Goal: Task Accomplishment & Management: Manage account settings

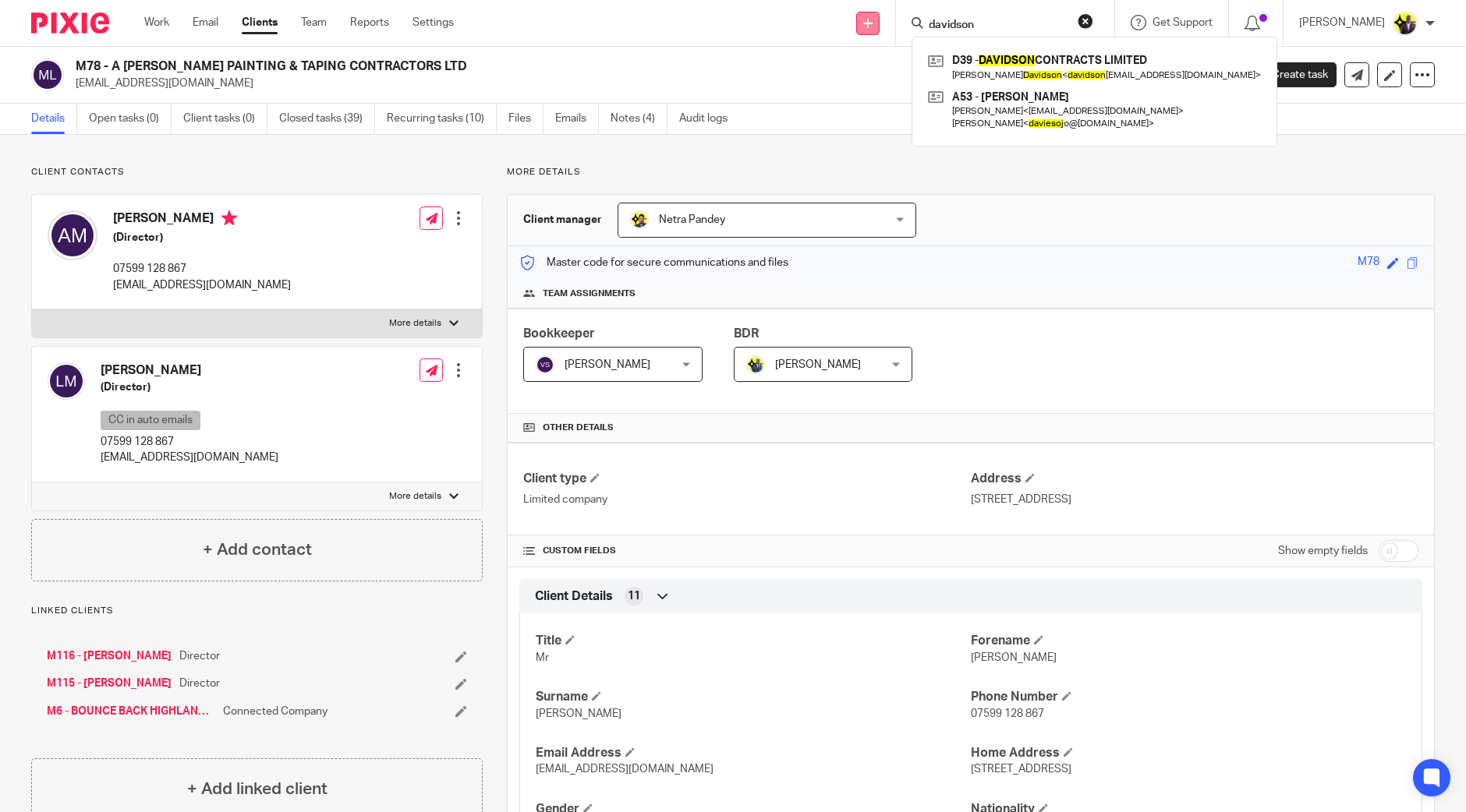
drag, startPoint x: 1030, startPoint y: 21, endPoint x: 893, endPoint y: 12, distance: 137.3
click at [893, 12] on div "Send new email Create task Add client Request signature davidson D39 - DAVIDSON…" at bounding box center [971, 22] width 989 height 46
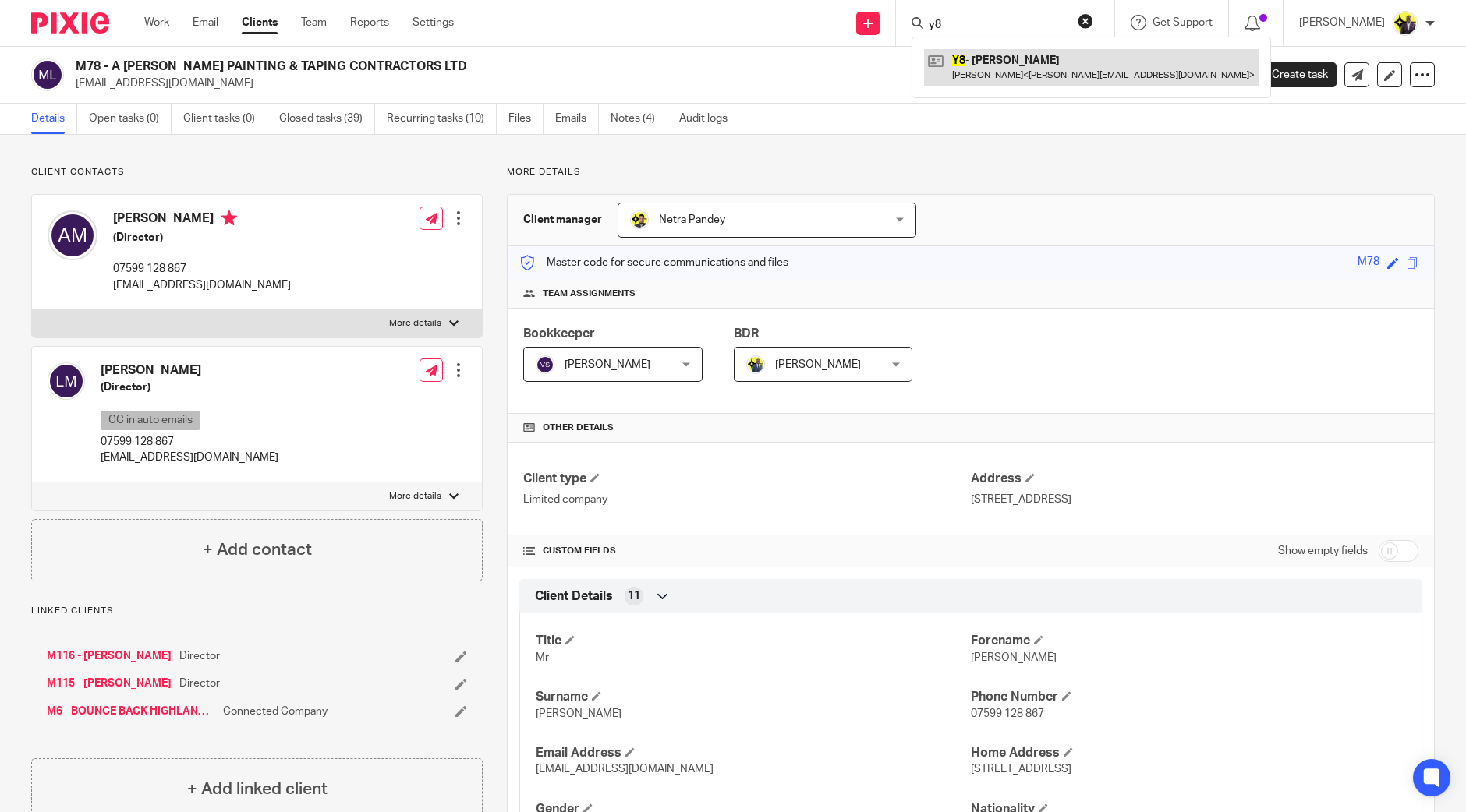
type input "y8"
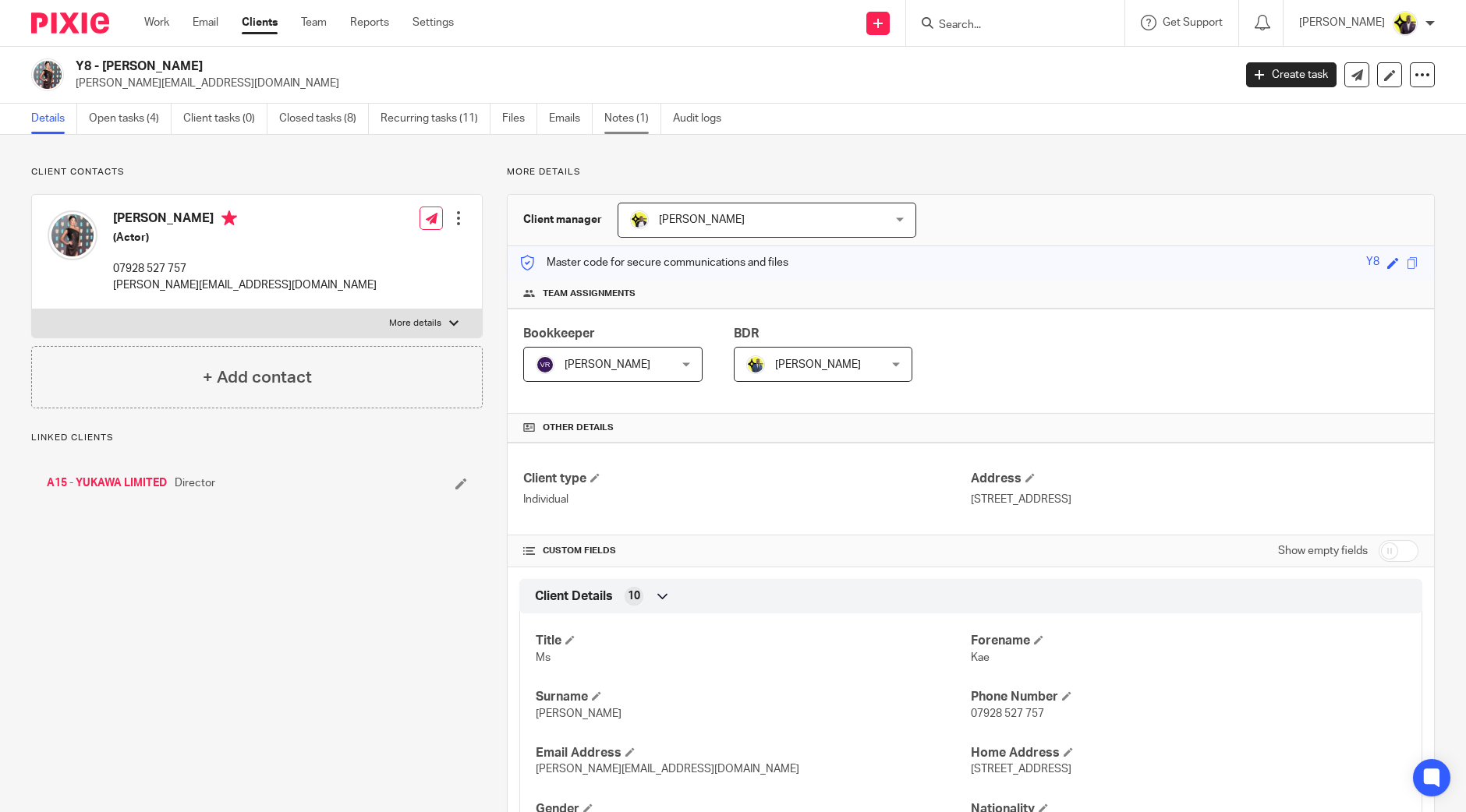
click at [623, 115] on link "Notes (1)" at bounding box center [633, 118] width 57 height 30
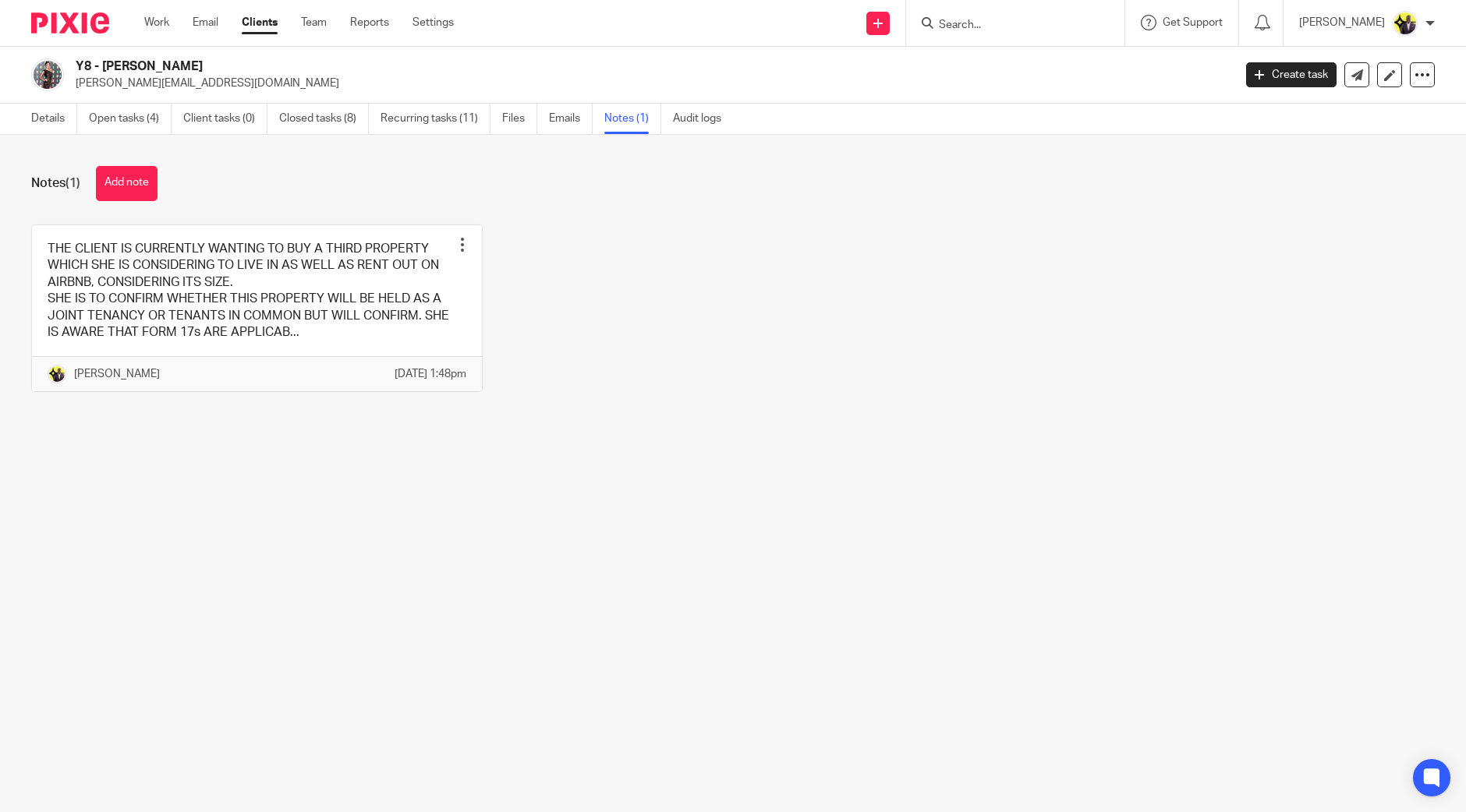
click at [142, 184] on button "Add note" at bounding box center [126, 183] width 61 height 35
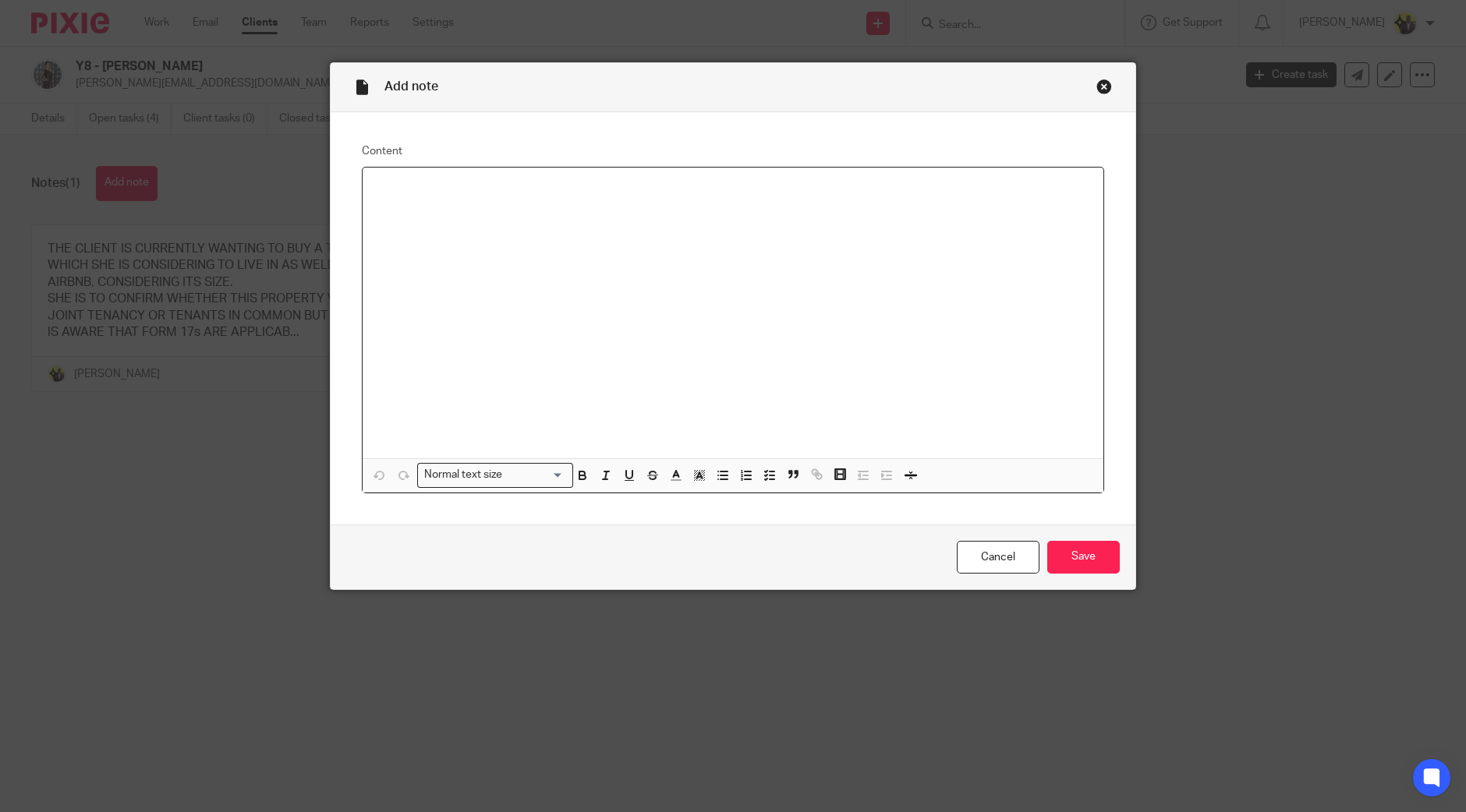
click at [504, 302] on div at bounding box center [733, 313] width 740 height 291
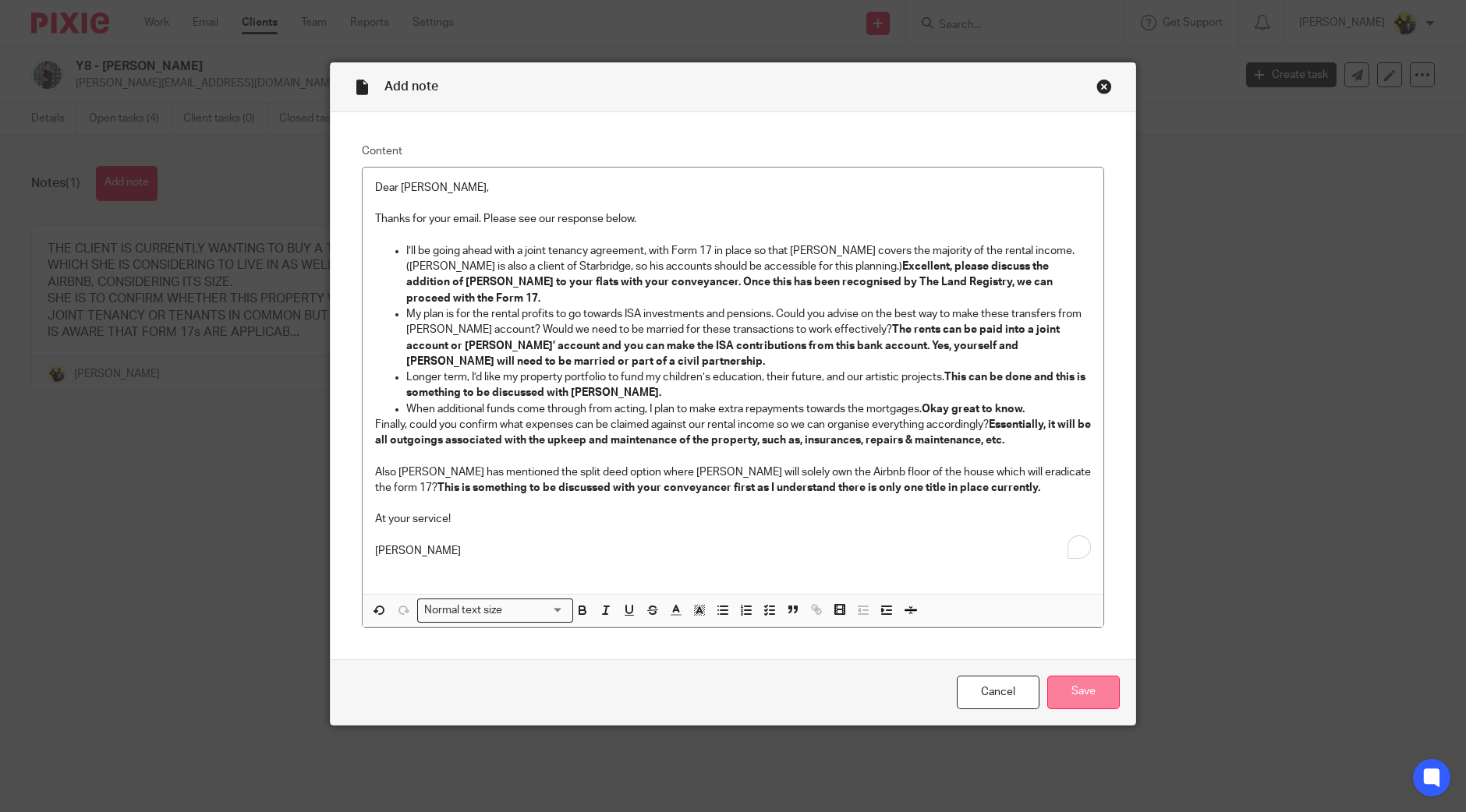
click at [1077, 681] on input "Save" at bounding box center [1084, 693] width 73 height 34
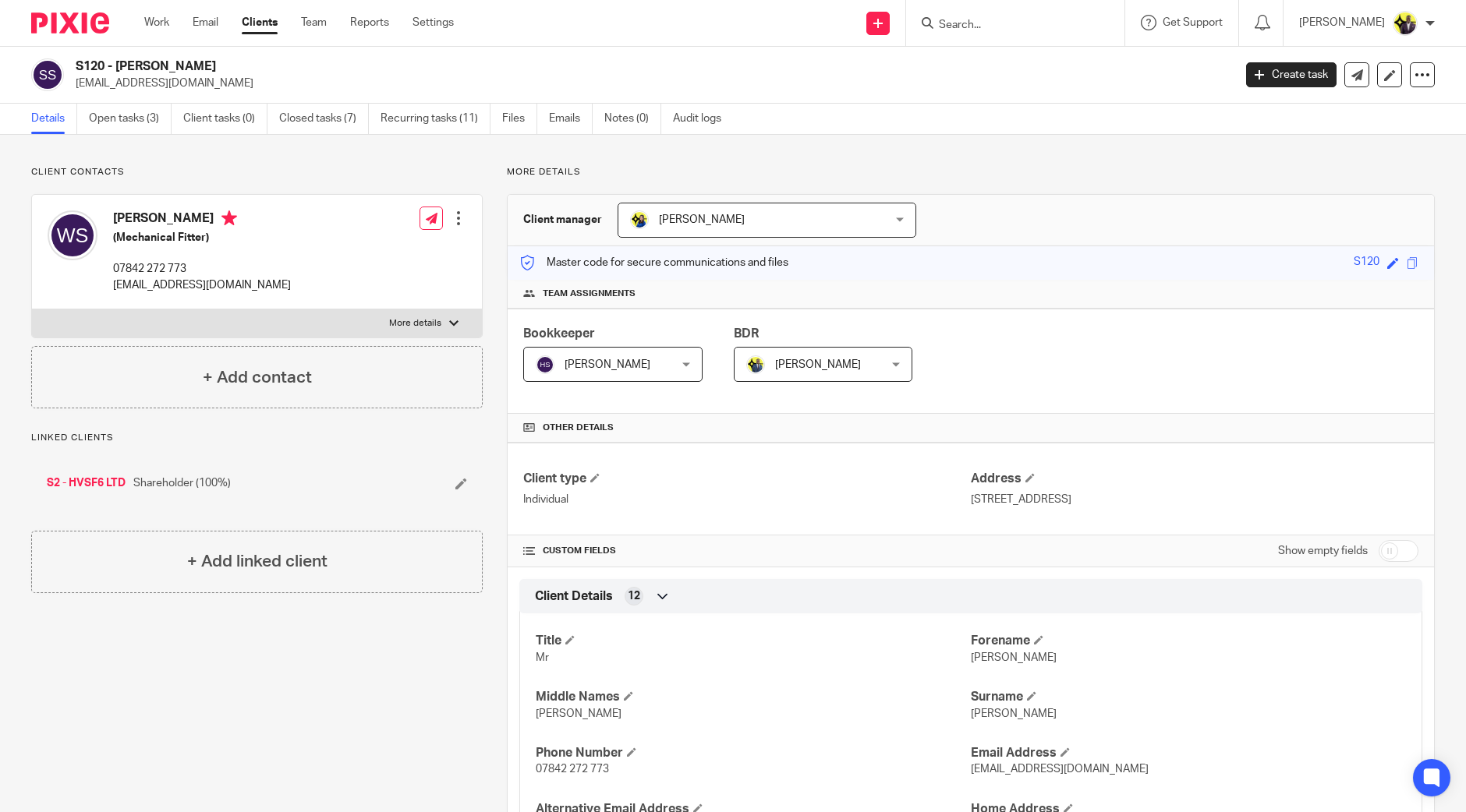
click at [451, 21] on link "Settings" at bounding box center [433, 22] width 42 height 16
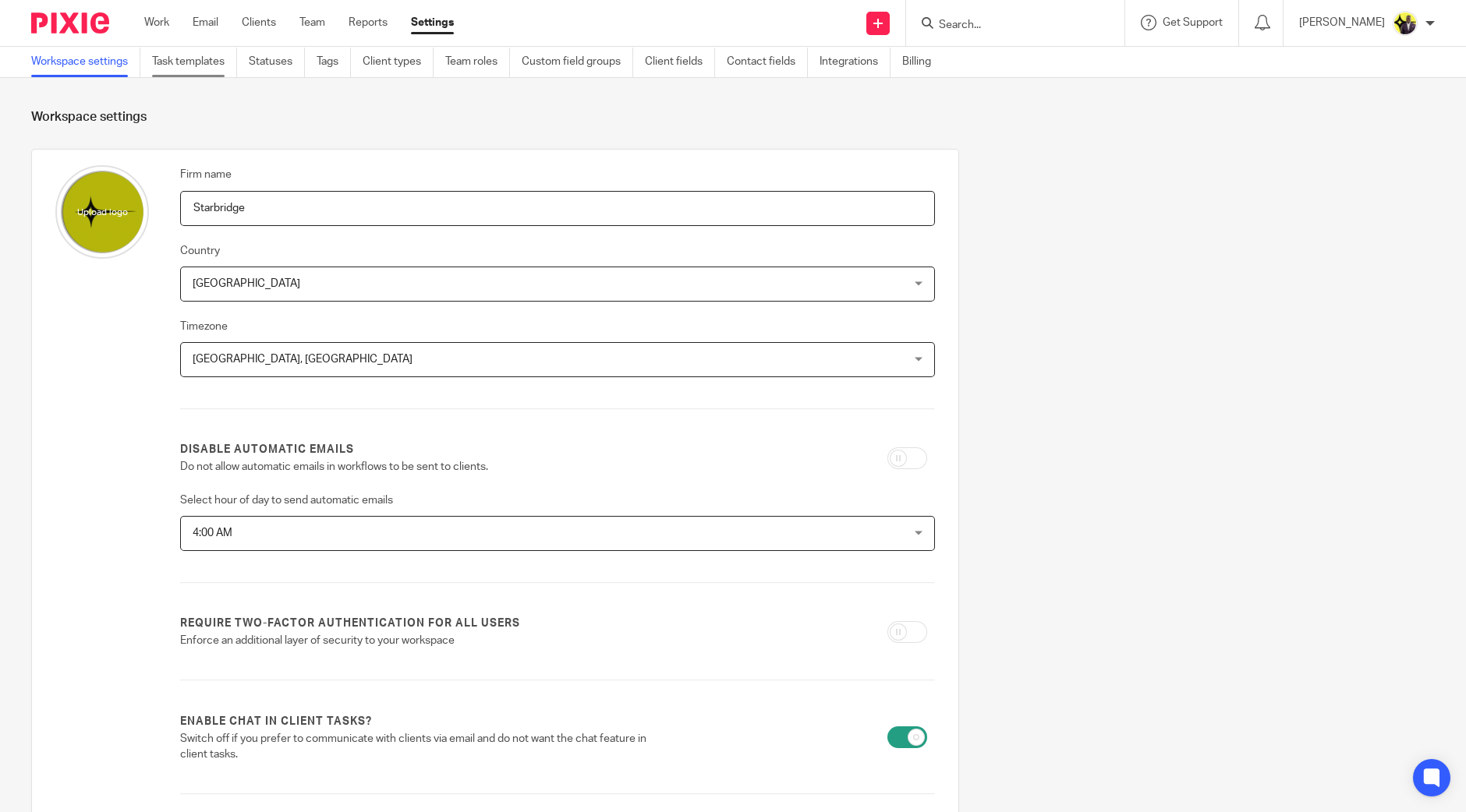
click at [207, 64] on link "Task templates" at bounding box center [195, 61] width 85 height 30
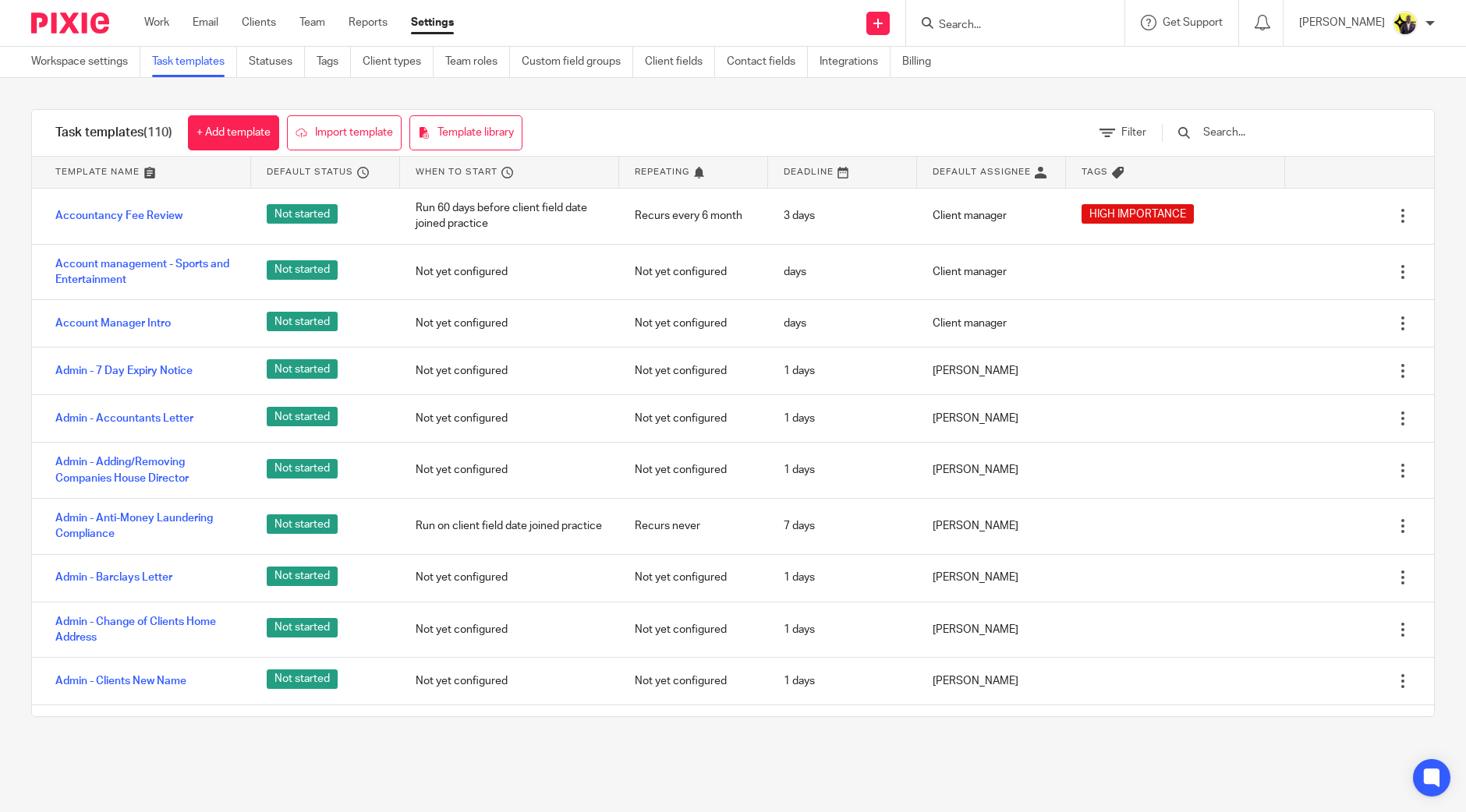
click at [1263, 132] on input "text" at bounding box center [1292, 132] width 182 height 17
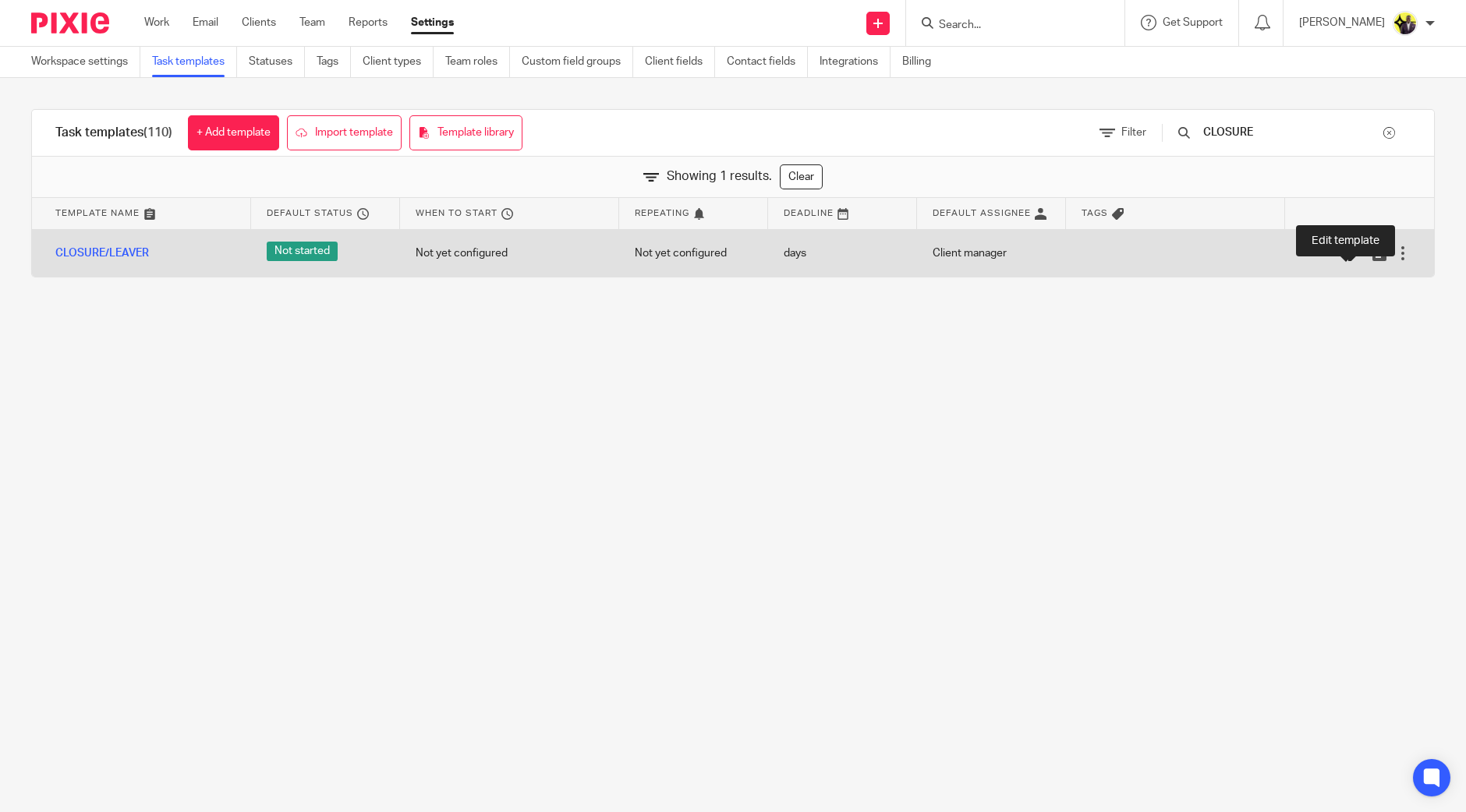
type input "CLOSURE"
click at [1348, 259] on icon at bounding box center [1356, 253] width 16 height 16
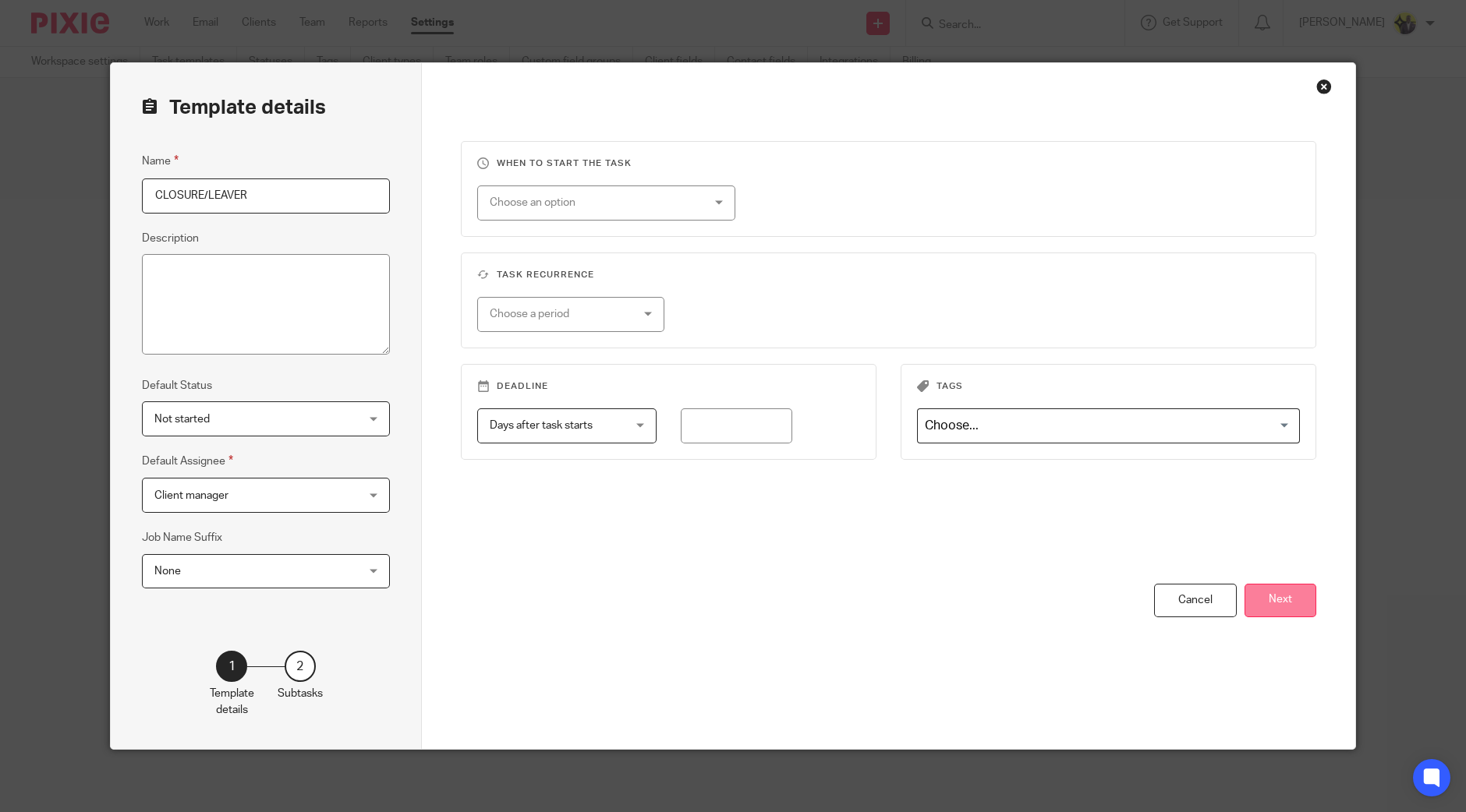
click at [1295, 598] on button "Next" at bounding box center [1280, 600] width 72 height 34
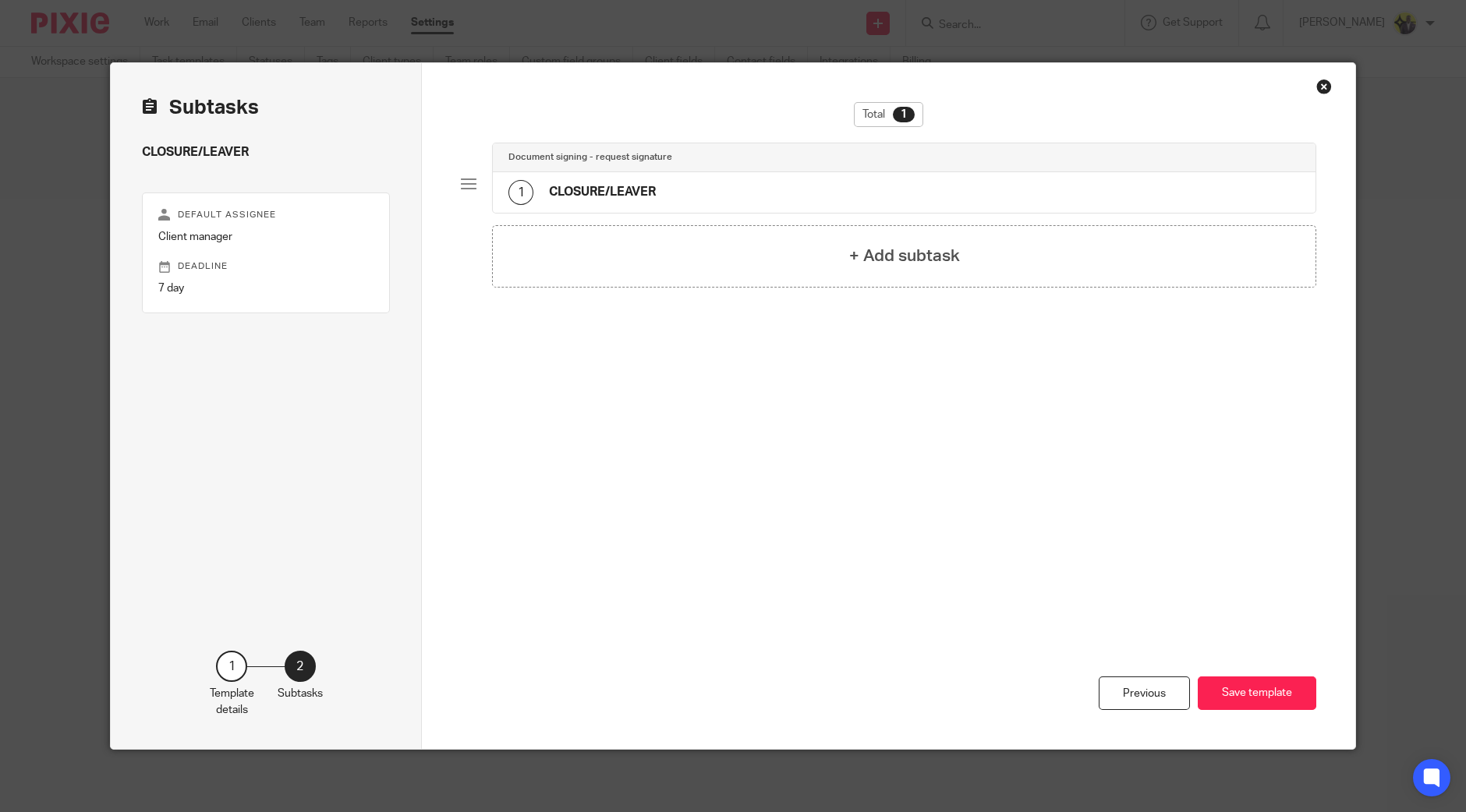
click at [737, 193] on div "1 CLOSURE/LEAVER" at bounding box center [904, 192] width 823 height 41
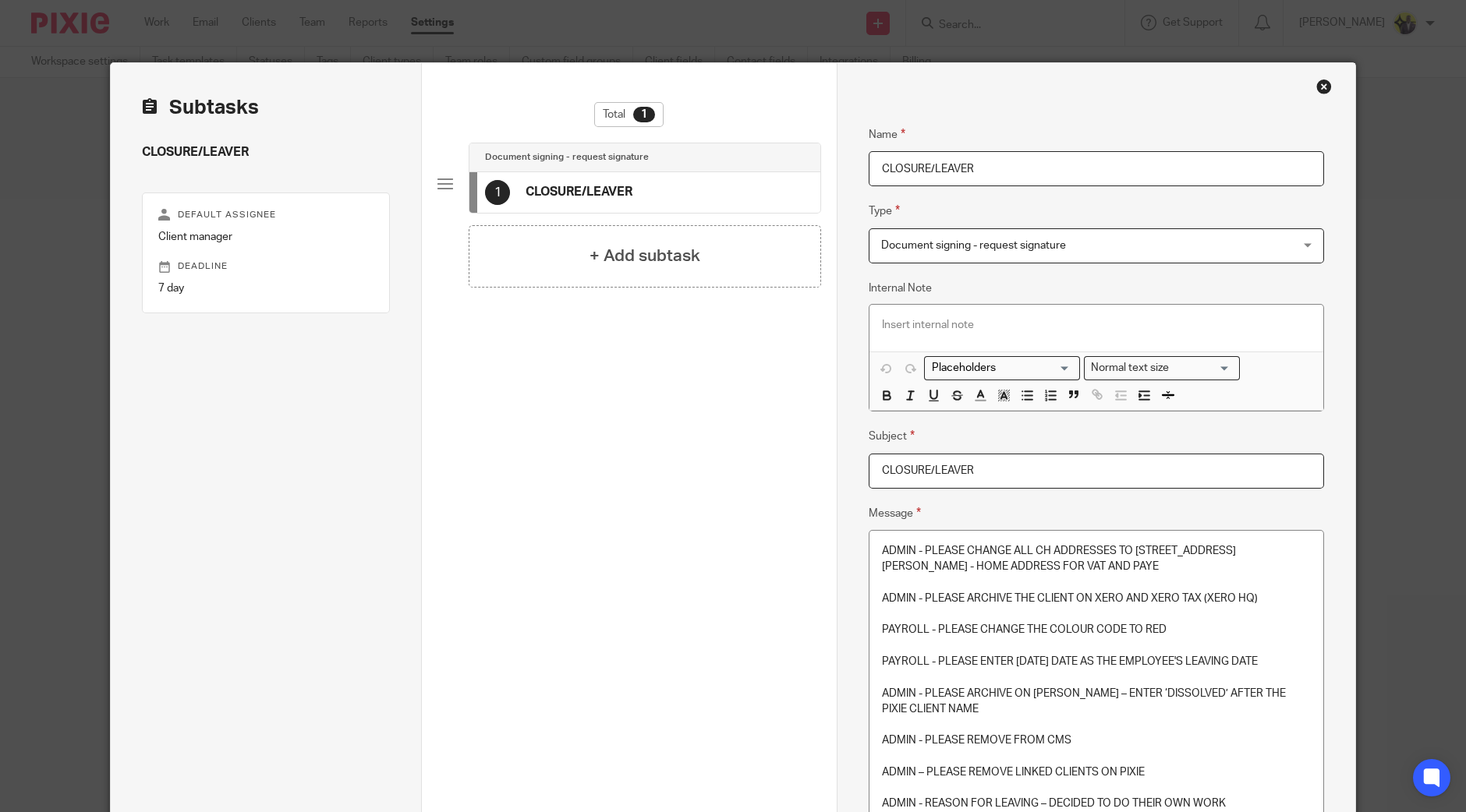
click at [1029, 641] on p at bounding box center [1097, 646] width 429 height 16
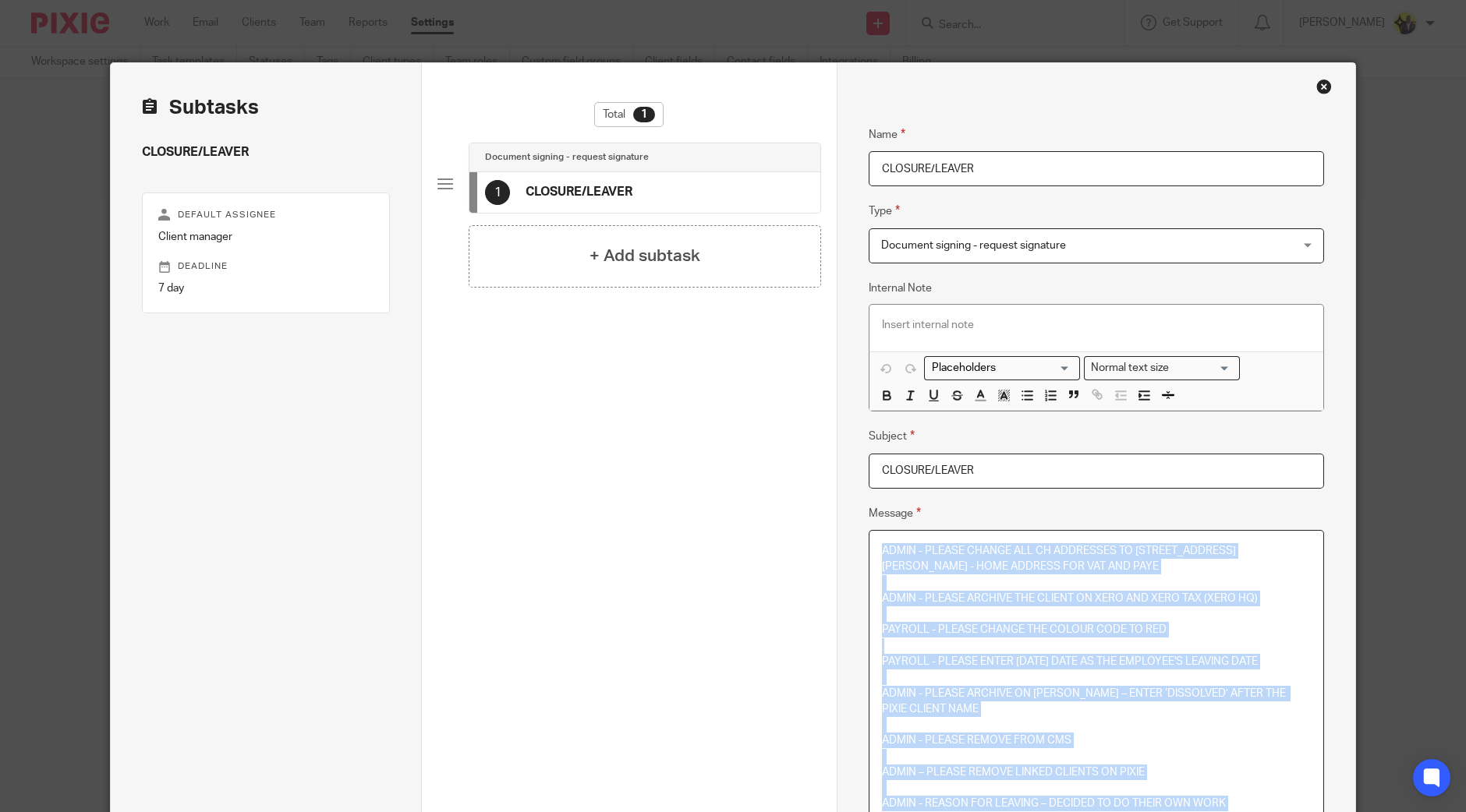
copy div "ADMIN - PLEASE CHANGE ALL CH ADDRESSES TO 71-75 SHELTON STREET, COVENT GARDEN, …"
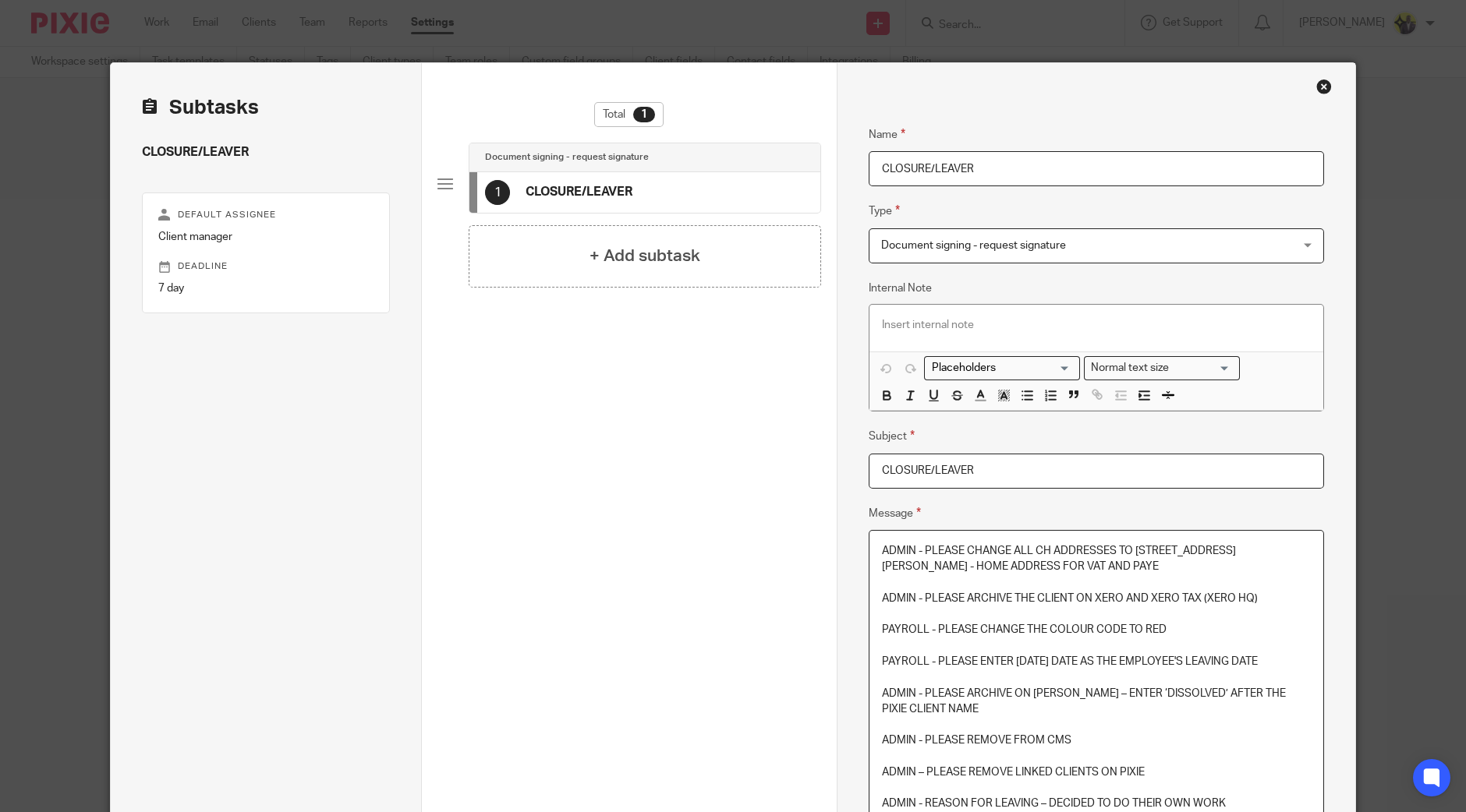
click at [1056, 617] on p "To enrich screen reader interactions, please activate Accessibility in Grammarl…" at bounding box center [1097, 614] width 429 height 16
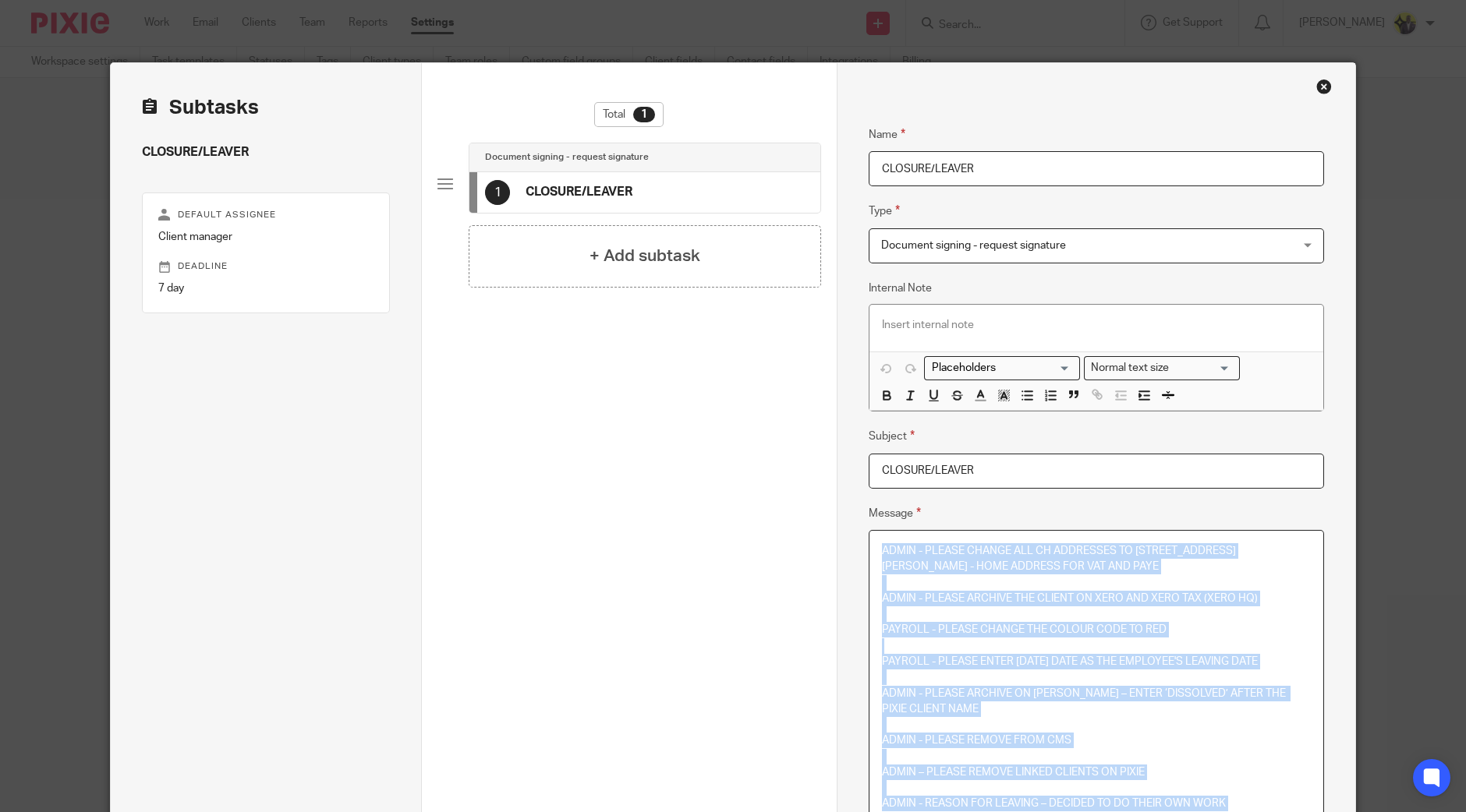
copy div "ADMIN - PLEASE CHANGE ALL CH ADDRESSES TO 71-75 SHELTON STREET, COVENT GARDEN, …"
click at [1316, 87] on div "Close this dialog window" at bounding box center [1324, 86] width 16 height 16
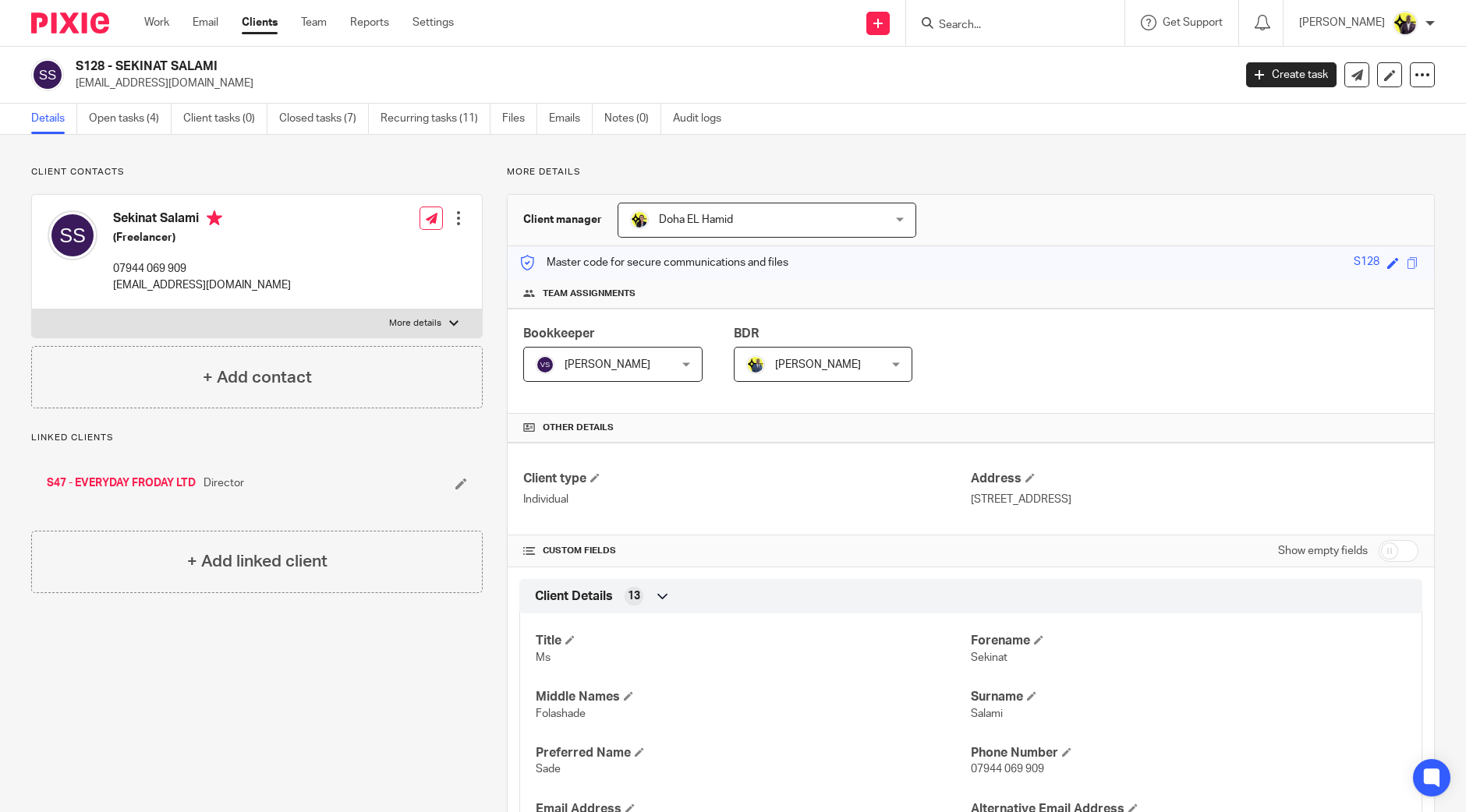
click at [998, 15] on form at bounding box center [1021, 22] width 166 height 20
click at [1012, 29] on input "Search" at bounding box center [1008, 26] width 140 height 14
type input "O30"
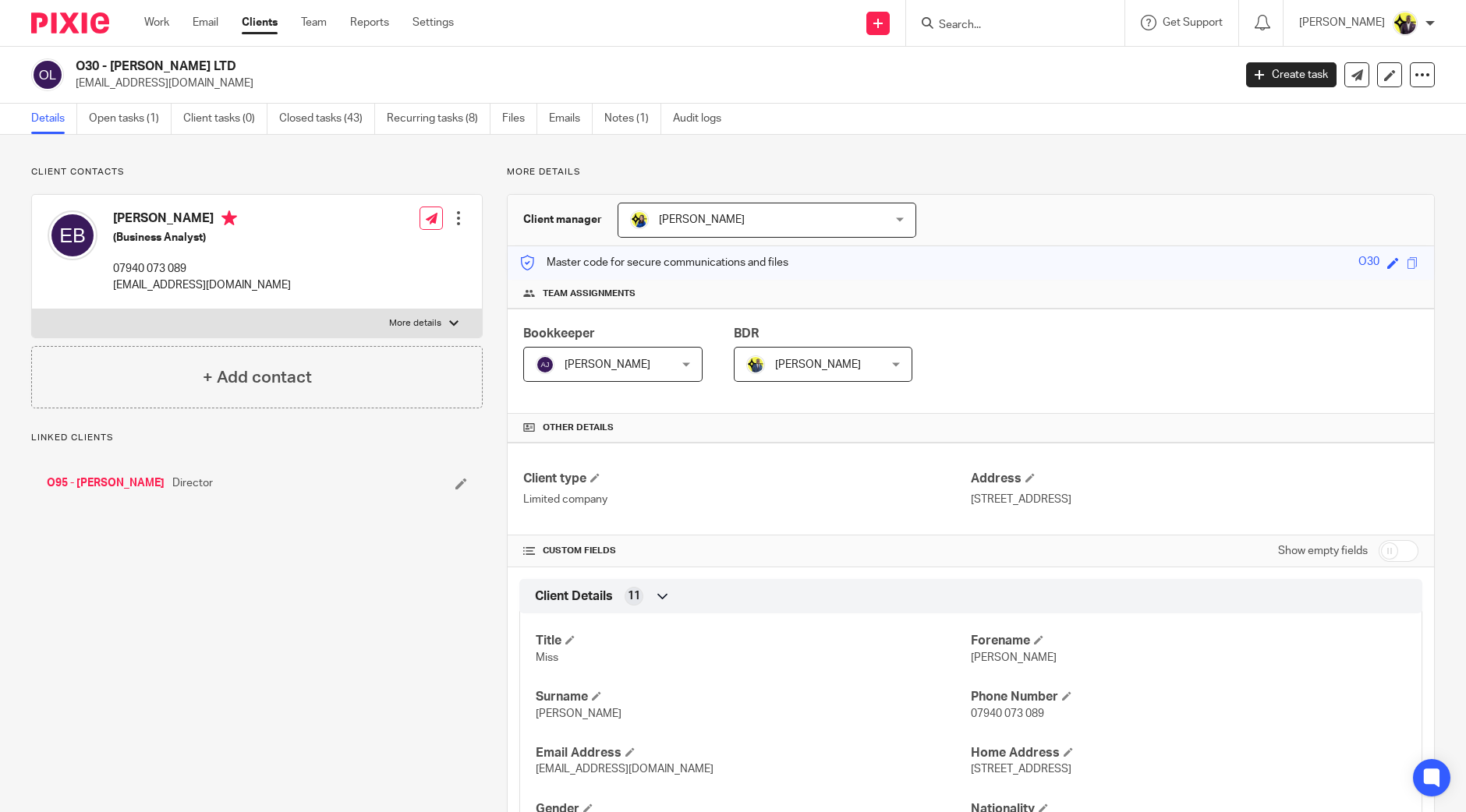
drag, startPoint x: 182, startPoint y: 69, endPoint x: 76, endPoint y: 67, distance: 106.0
click at [76, 67] on h2 "O30 - [PERSON_NAME] LTD" at bounding box center [534, 67] width 918 height 16
copy h2 "O30 - [PERSON_NAME] LTD"
click at [142, 115] on link "Open tasks (1)" at bounding box center [131, 118] width 83 height 30
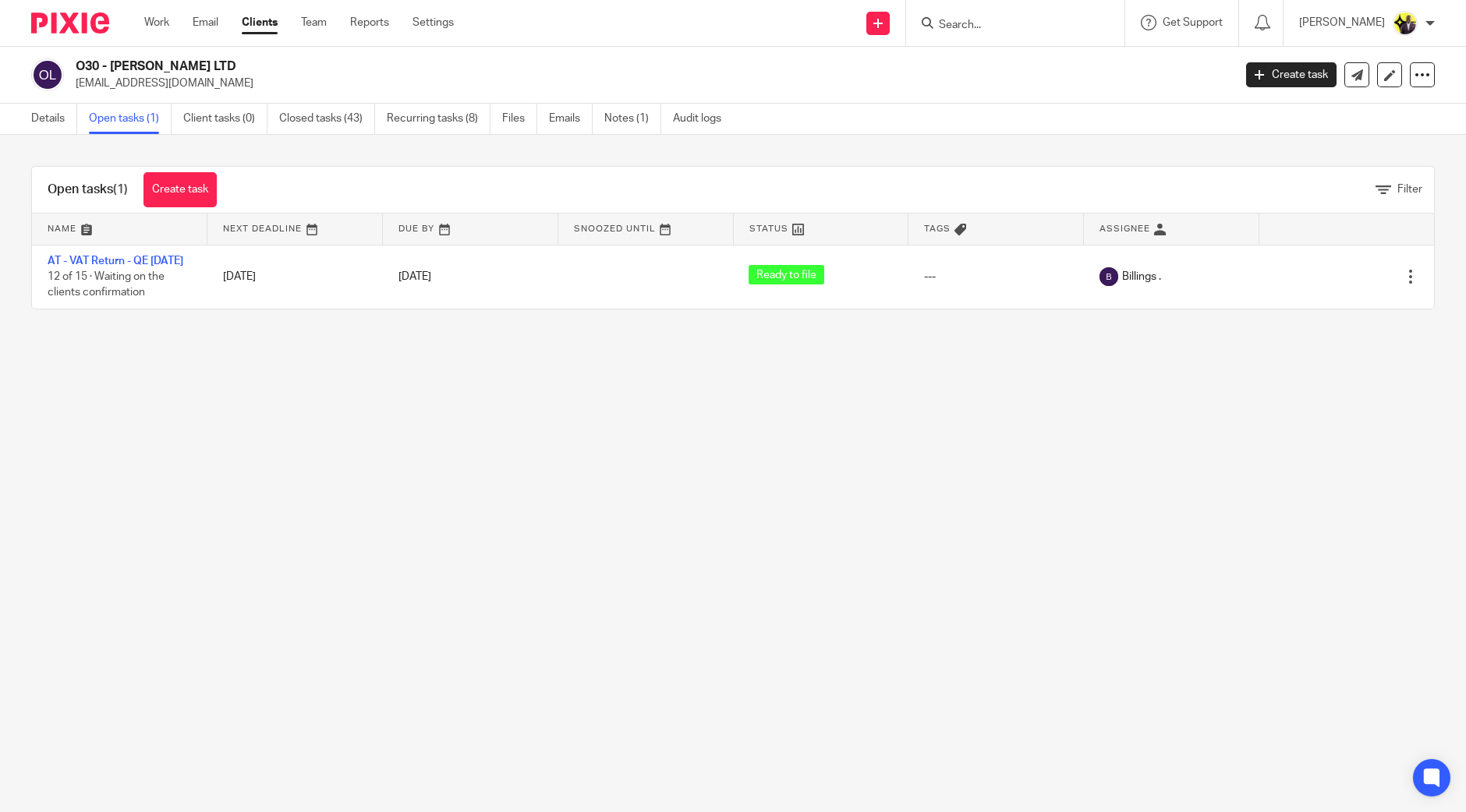
drag, startPoint x: 207, startPoint y: 61, endPoint x: 75, endPoint y: 67, distance: 132.1
click at [75, 67] on h2 "O30 - BOAKYE LTD" at bounding box center [534, 67] width 918 height 16
copy h2 "O30 - BOAKYE LTD"
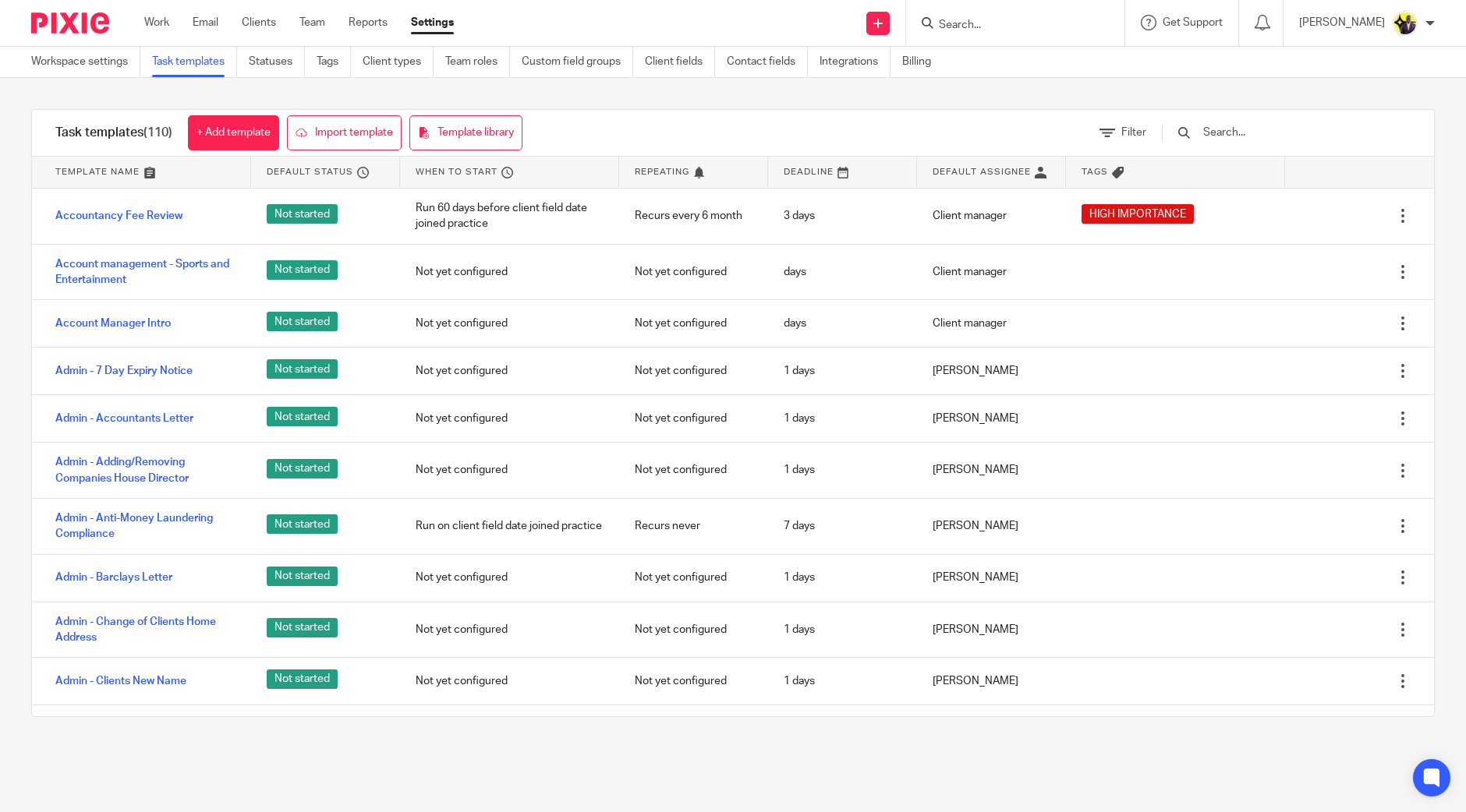
click at [1286, 130] on input "text" at bounding box center [1292, 132] width 182 height 17
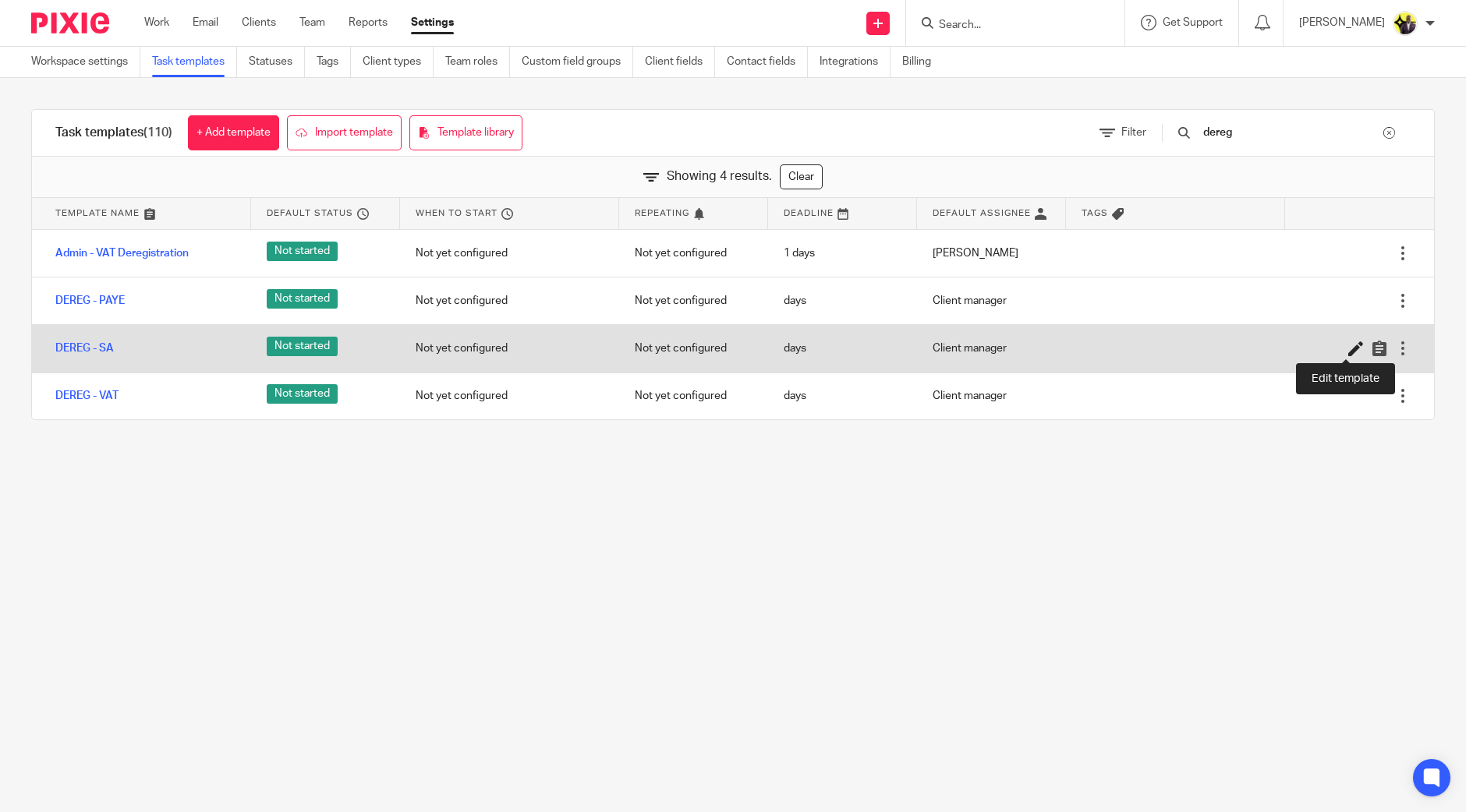
type input "dereg"
click at [1348, 348] on icon at bounding box center [1356, 348] width 16 height 16
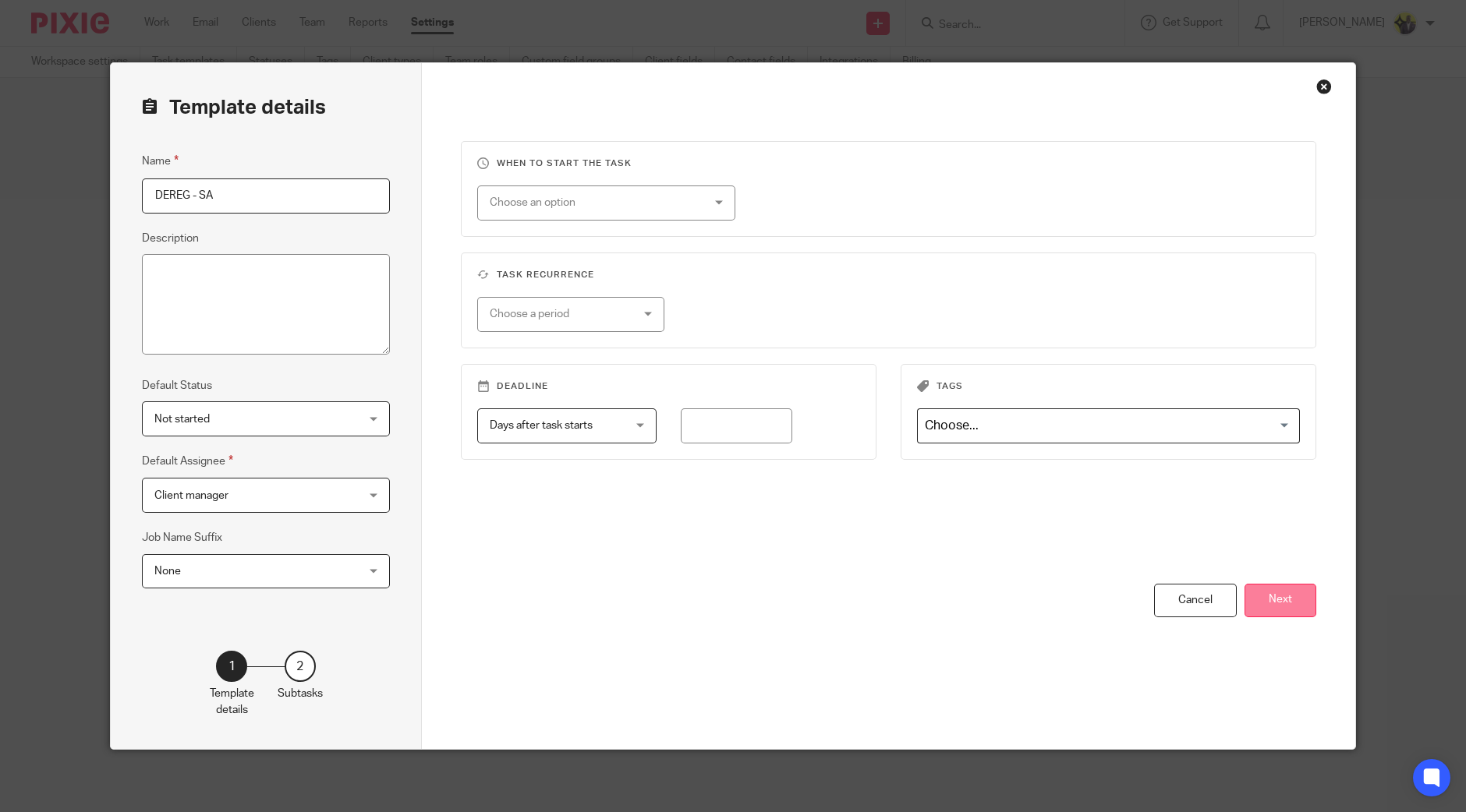
click at [1309, 588] on button "Next" at bounding box center [1280, 600] width 72 height 34
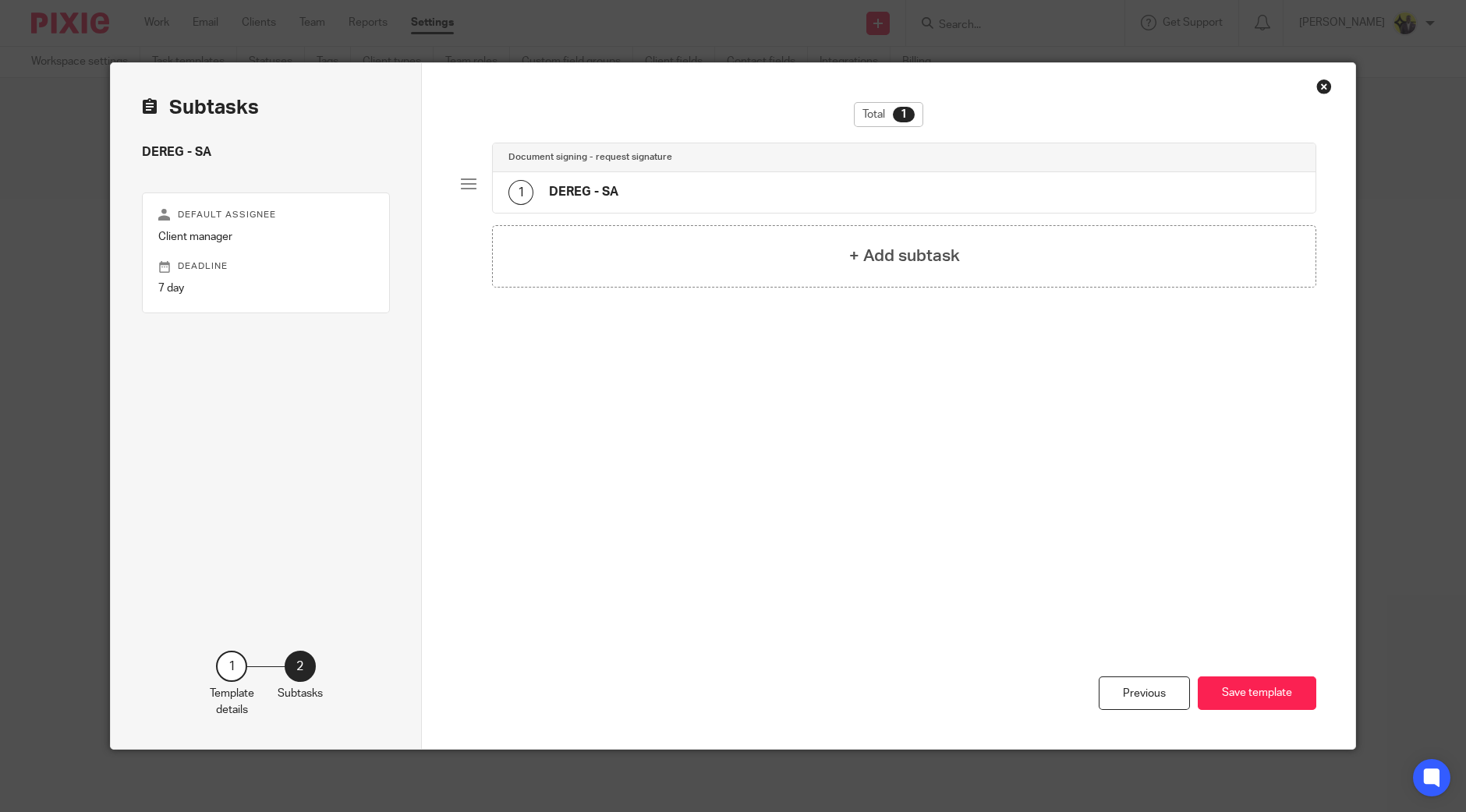
click at [589, 169] on div "Document signing - request signature" at bounding box center [904, 157] width 823 height 29
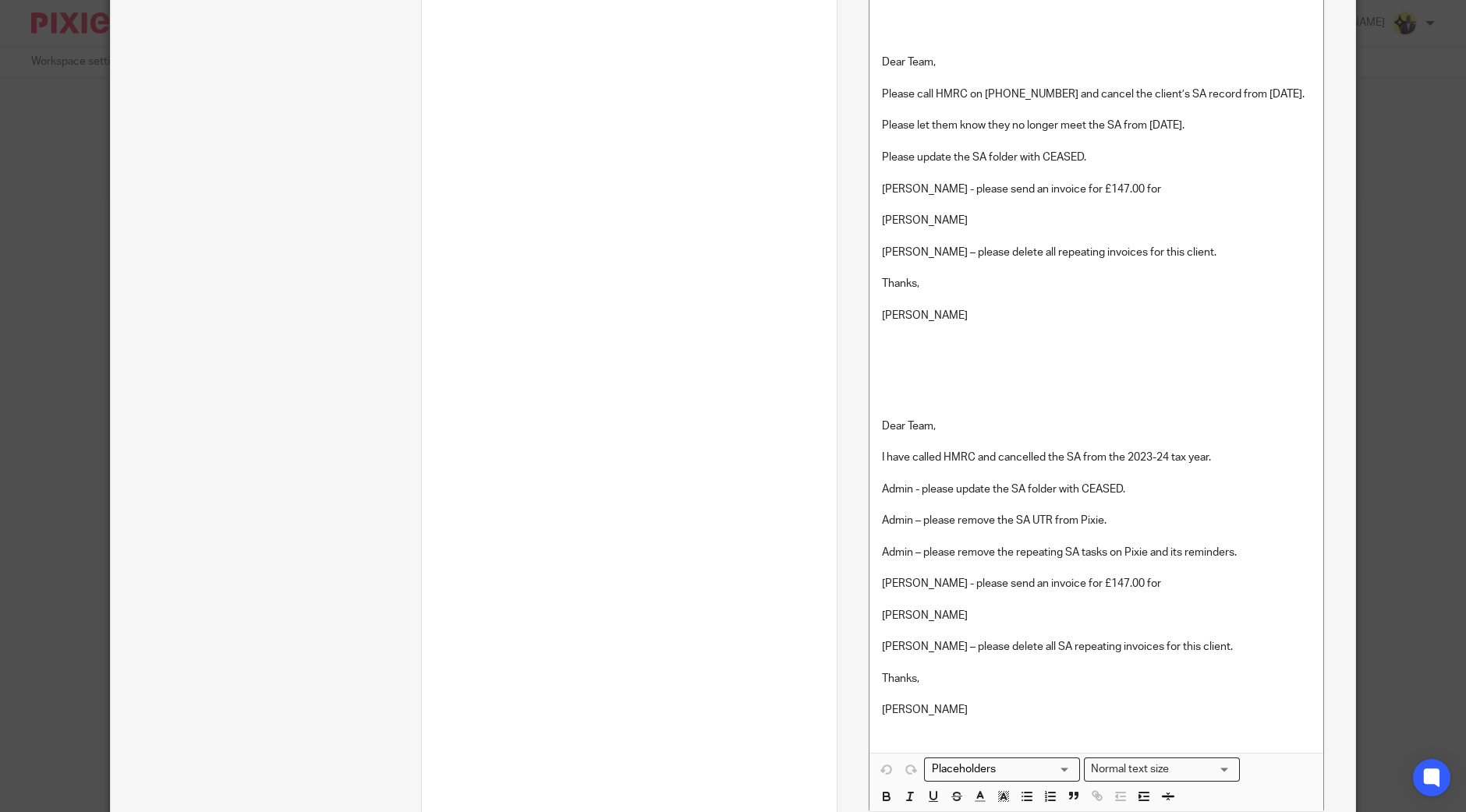
scroll to position [952, 0]
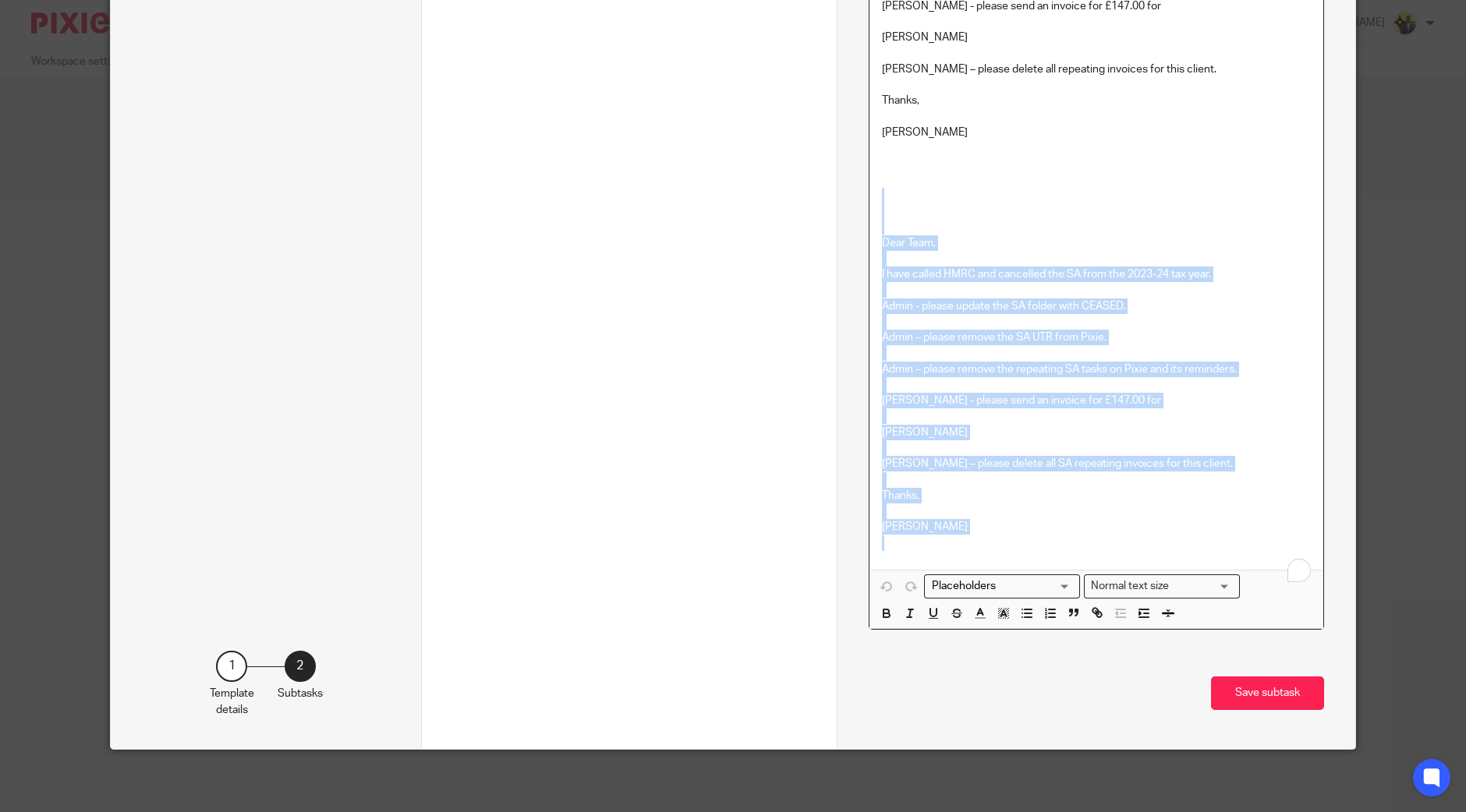
drag, startPoint x: 1237, startPoint y: 531, endPoint x: 1266, endPoint y: 623, distance: 96.5
click at [1266, 623] on div "Dear Team, Please call HMRC on 0300 200 3311 and cancel the client’s SA record …" at bounding box center [1096, 118] width 454 height 1023
copy div "Dear Team, I have called HMRC and cancelled the SA from the 2023-24 tax year. A…"
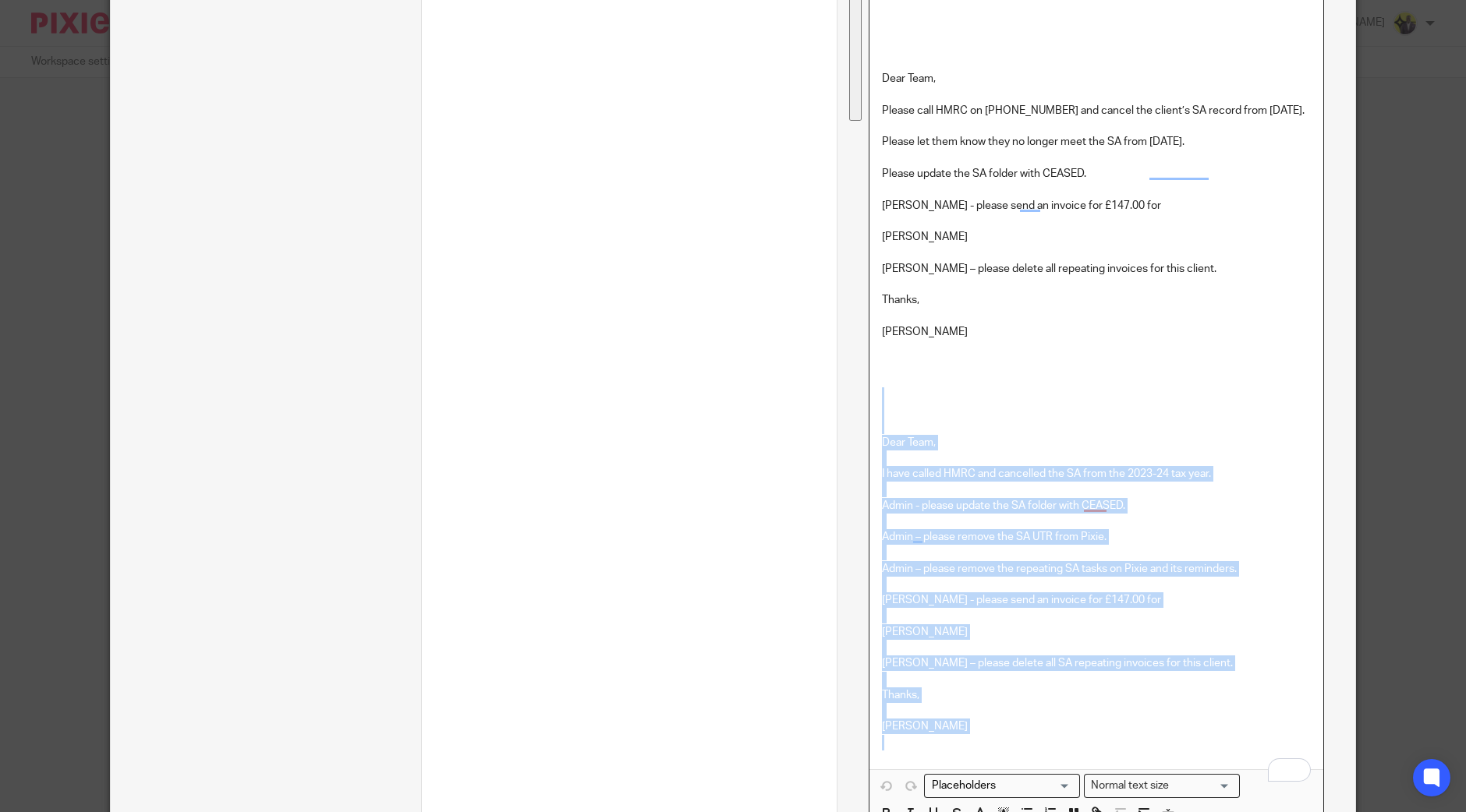
scroll to position [757, 0]
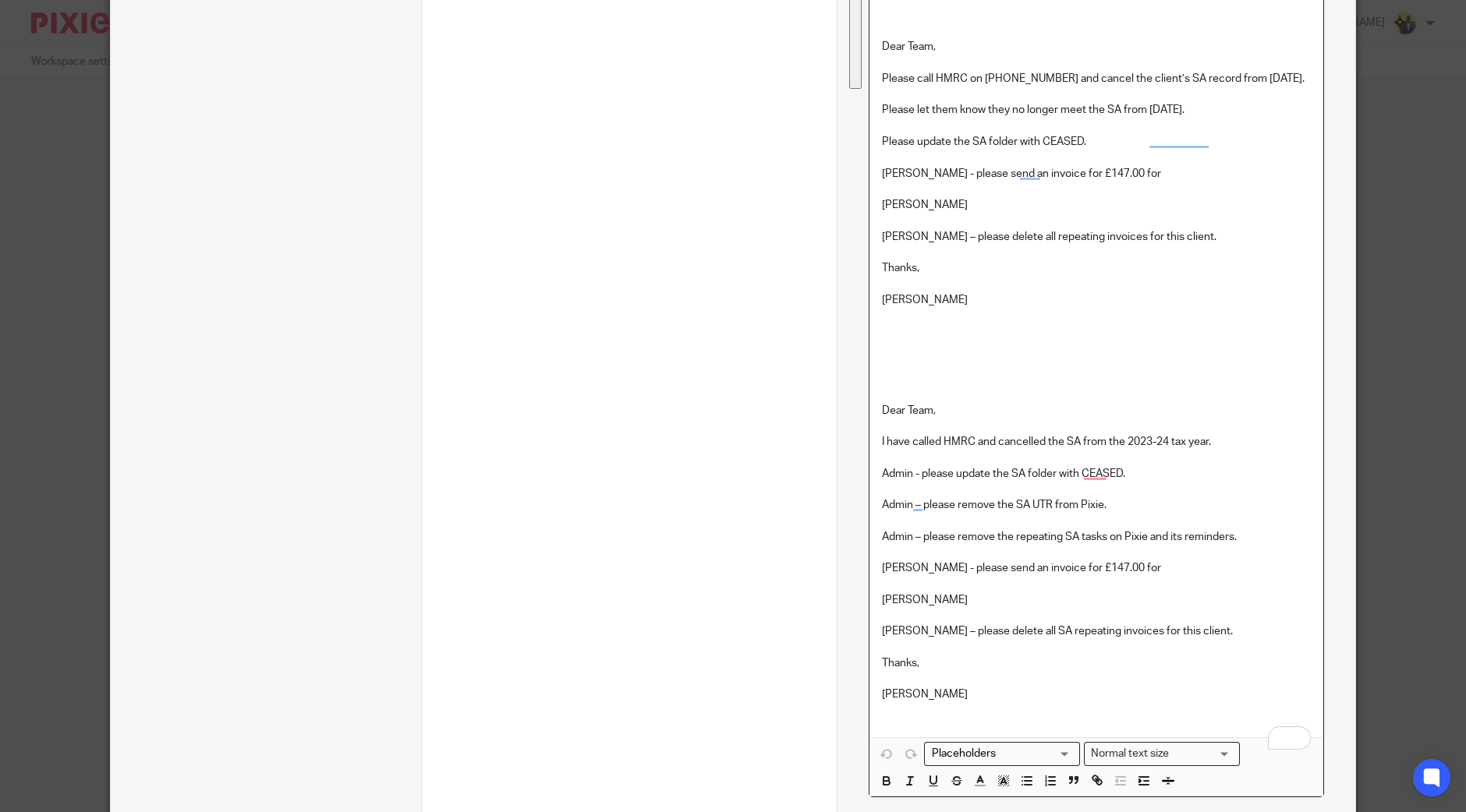
click at [1138, 393] on p "To enrich screen reader interactions, please activate Accessibility in Grammarl…" at bounding box center [1097, 355] width 429 height 95
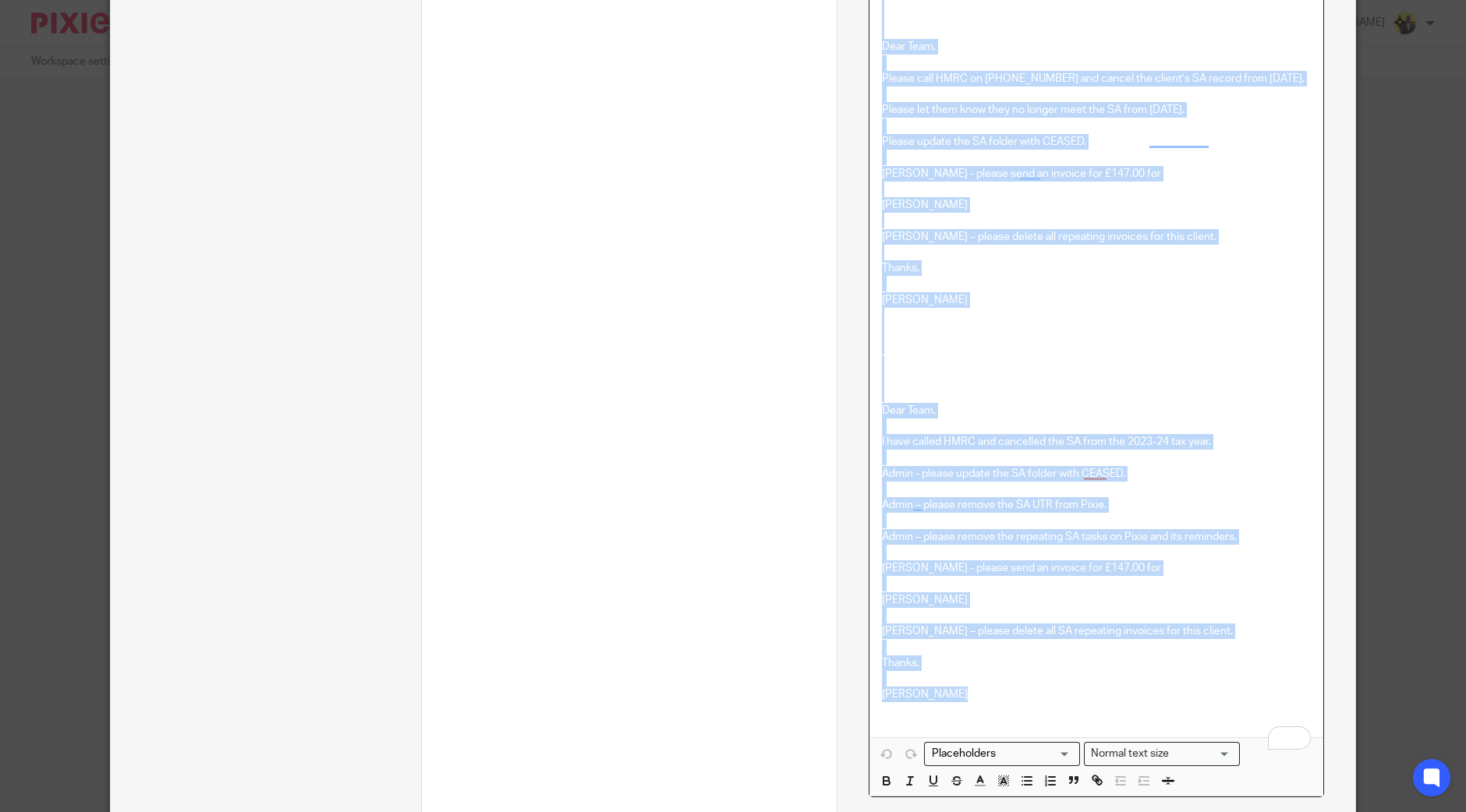
copy div "Dear Team, Please call HMRC on 0300 200 3311 and cancel the client’s SA record …"
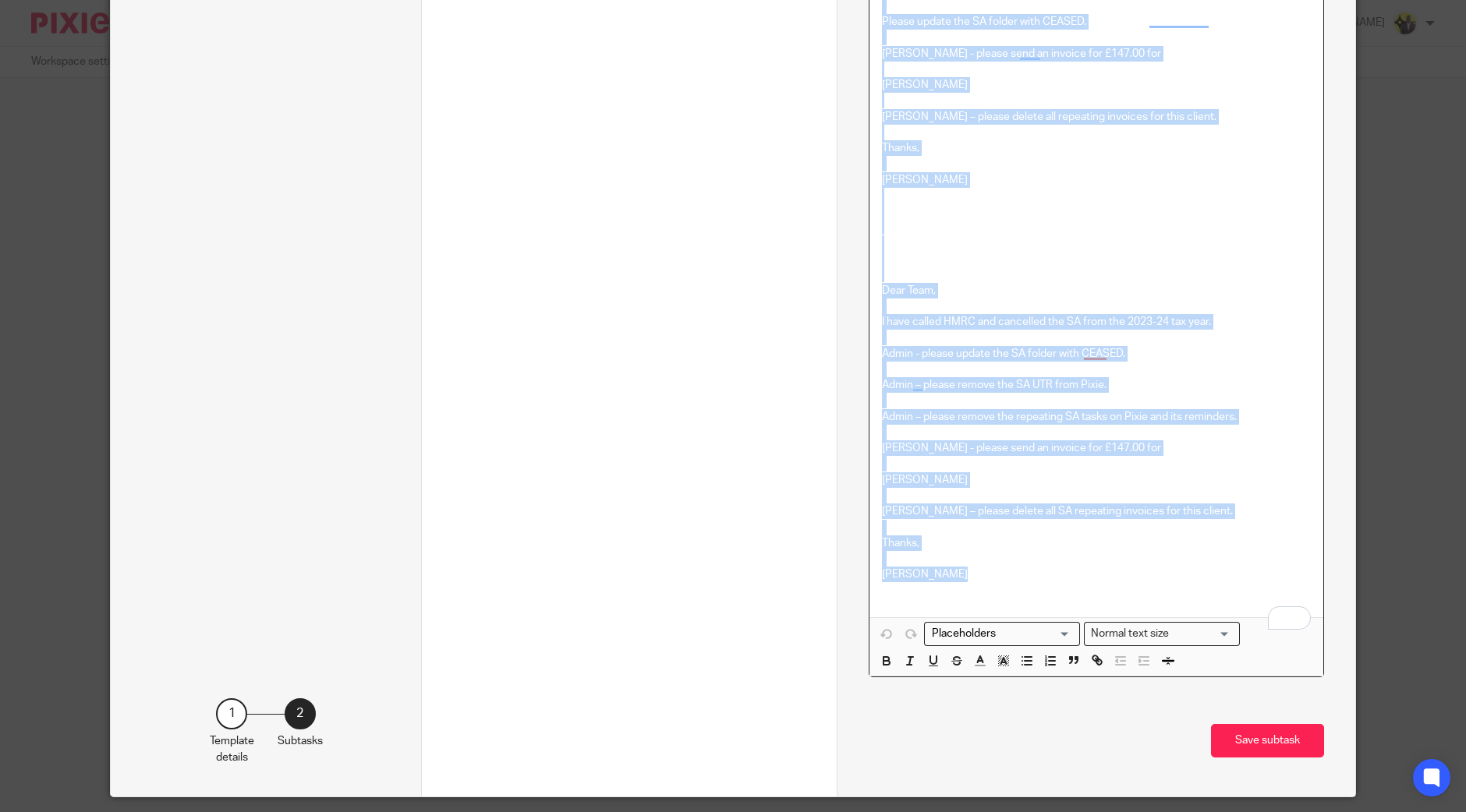
scroll to position [952, 0]
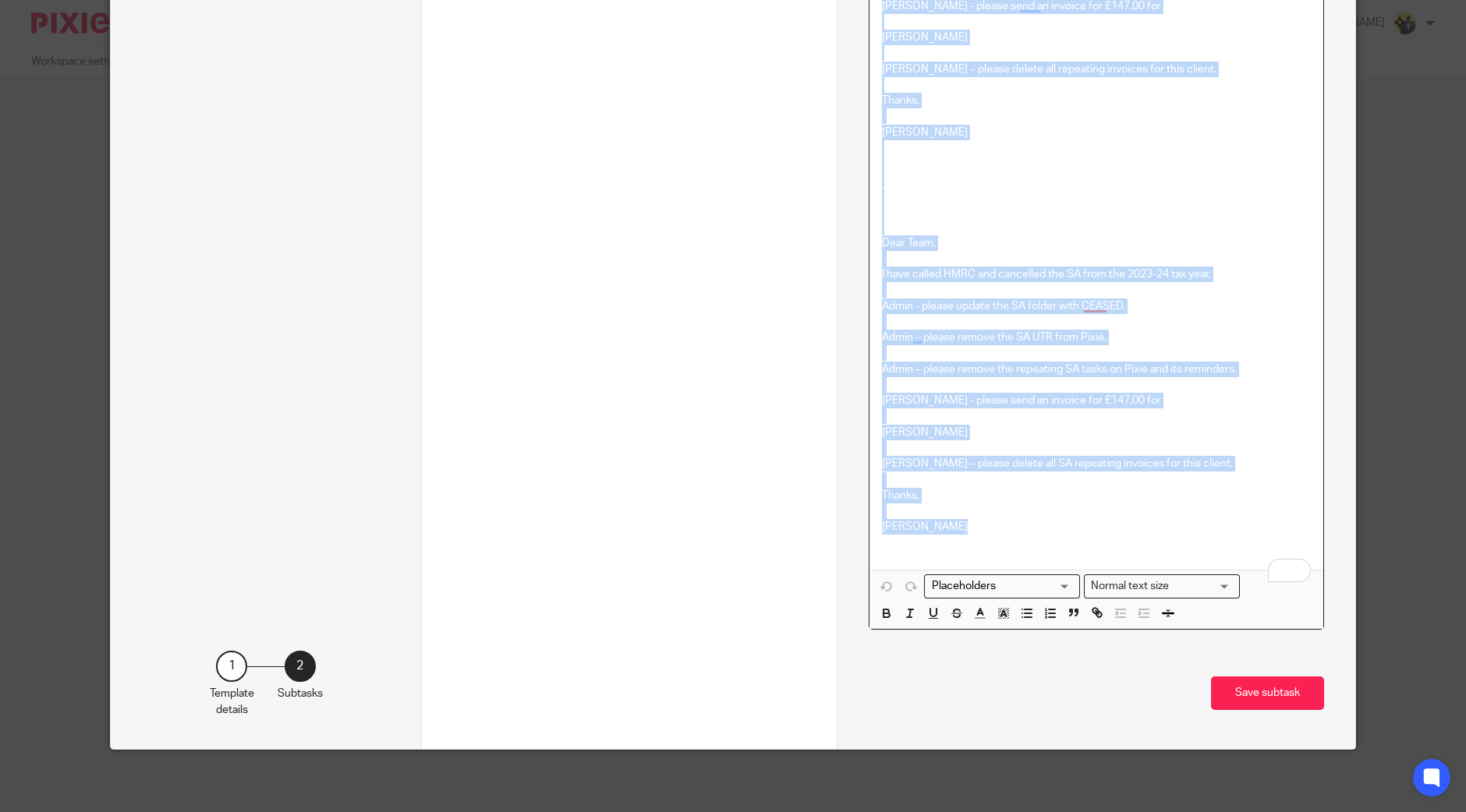
click at [1014, 542] on p "To enrich screen reader interactions, please activate Accessibility in Grammarl…" at bounding box center [1097, 543] width 429 height 16
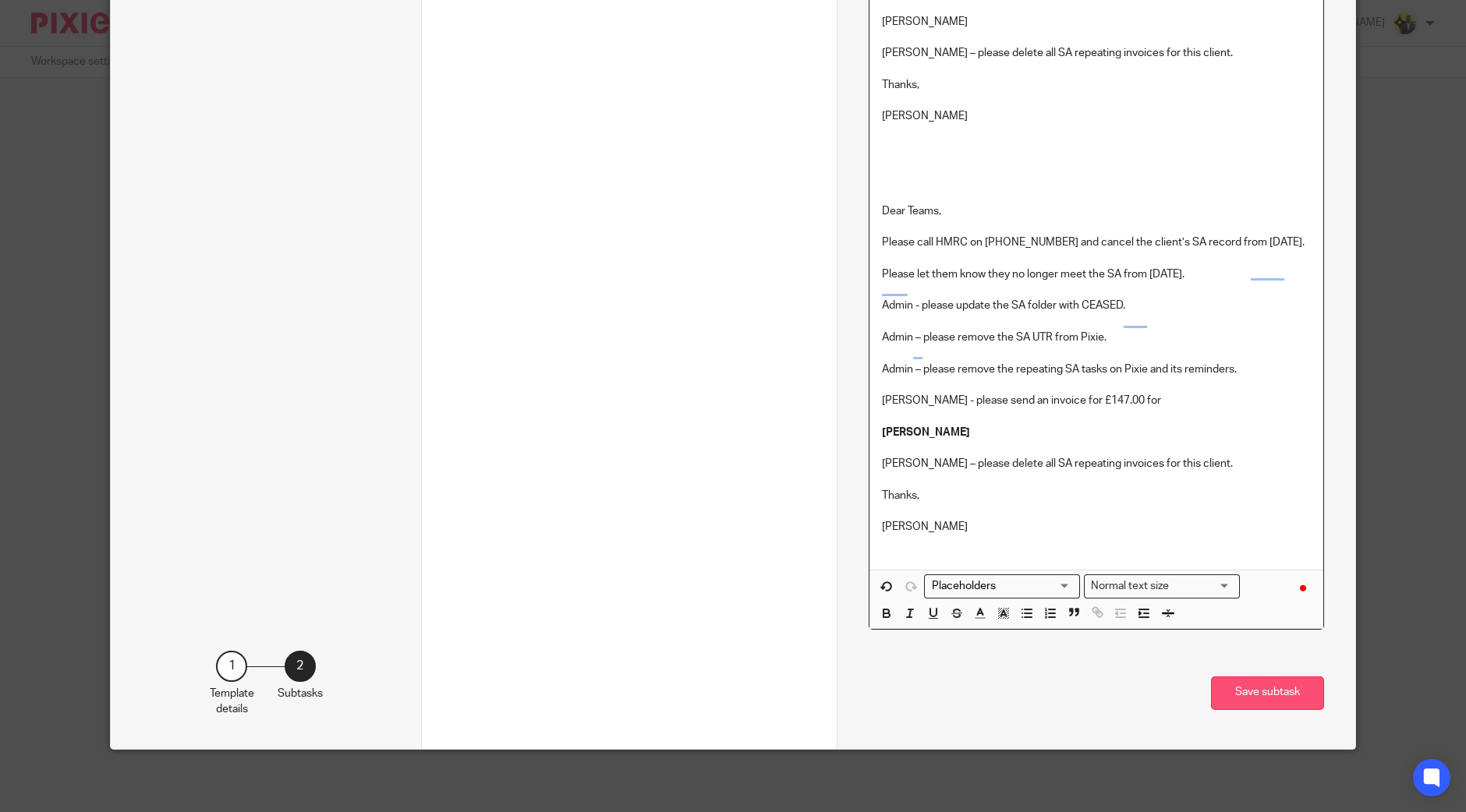
click at [1237, 677] on button "Save subtask" at bounding box center [1267, 694] width 113 height 34
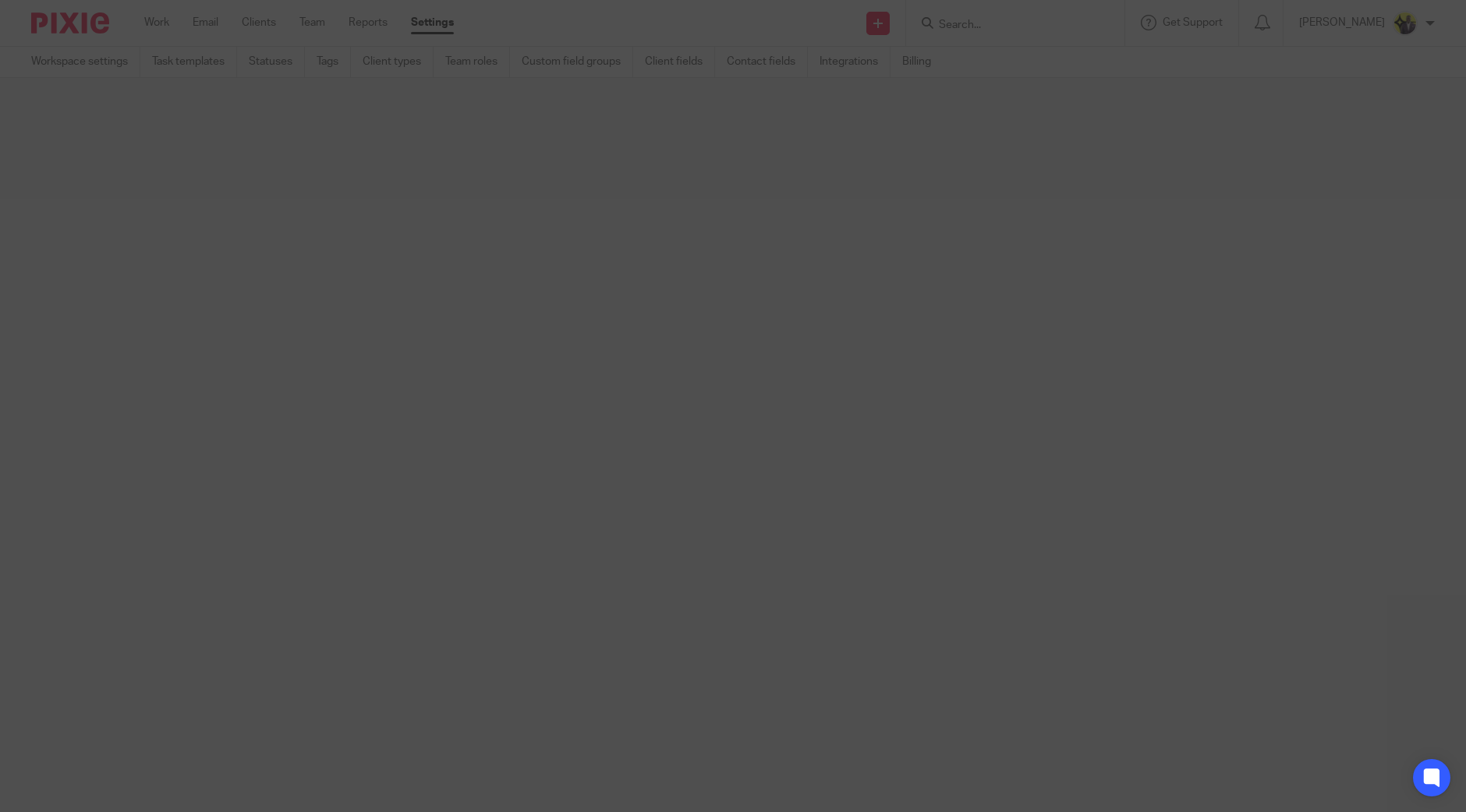
scroll to position [0, 0]
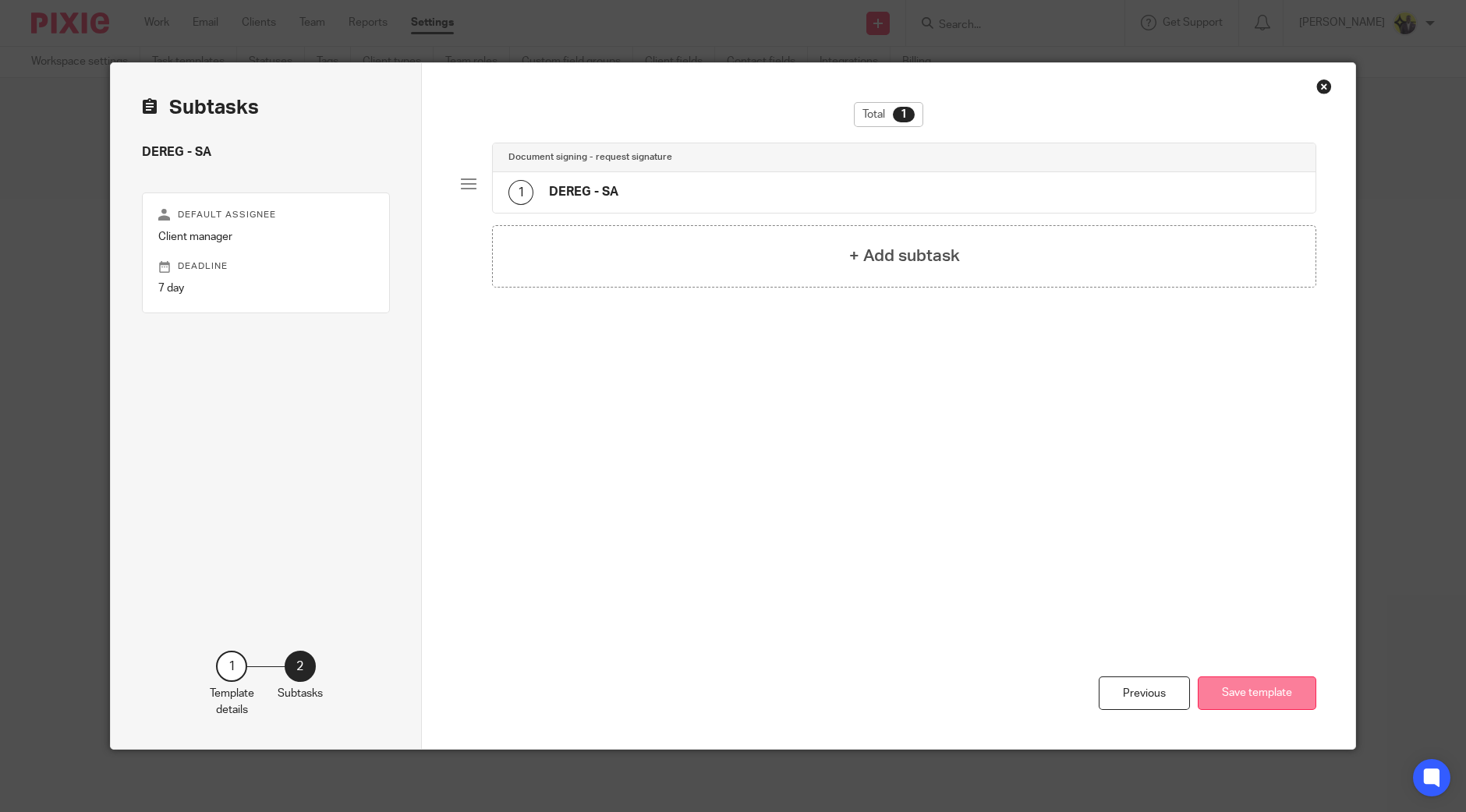
click at [1245, 687] on button "Save template" at bounding box center [1257, 694] width 118 height 34
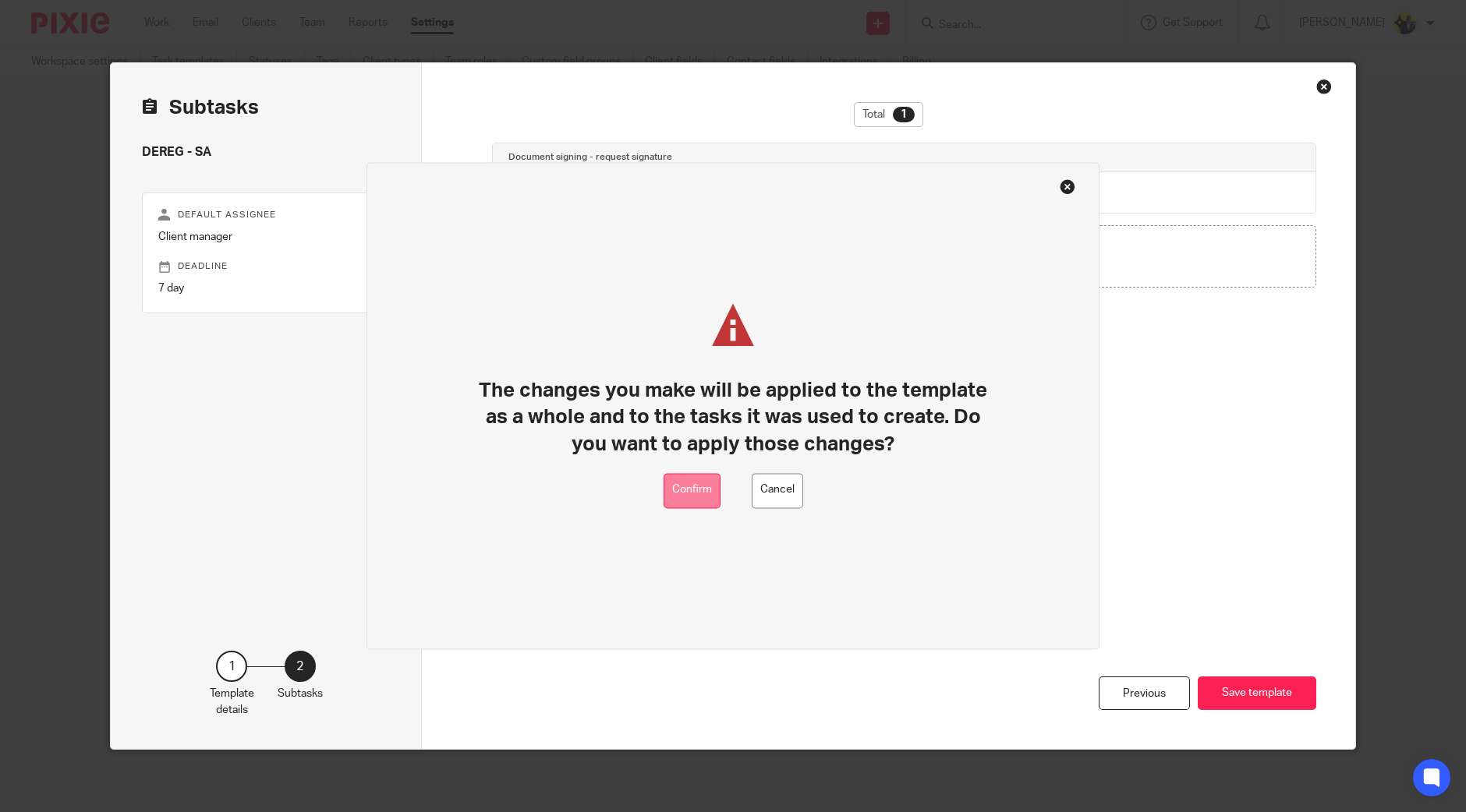
click at [694, 500] on button "Confirm" at bounding box center [692, 490] width 57 height 35
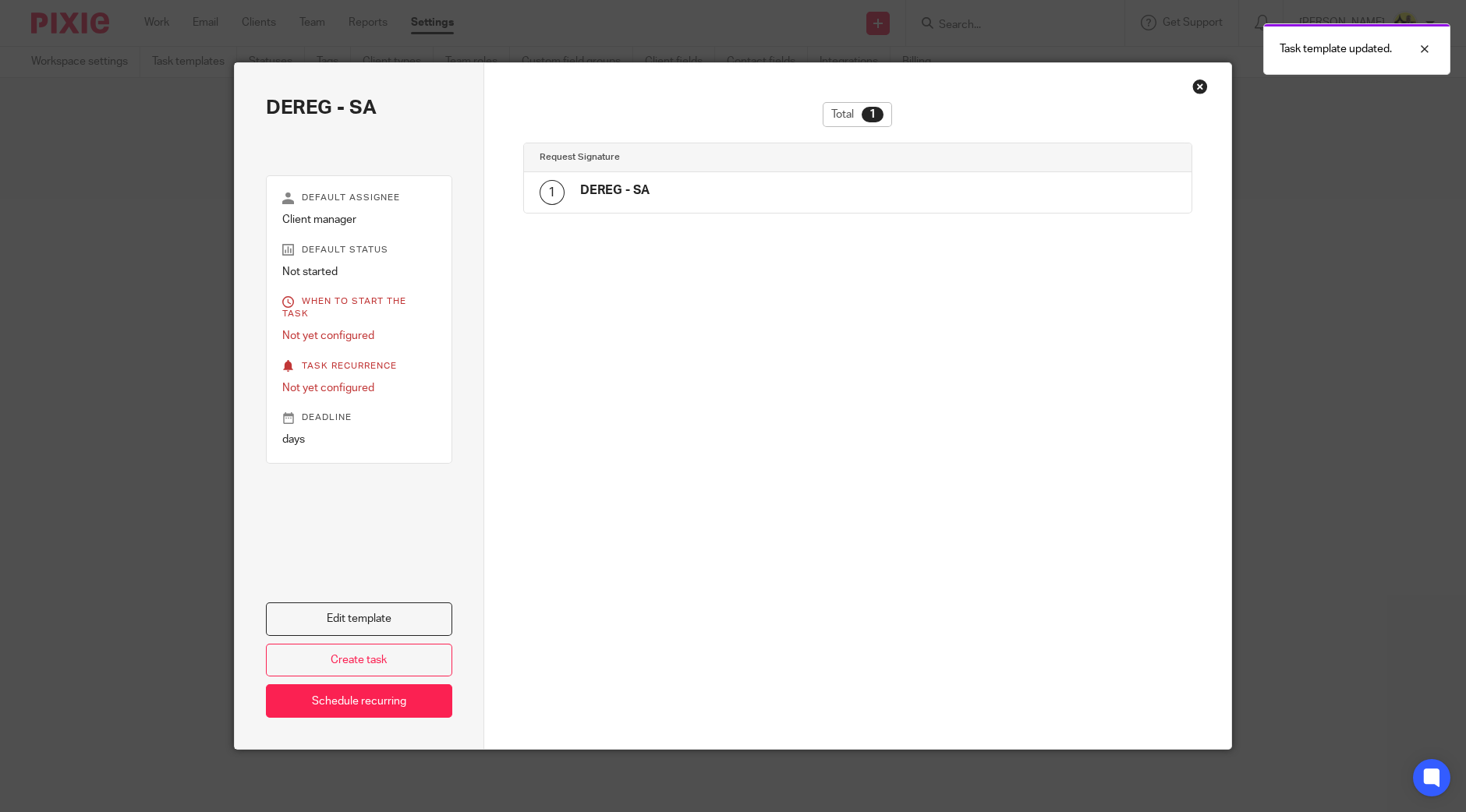
click at [1201, 91] on div "Total 1 Request Signature 1 DEREG - SA" at bounding box center [858, 406] width 748 height 686
click at [1183, 82] on div "DEREG - SA Default assignee Client manager Default status Not started When to s…" at bounding box center [733, 406] width 998 height 687
click at [1192, 85] on div "Close this dialog window" at bounding box center [1200, 86] width 16 height 16
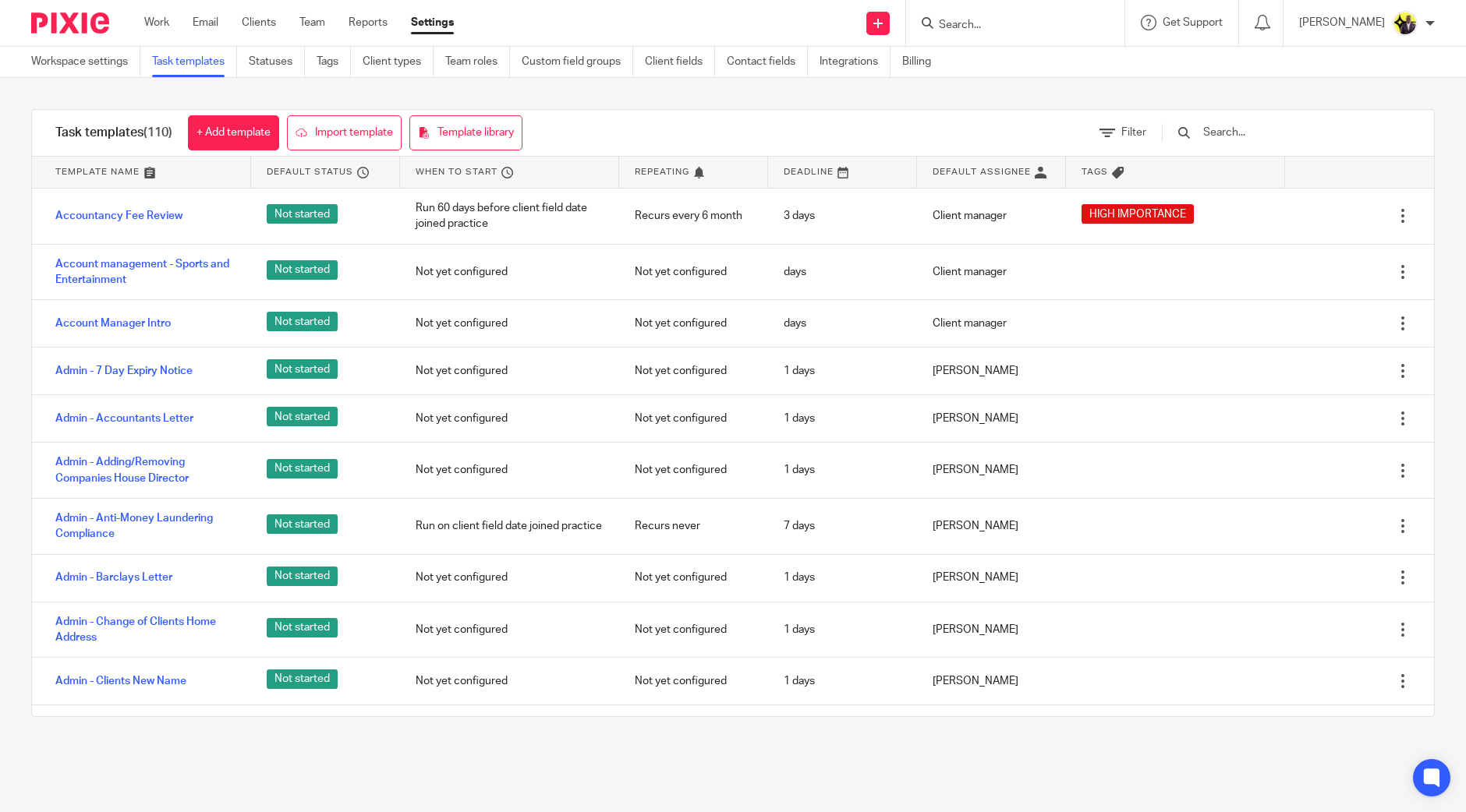
click at [1255, 139] on input "text" at bounding box center [1292, 132] width 182 height 17
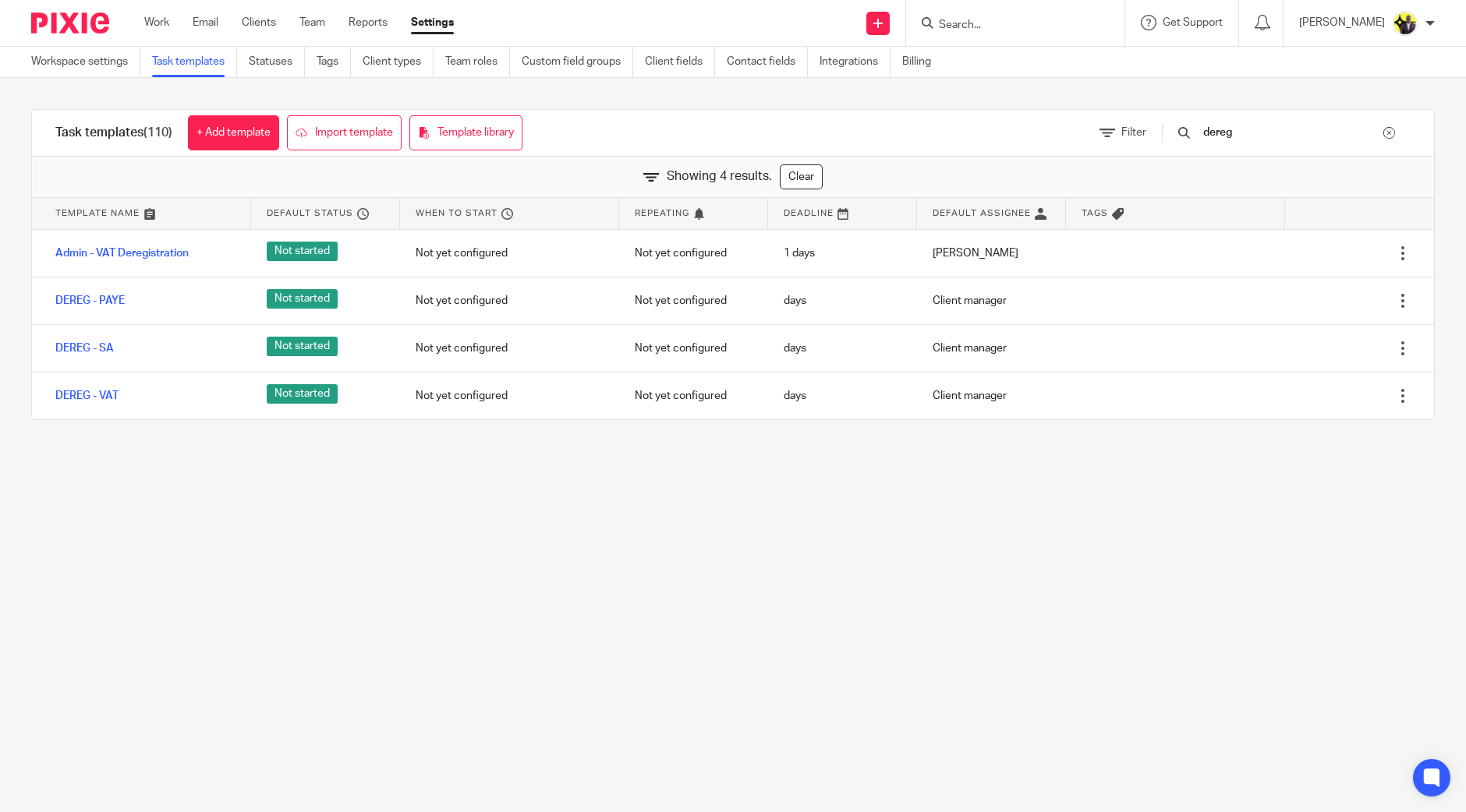
drag, startPoint x: 1258, startPoint y: 131, endPoint x: 1127, endPoint y: 111, distance: 132.5
click at [1138, 119] on div "Filter dereg" at bounding box center [1255, 132] width 358 height 46
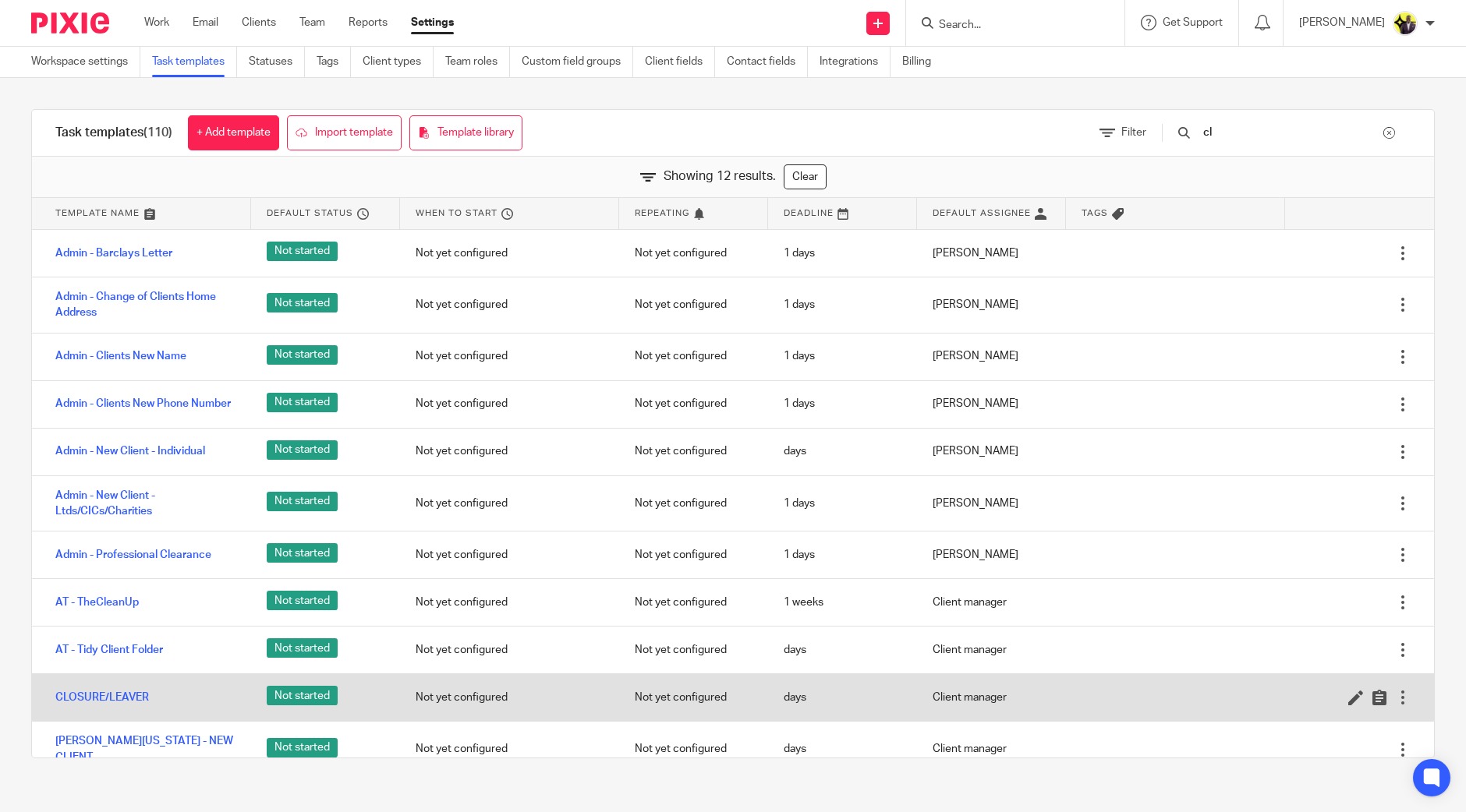
type input "c"
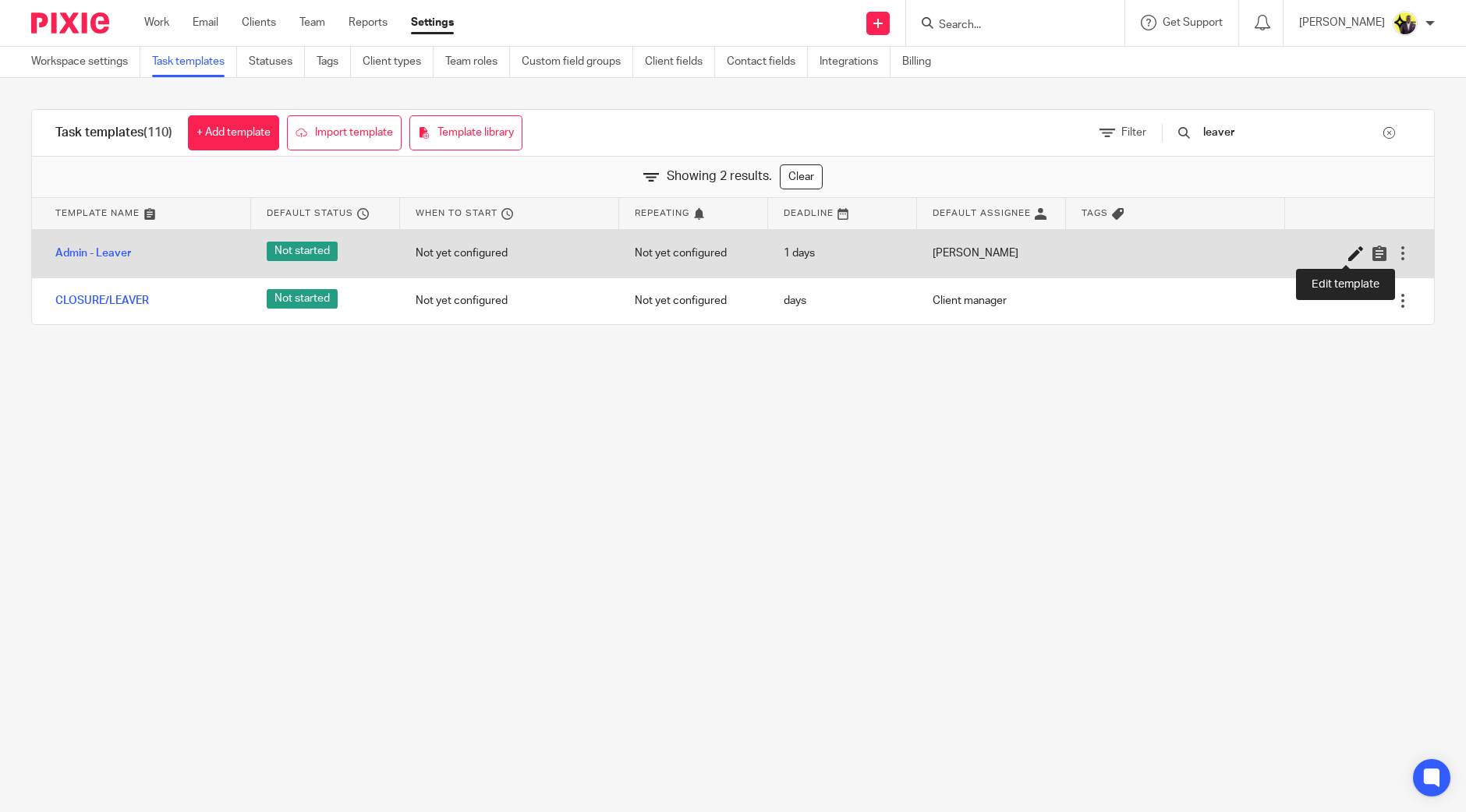
type input "leaver"
click at [1348, 250] on icon at bounding box center [1356, 253] width 16 height 16
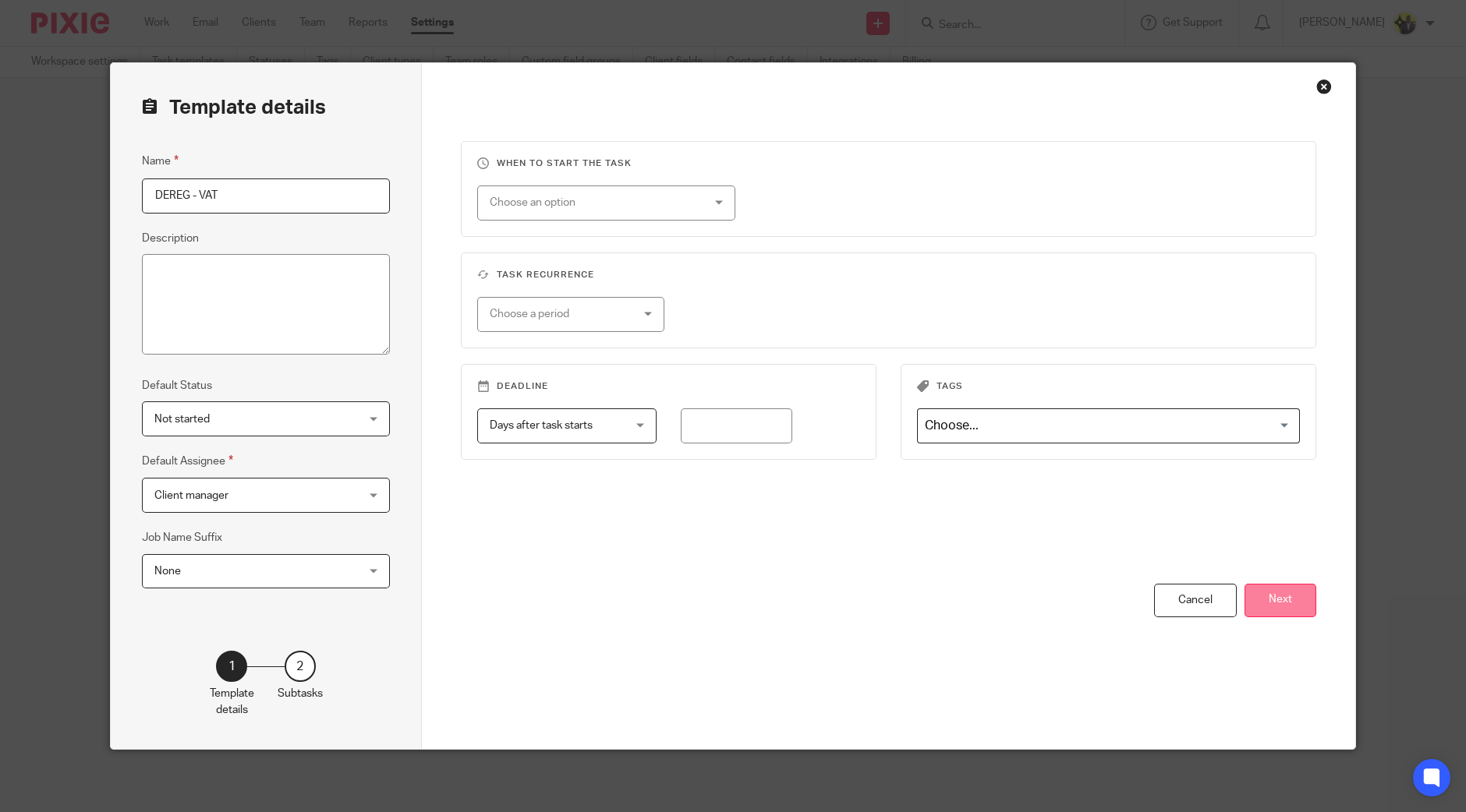
click at [1291, 604] on button "Next" at bounding box center [1280, 600] width 72 height 34
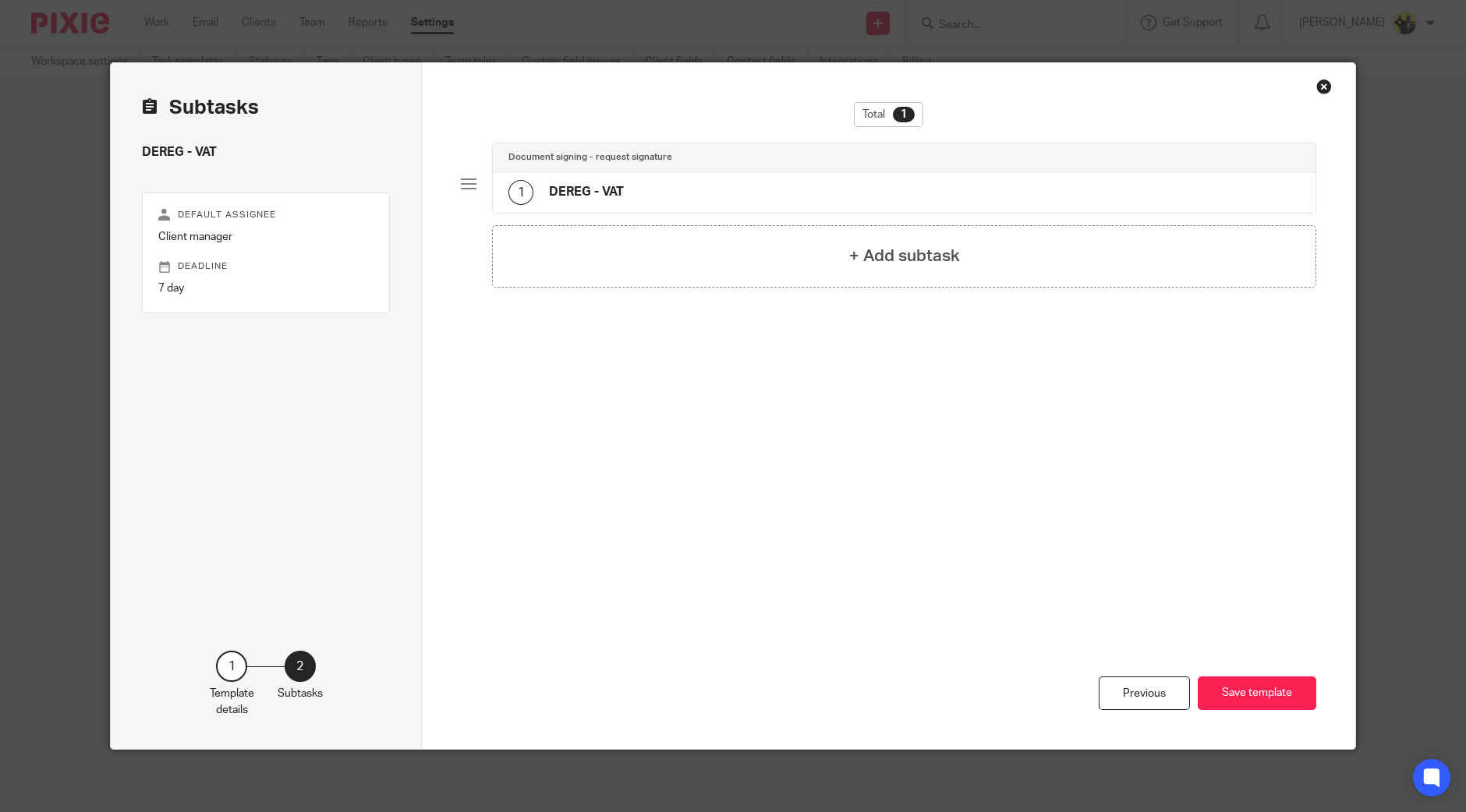
click at [666, 170] on div "Document signing - request signature" at bounding box center [904, 157] width 823 height 29
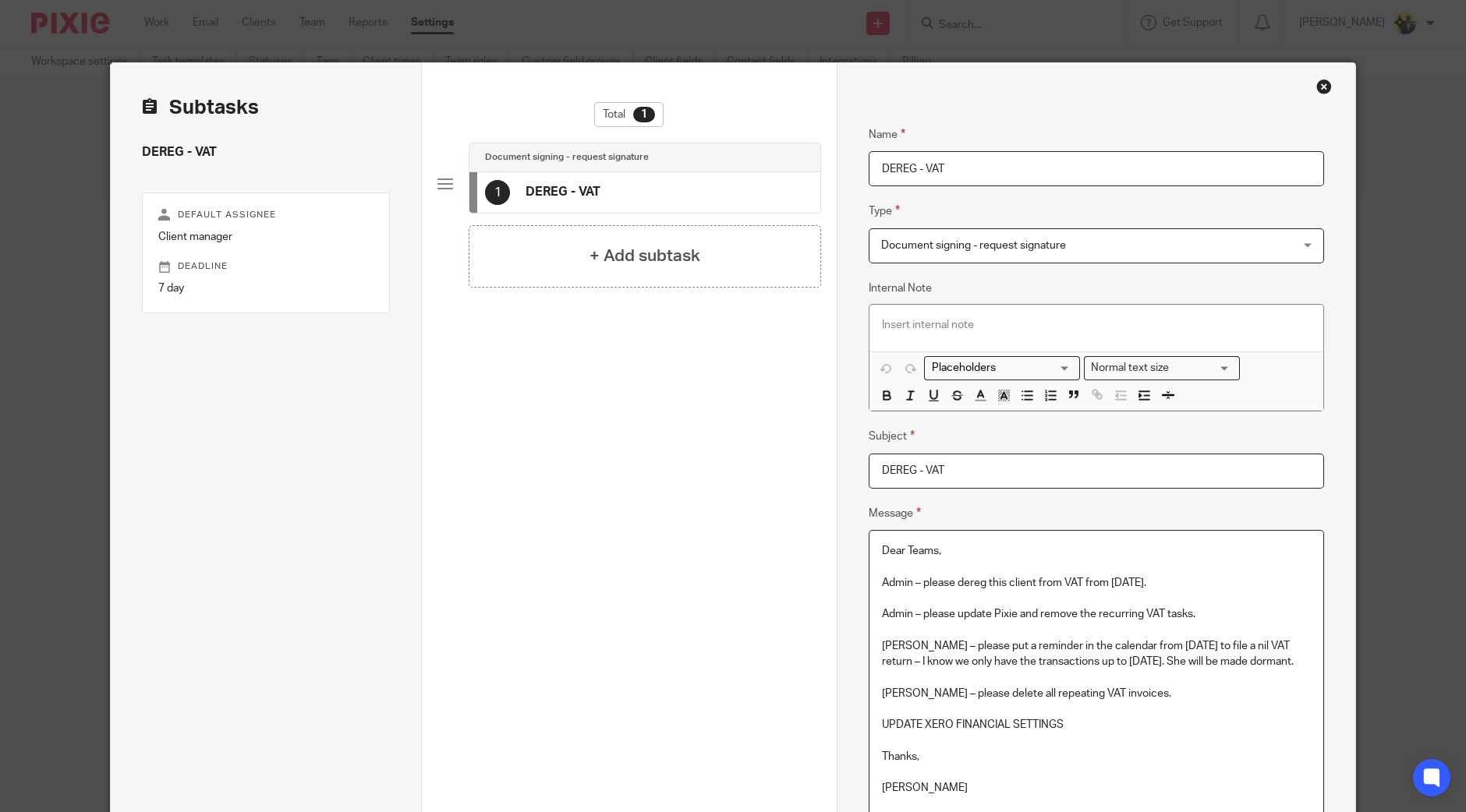
click at [882, 543] on p "Dear Teams," at bounding box center [1097, 551] width 429 height 16
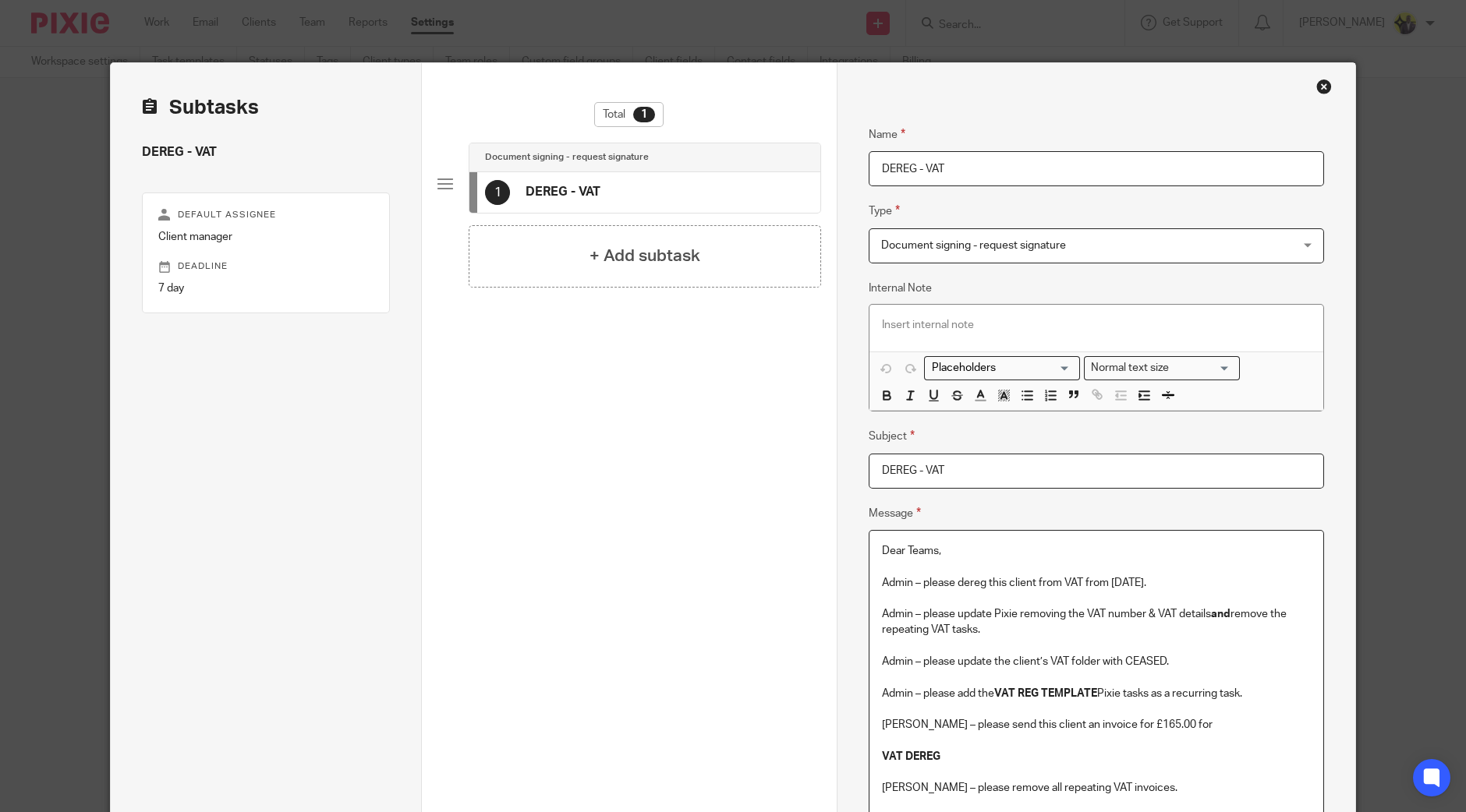
scroll to position [112, 0]
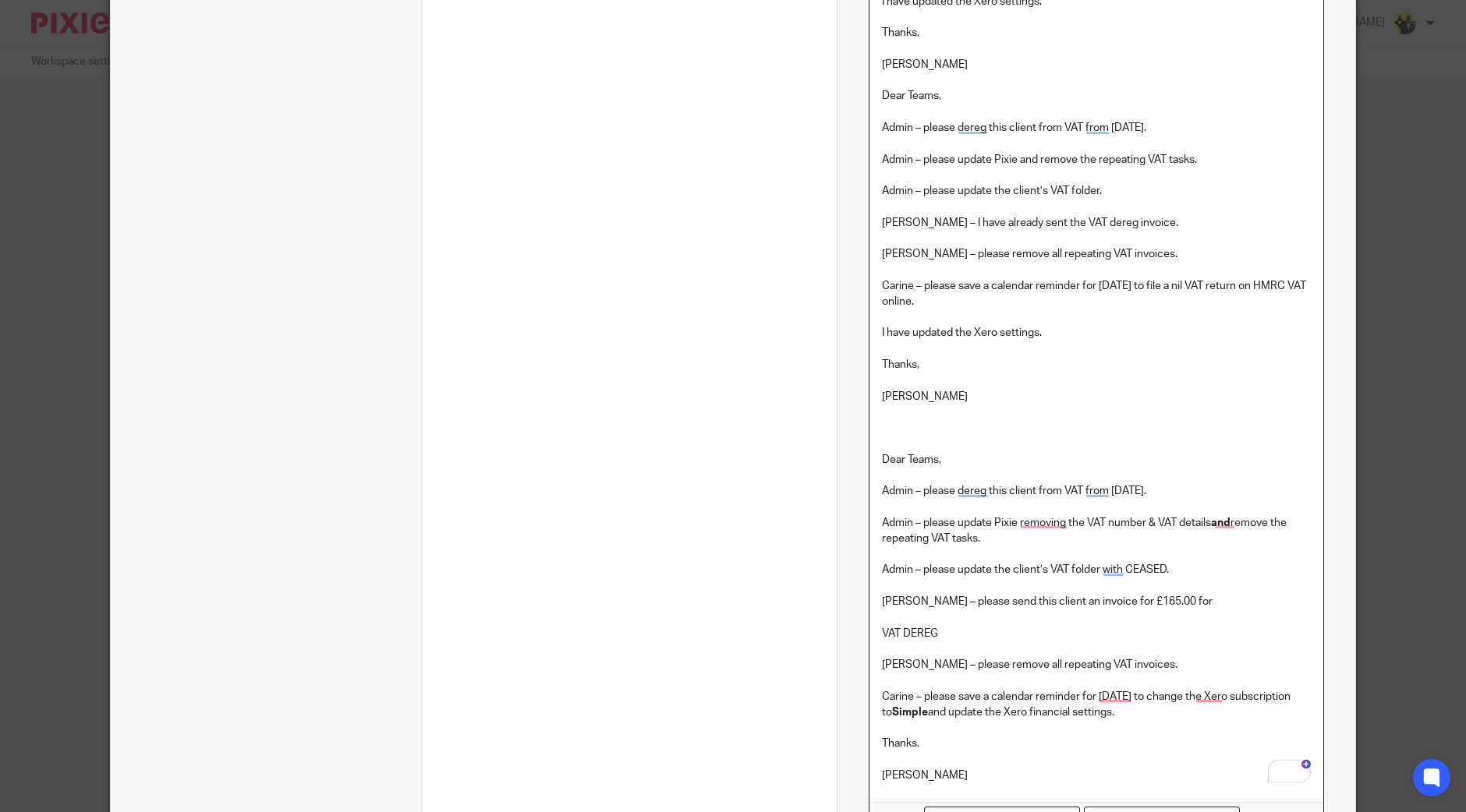
scroll to position [2784, 0]
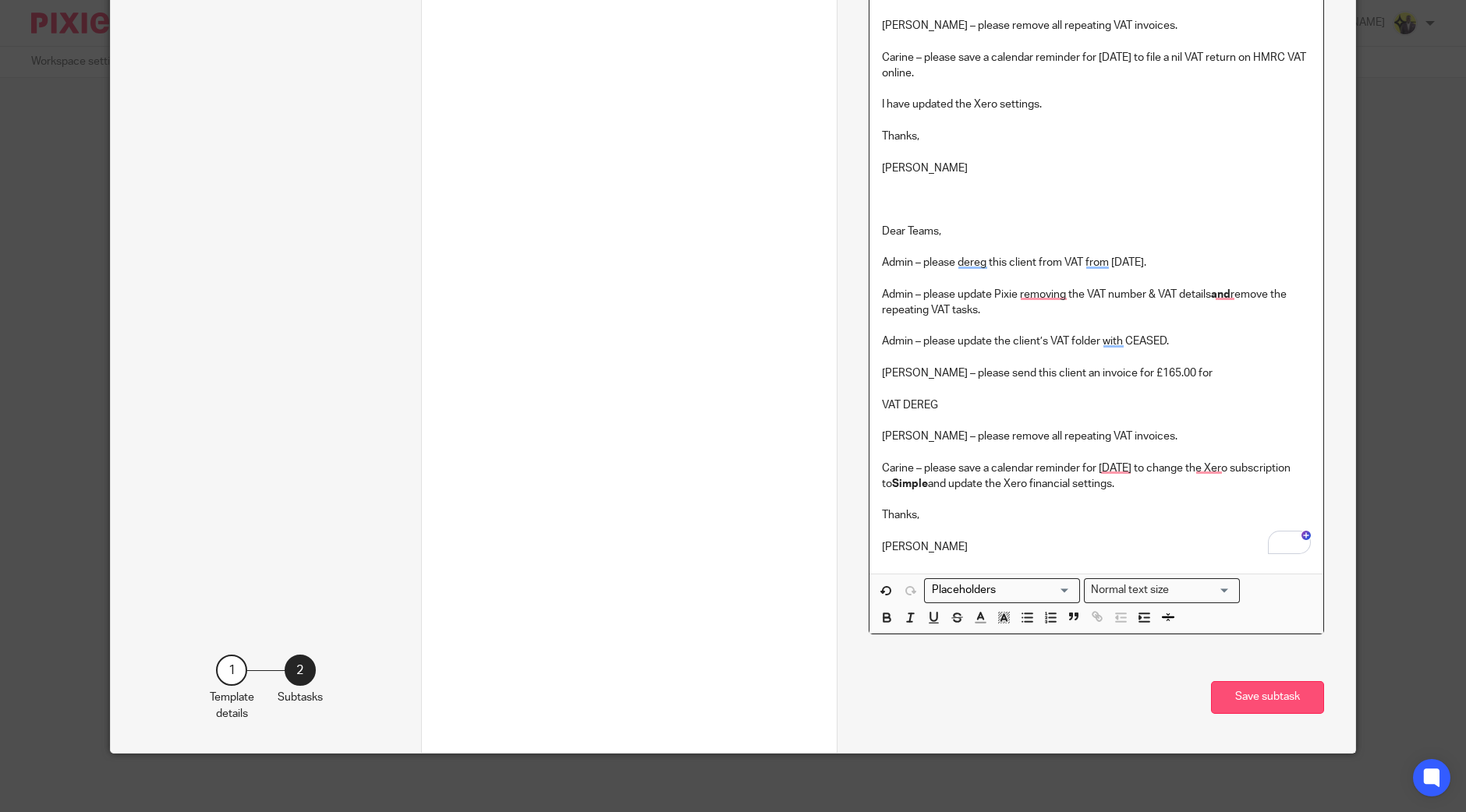
click at [1245, 689] on button "Save subtask" at bounding box center [1267, 698] width 113 height 34
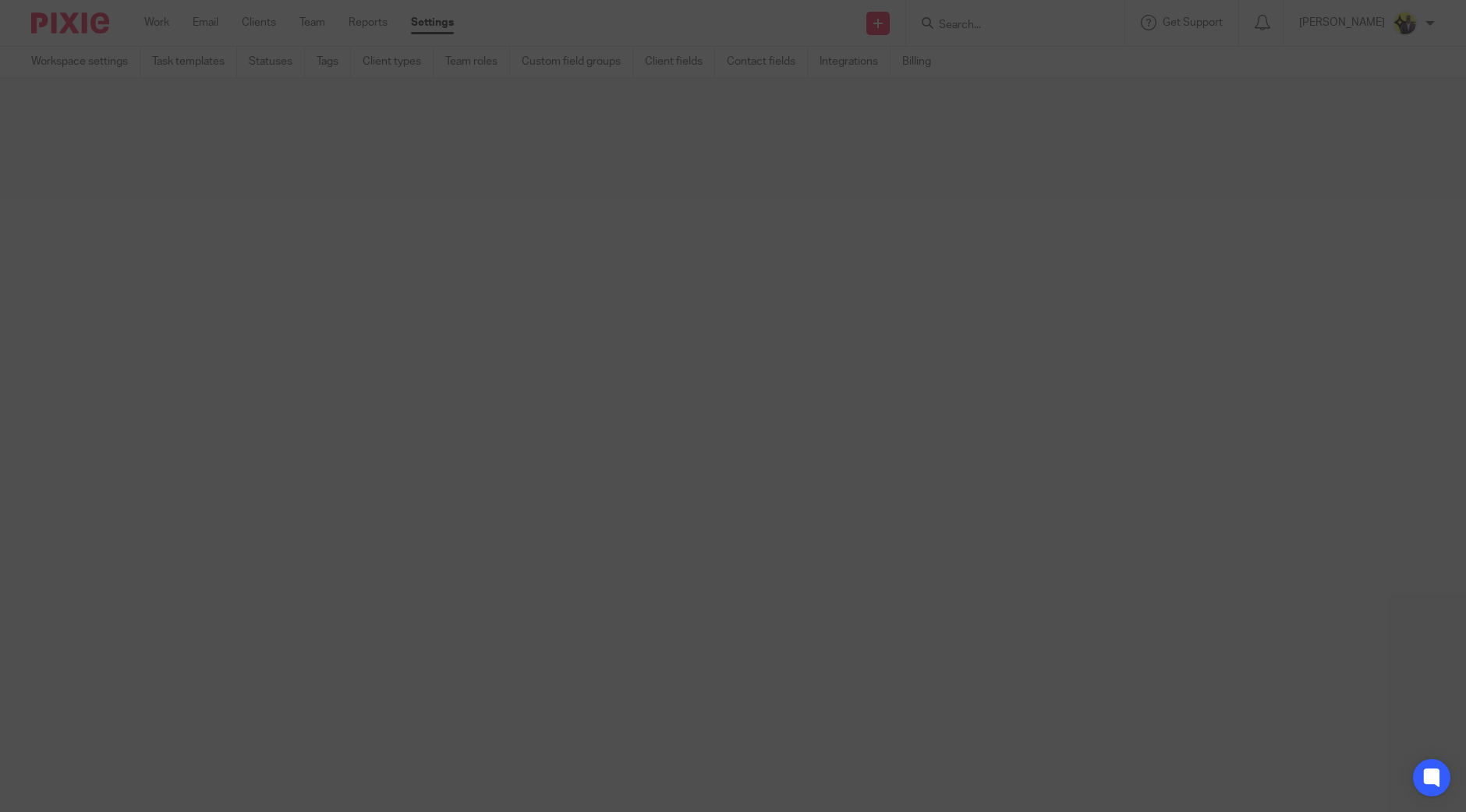
scroll to position [0, 0]
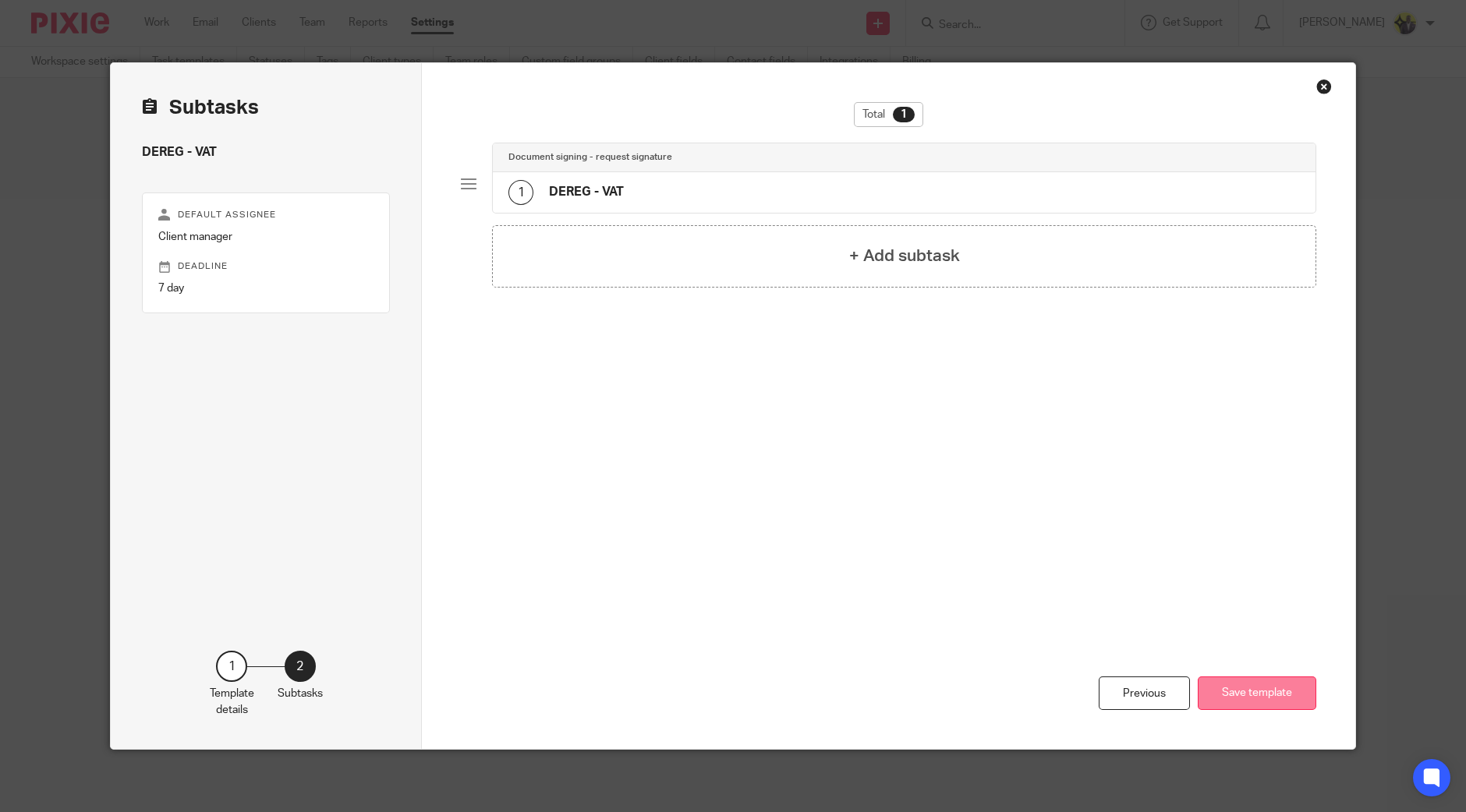
click at [1244, 690] on button "Save template" at bounding box center [1257, 694] width 118 height 34
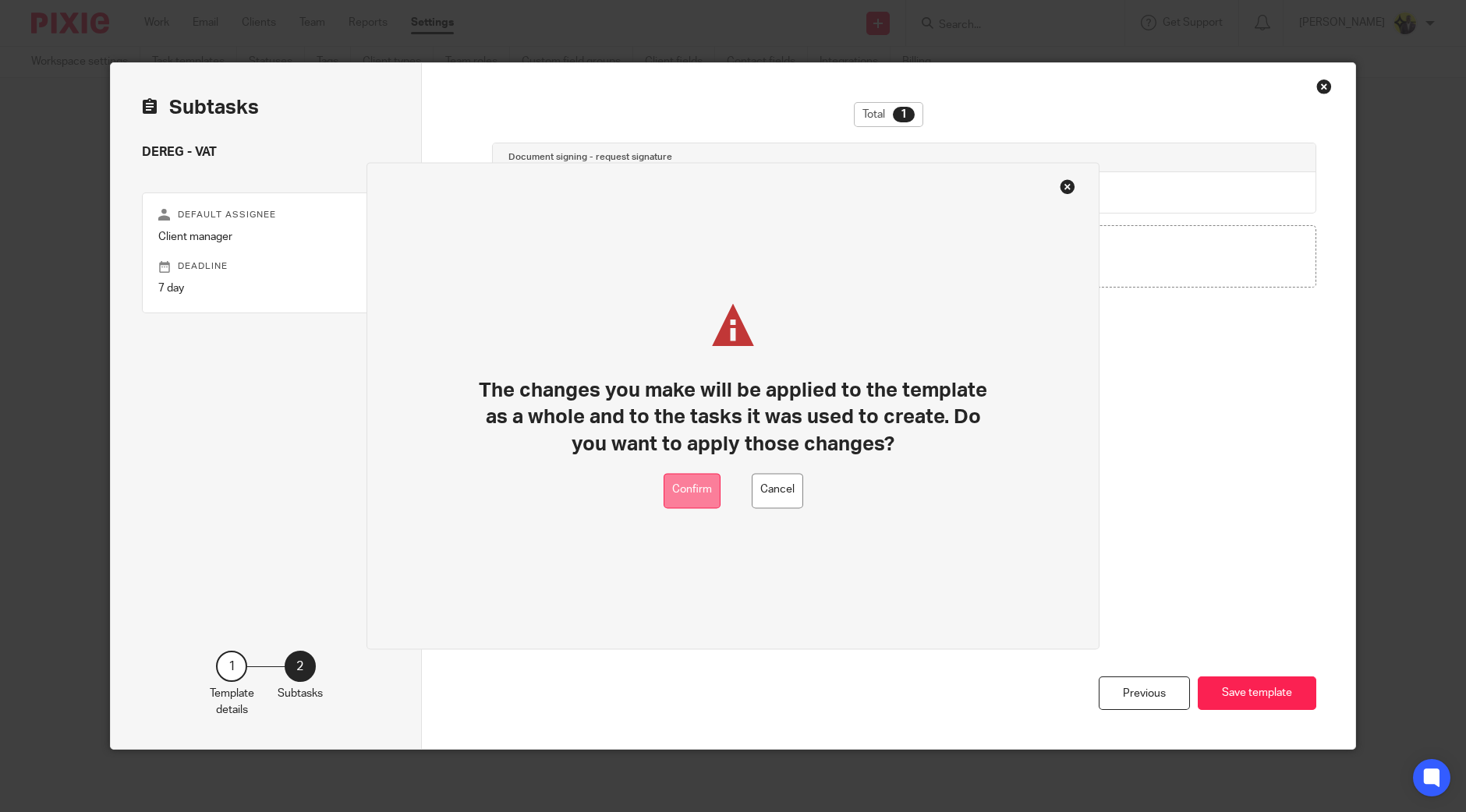
click at [699, 489] on button "Confirm" at bounding box center [692, 490] width 57 height 35
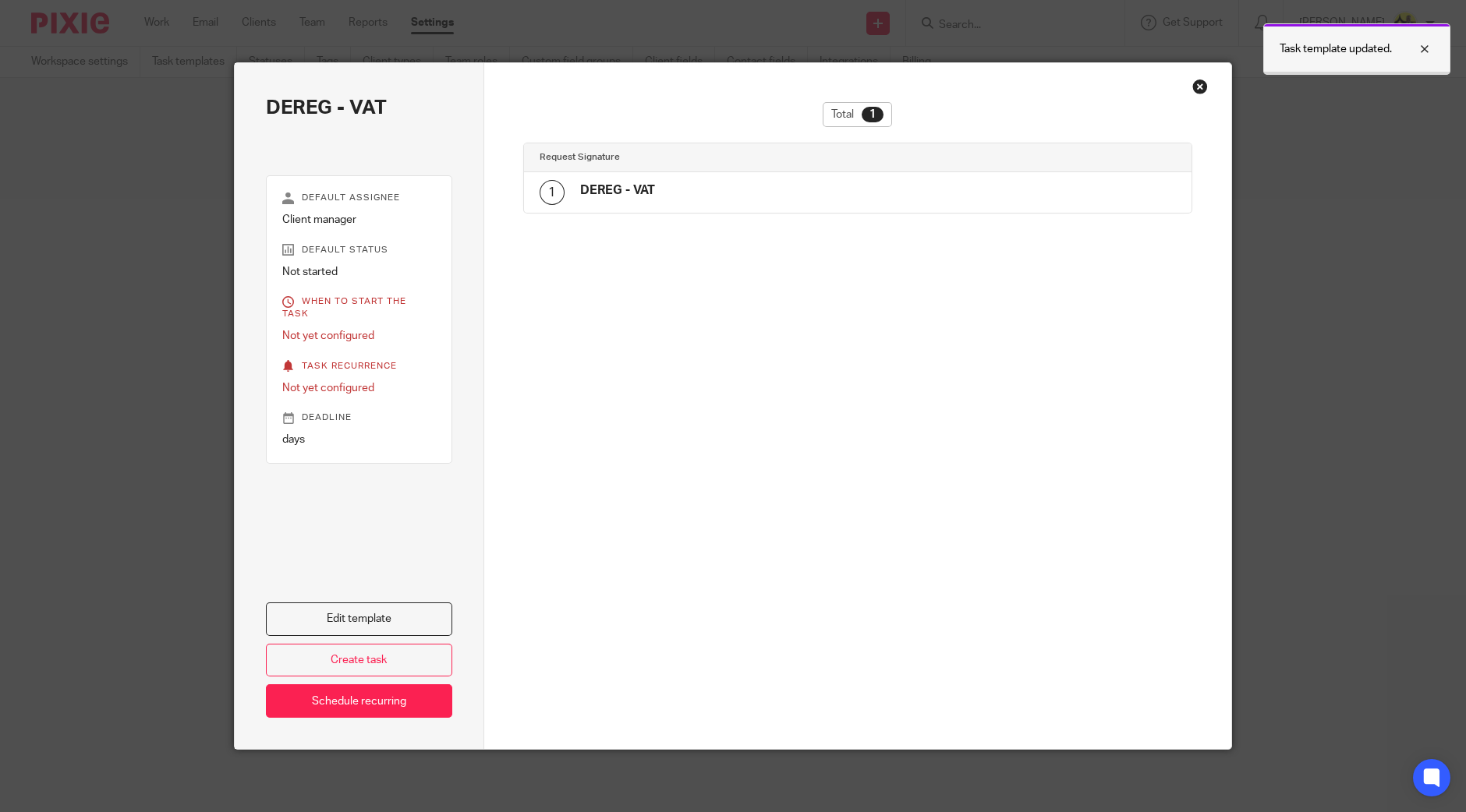
click at [1425, 51] on div at bounding box center [1412, 49] width 42 height 19
click at [1193, 85] on div "Close this dialog window" at bounding box center [1200, 86] width 16 height 16
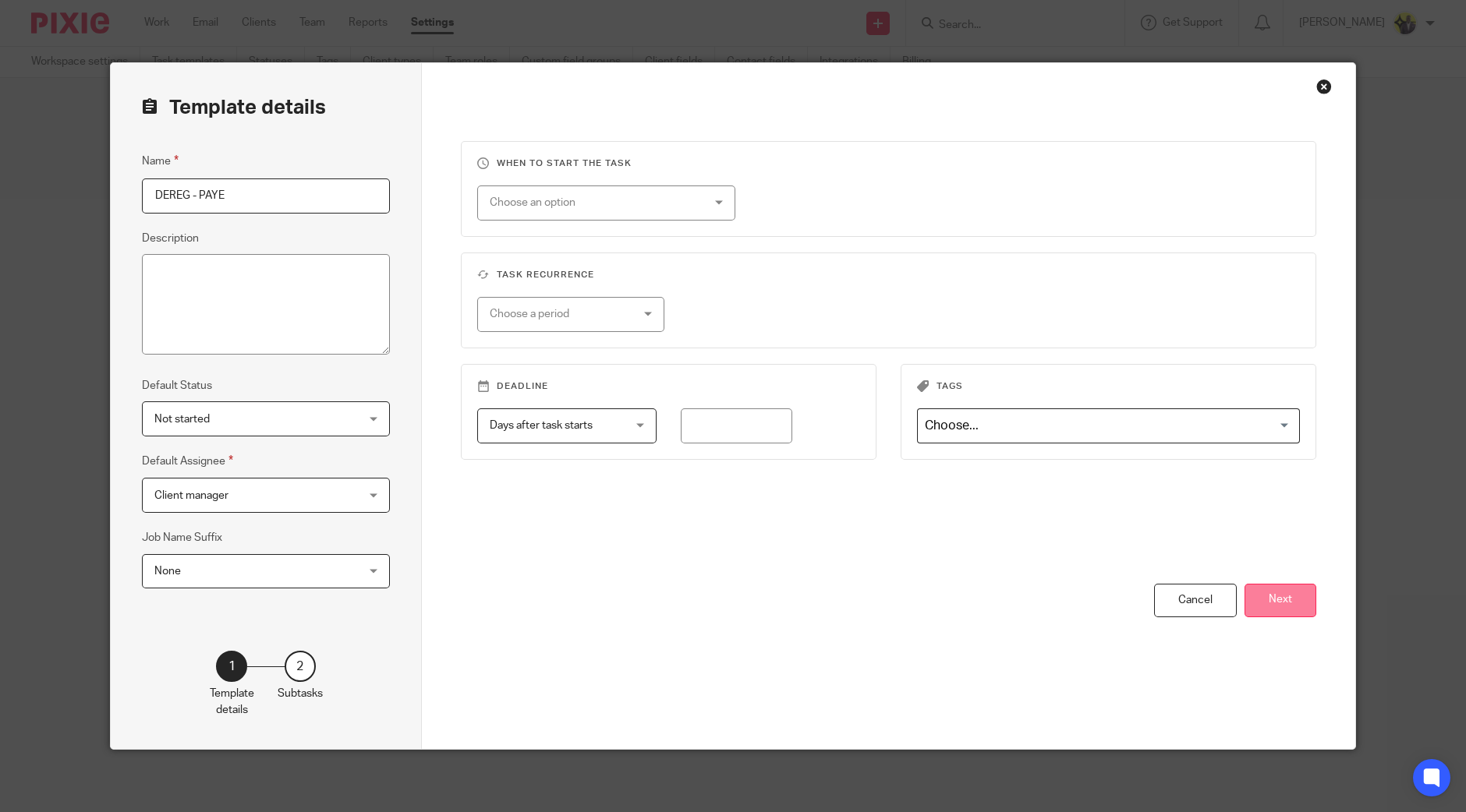
click at [1287, 584] on button "Next" at bounding box center [1280, 600] width 72 height 34
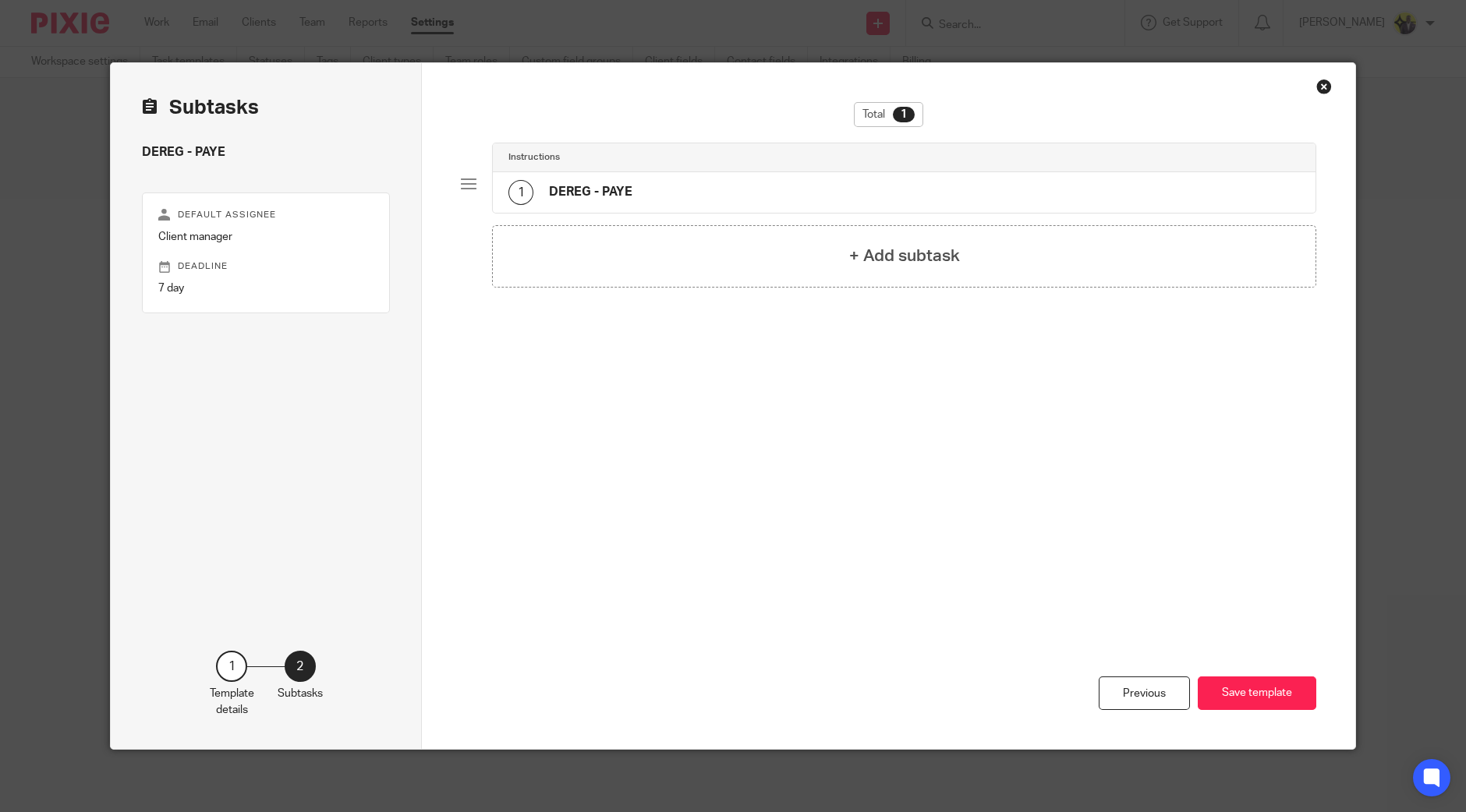
click at [823, 199] on div "1 DEREG - PAYE" at bounding box center [904, 192] width 823 height 41
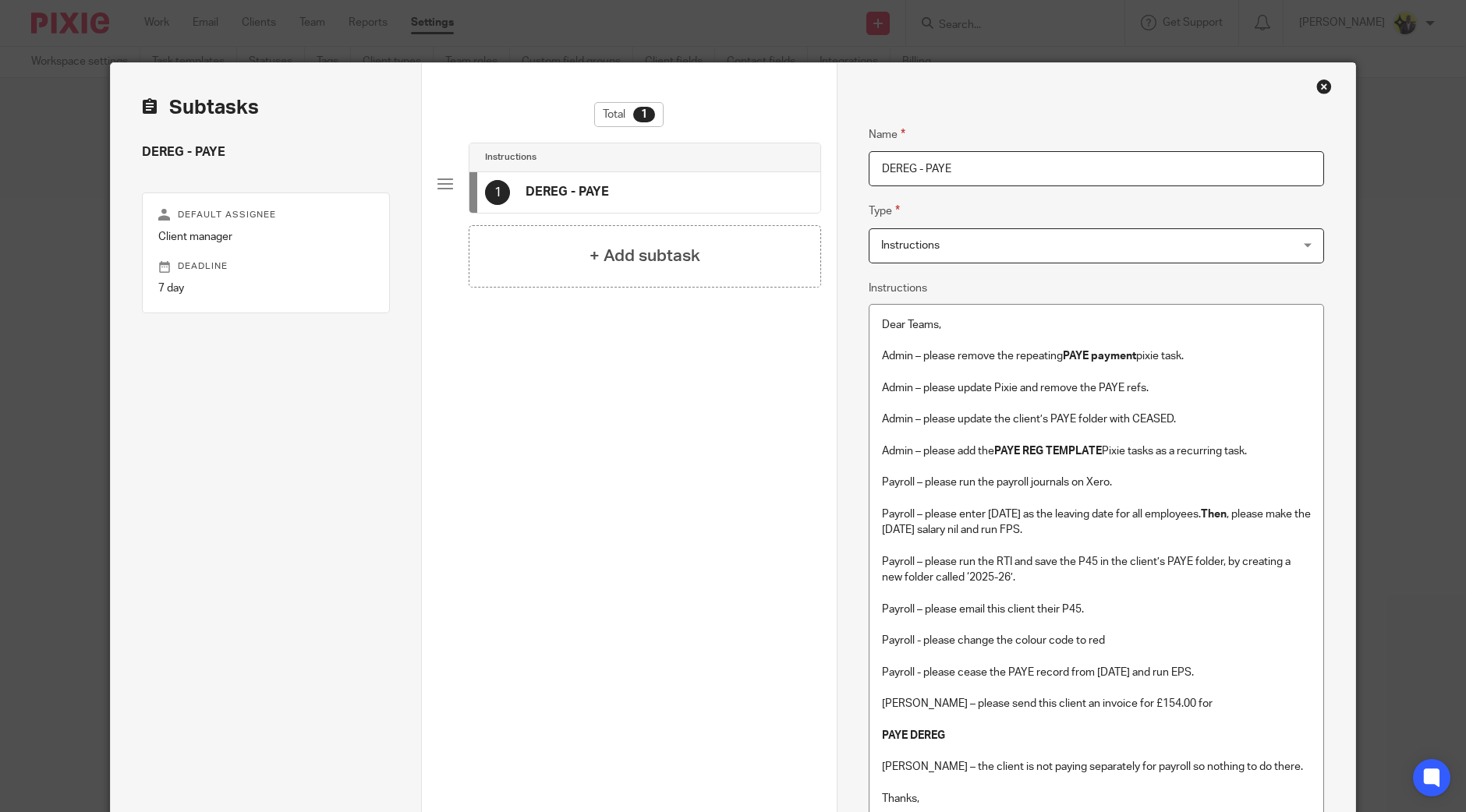
drag, startPoint x: 872, startPoint y: 321, endPoint x: 999, endPoint y: 321, distance: 127.0
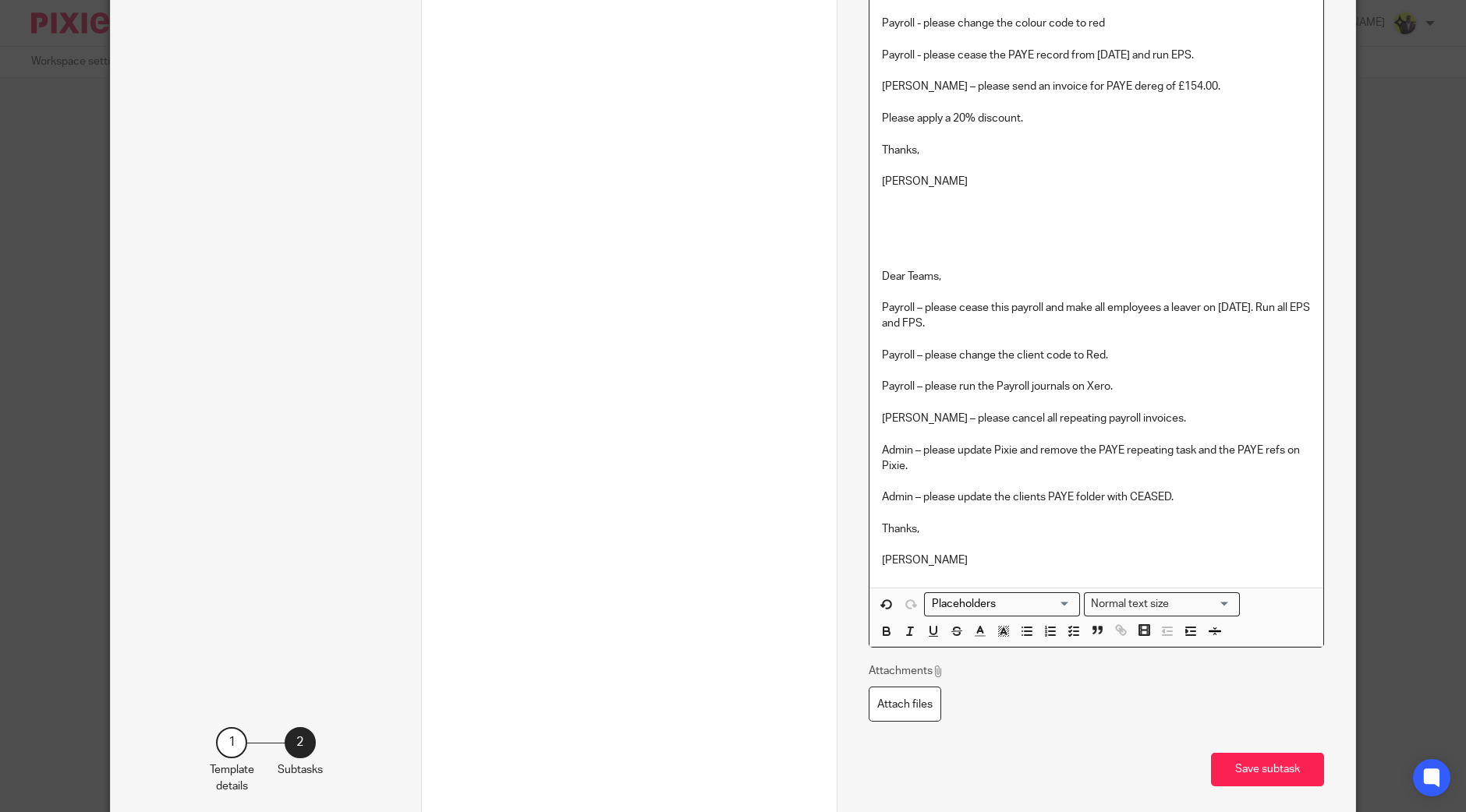
scroll to position [2981, 0]
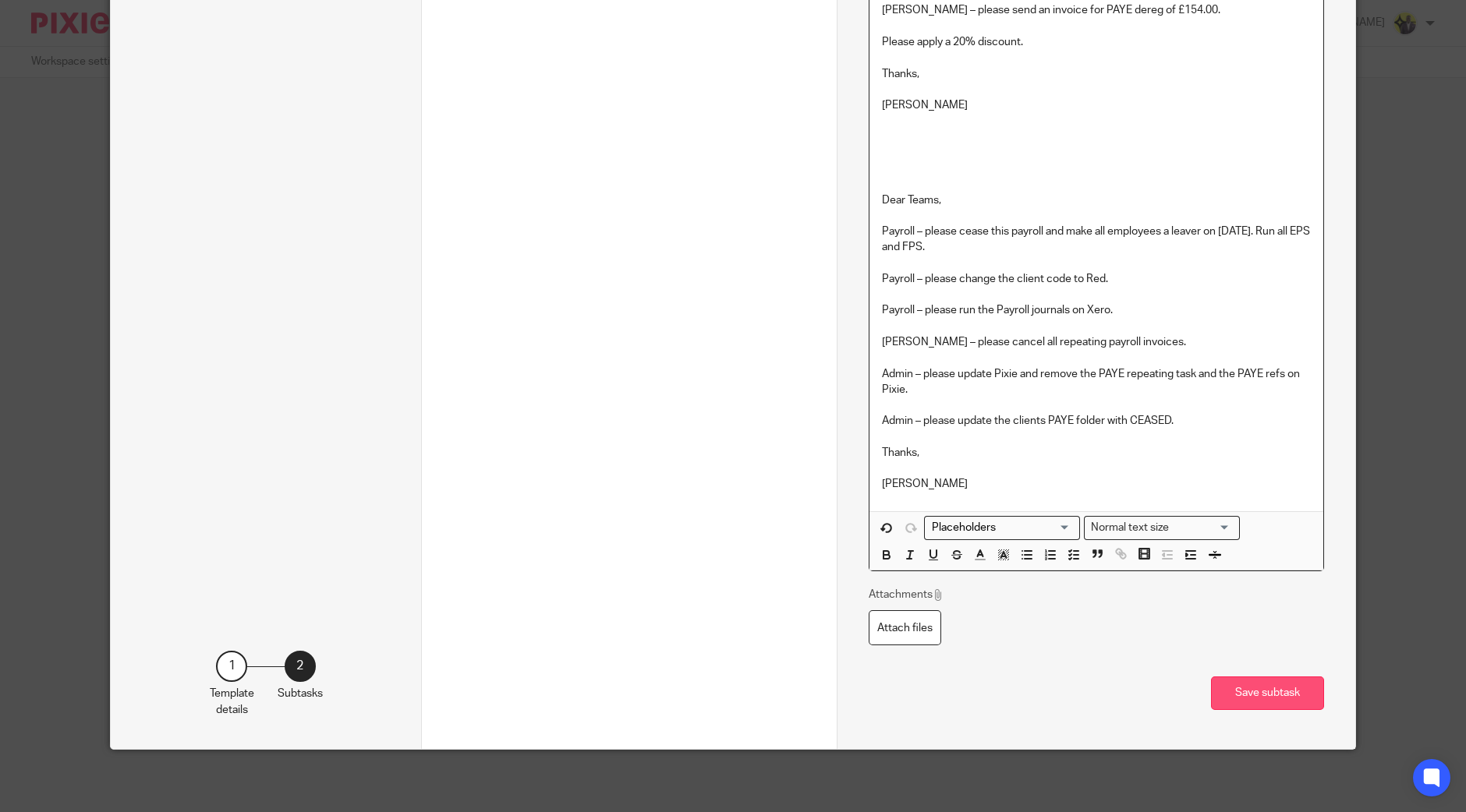
click at [1267, 693] on button "Save subtask" at bounding box center [1267, 694] width 113 height 34
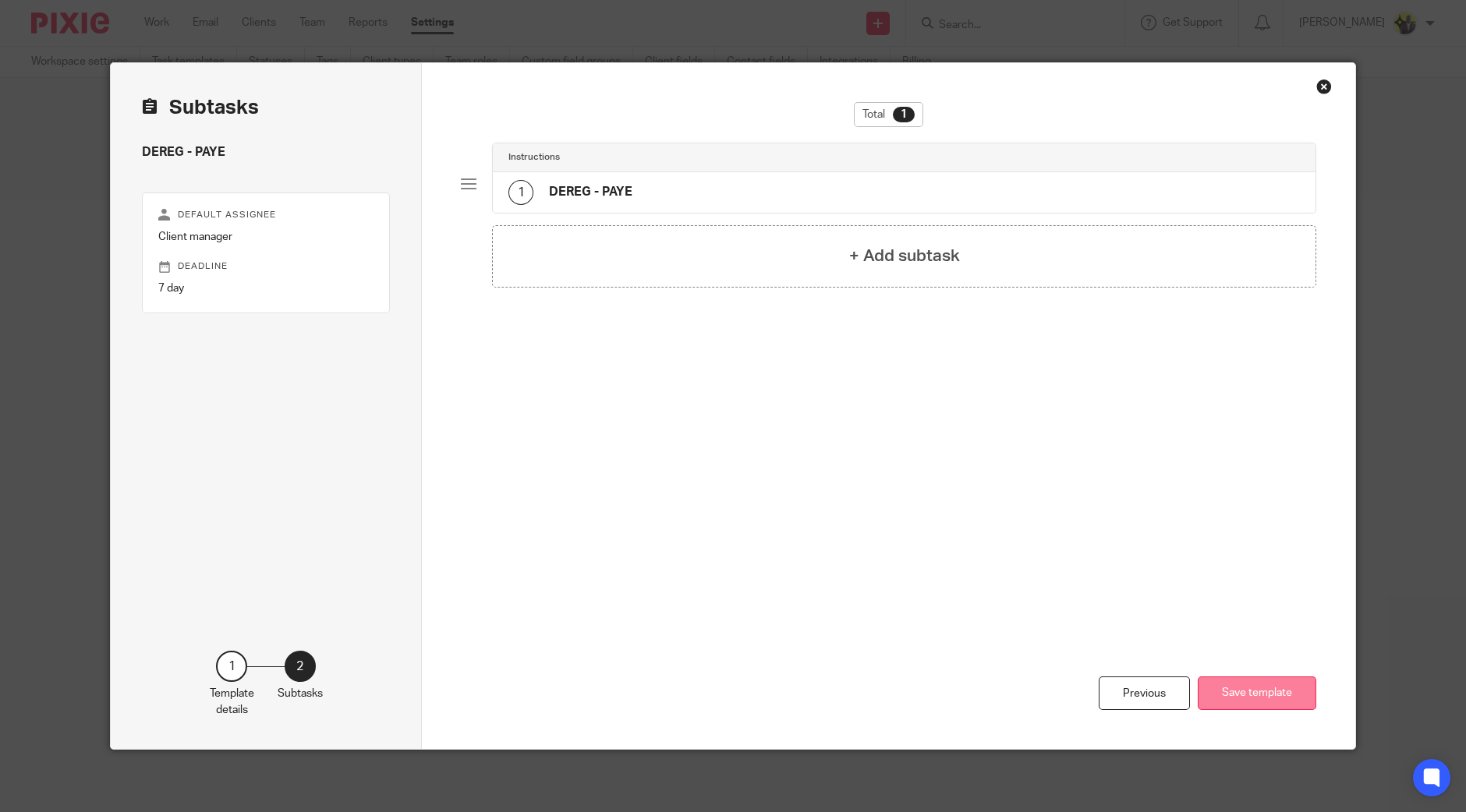
scroll to position [0, 0]
click at [1255, 691] on button "Save template" at bounding box center [1257, 694] width 118 height 34
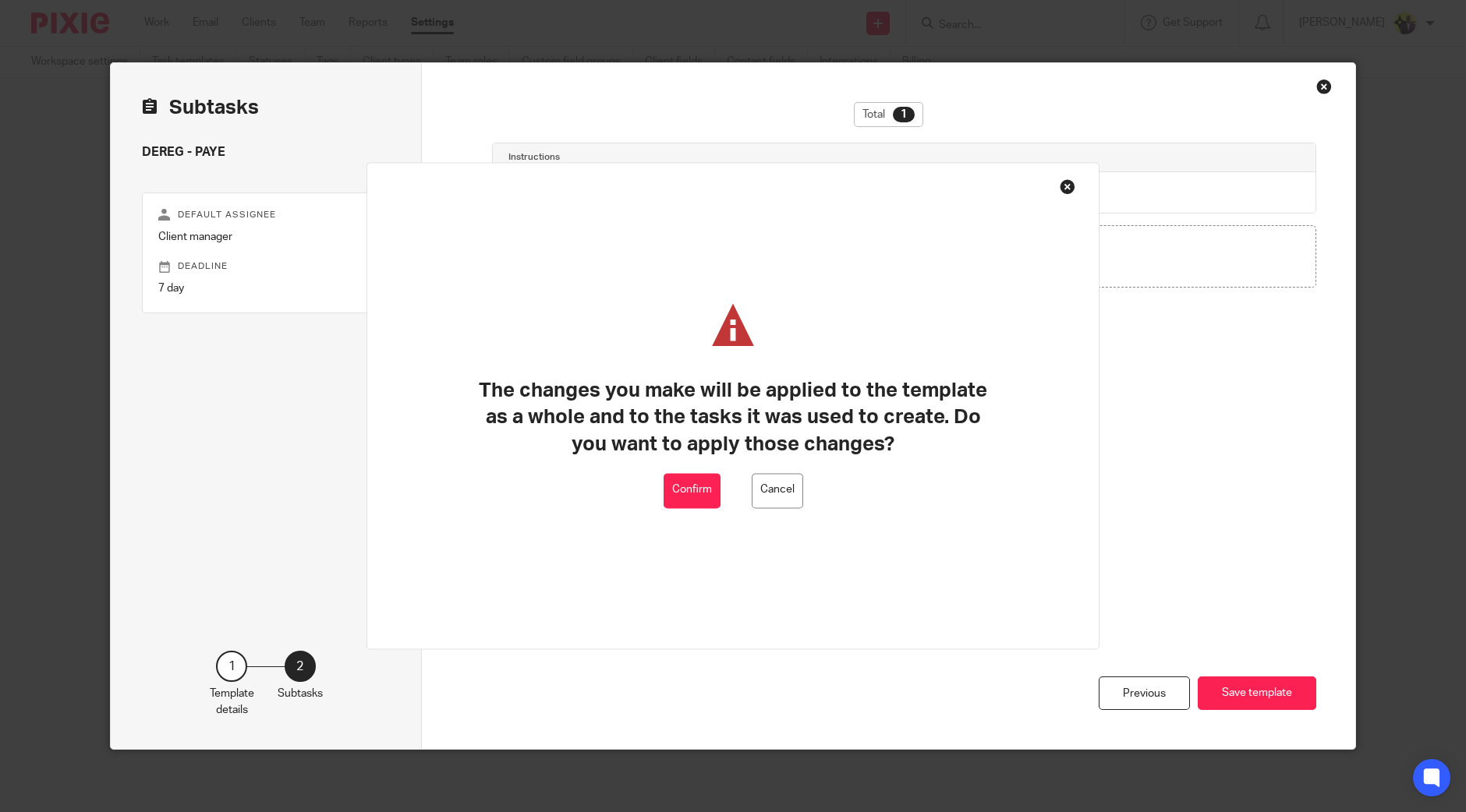
drag, startPoint x: 686, startPoint y: 473, endPoint x: 694, endPoint y: 477, distance: 8.9
click at [687, 476] on button "Confirm" at bounding box center [692, 490] width 57 height 35
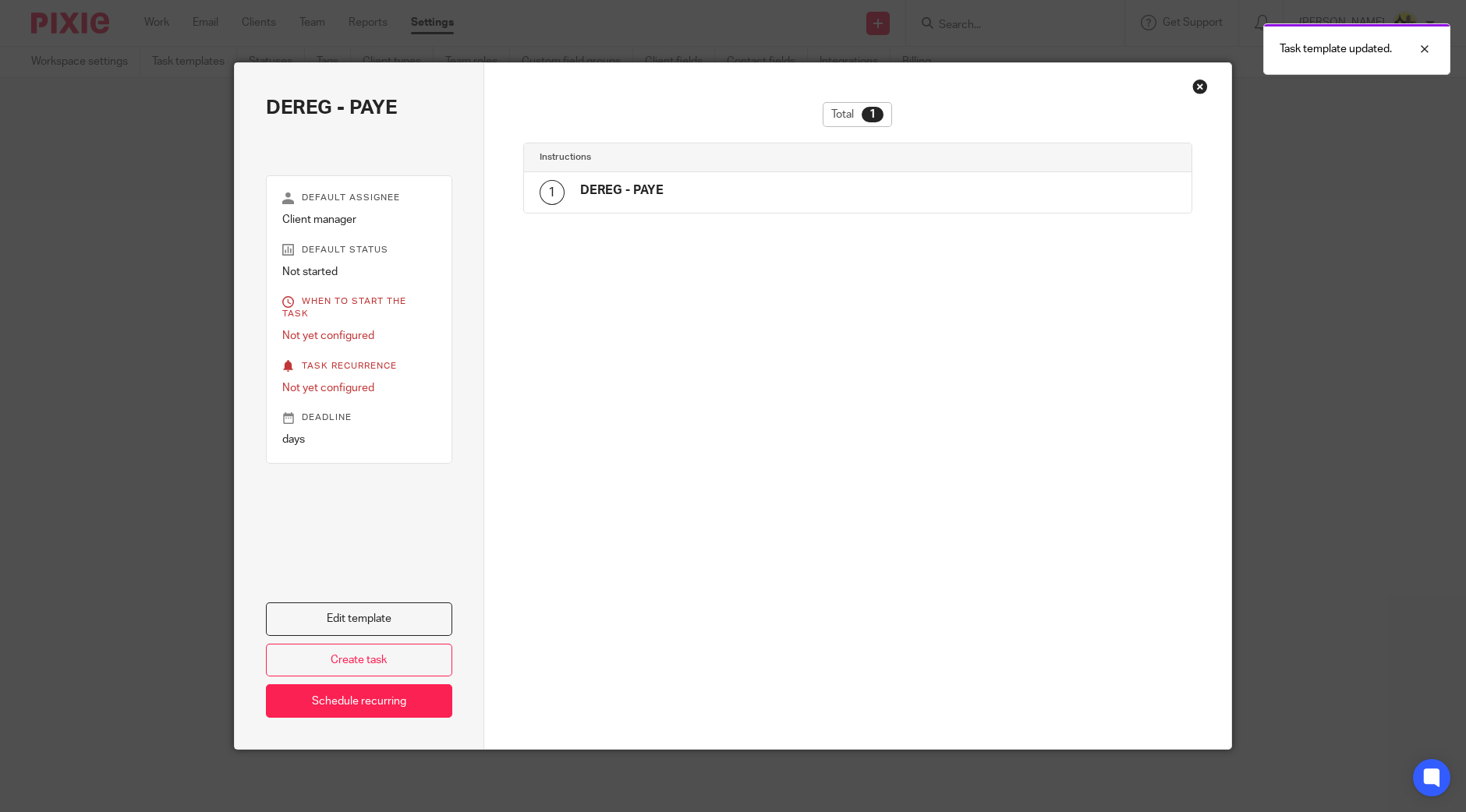
drag, startPoint x: 1197, startPoint y: 87, endPoint x: 1176, endPoint y: 80, distance: 22.1
click at [1197, 87] on div "Close this dialog window" at bounding box center [1200, 86] width 16 height 16
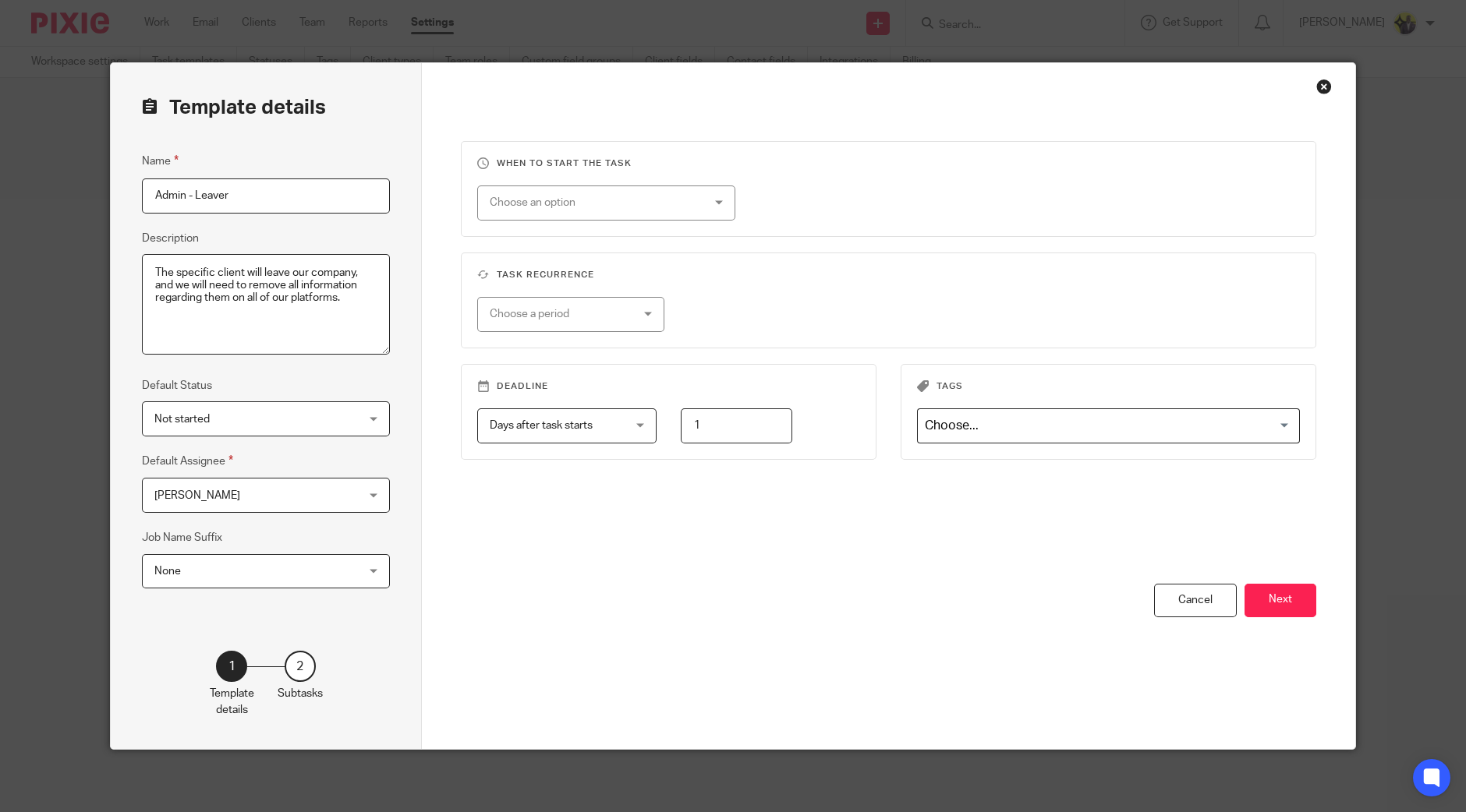
click at [1271, 581] on div "When to start the task Choose an option On date Week day Month day On client da…" at bounding box center [888, 362] width 855 height 443
click at [1281, 595] on button "Next" at bounding box center [1280, 600] width 72 height 34
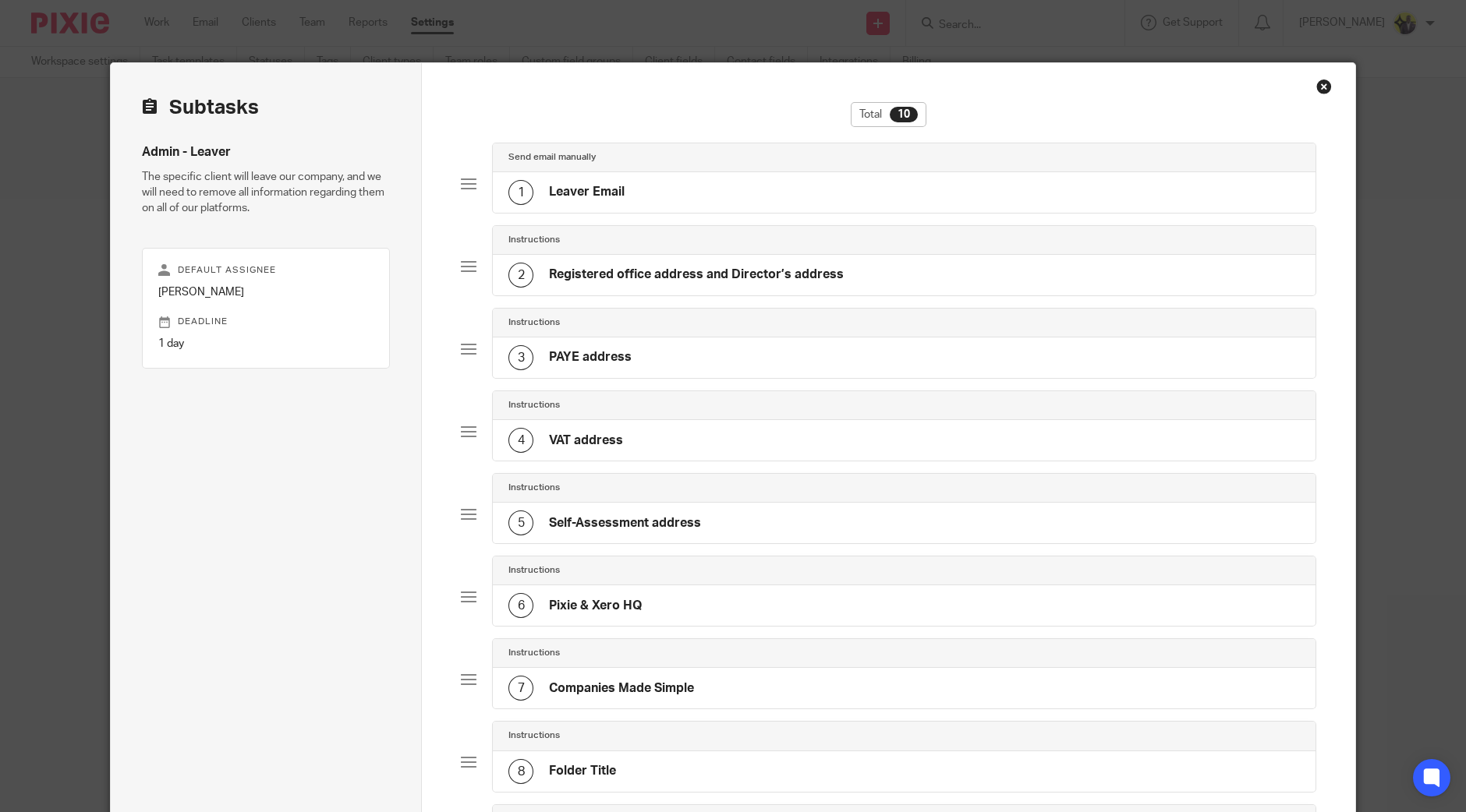
click at [842, 138] on div "Total 10" at bounding box center [888, 122] width 855 height 41
click at [823, 165] on div "Send email manually" at bounding box center [904, 157] width 823 height 29
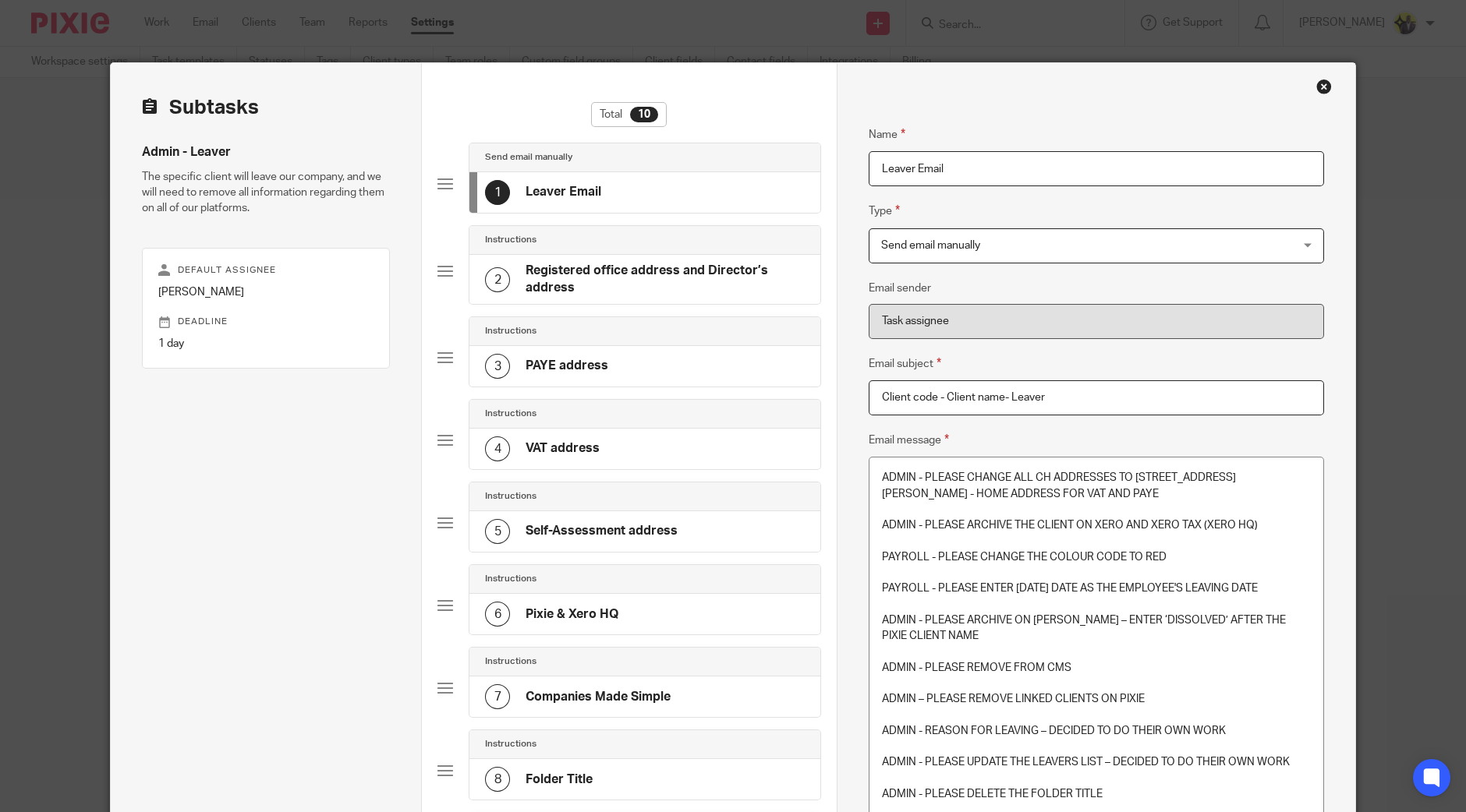
click at [1316, 83] on div "Close this dialog window" at bounding box center [1324, 86] width 16 height 16
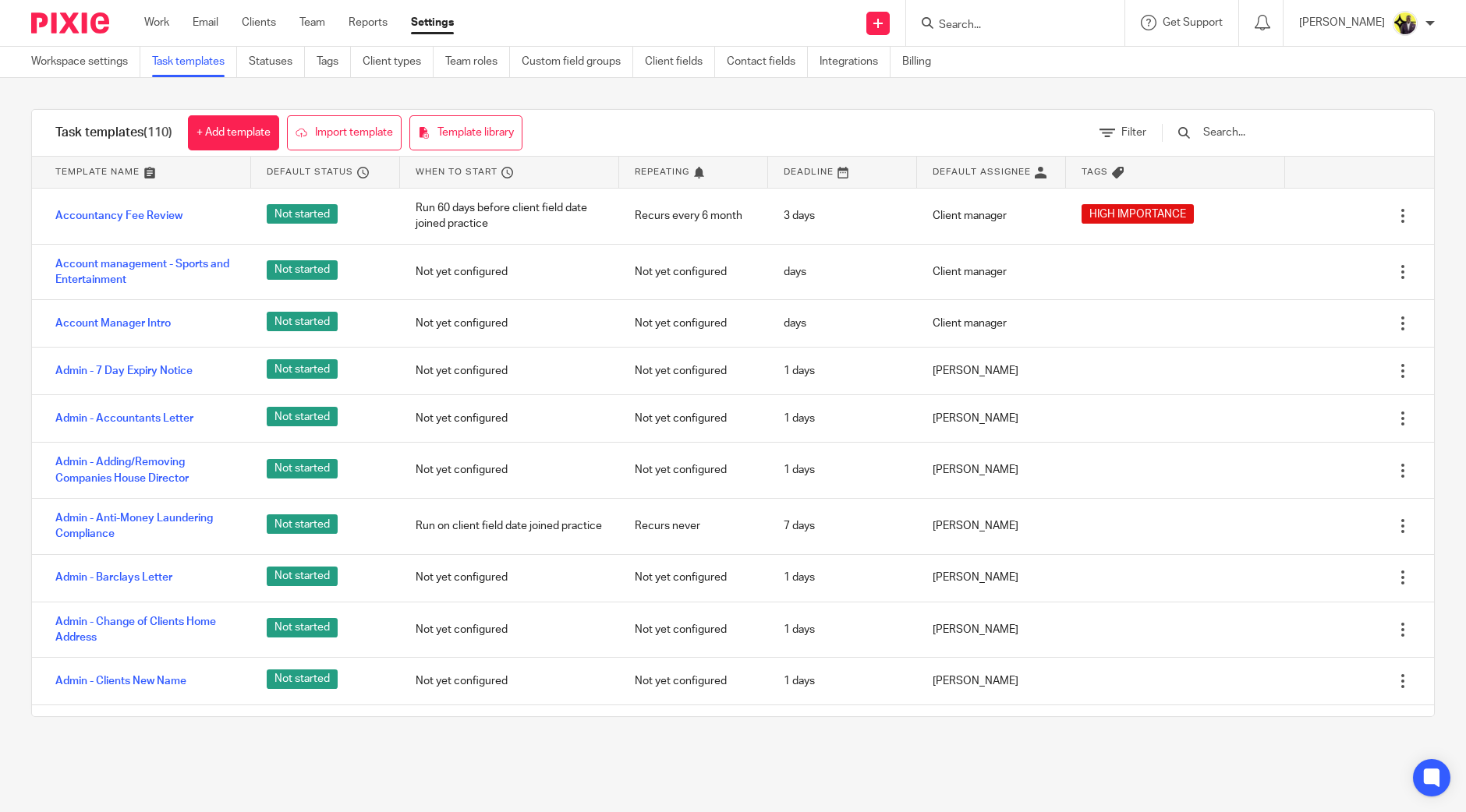
click at [1251, 134] on input "text" at bounding box center [1292, 132] width 182 height 17
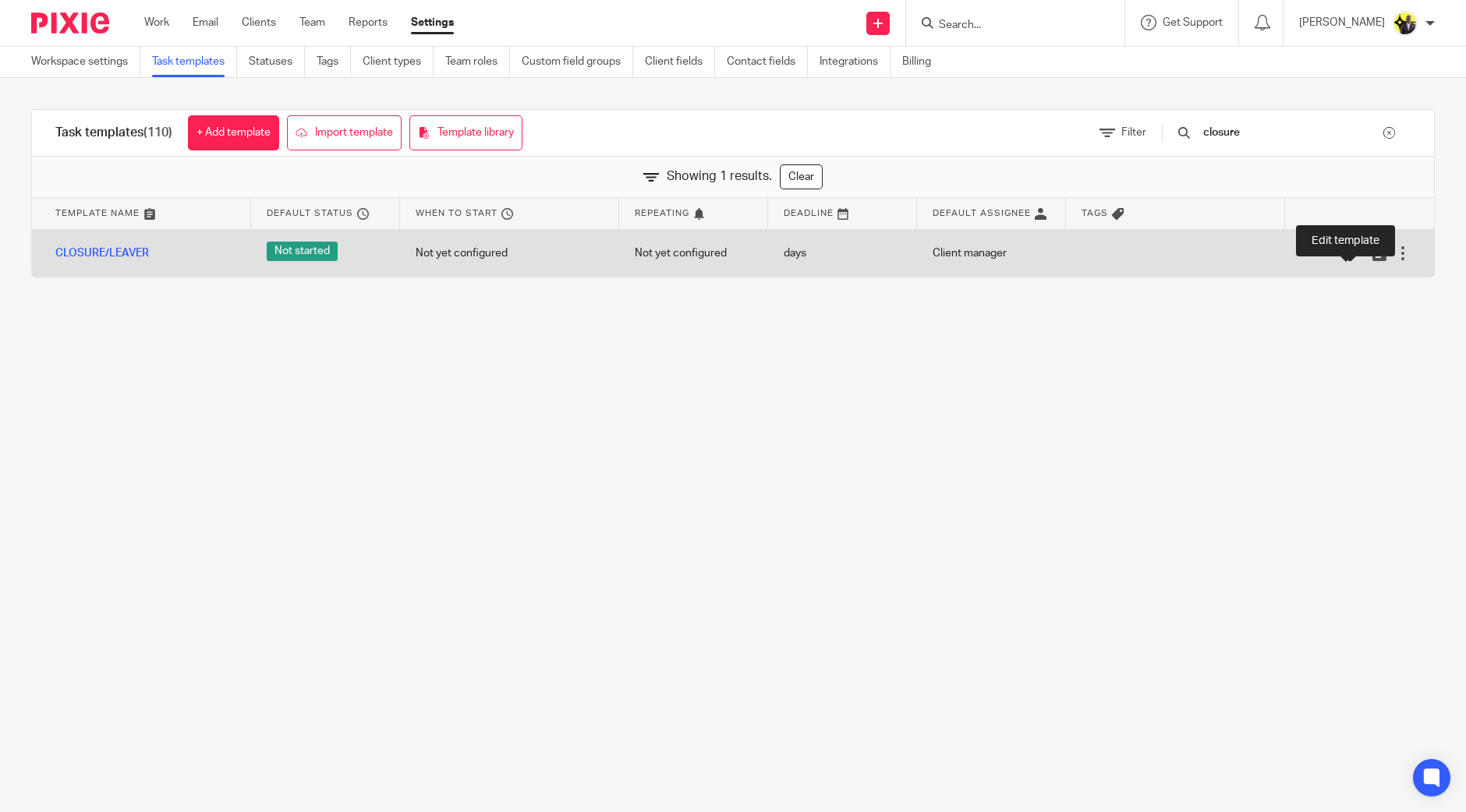
type input "closure"
click at [1348, 257] on icon at bounding box center [1356, 253] width 16 height 16
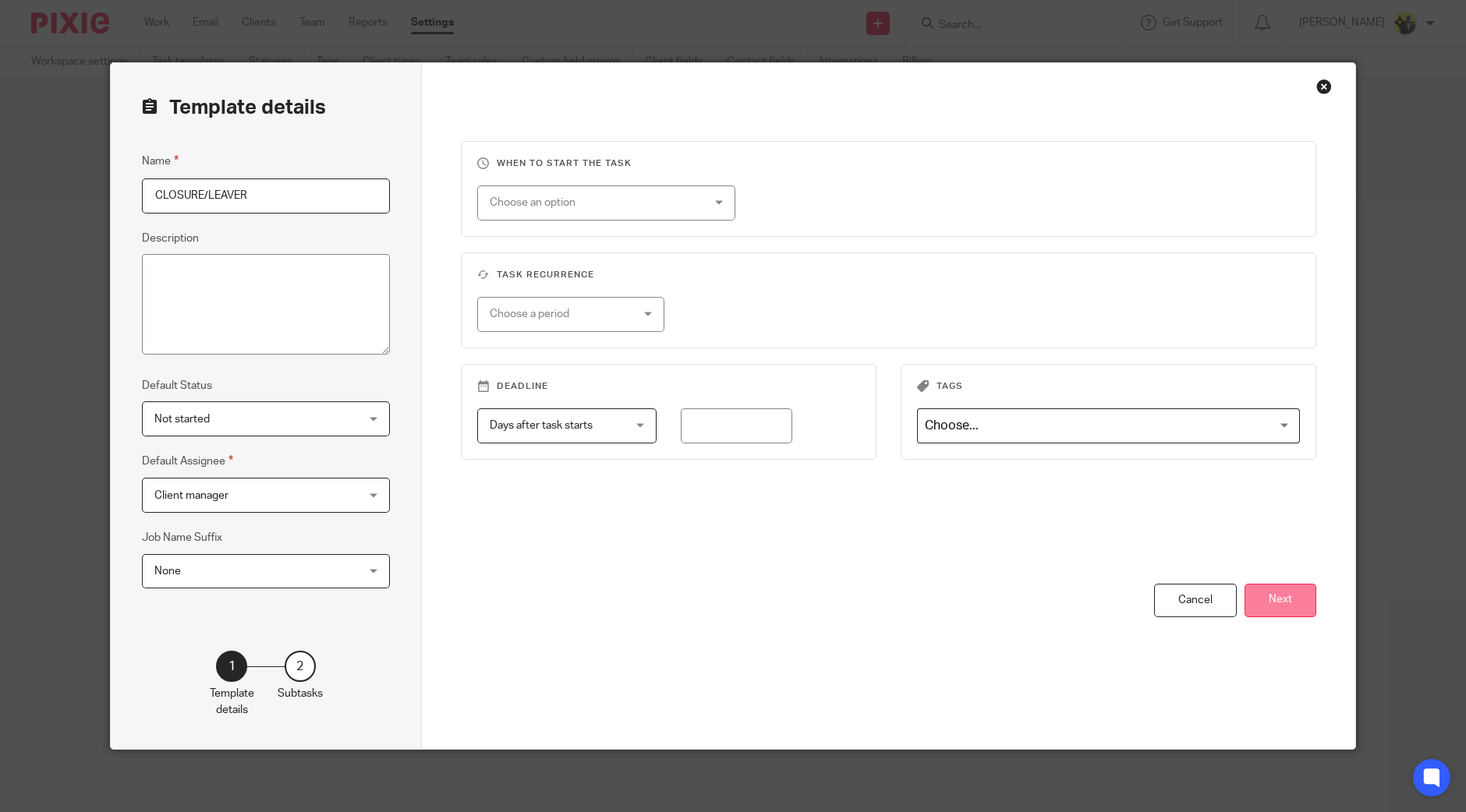
click at [1281, 605] on button "Next" at bounding box center [1280, 600] width 72 height 34
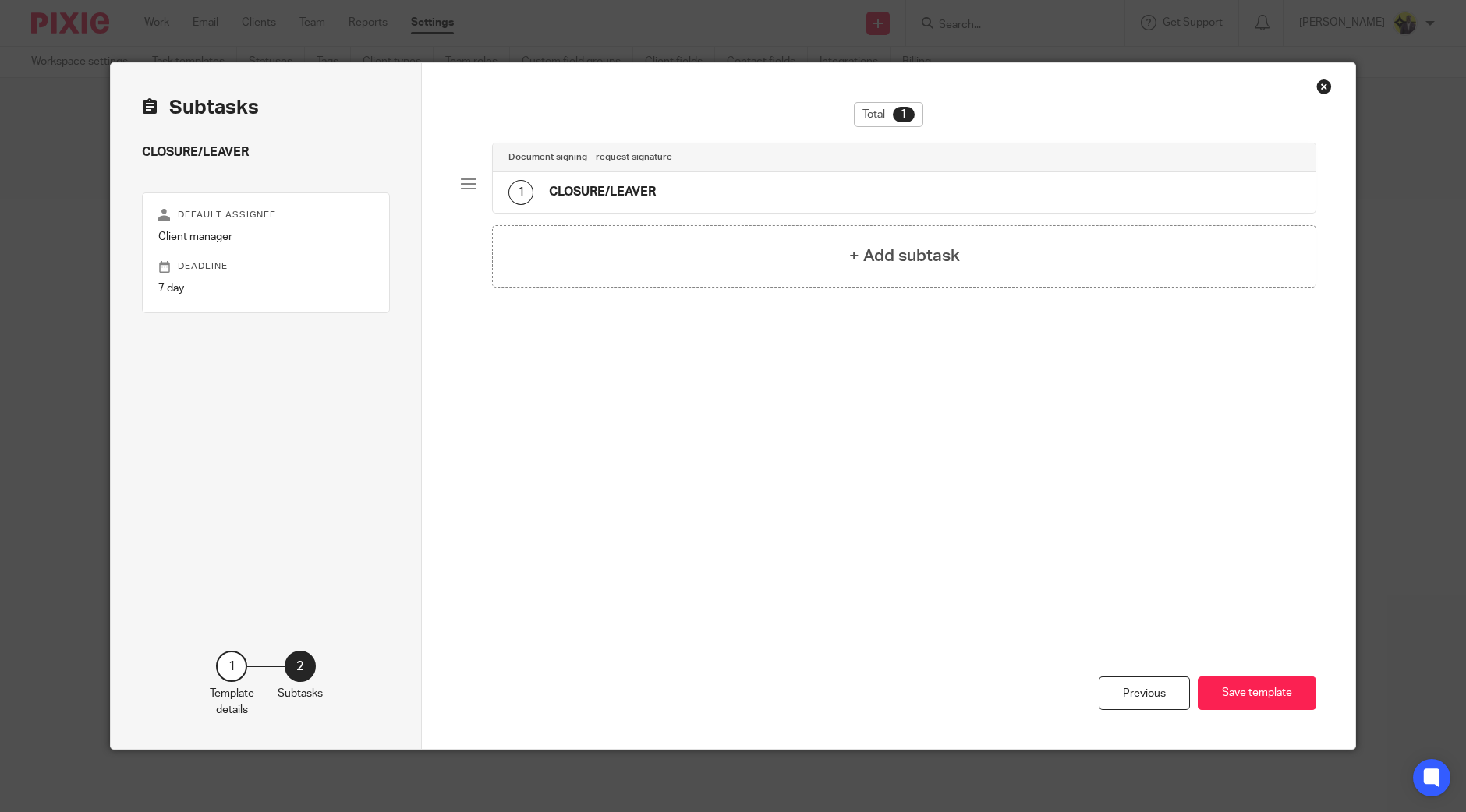
click at [701, 185] on div "1 CLOSURE/LEAVER" at bounding box center [904, 192] width 823 height 41
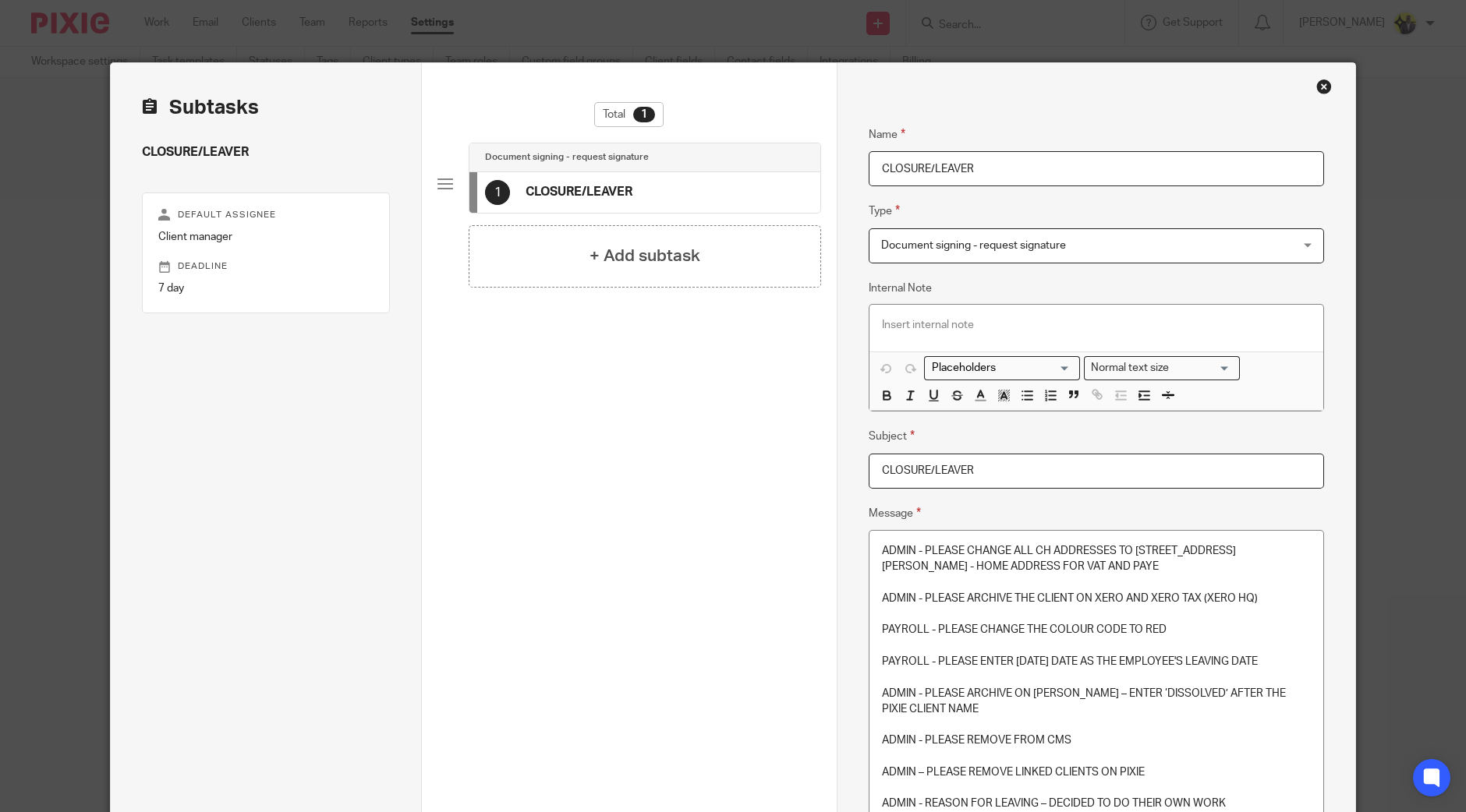
click at [1053, 581] on p at bounding box center [1097, 583] width 429 height 16
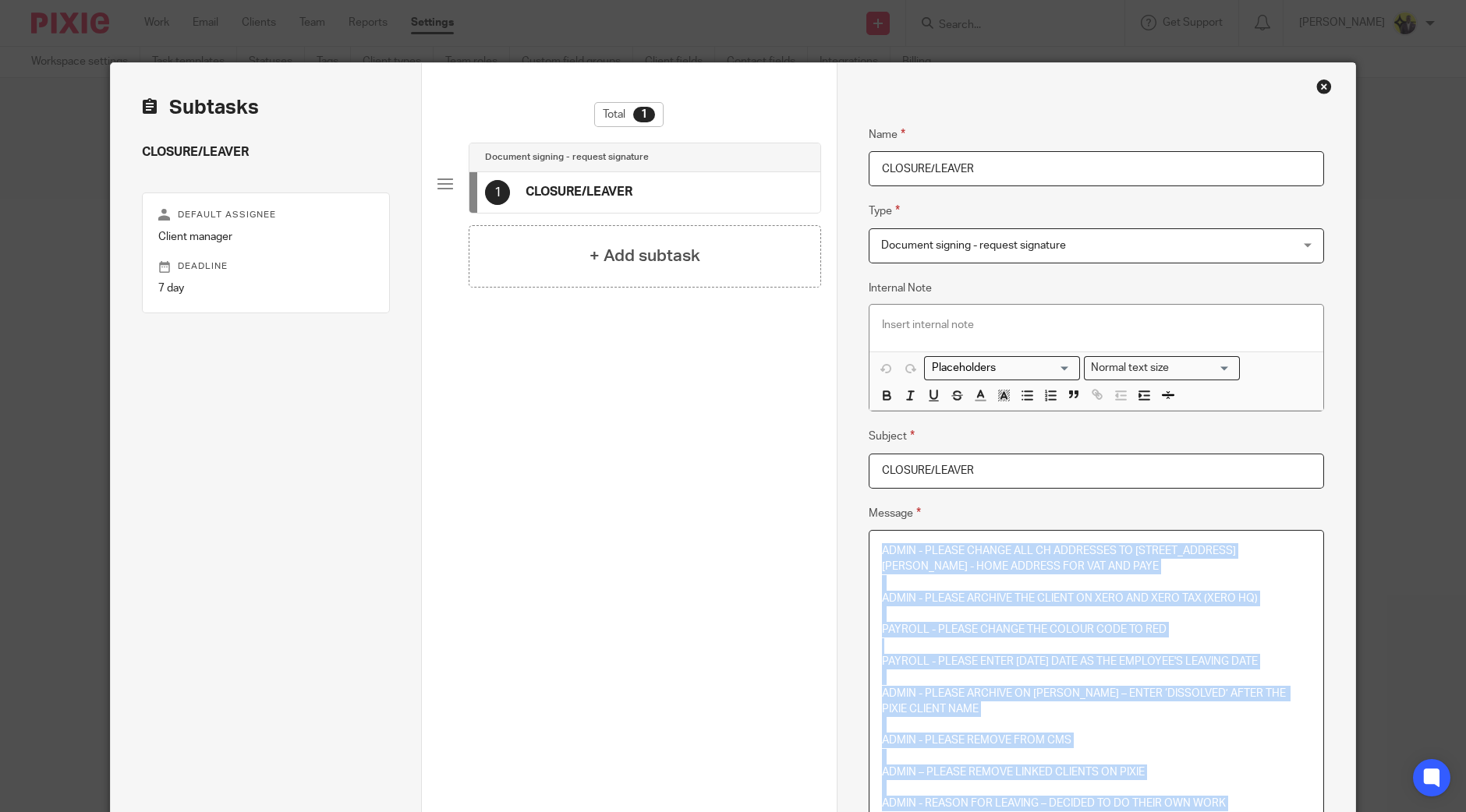
copy div "ADMIN - PLEASE CHANGE ALL CH ADDRESSES TO 71-75 SHELTON STREET, COVENT GARDEN, …"
click at [1316, 85] on div "Close this dialog window" at bounding box center [1324, 86] width 16 height 16
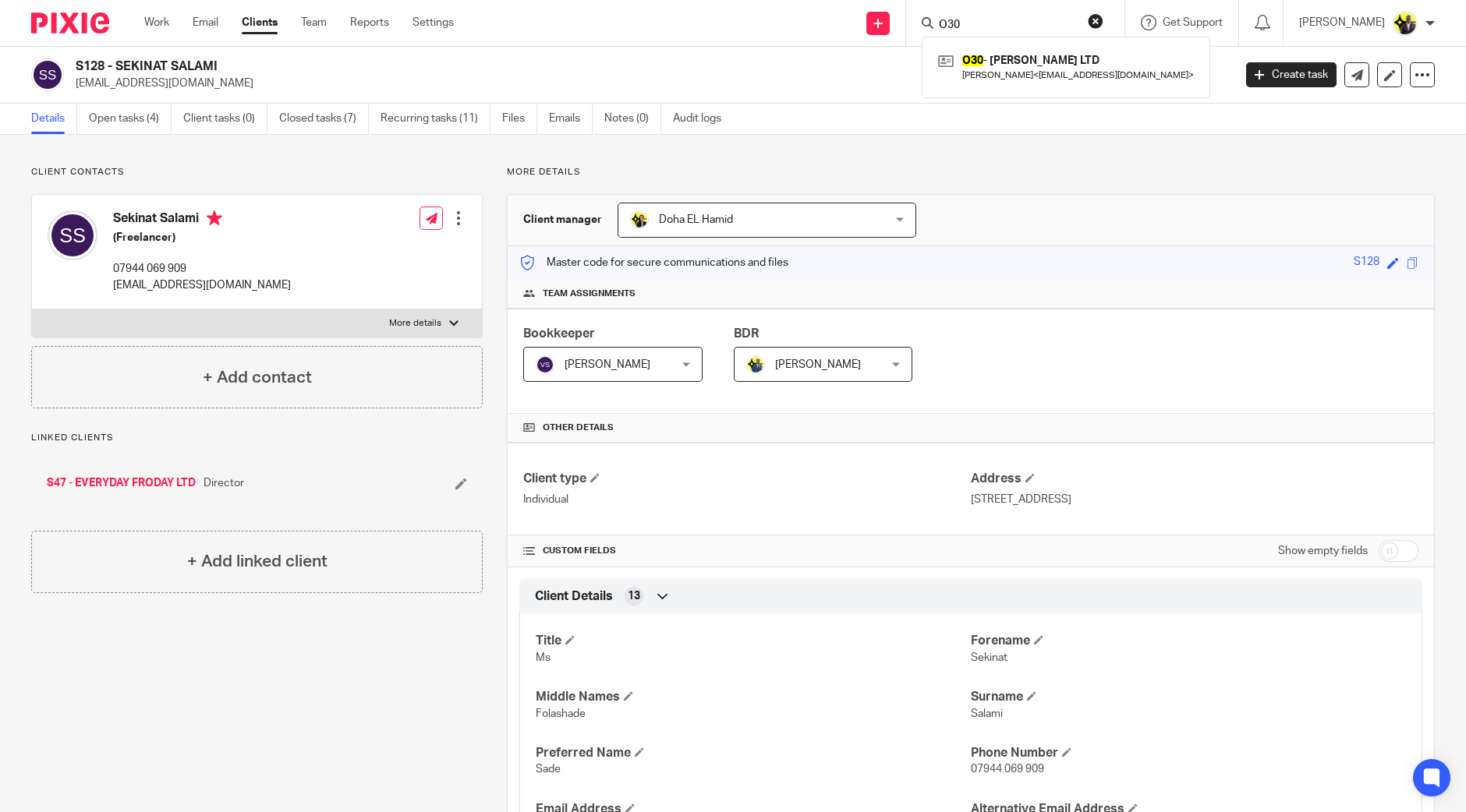
click at [1104, 22] on button "reset" at bounding box center [1096, 21] width 16 height 16
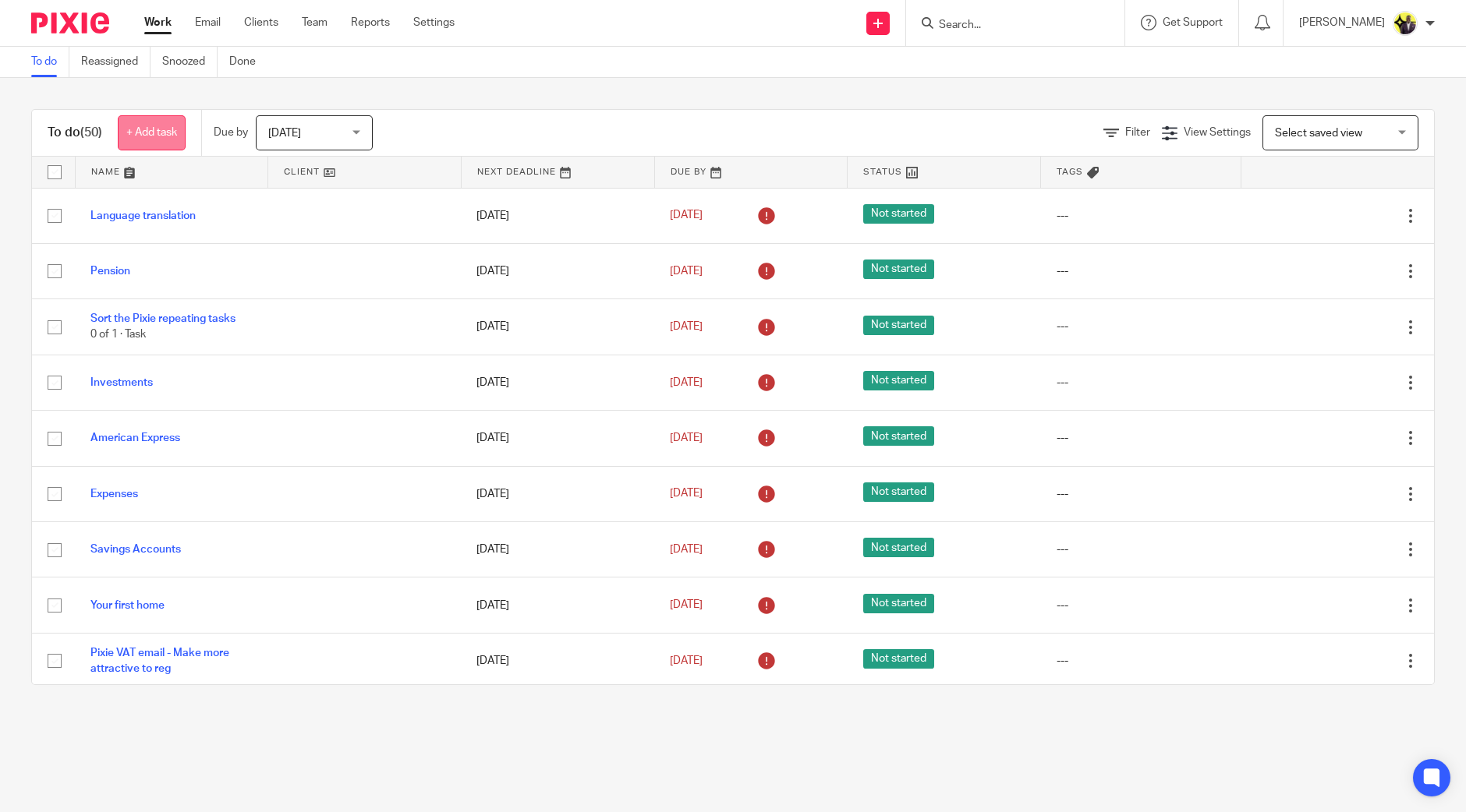
click at [157, 131] on link "+ Add task" at bounding box center [151, 132] width 67 height 35
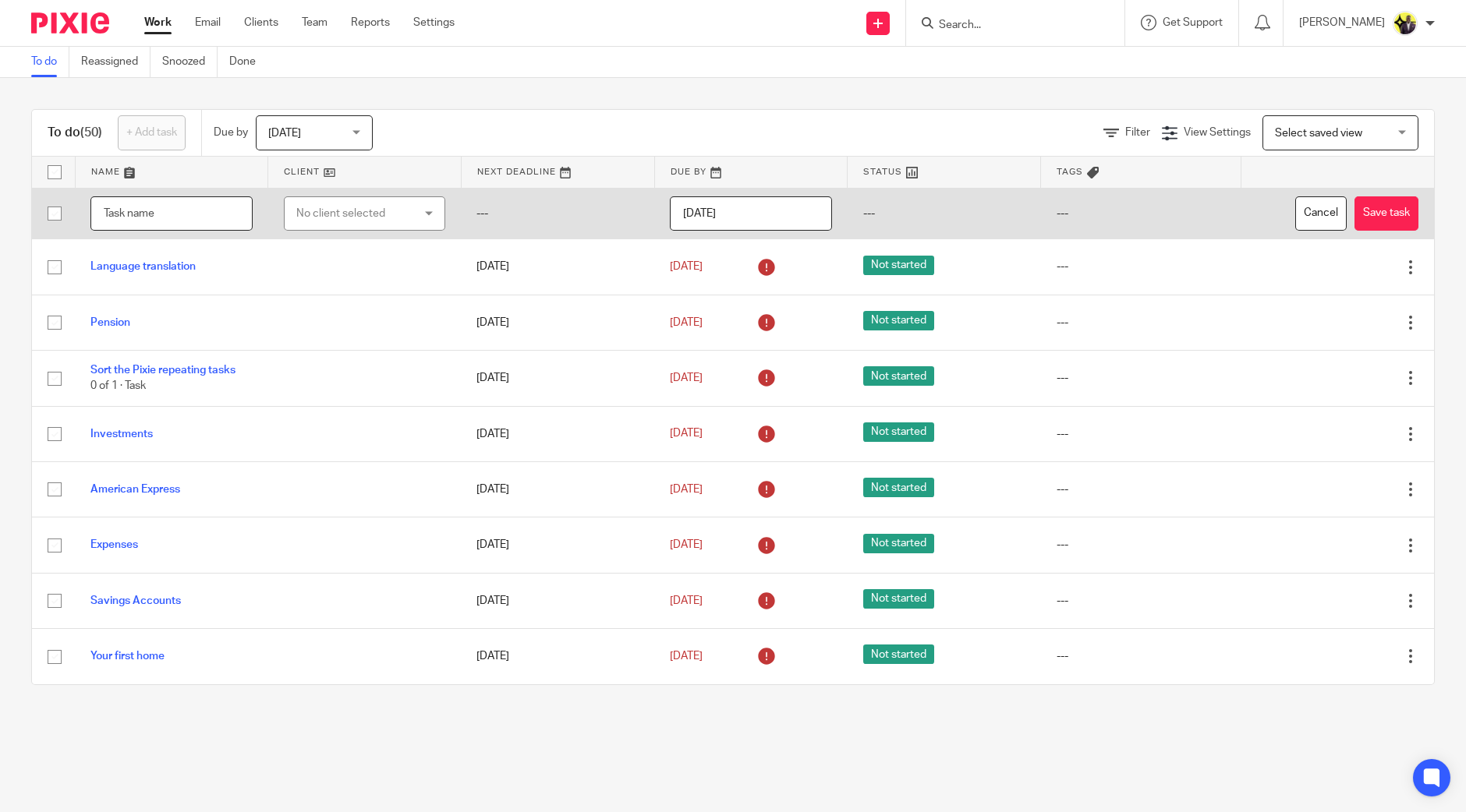
paste input "Speak to Dan about xero accounts for acquisitions Kind regards,"
type input "Speak to Dan about xero accounts for acquisitions Kind regards,"
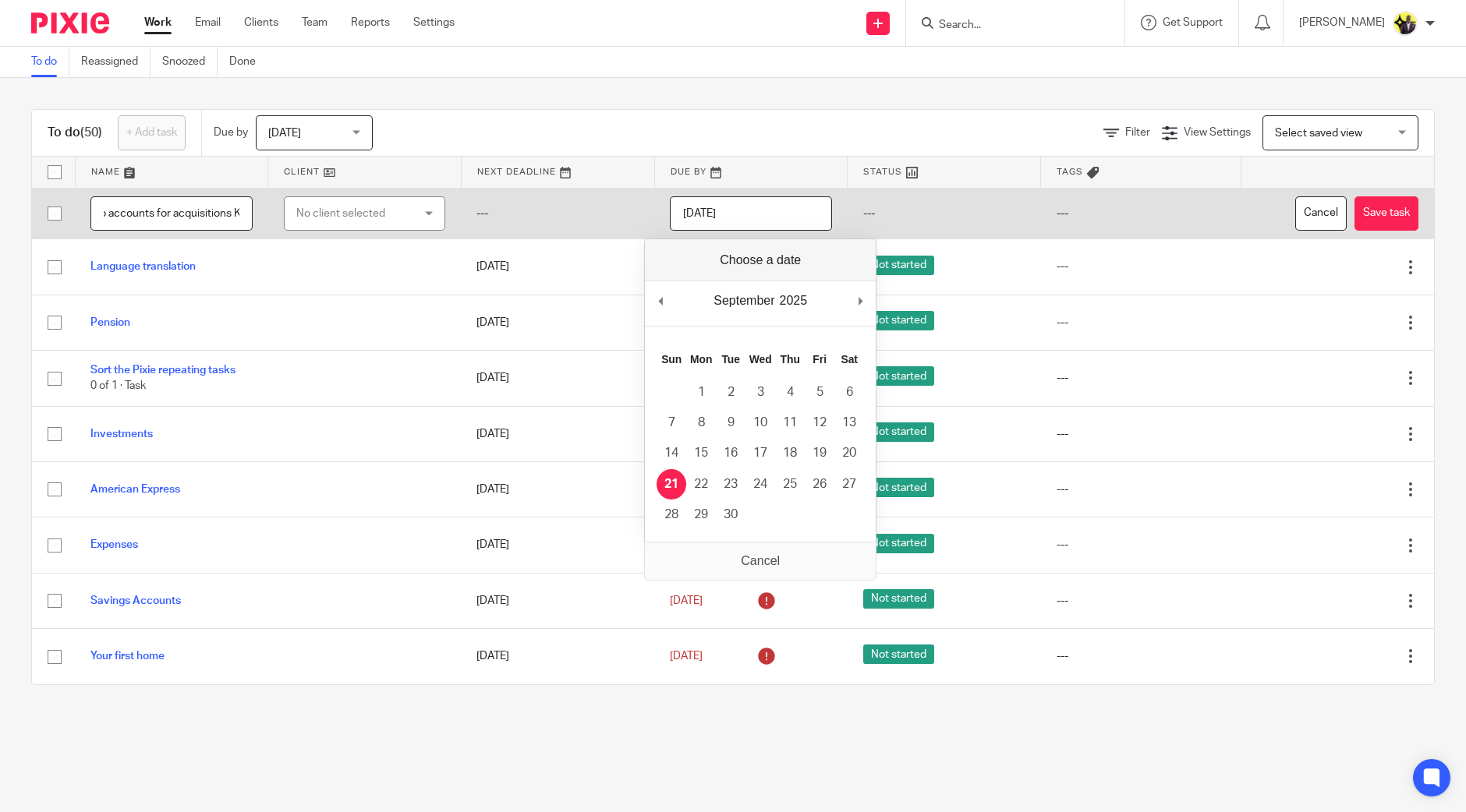
drag, startPoint x: 729, startPoint y: 220, endPoint x: 745, endPoint y: 214, distance: 17.1
click at [730, 220] on input "2025-09-21" at bounding box center [751, 214] width 163 height 35
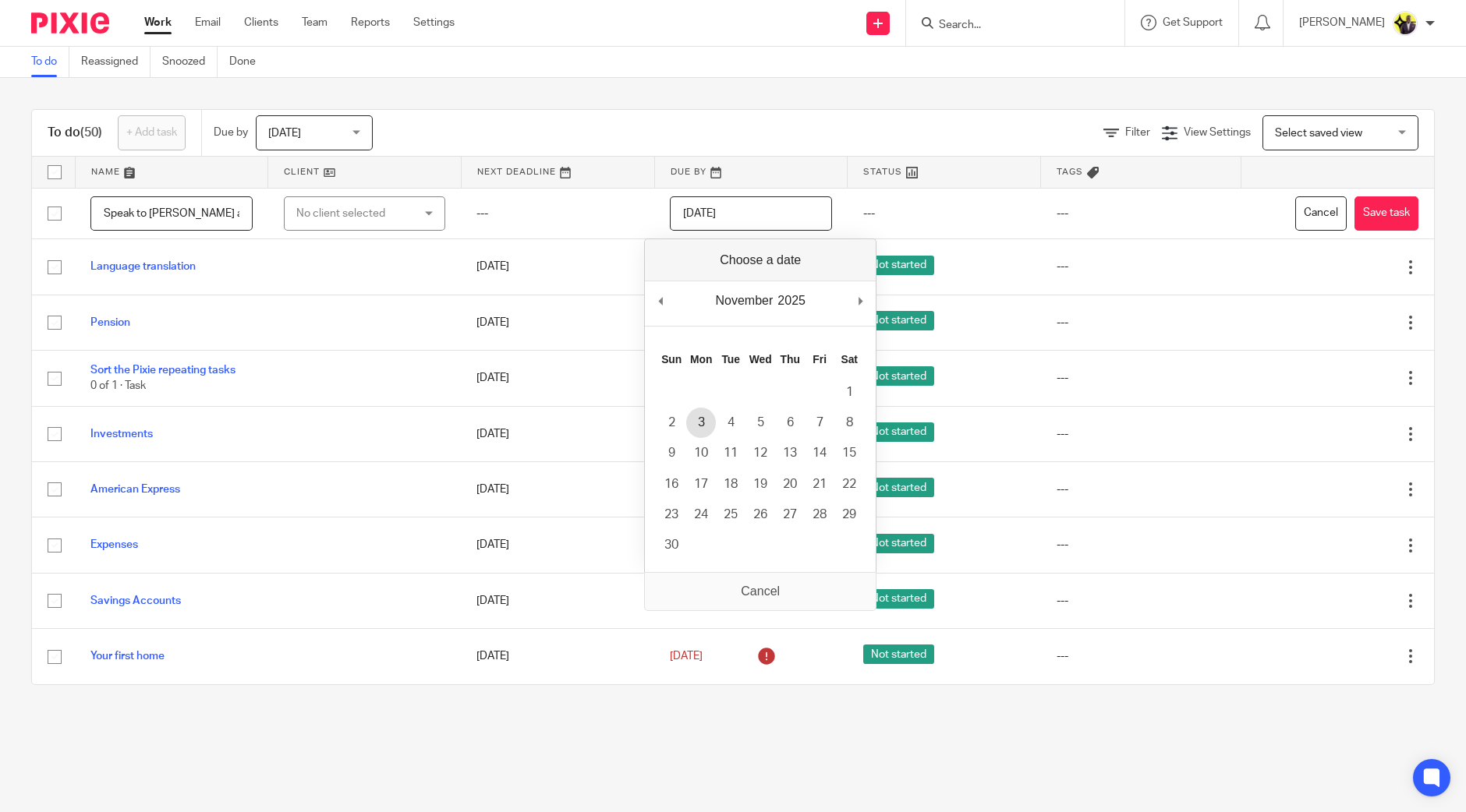
type input "2025-11-03"
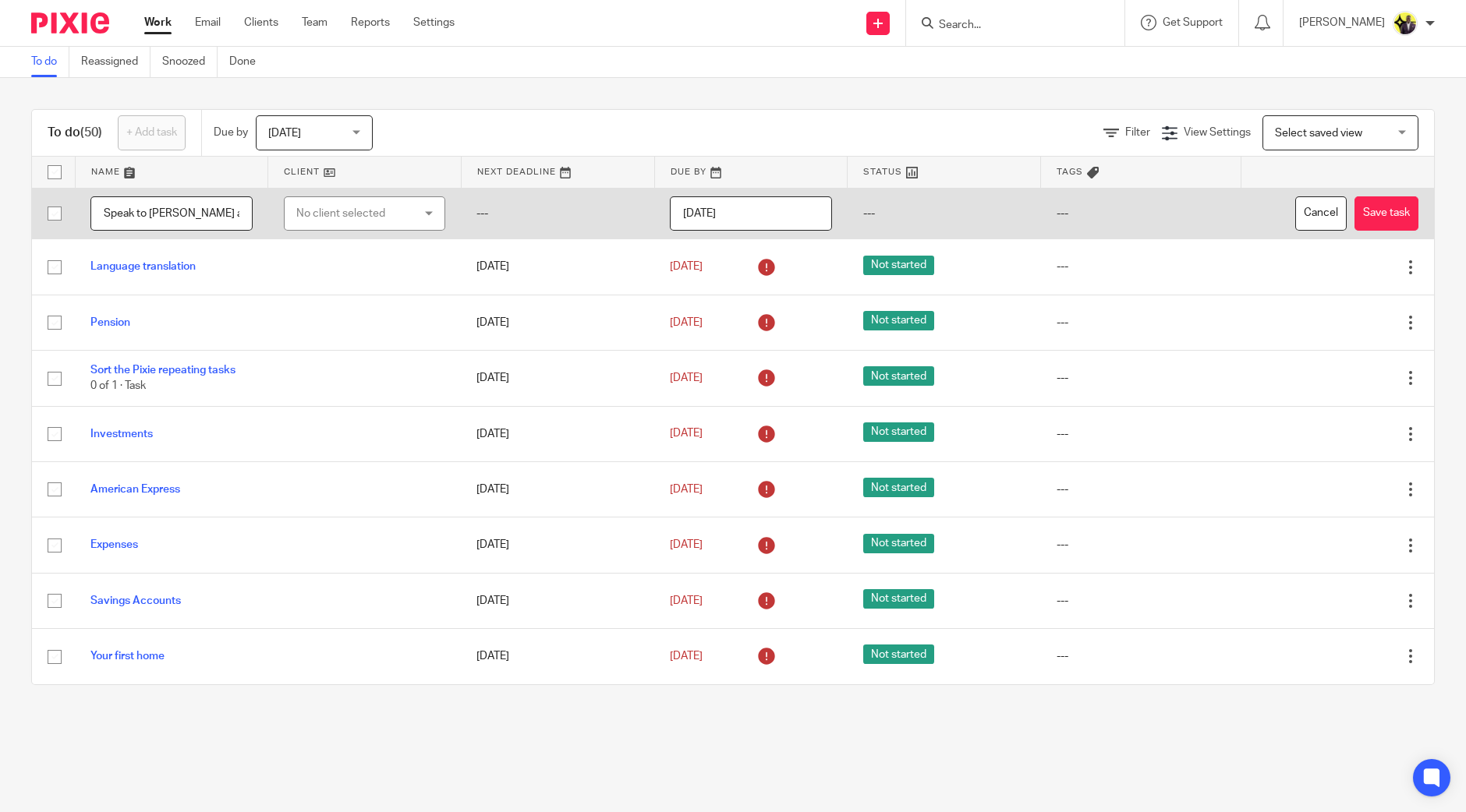
click at [214, 210] on input "Speak to Dan about xero accounts for acquisitions Kind regards," at bounding box center [172, 214] width 163 height 35
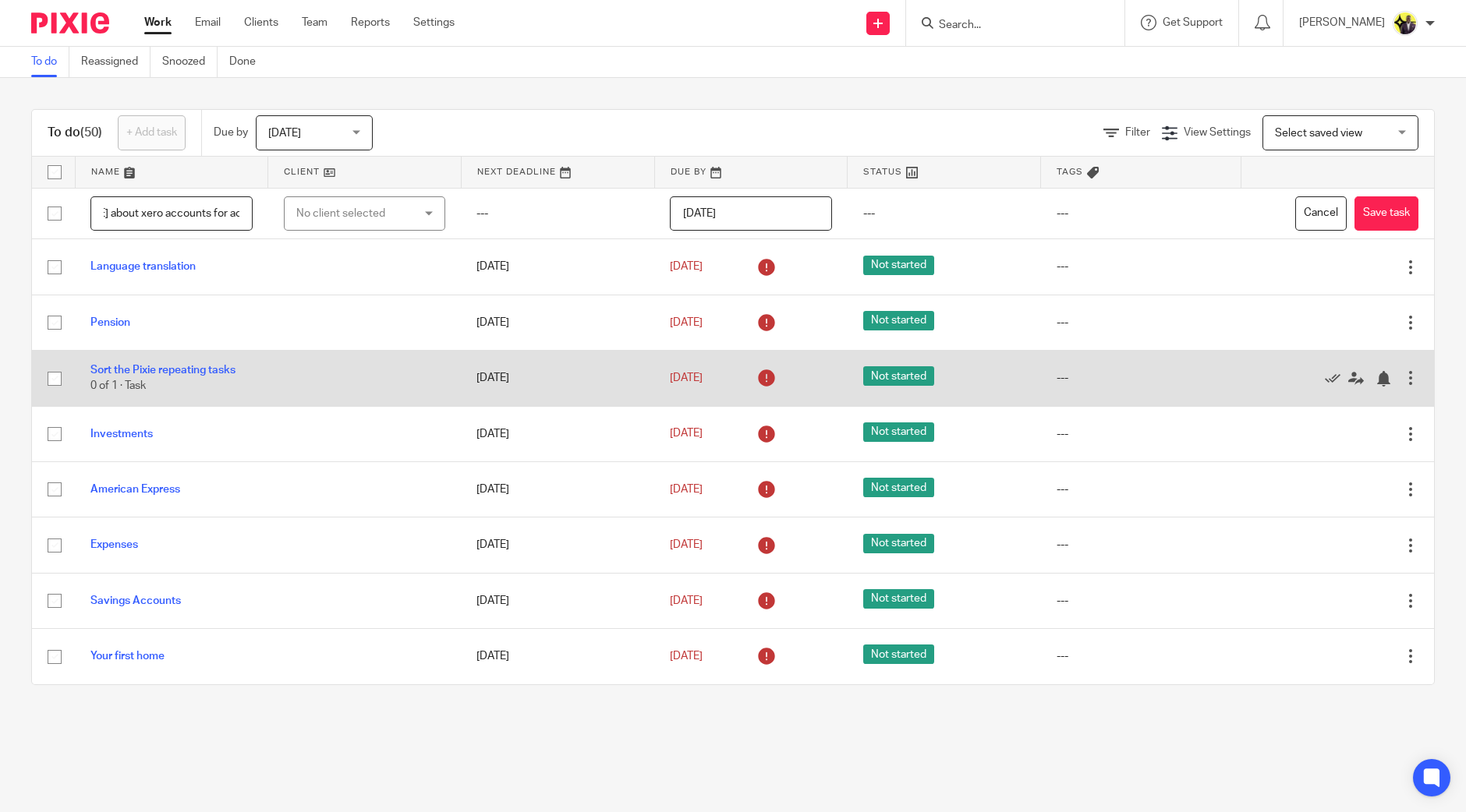
scroll to position [0, 119]
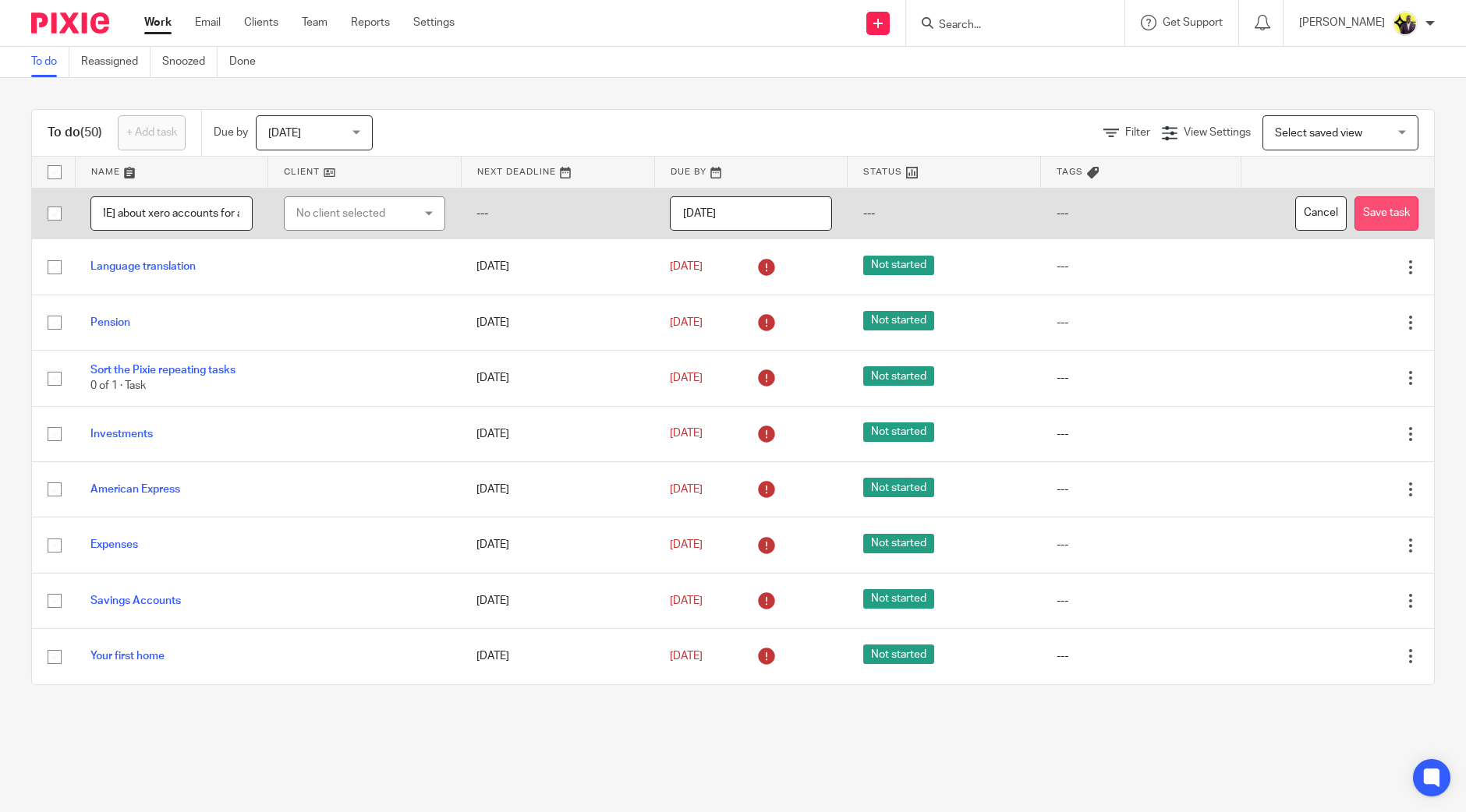
type input "Speak to Dan about xero accounts for acquisitions"
click at [1354, 214] on button "Save task" at bounding box center [1386, 214] width 64 height 35
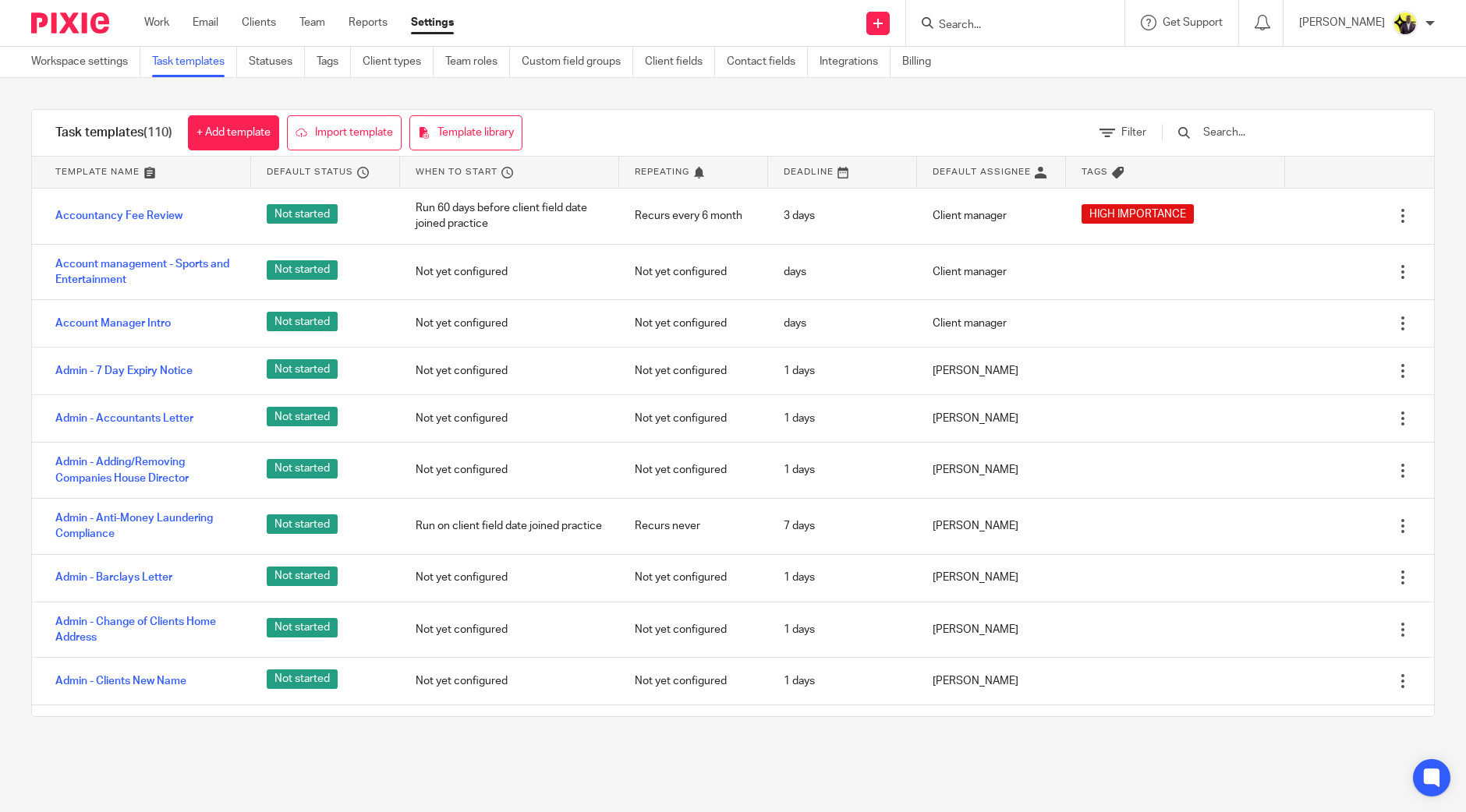
click at [1243, 126] on input "text" at bounding box center [1292, 132] width 182 height 17
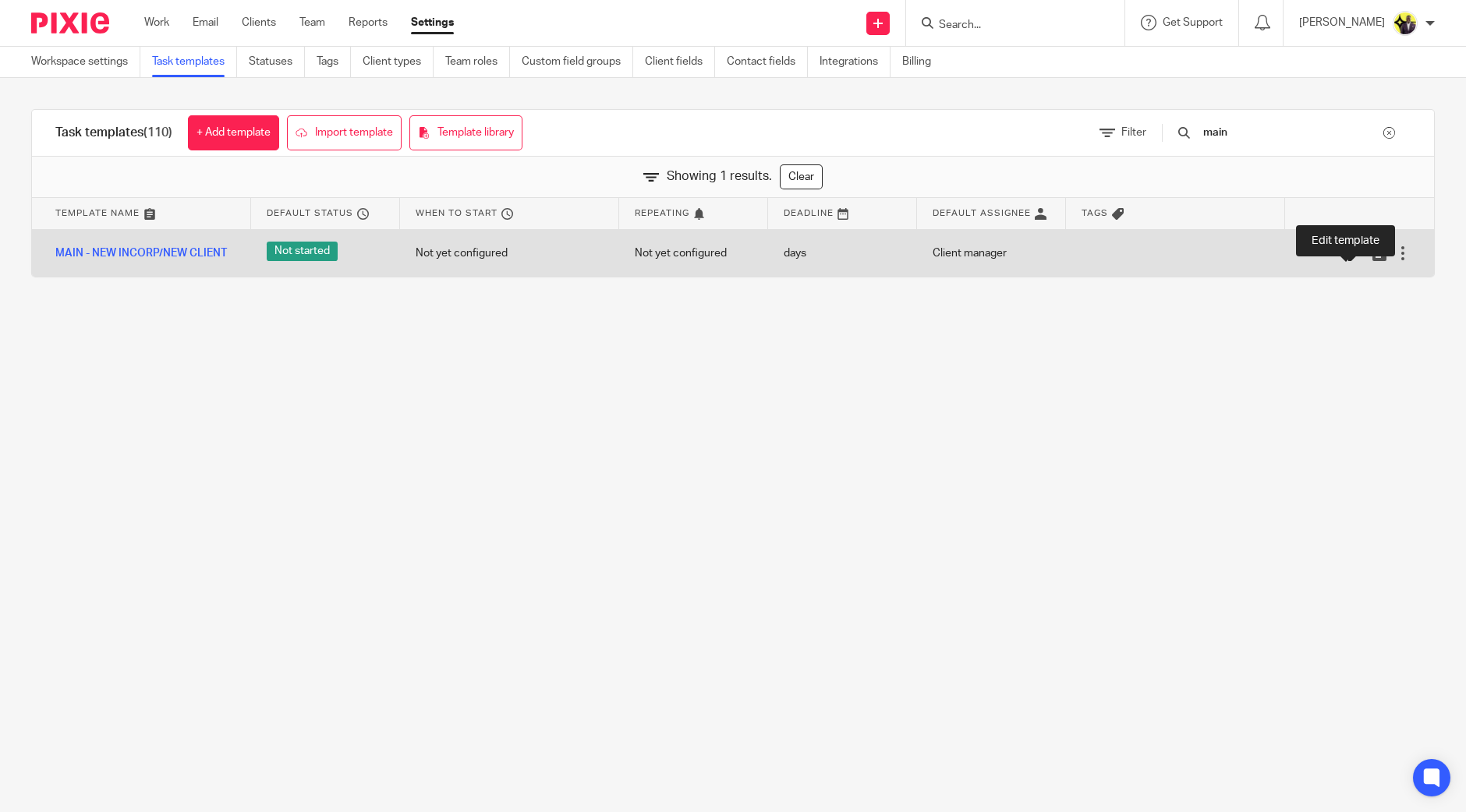
type input "main"
click at [1348, 251] on icon at bounding box center [1356, 253] width 16 height 16
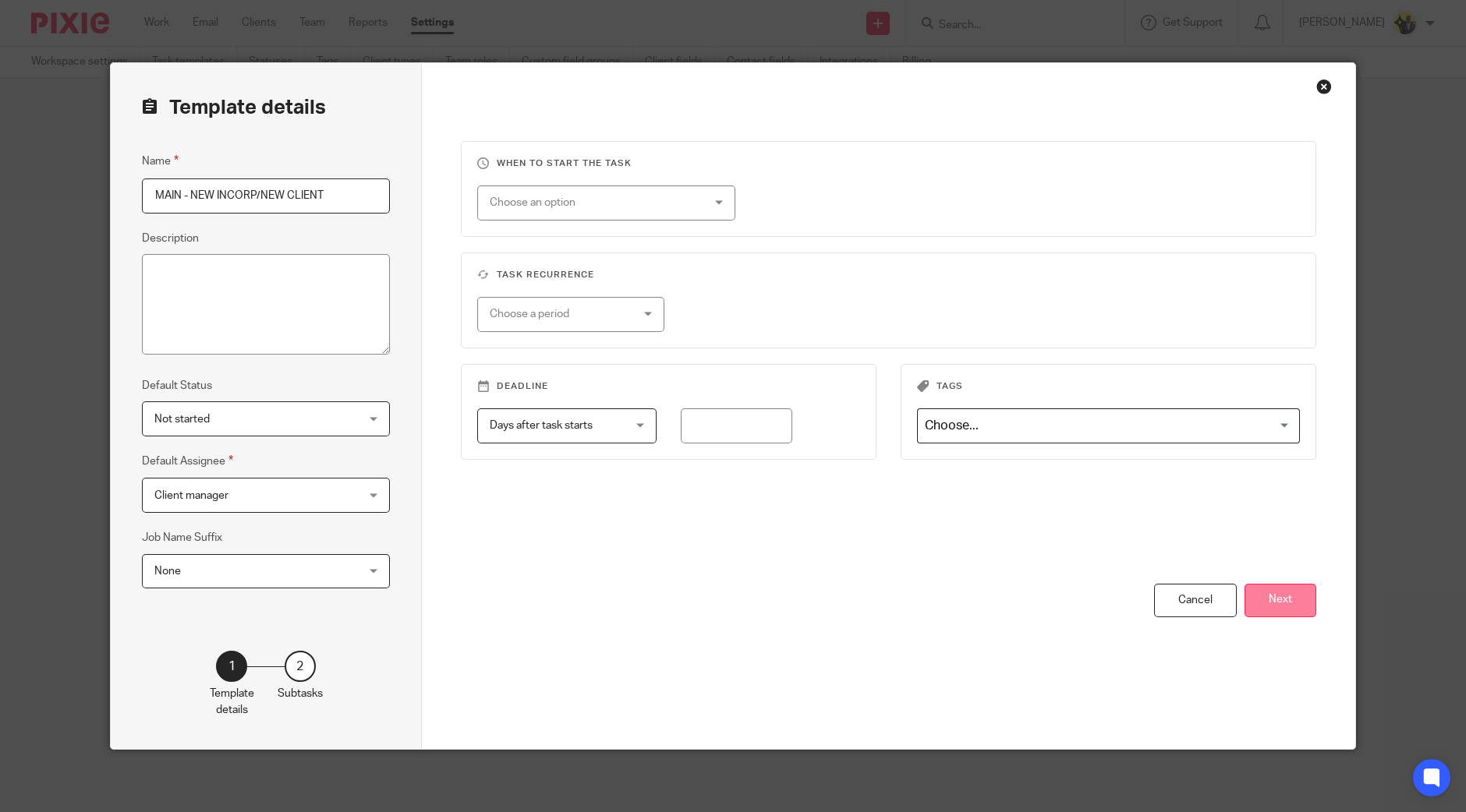
click at [1290, 605] on button "Next" at bounding box center [1280, 600] width 72 height 34
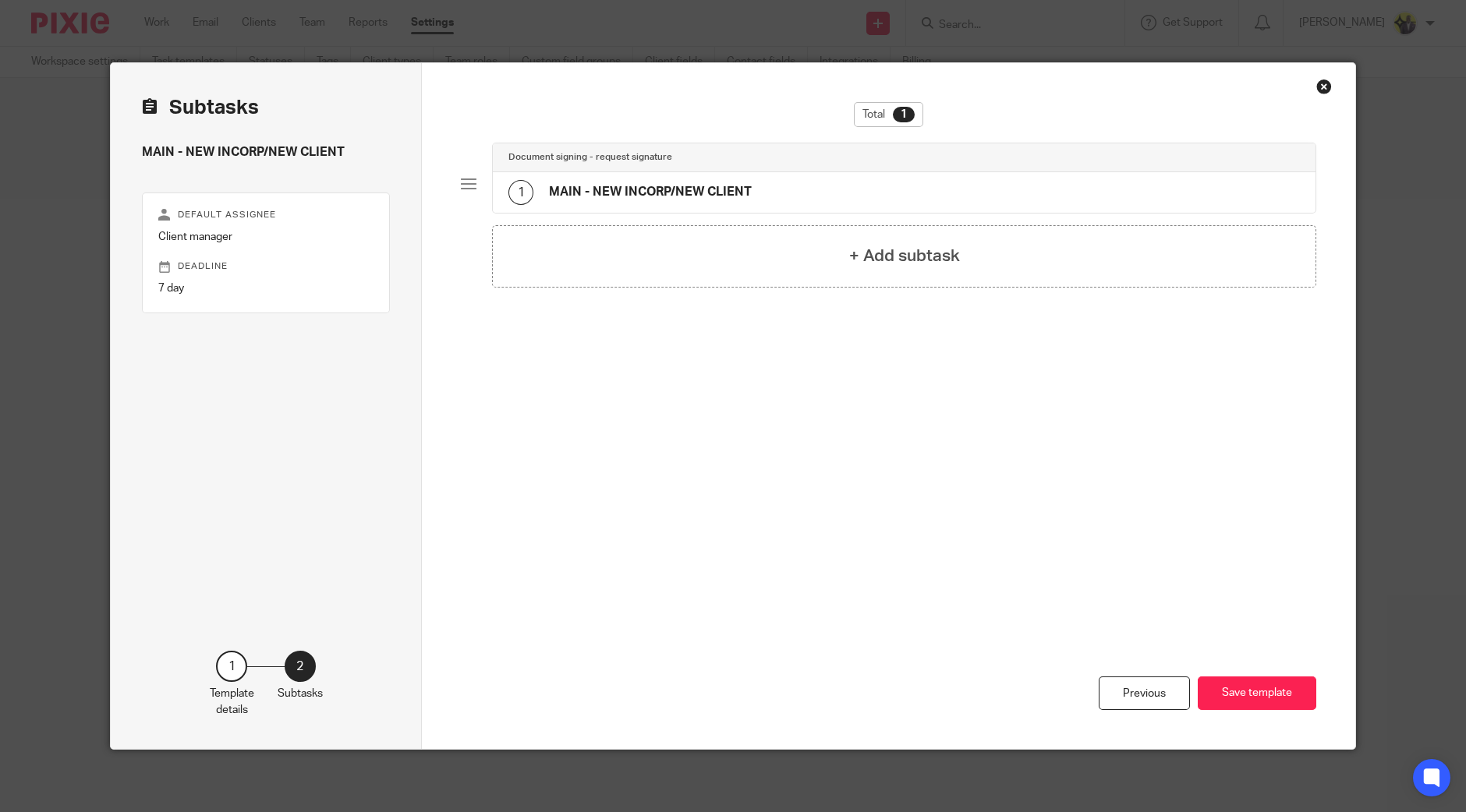
click at [845, 175] on div "1 MAIN - NEW INCORP/NEW CLIENT" at bounding box center [904, 192] width 823 height 41
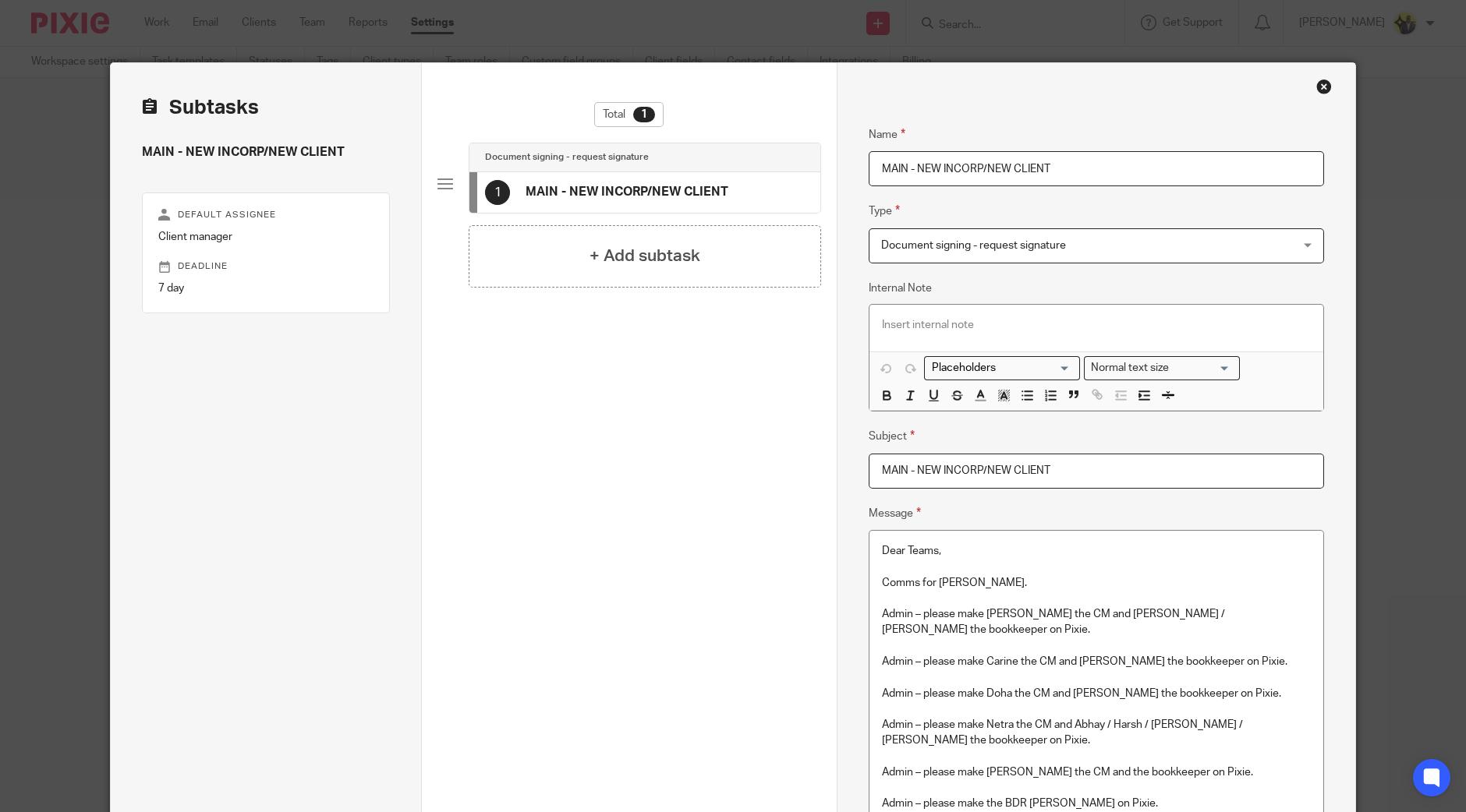
click at [1099, 669] on p at bounding box center [1097, 677] width 429 height 16
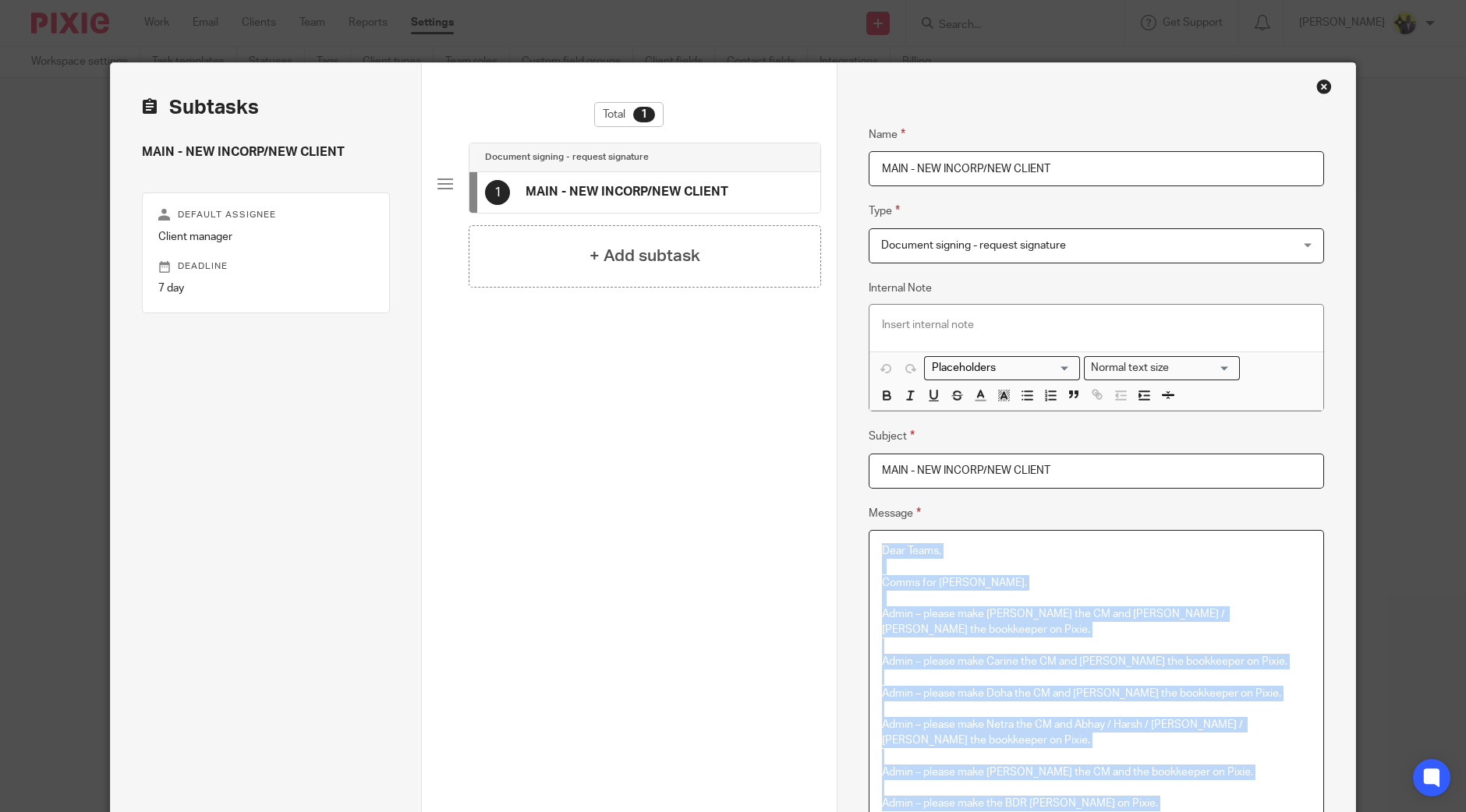
copy div "Dear Teams, Comms for Dennis. Admin – please make Bobo the CM and Abhay / Harsh…"
click at [1319, 83] on div "Close this dialog window" at bounding box center [1324, 86] width 16 height 16
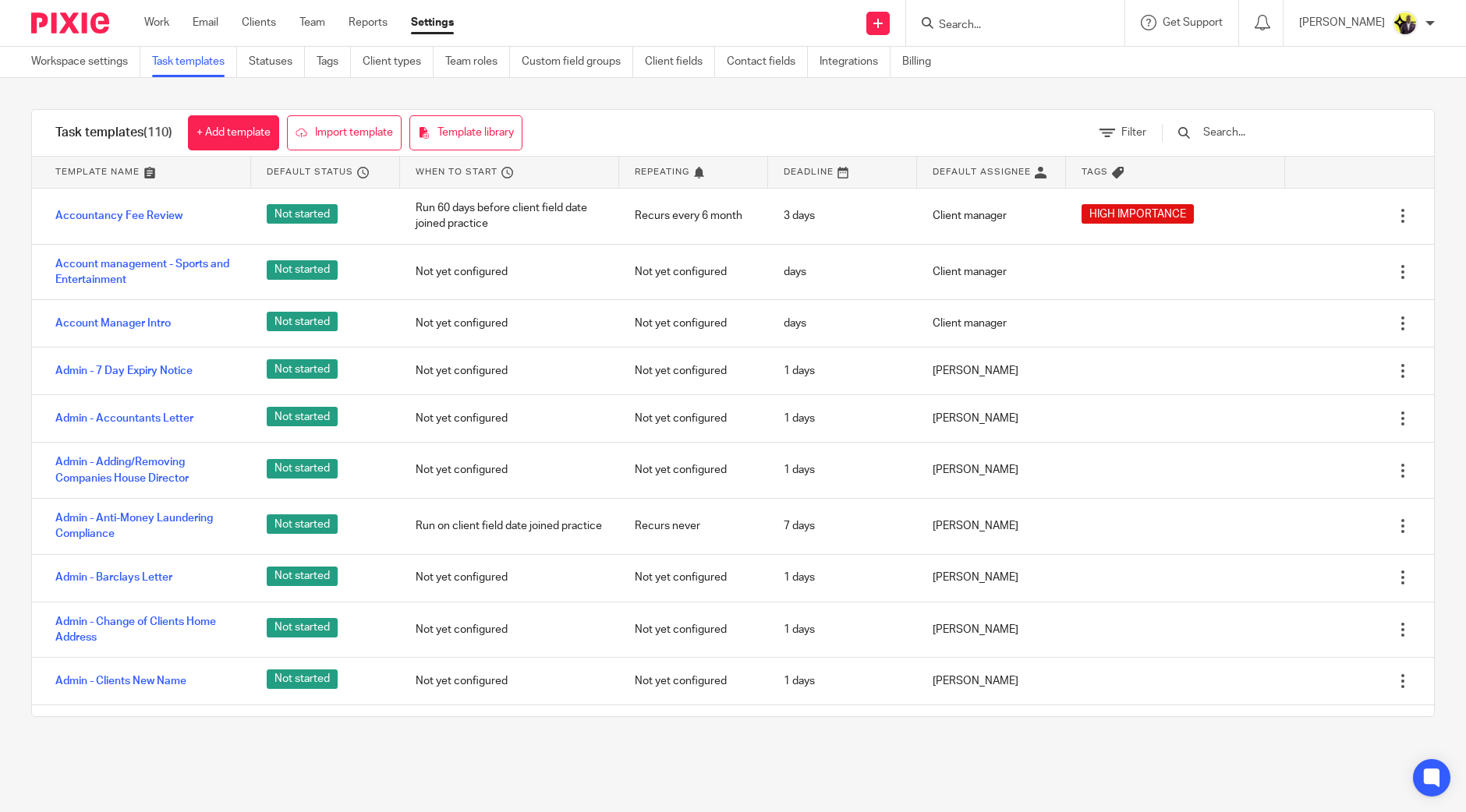
click at [1270, 137] on input "text" at bounding box center [1292, 132] width 182 height 17
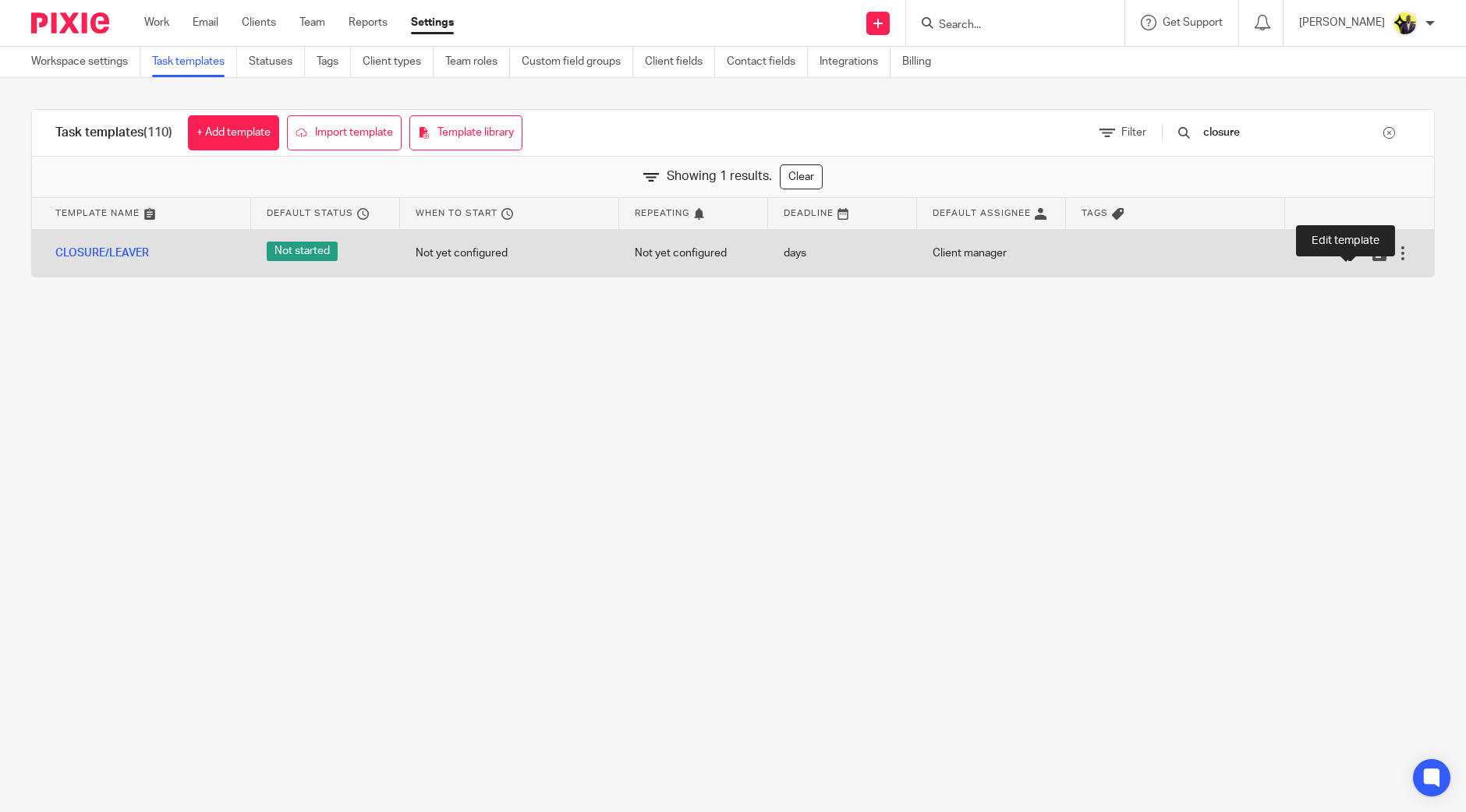
type input "closure"
click at [1348, 257] on icon at bounding box center [1356, 253] width 16 height 16
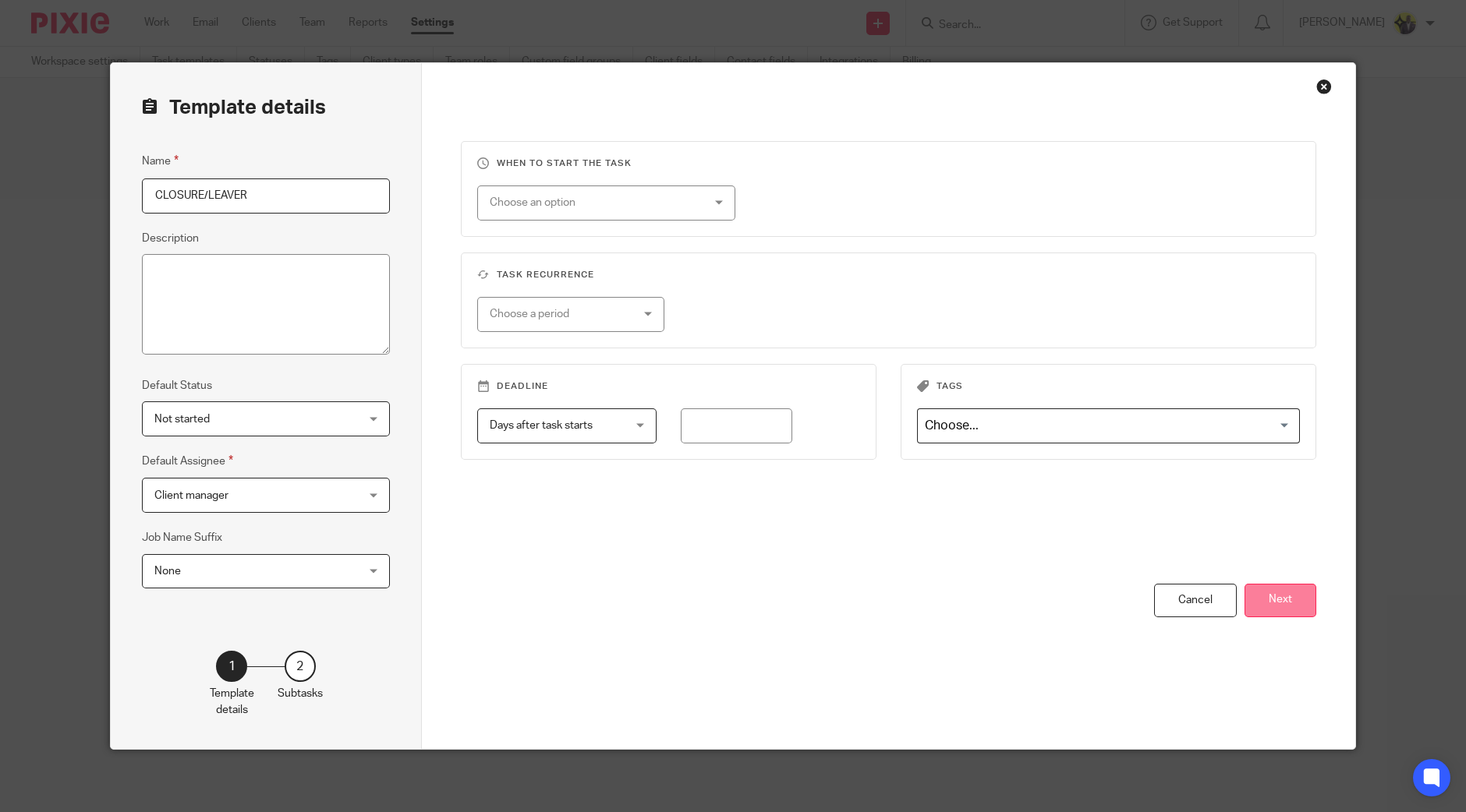
click at [1278, 590] on button "Next" at bounding box center [1280, 600] width 72 height 34
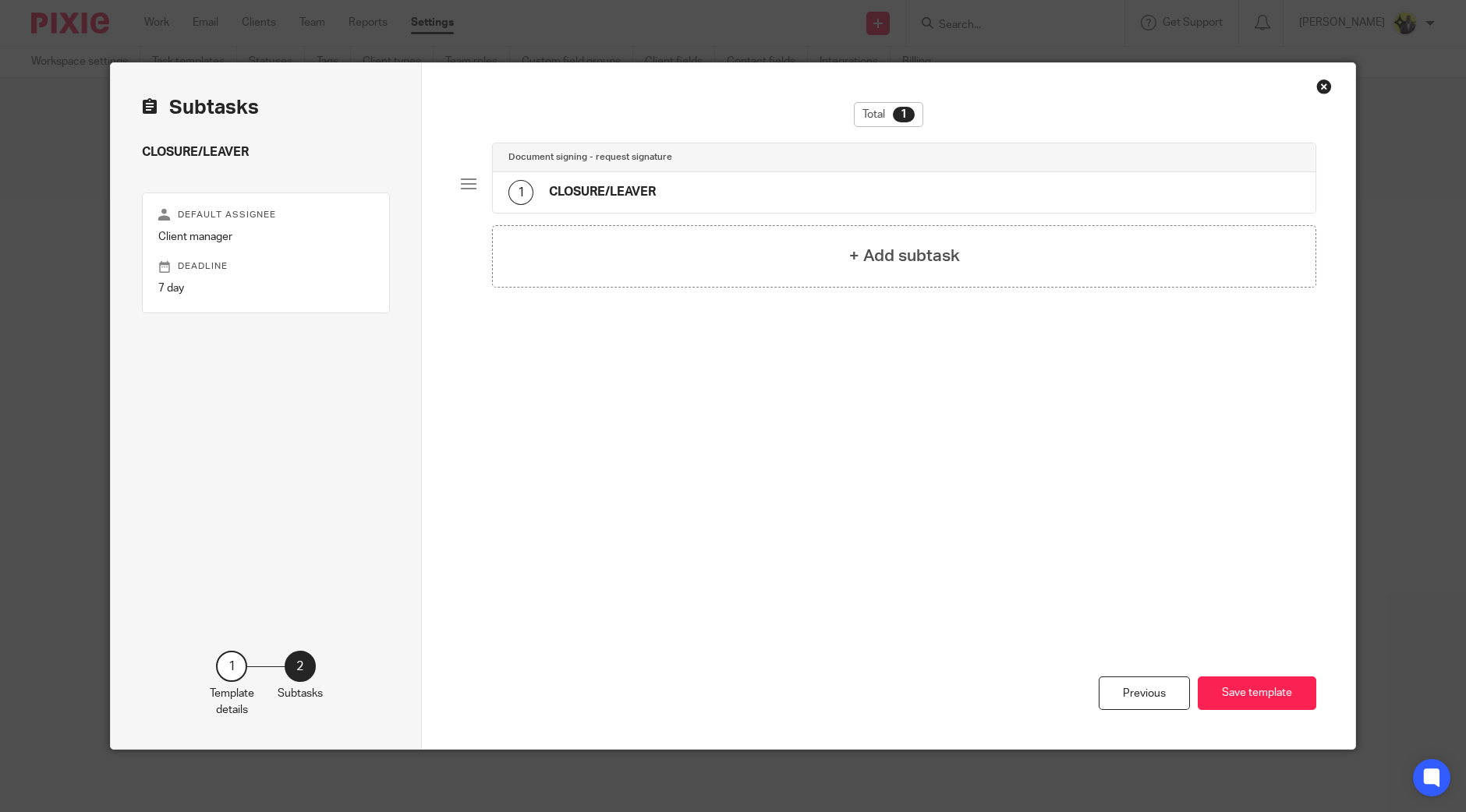
click at [655, 178] on div "1 CLOSURE/LEAVER" at bounding box center [904, 192] width 823 height 41
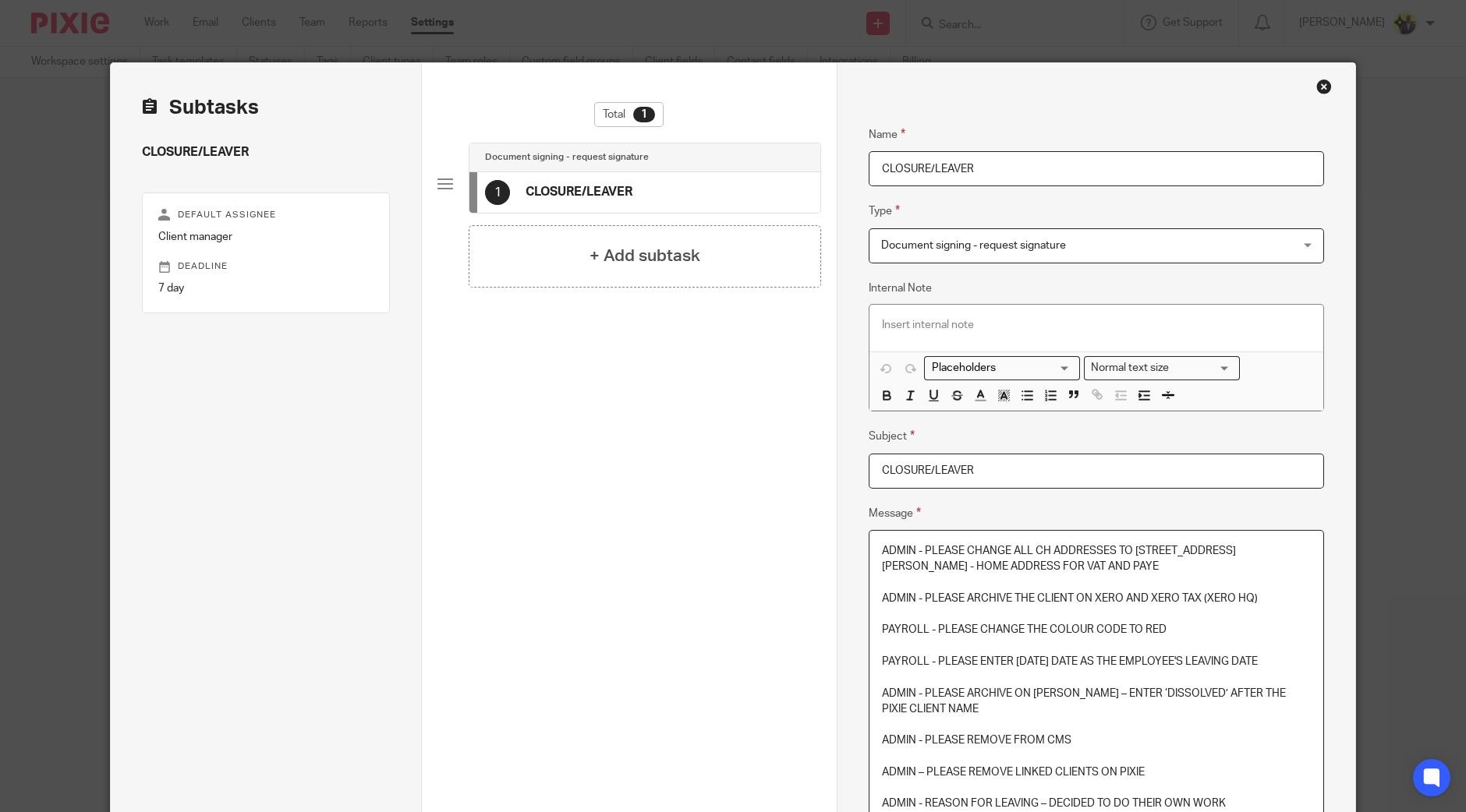
click at [1022, 591] on p "ADMIN - PLEASE ARCHIVE THE CLIENT ON XERO AND XERO TAX (XERO HQ)" at bounding box center [1097, 598] width 429 height 16
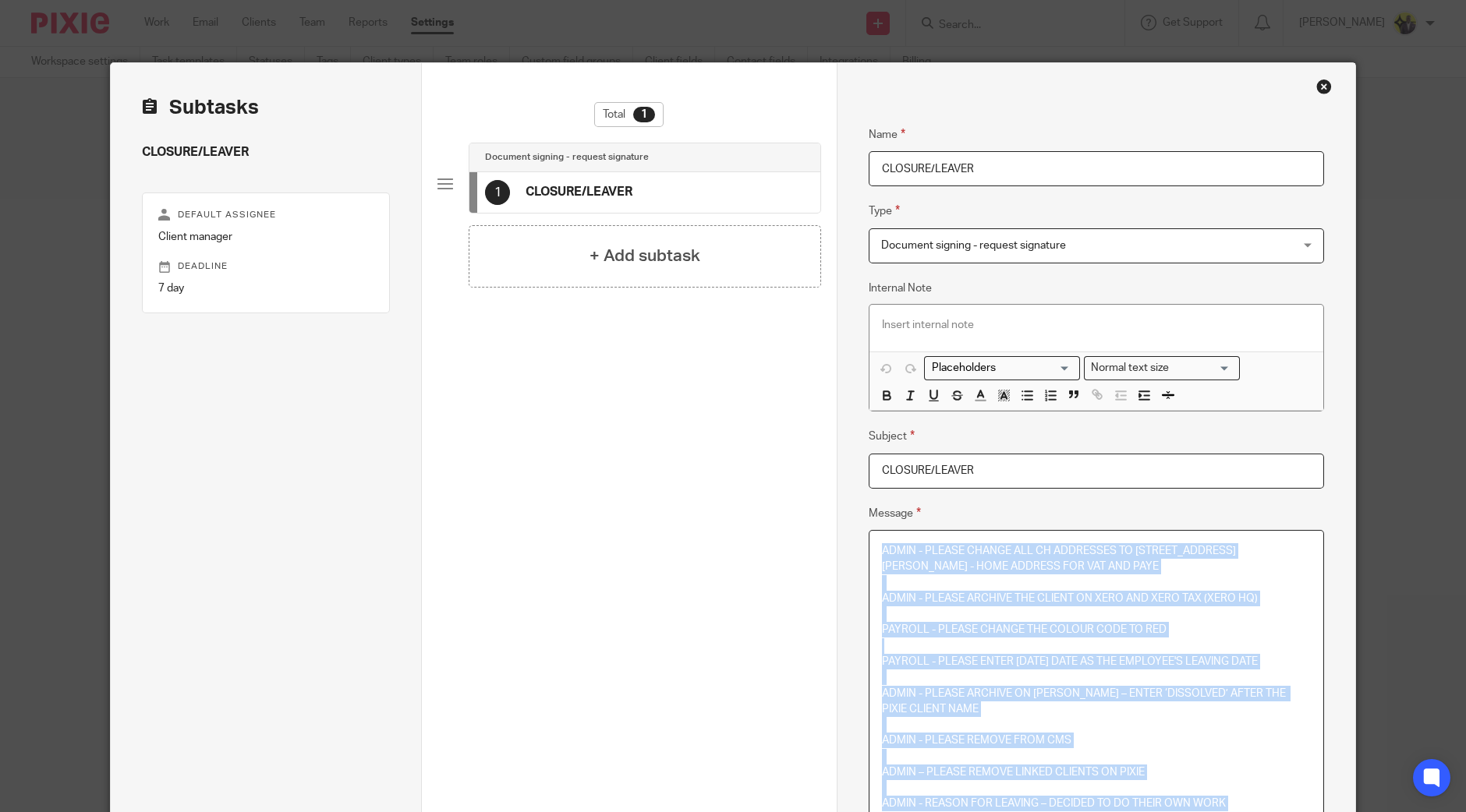
copy div "ADMIN - PLEASE CHANGE ALL CH ADDRESSES TO [STREET_ADDRESS][PERSON_NAME] - HOME …"
click at [1316, 83] on div "Close this dialog window" at bounding box center [1324, 86] width 16 height 16
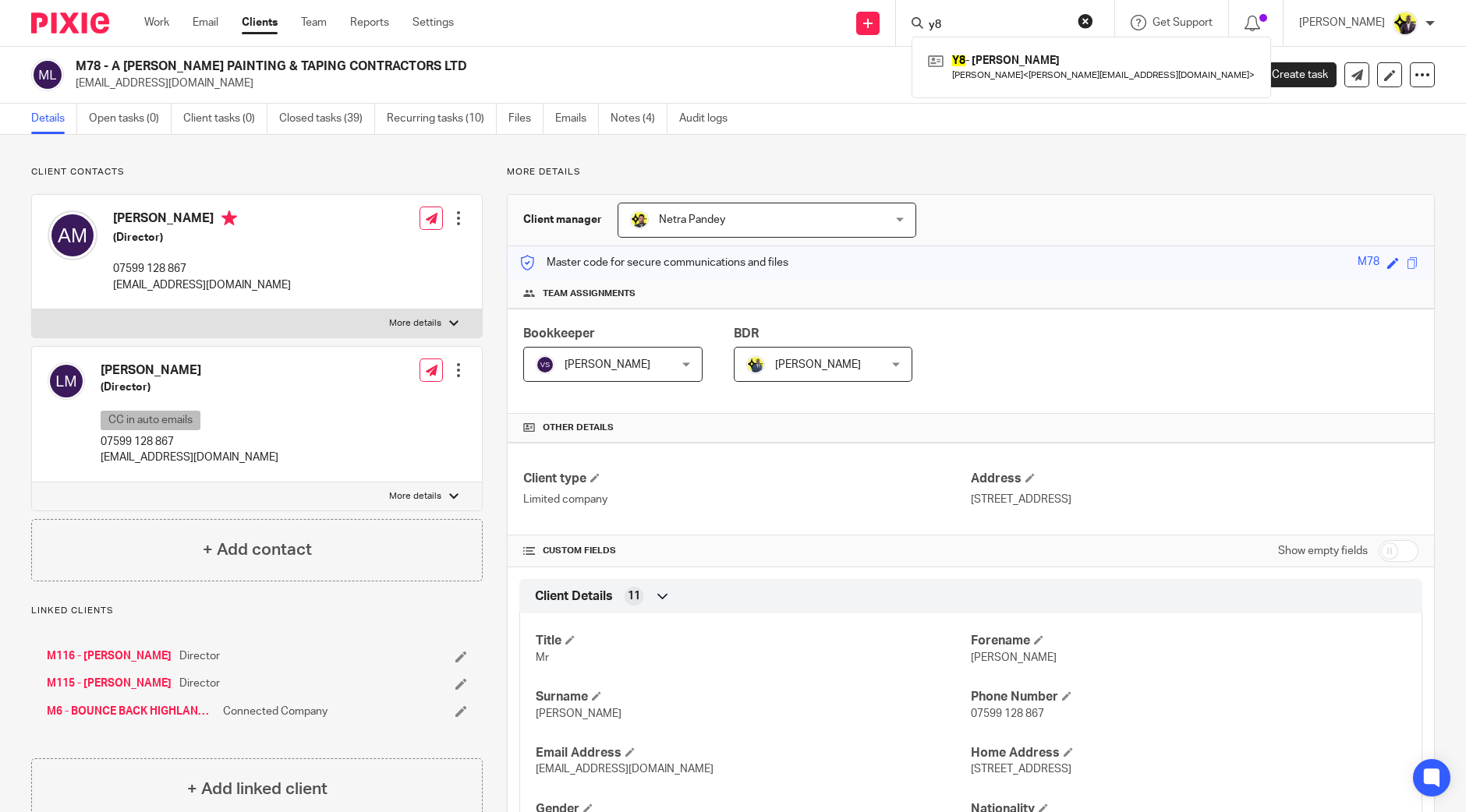
drag, startPoint x: 1017, startPoint y: 28, endPoint x: 930, endPoint y: 24, distance: 87.1
click at [930, 24] on div "Send new email Create task Add client Request signature y8 Y8 - [PERSON_NAME] […" at bounding box center [971, 22] width 989 height 46
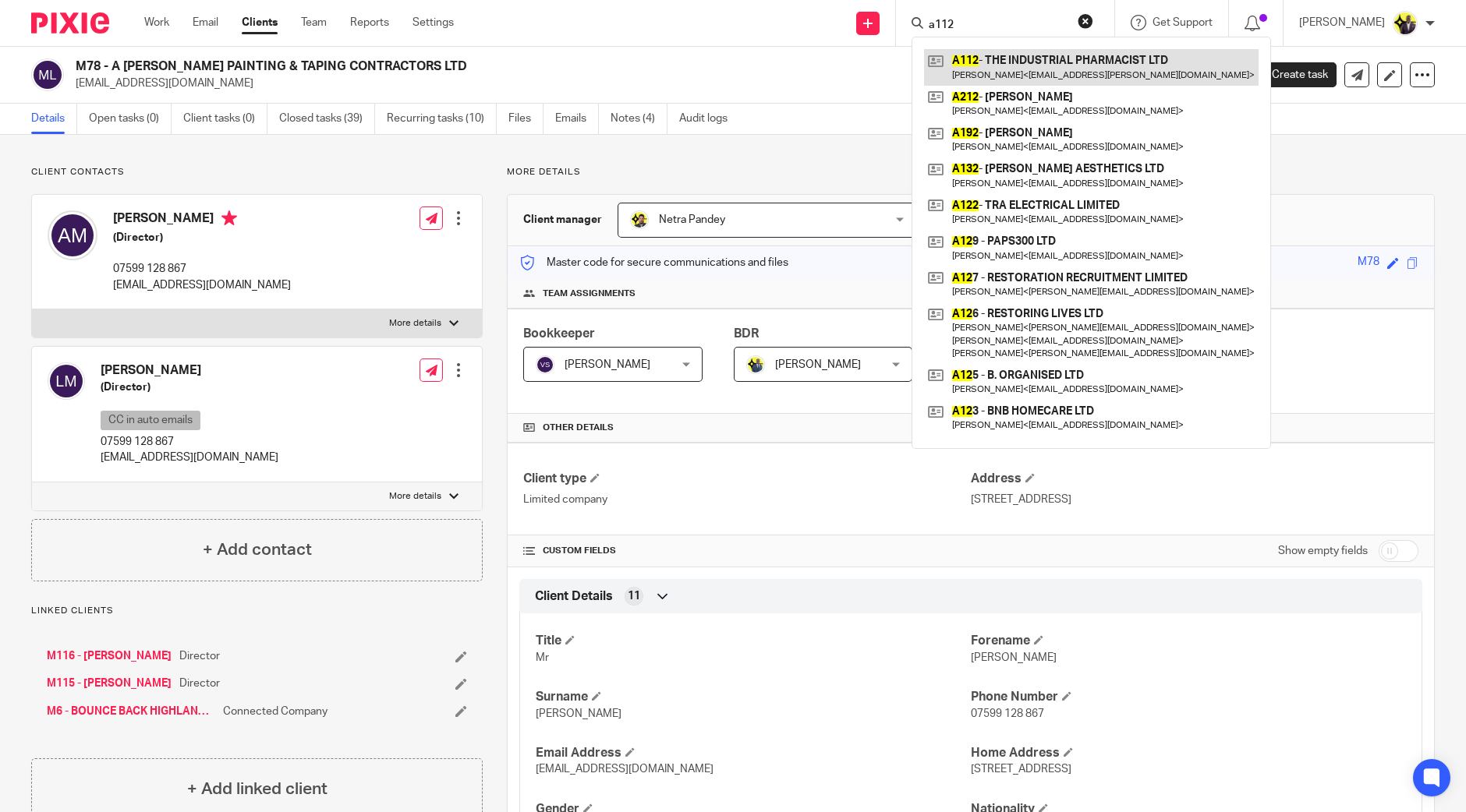
type input "a112"
click at [1049, 27] on input "a112" at bounding box center [997, 26] width 140 height 14
drag, startPoint x: 1053, startPoint y: 27, endPoint x: 911, endPoint y: 18, distance: 142.3
click at [912, 22] on div "Send new email Create task Add client Request signature a112 A112 - THE INDUSTR…" at bounding box center [971, 22] width 989 height 46
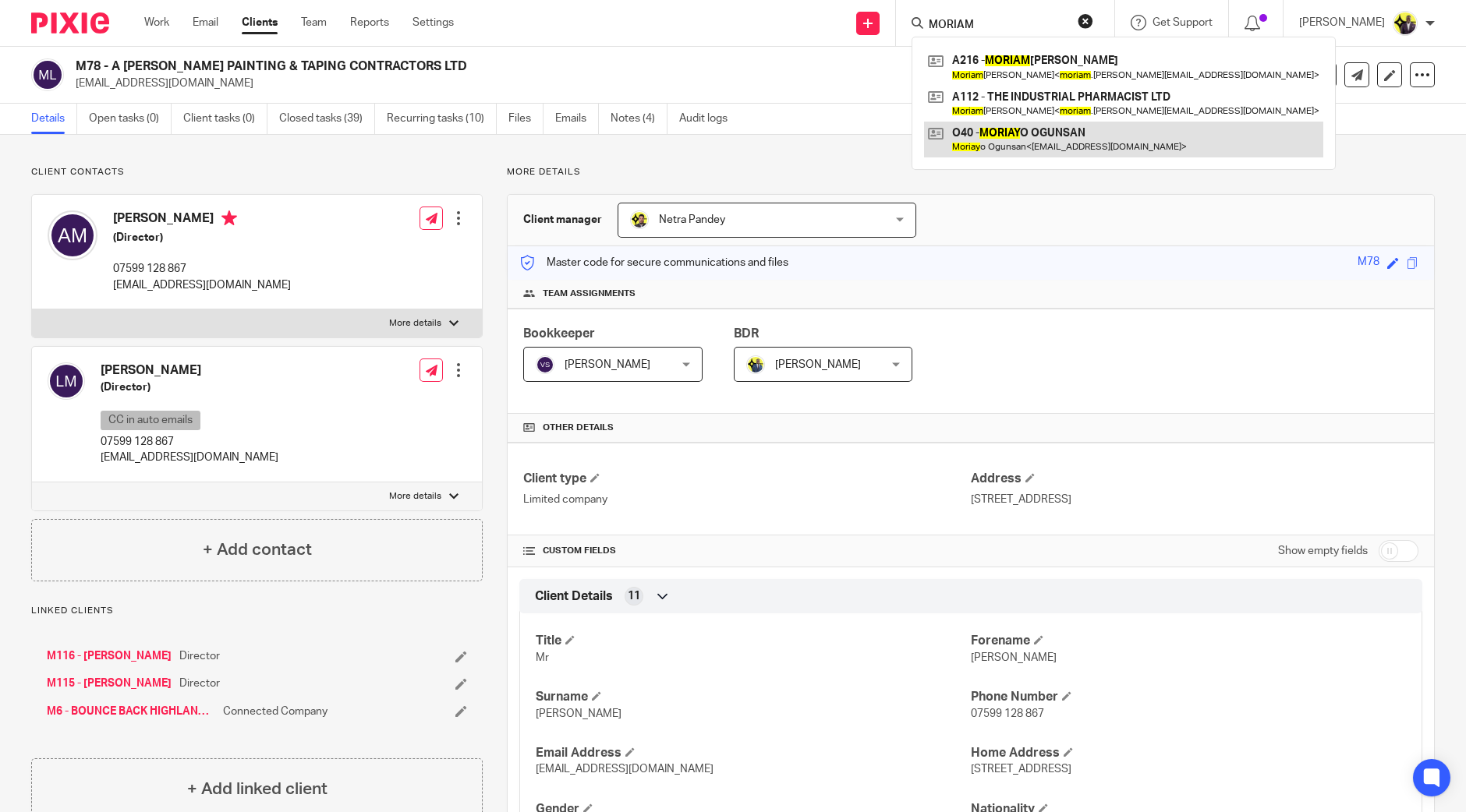
type input "MORIAM"
click at [1093, 20] on button "reset" at bounding box center [1085, 21] width 16 height 16
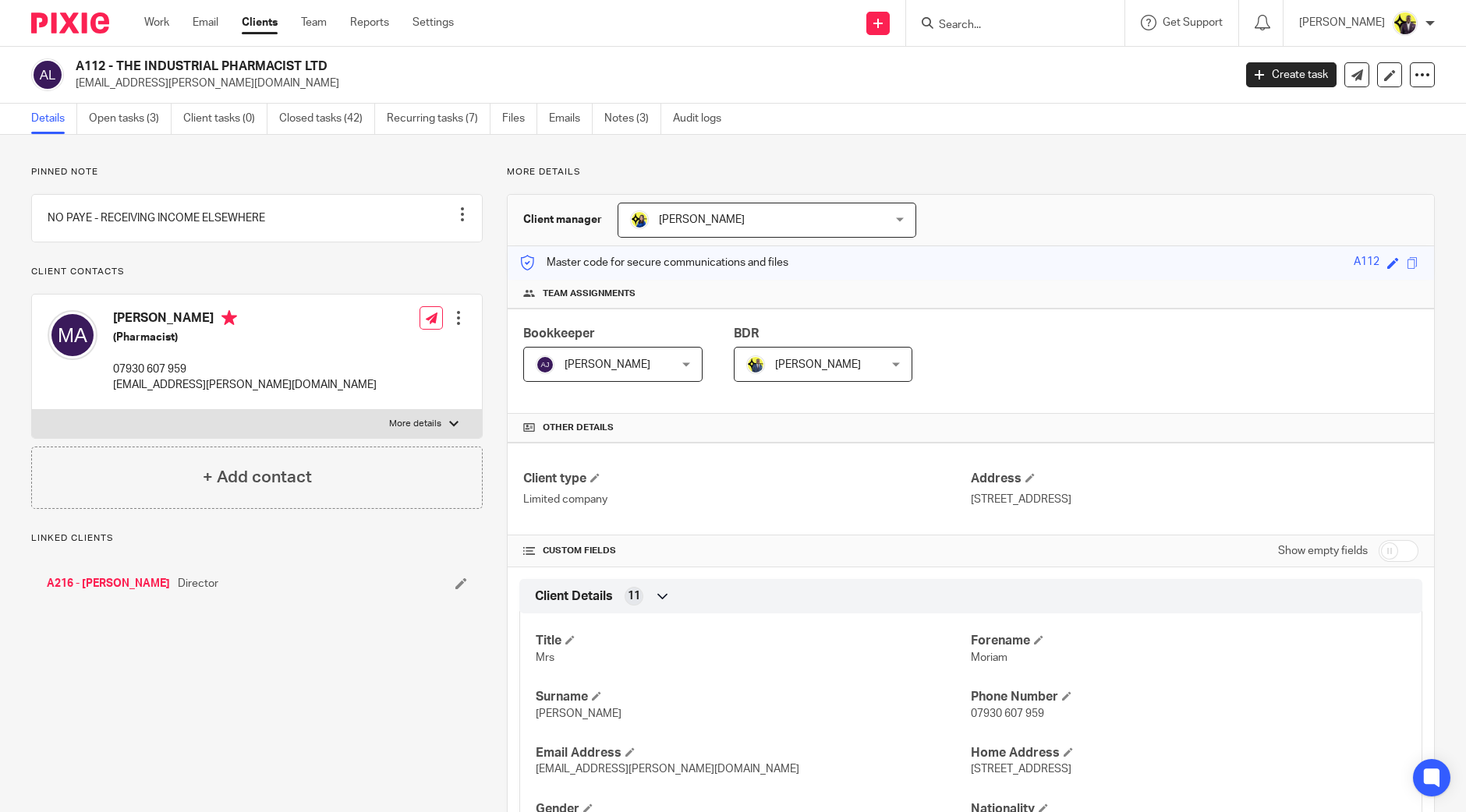
click at [79, 52] on div "A112 - THE INDUSTRIAL PHARMACIST LTD [EMAIL_ADDRESS][PERSON_NAME][DOMAIN_NAME] …" at bounding box center [733, 75] width 1466 height 57
click at [146, 115] on link "Open tasks (3)" at bounding box center [131, 118] width 83 height 30
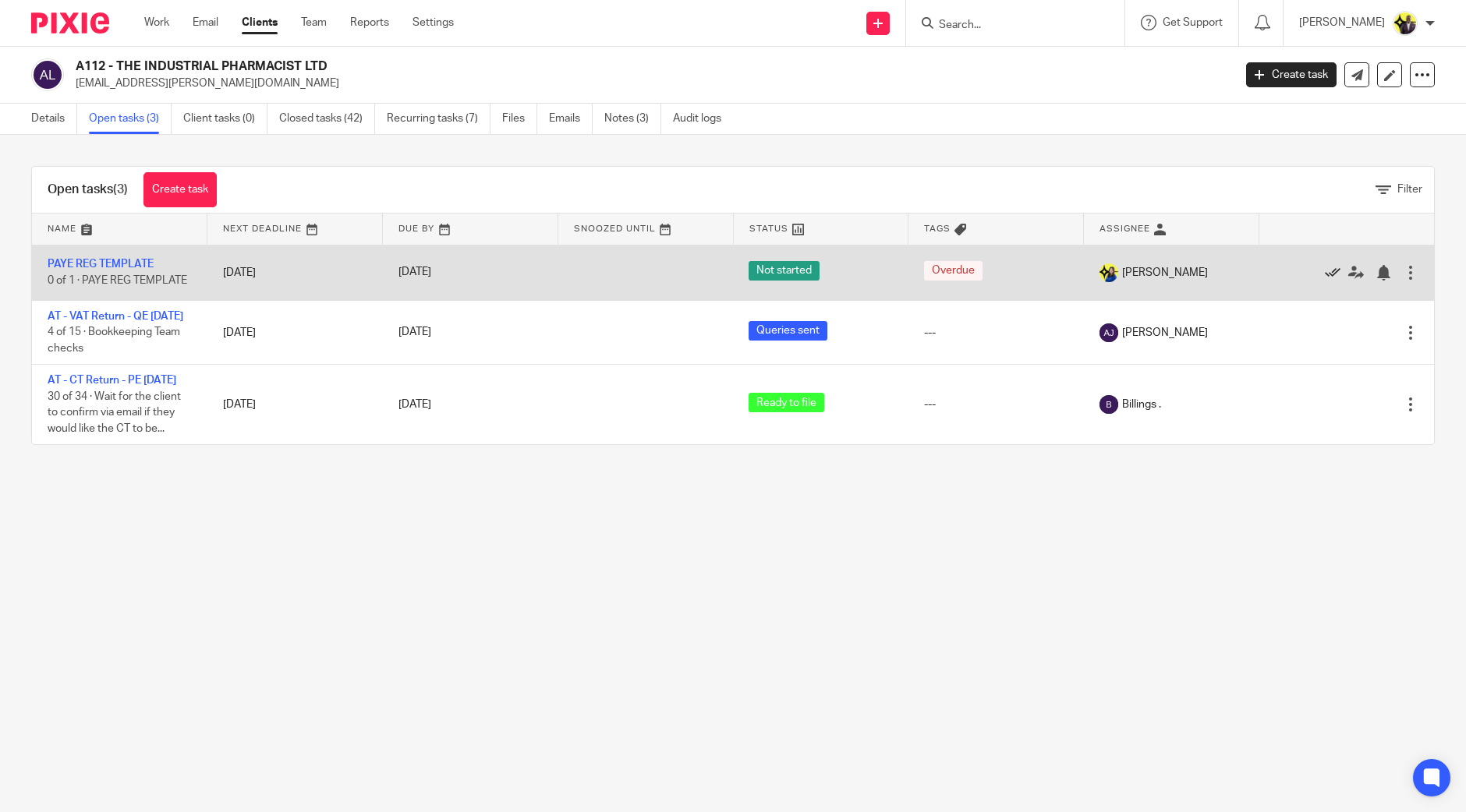
click at [1325, 270] on icon at bounding box center [1333, 273] width 16 height 16
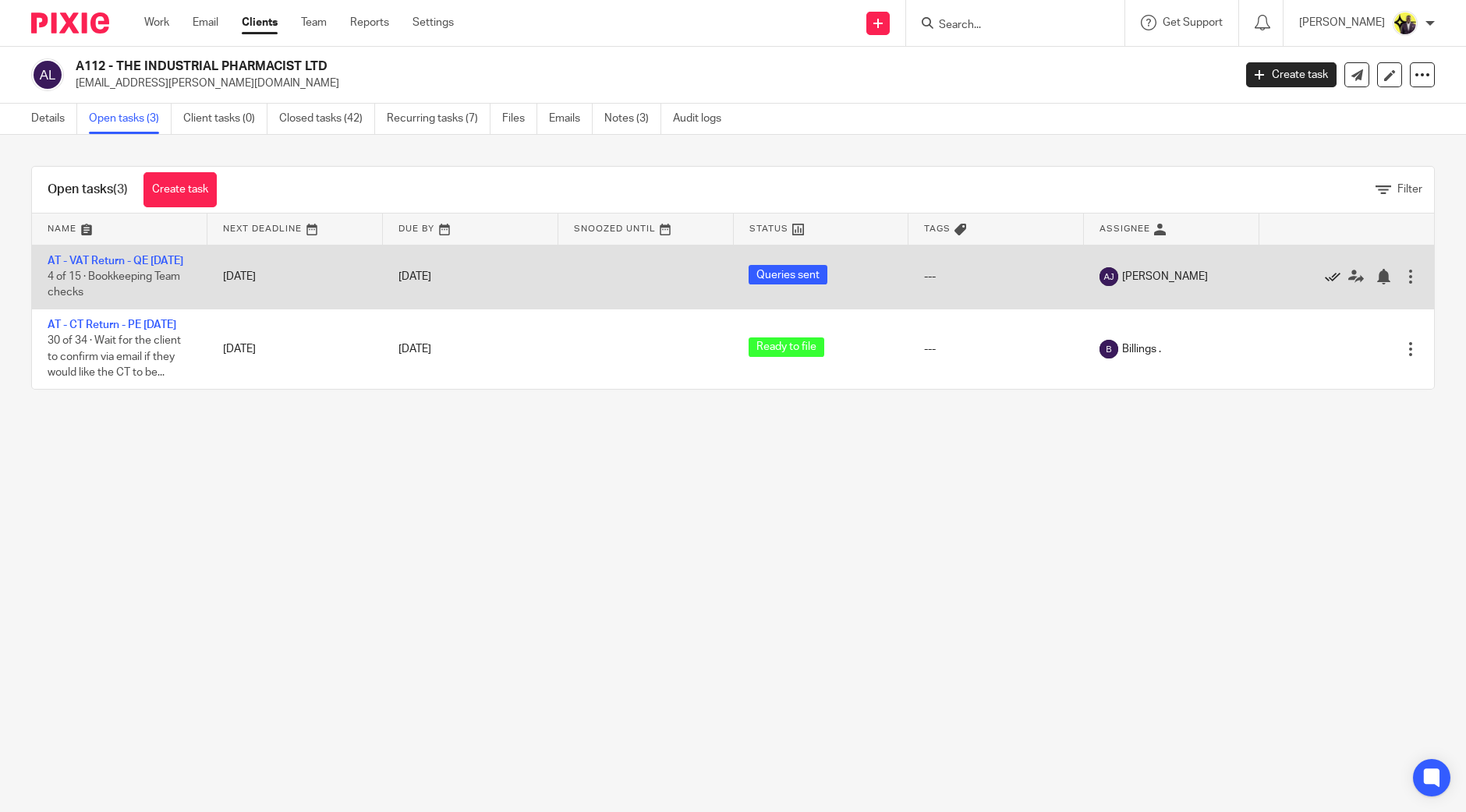
click at [1325, 281] on icon at bounding box center [1333, 277] width 16 height 16
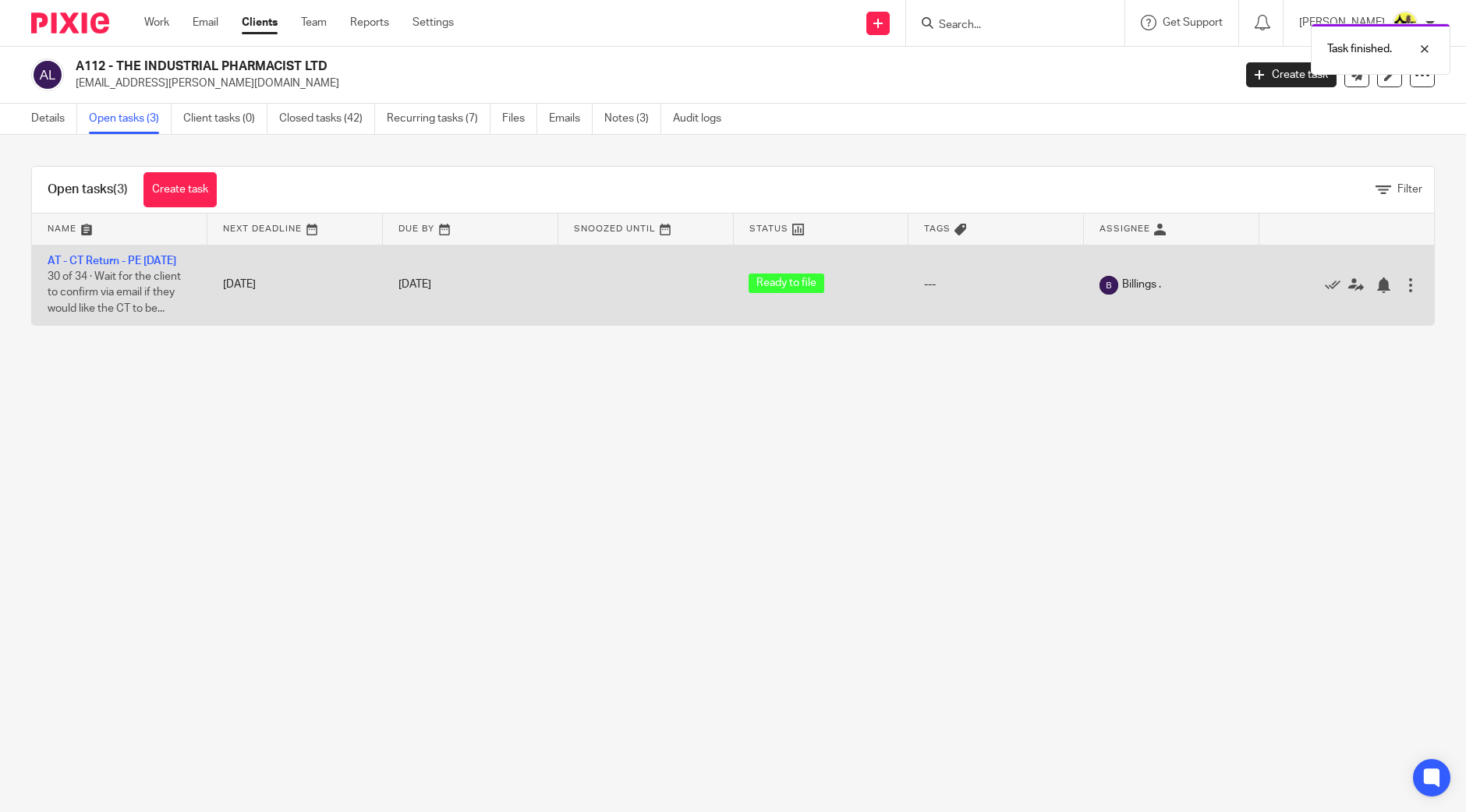
click at [1303, 303] on div "Edit task Delete" at bounding box center [1346, 285] width 144 height 39
click at [1325, 293] on icon at bounding box center [1333, 285] width 16 height 16
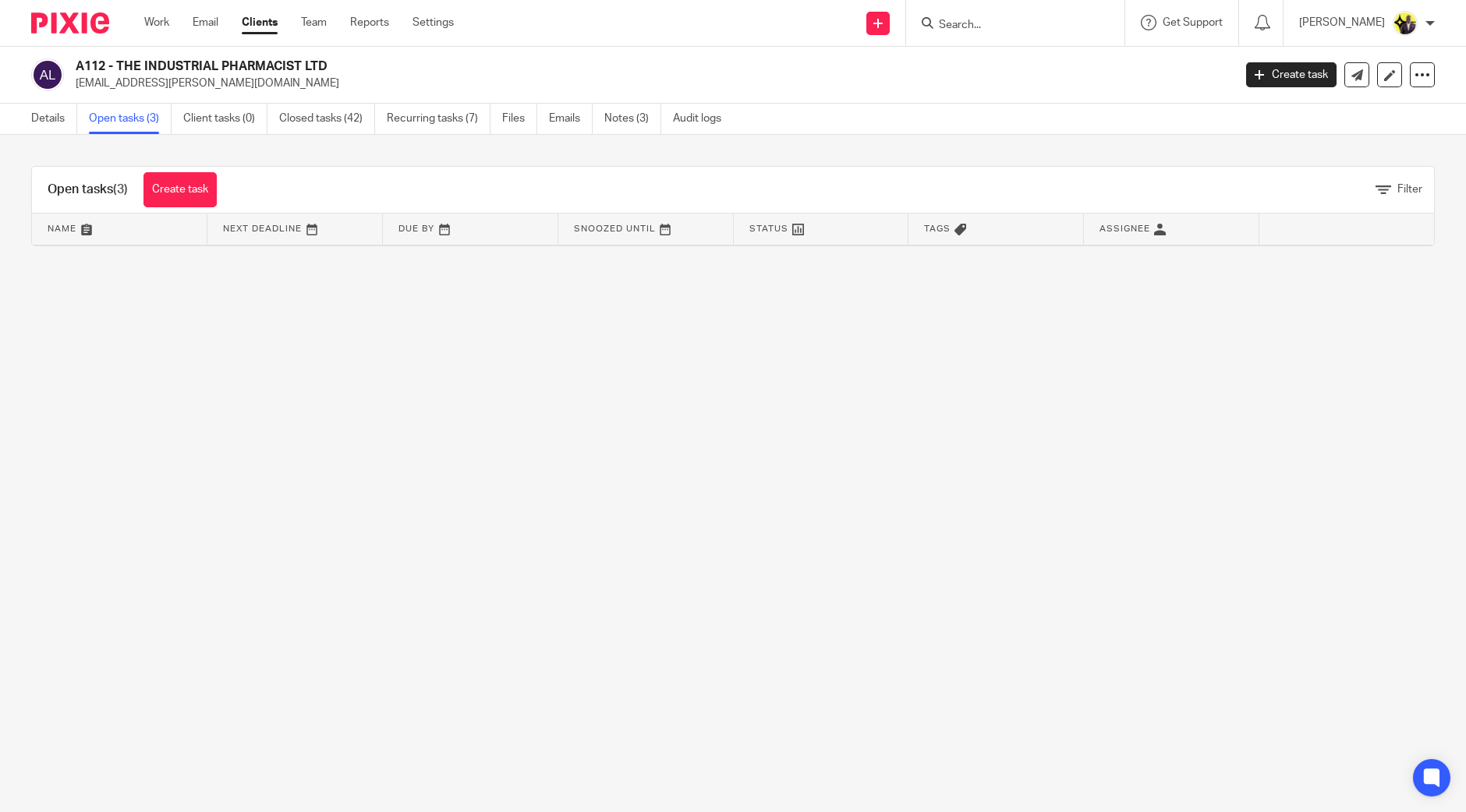
click at [1019, 28] on input "Search" at bounding box center [1008, 26] width 140 height 14
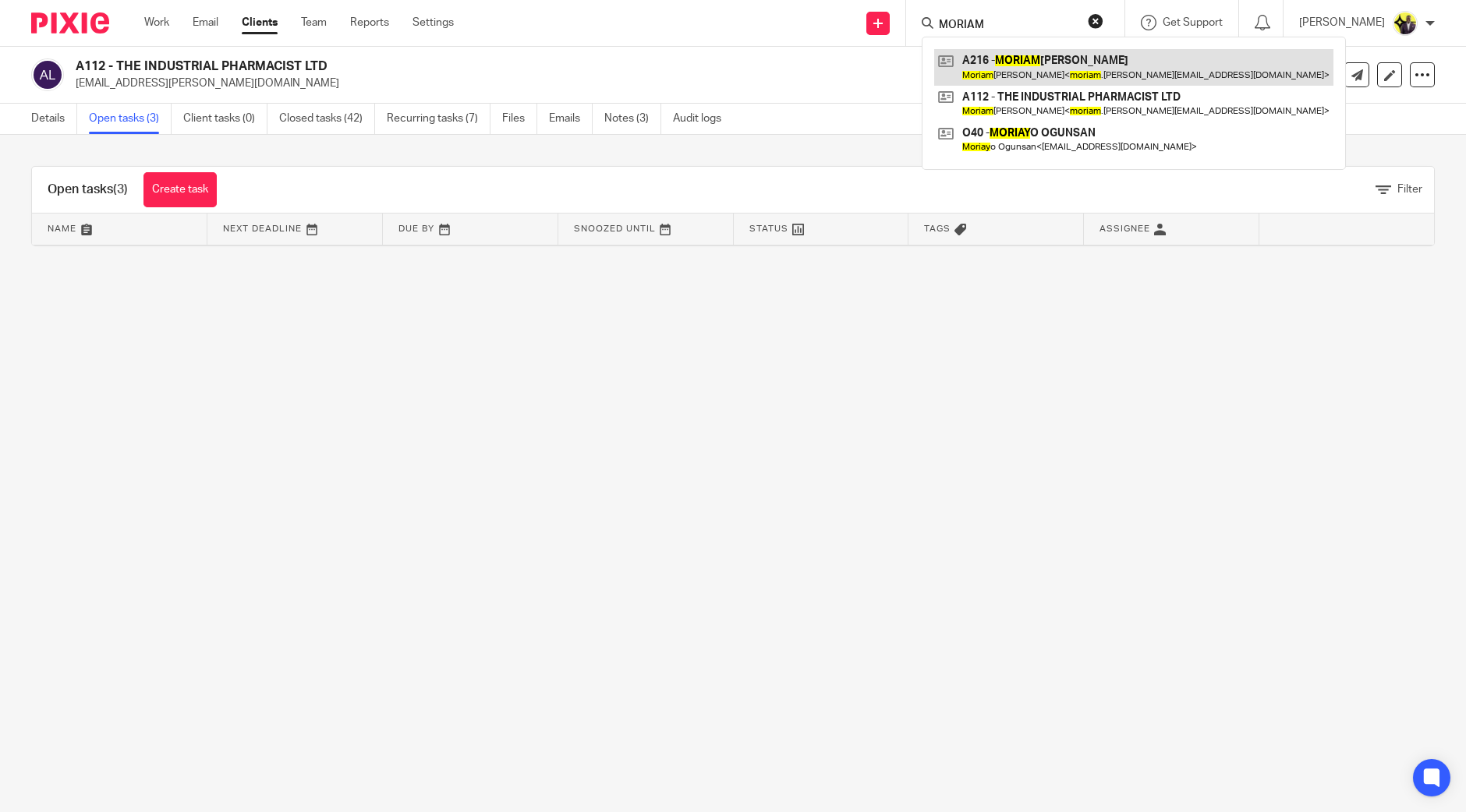
type input "MORIAM"
click at [1062, 69] on link at bounding box center [1134, 67] width 400 height 35
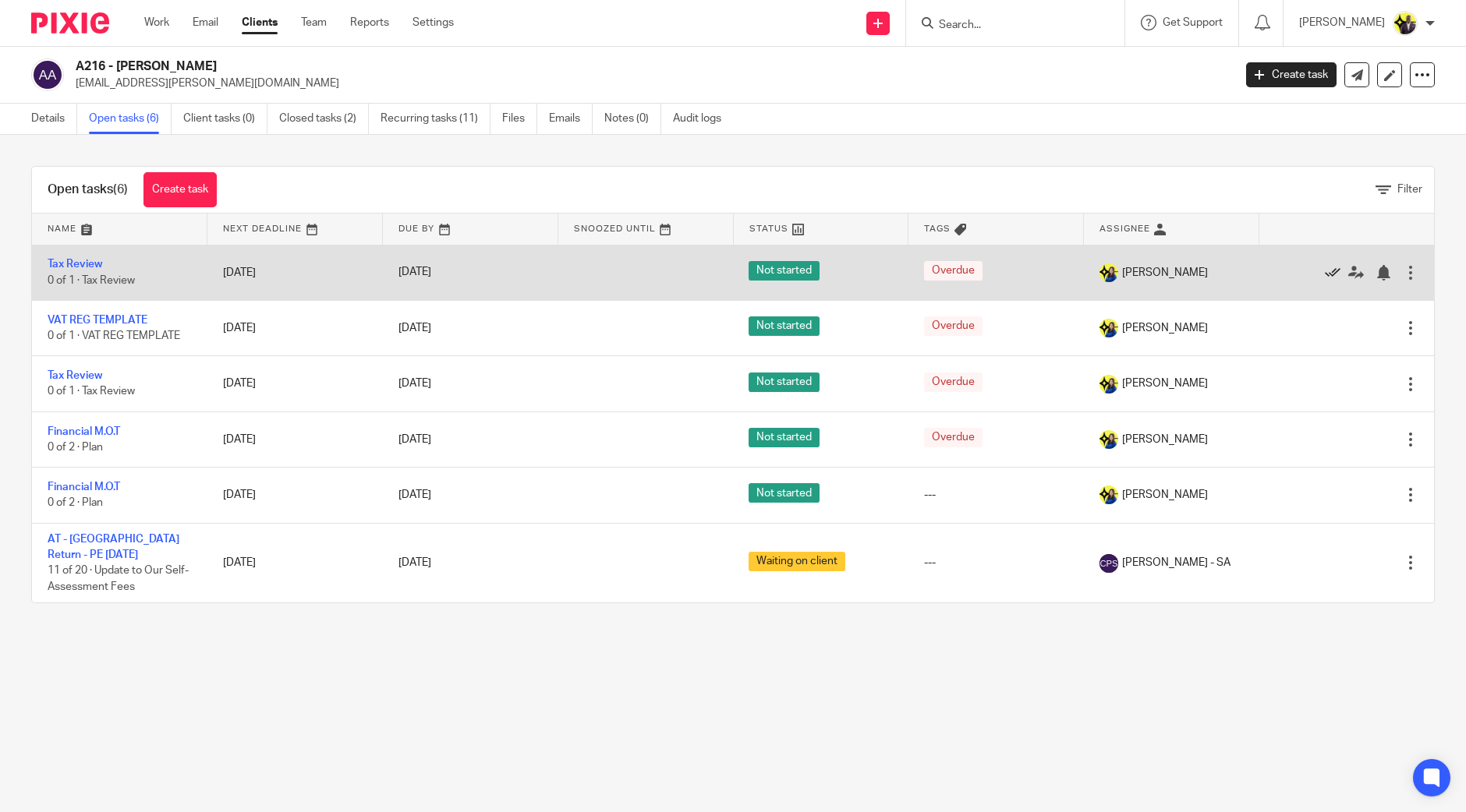
click at [1325, 268] on icon at bounding box center [1333, 273] width 16 height 16
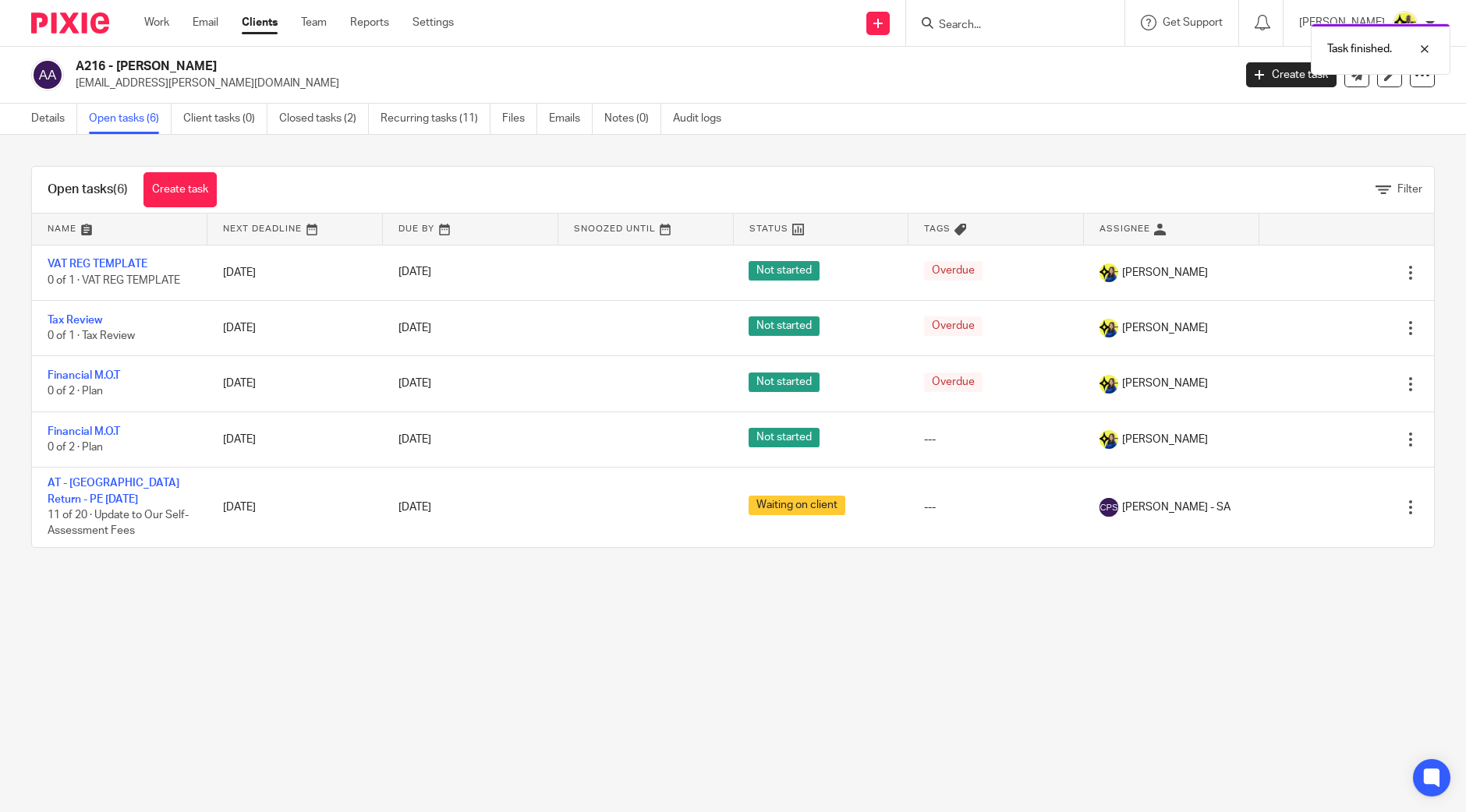
click at [1325, 268] on icon at bounding box center [1333, 273] width 16 height 16
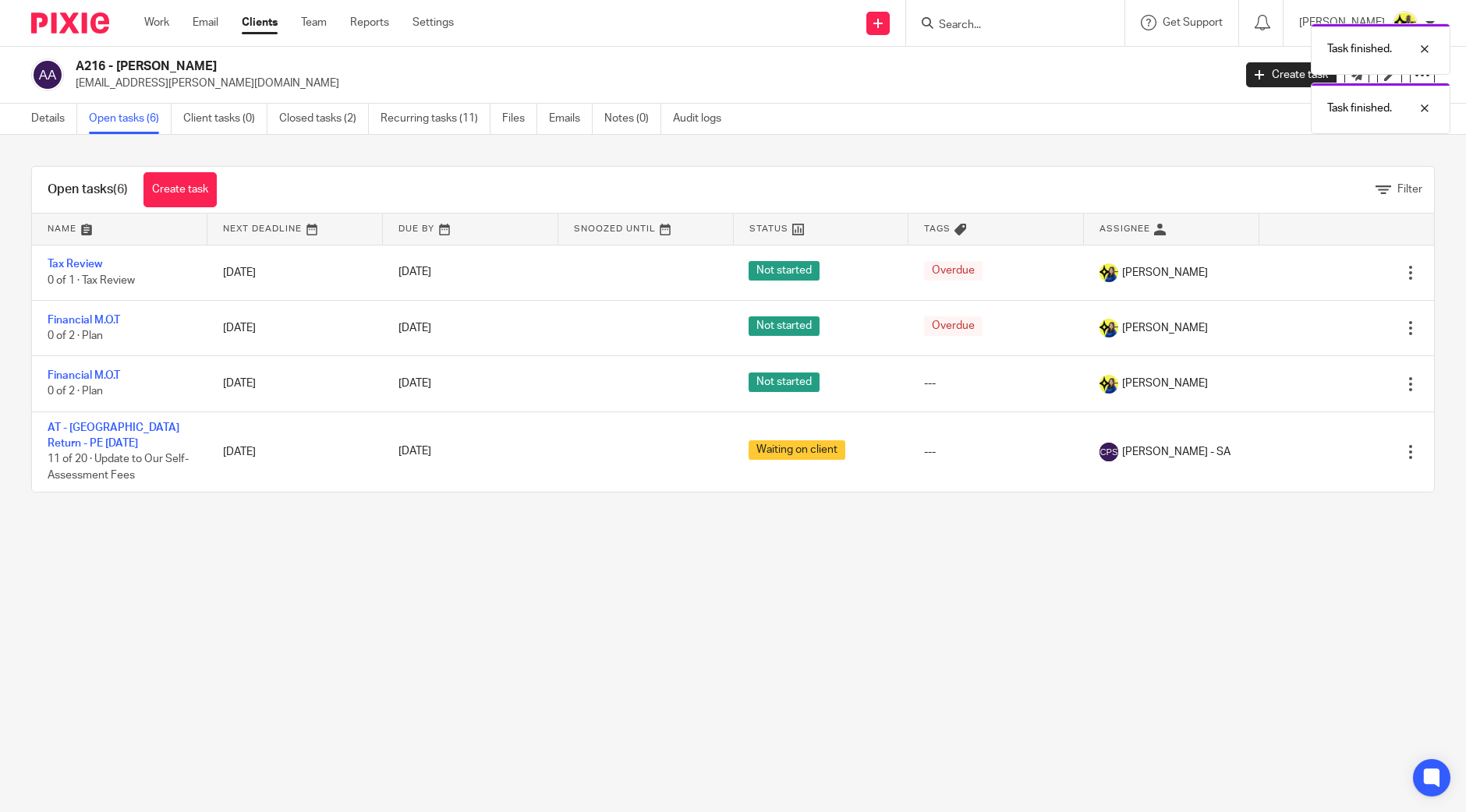
click at [1325, 268] on icon at bounding box center [1333, 273] width 16 height 16
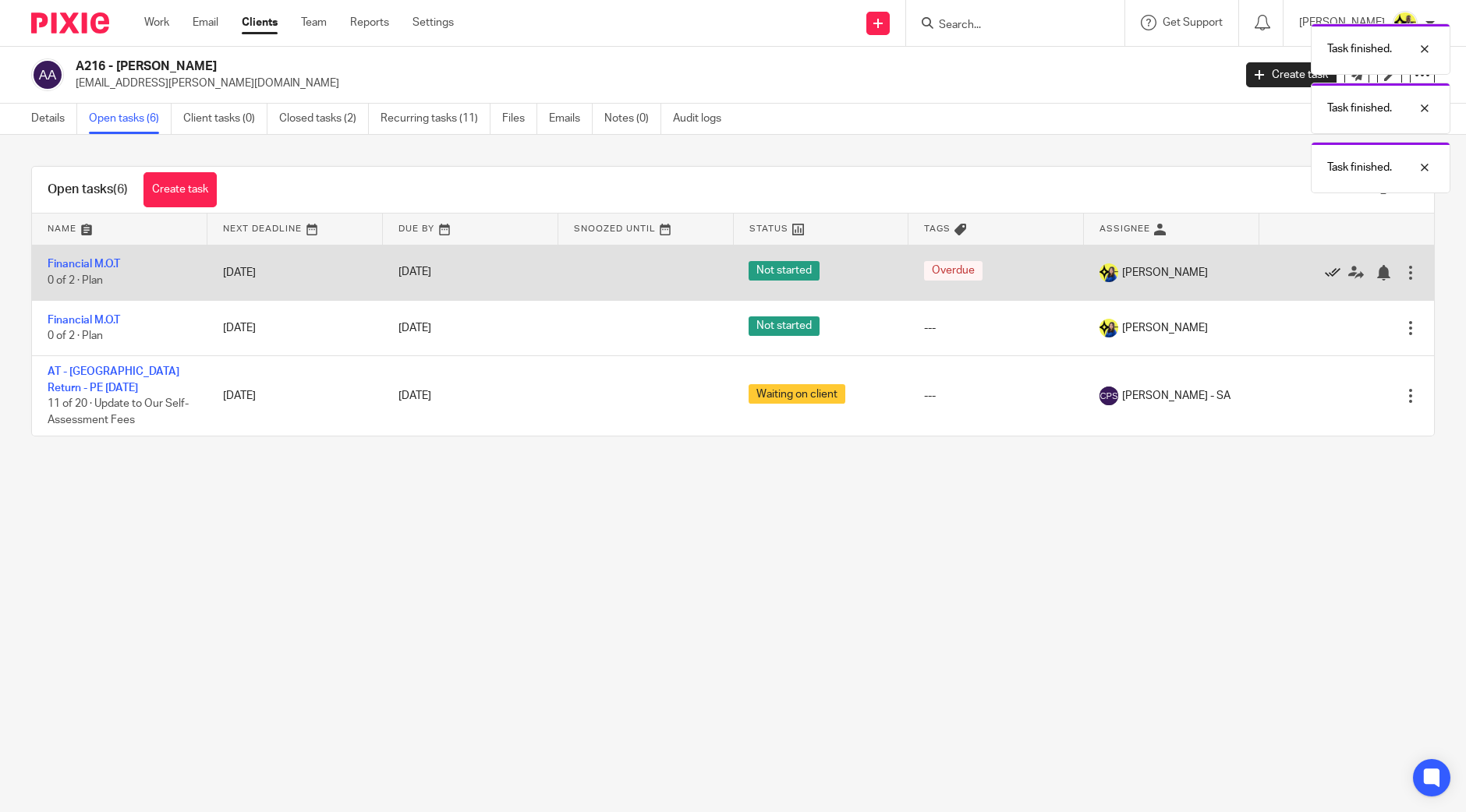
click at [1325, 268] on icon at bounding box center [1333, 273] width 16 height 16
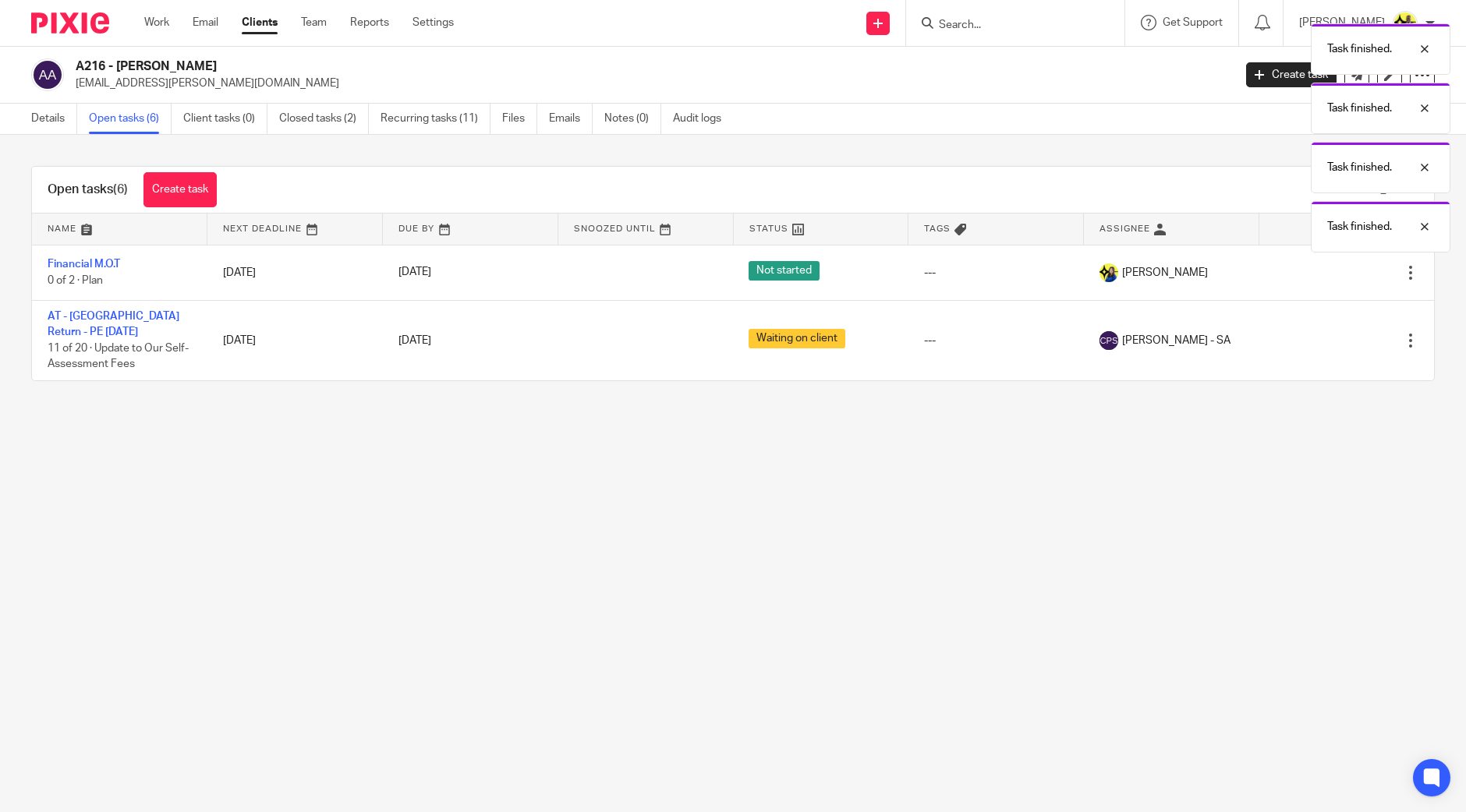
click at [1325, 268] on icon at bounding box center [1333, 273] width 16 height 16
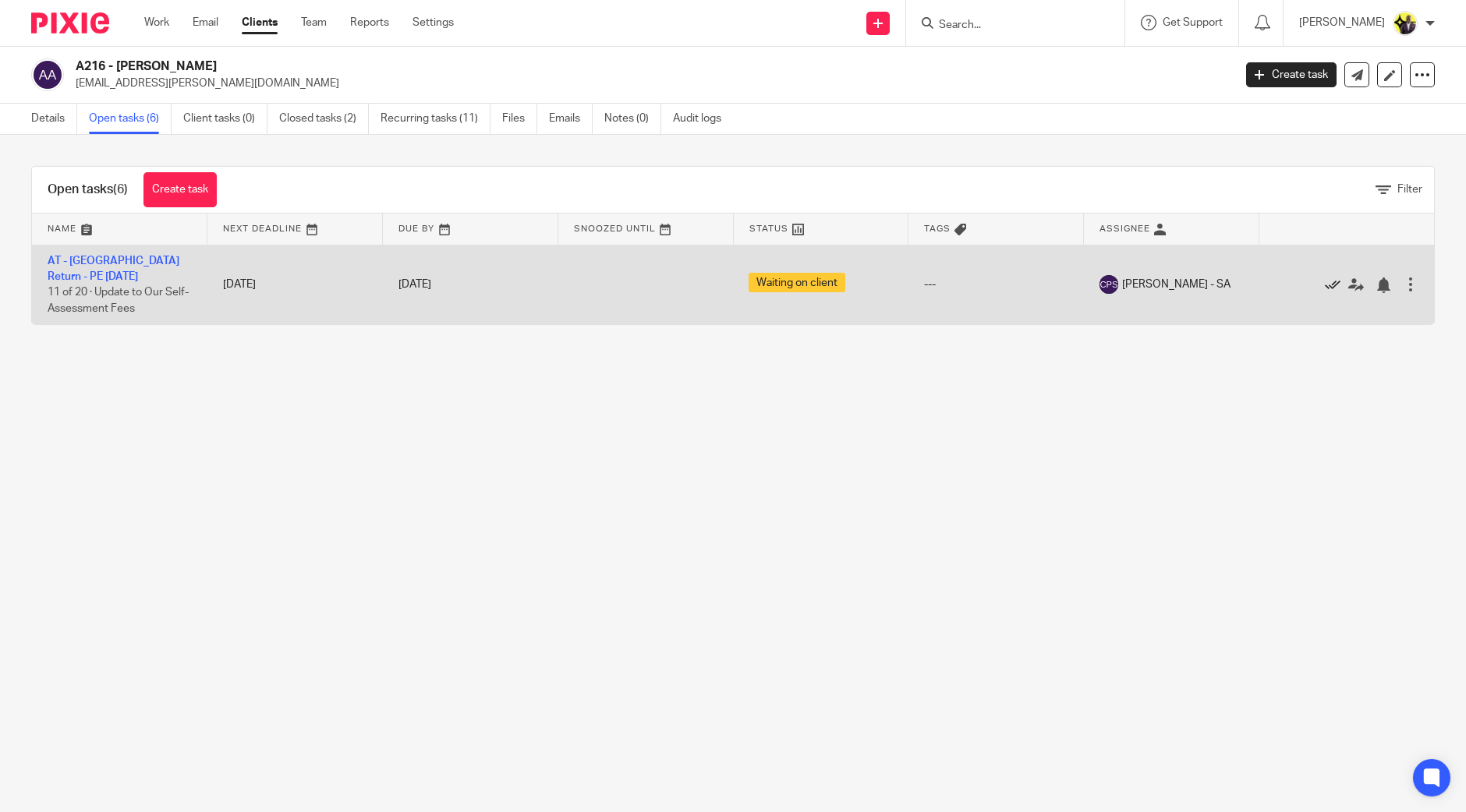
click at [1325, 278] on icon at bounding box center [1333, 285] width 16 height 16
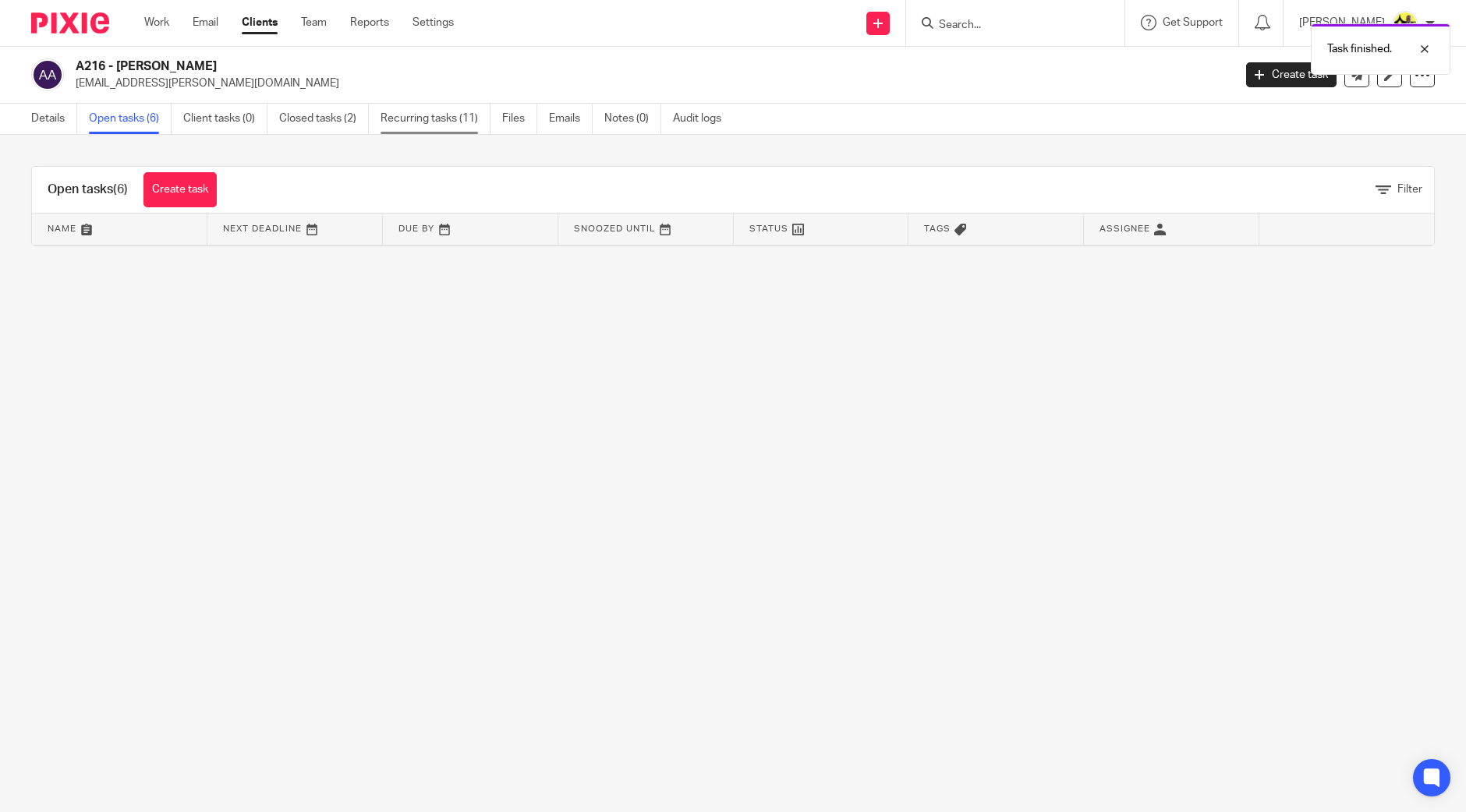
click at [431, 118] on link "Recurring tasks (11)" at bounding box center [435, 118] width 110 height 30
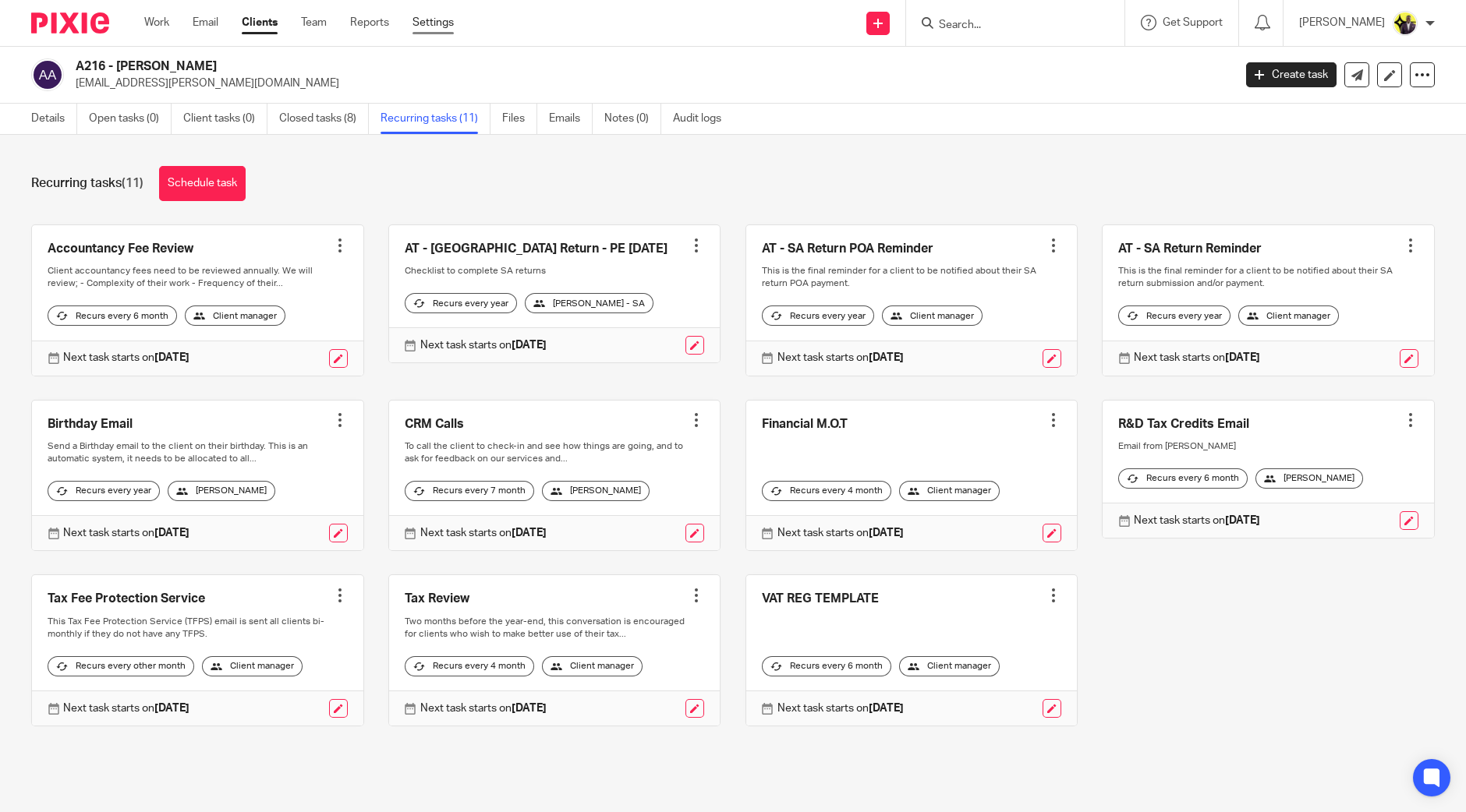
click at [444, 20] on link "Settings" at bounding box center [433, 22] width 42 height 16
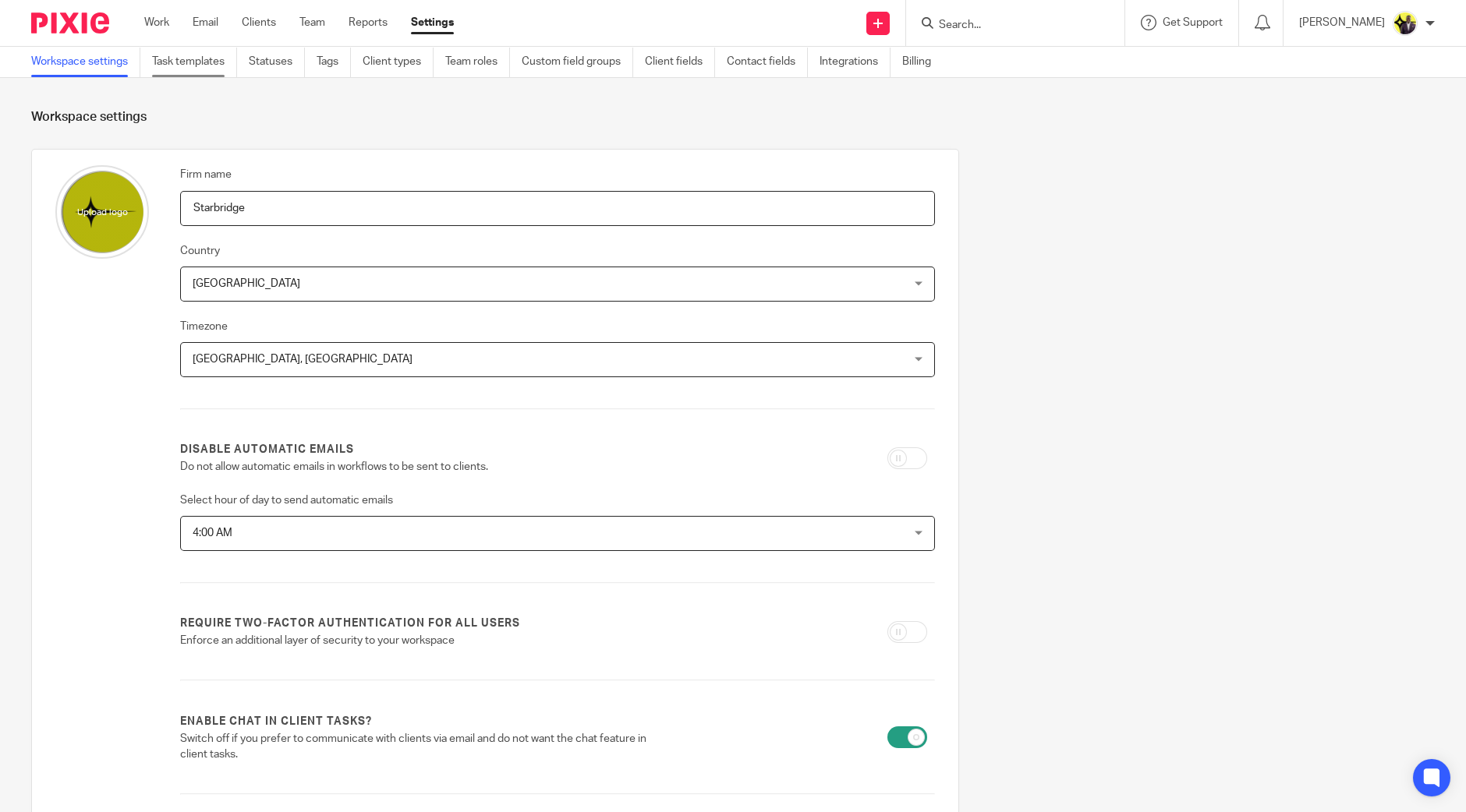
click at [207, 56] on link "Task templates" at bounding box center [195, 61] width 85 height 30
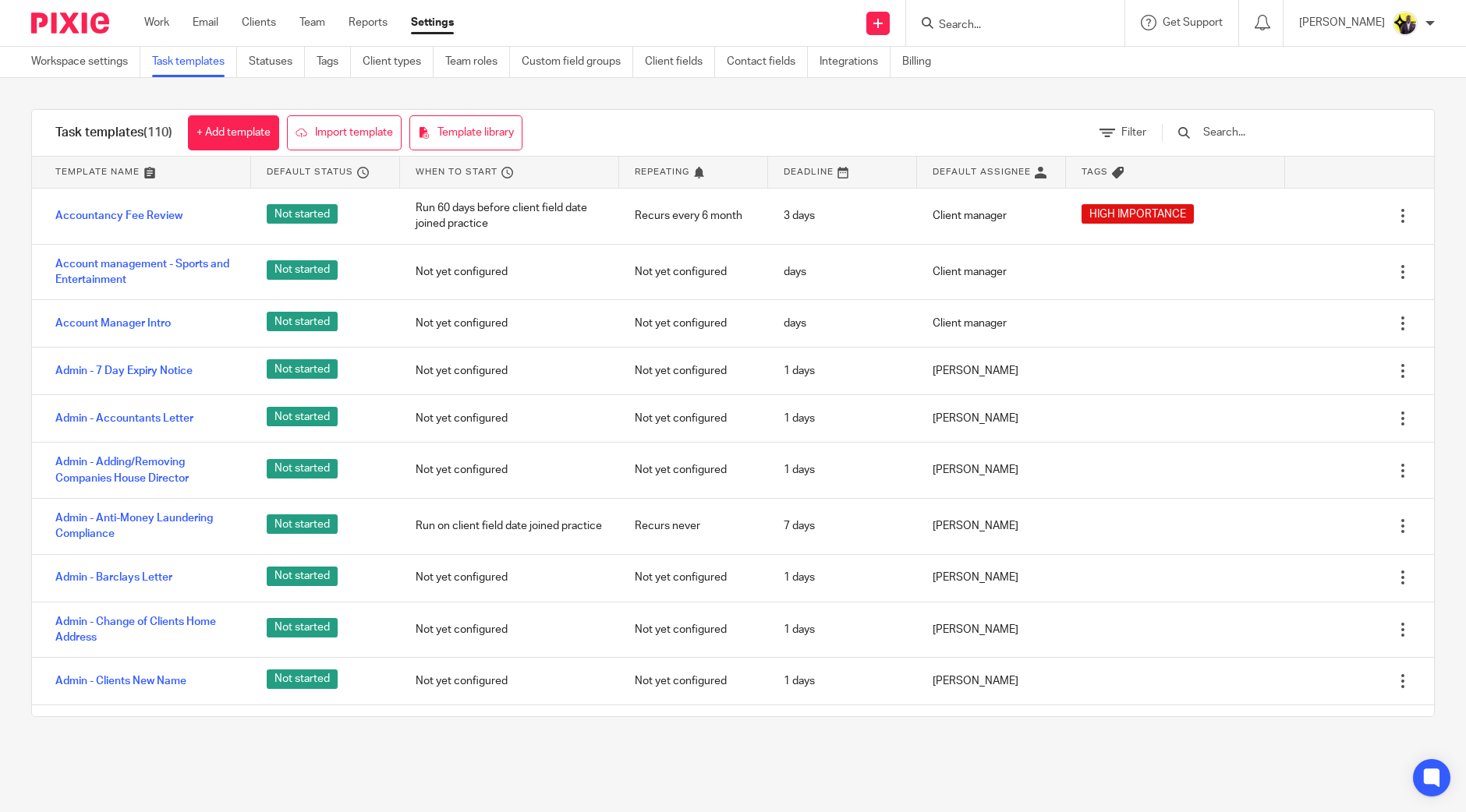
click at [1309, 134] on input "text" at bounding box center [1292, 132] width 182 height 17
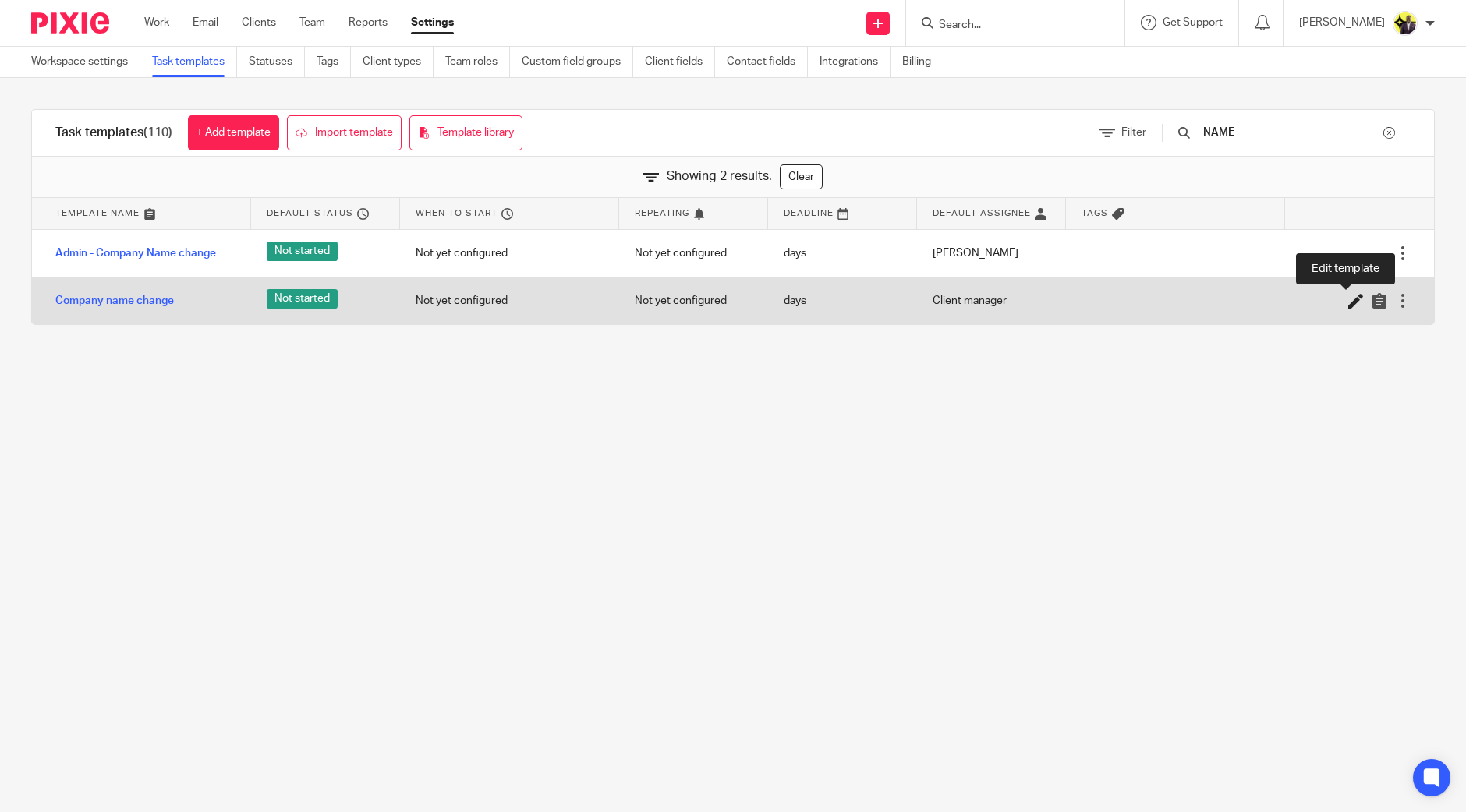
type input "NAME"
click at [1348, 297] on icon at bounding box center [1356, 301] width 16 height 16
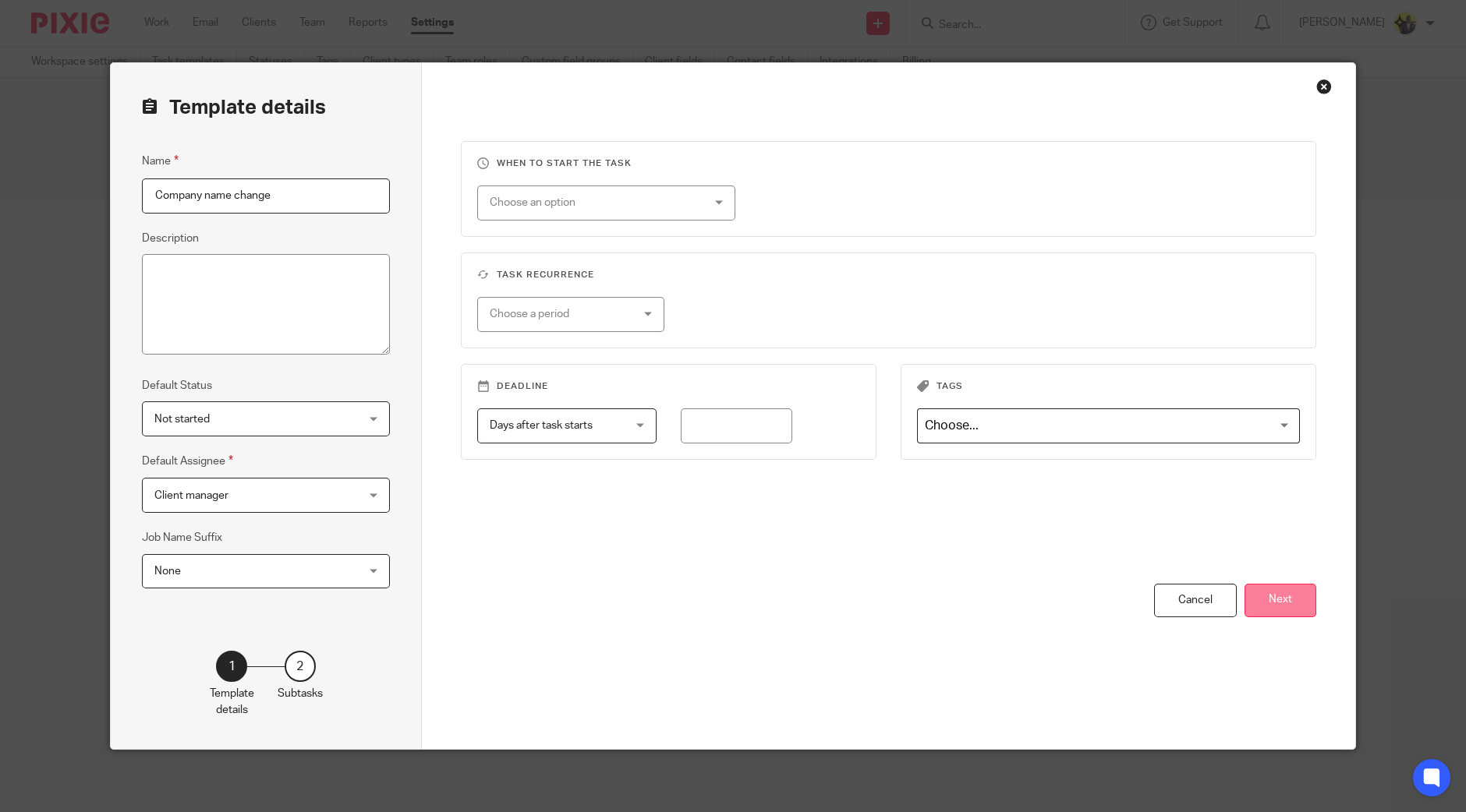
click at [1295, 594] on button "Next" at bounding box center [1280, 600] width 72 height 34
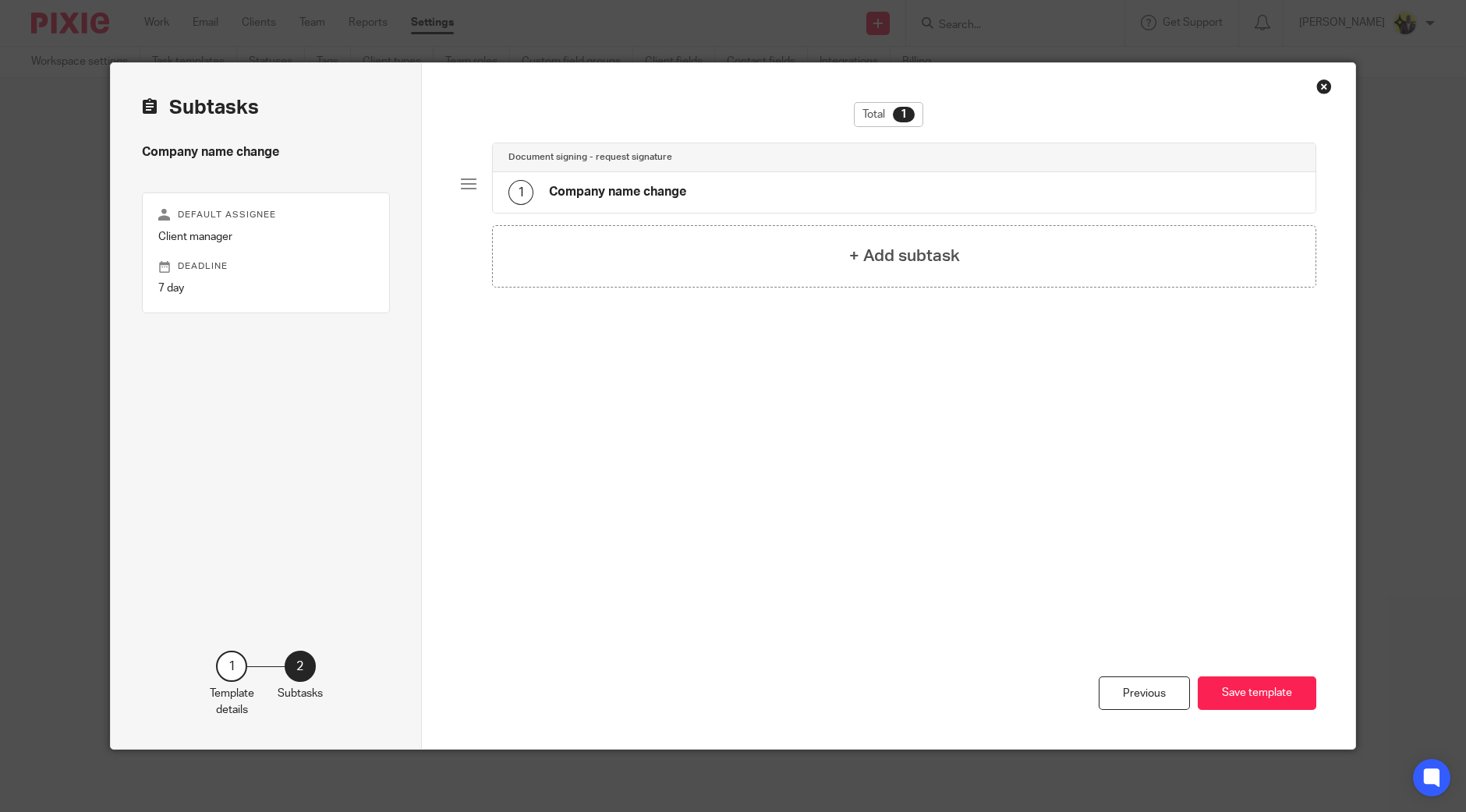
click at [699, 200] on div "1 Company name change" at bounding box center [904, 192] width 823 height 41
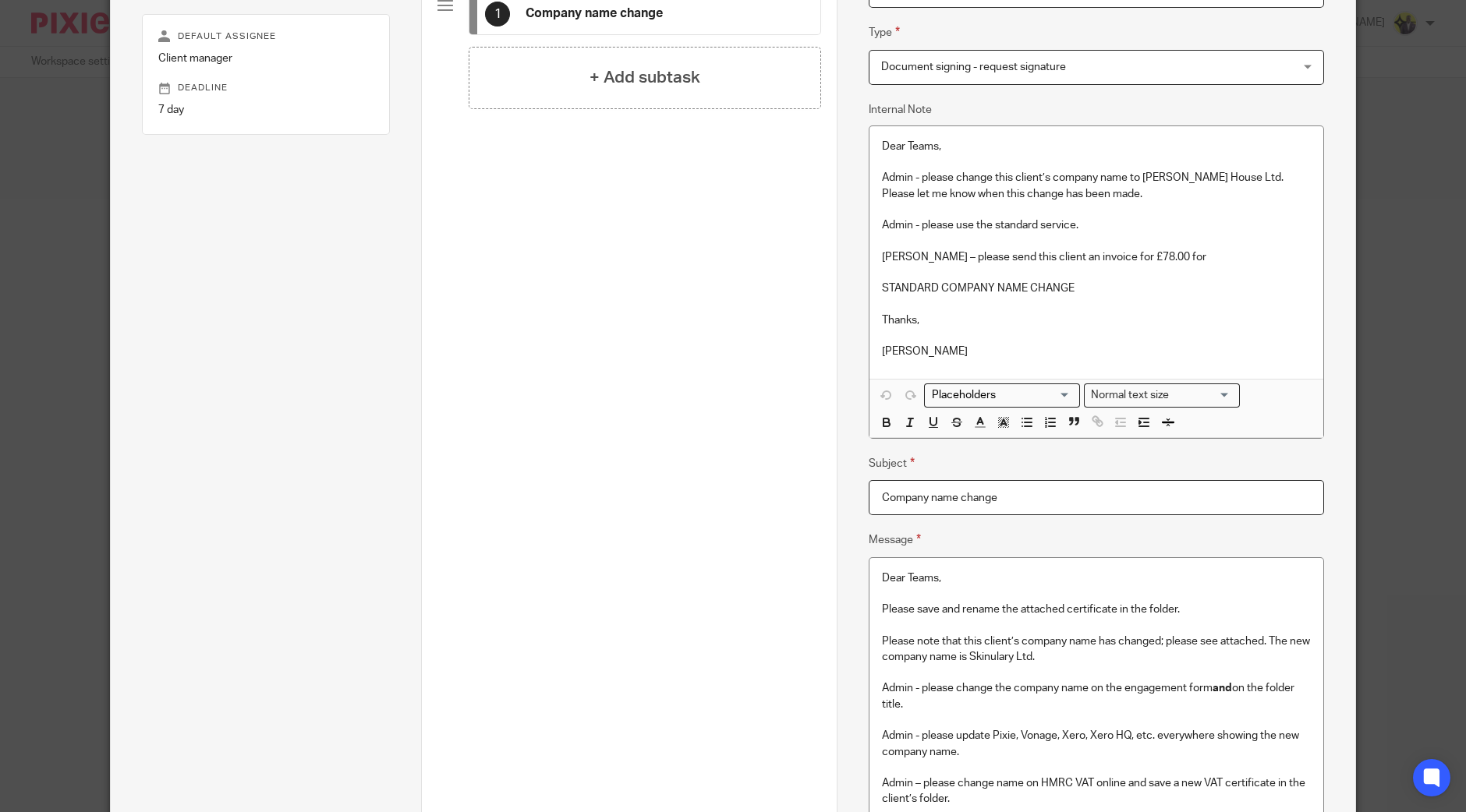
scroll to position [389, 0]
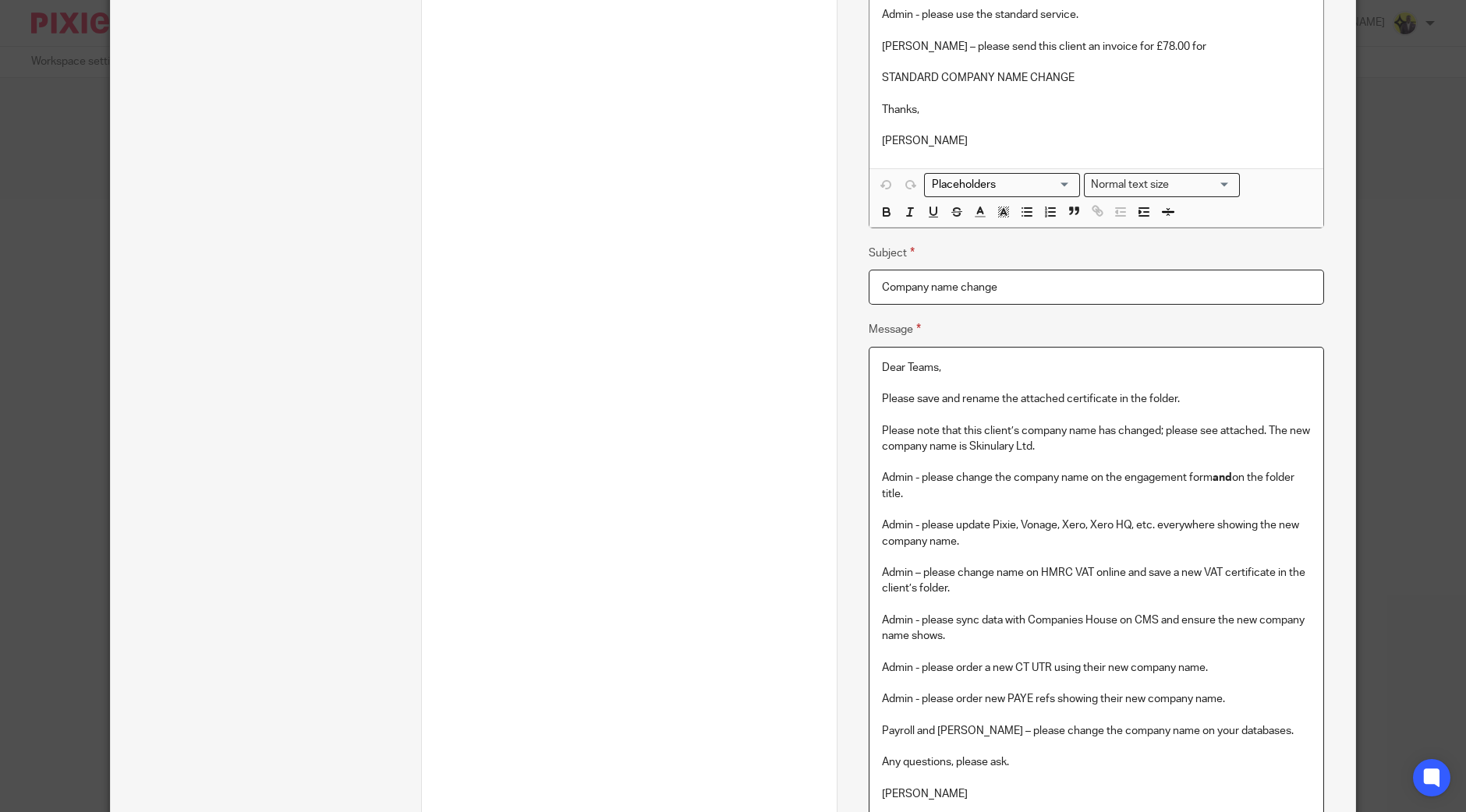
click at [1069, 524] on p "Admin - please update Pixie, Vonage, Xero, Xero HQ, etc. everywhere showing the…" at bounding box center [1097, 534] width 429 height 32
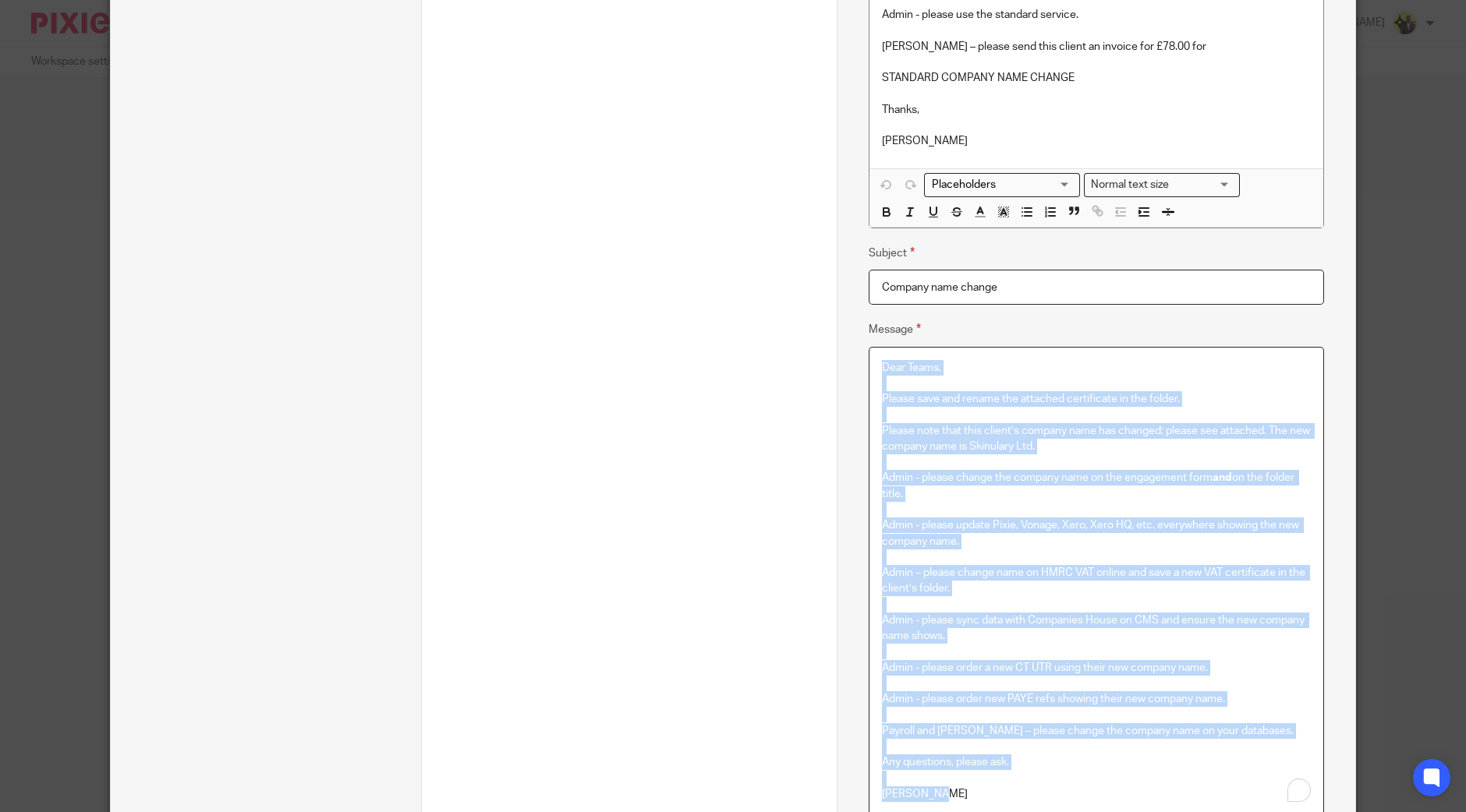
copy div "Dear Teams, Please save and rename the attached certificate in the folder. Plea…"
click at [1046, 434] on p "Please note that this client’s company name has changed; please see attached. T…" at bounding box center [1097, 439] width 429 height 32
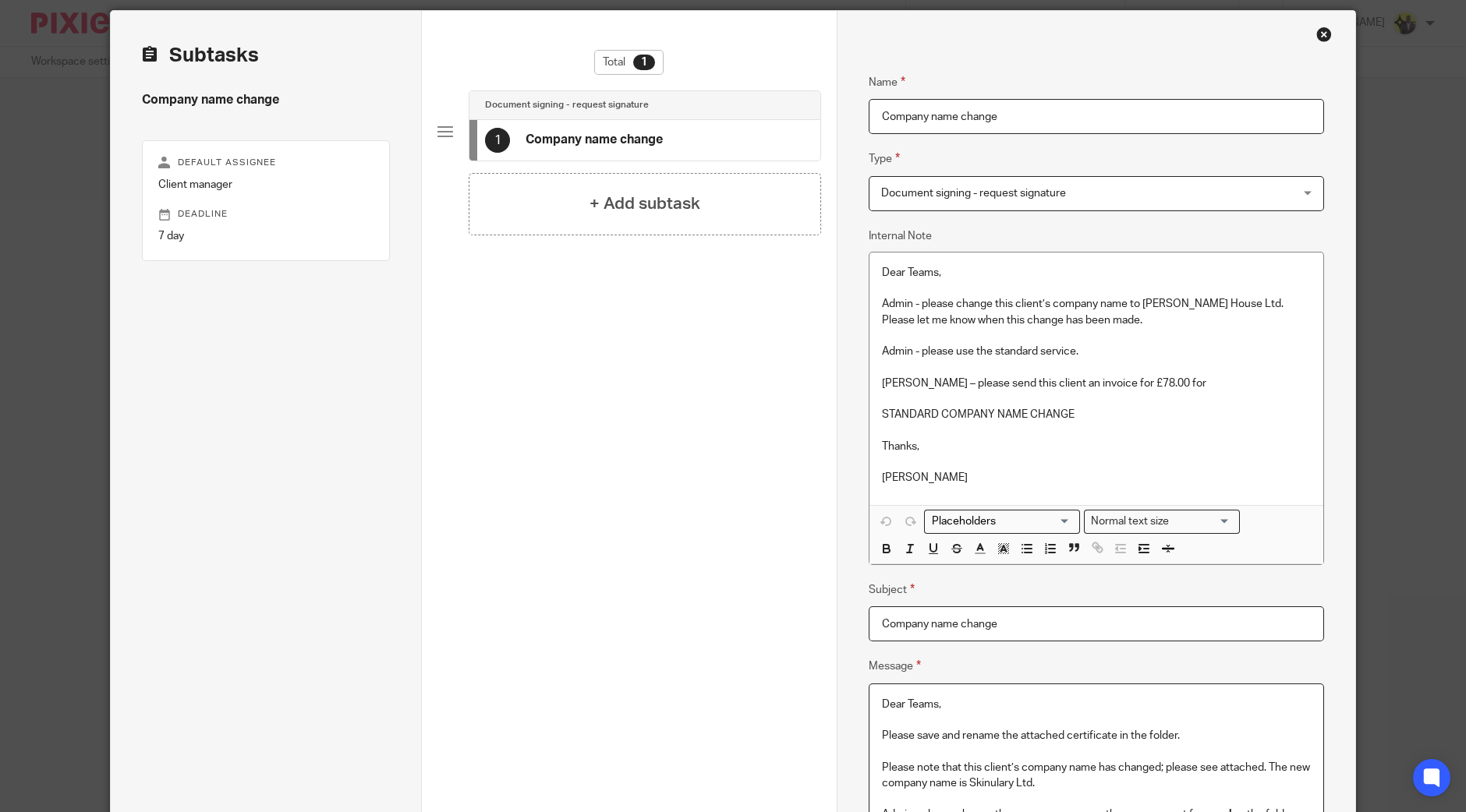
scroll to position [0, 0]
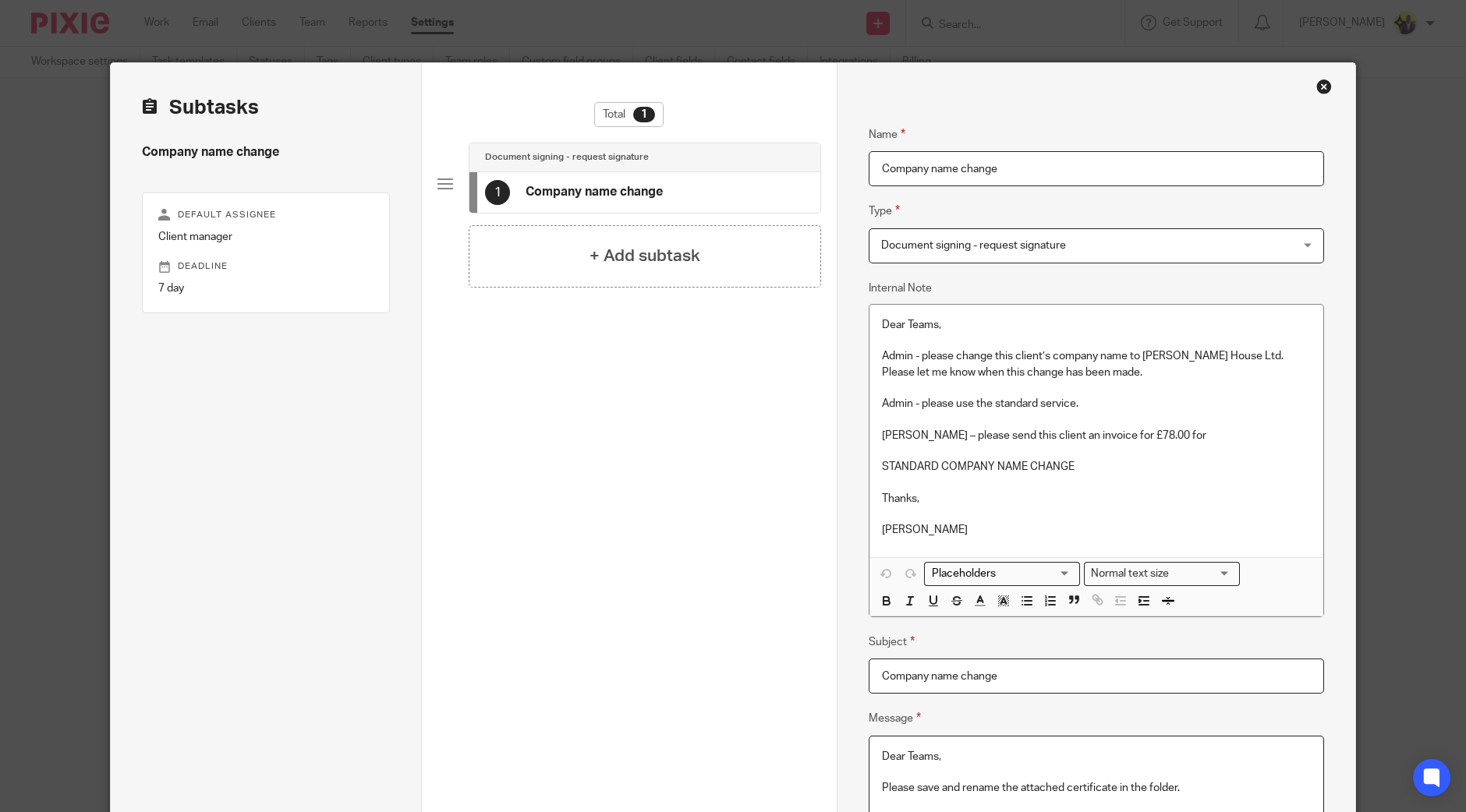
click at [1320, 91] on div "Close this dialog window" at bounding box center [1324, 86] width 16 height 16
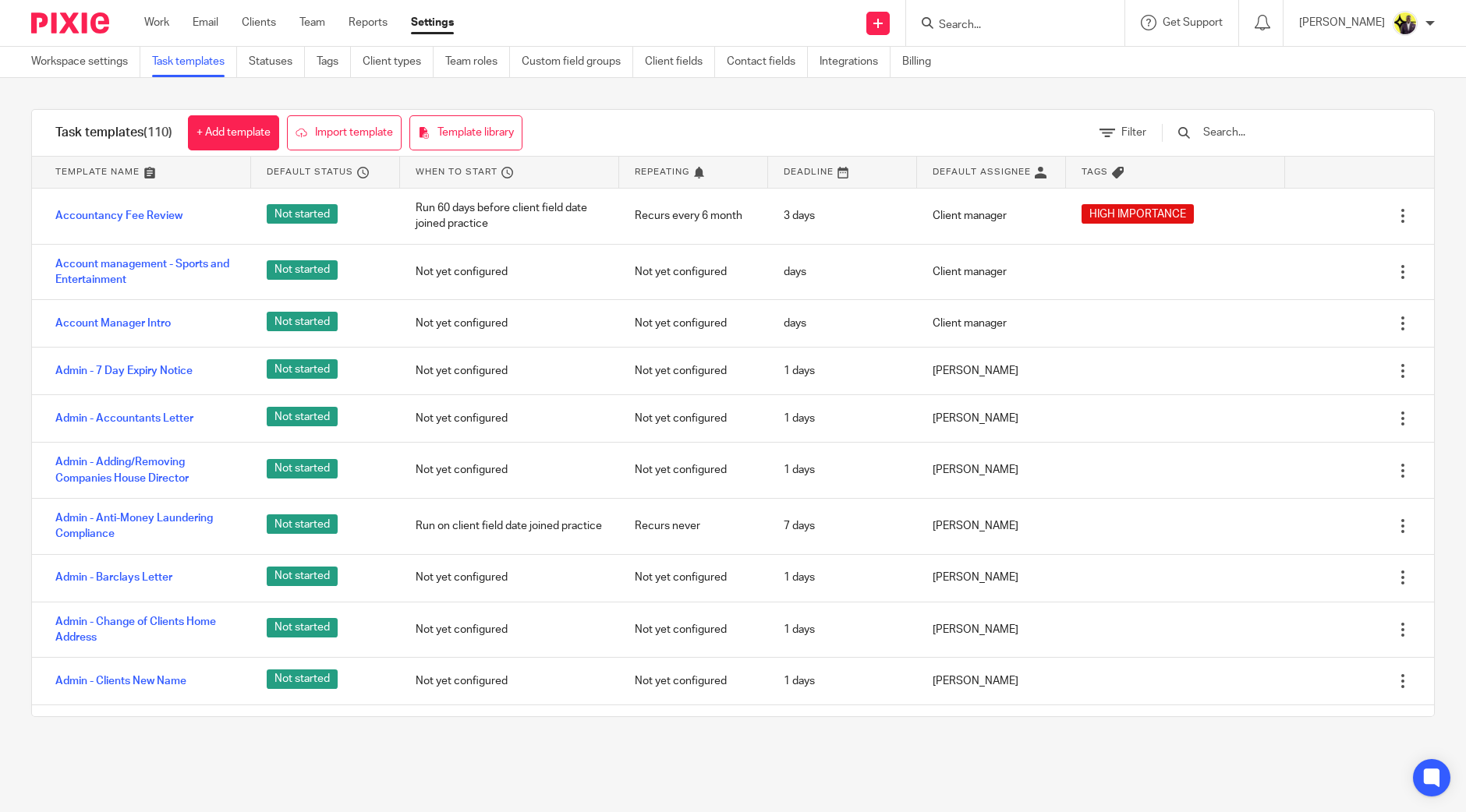
click at [1258, 144] on div at bounding box center [1278, 132] width 265 height 46
click at [1261, 138] on input "text" at bounding box center [1292, 132] width 182 height 17
click at [1263, 138] on input "text" at bounding box center [1292, 132] width 182 height 17
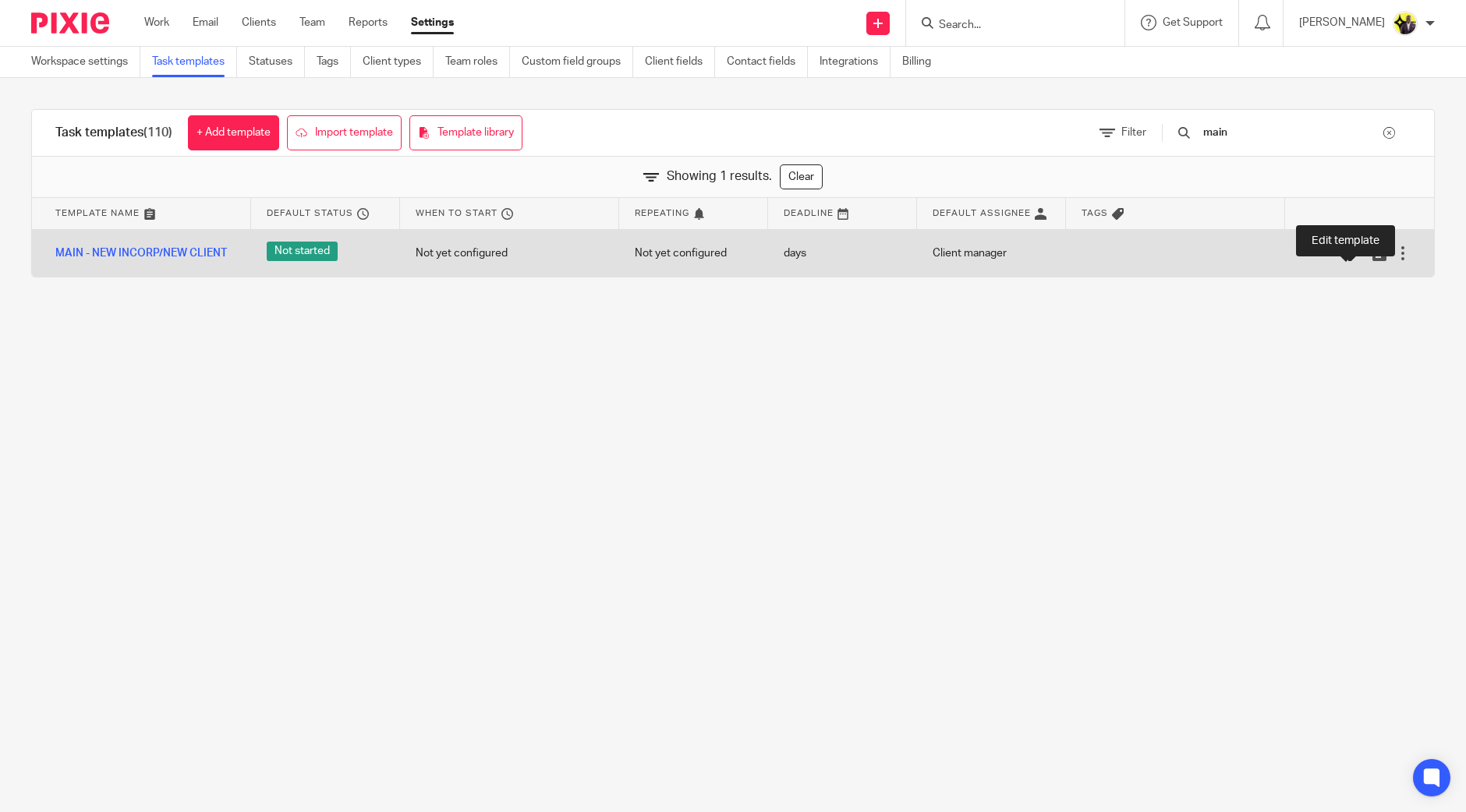
type input "main"
click at [1348, 253] on icon at bounding box center [1356, 253] width 16 height 16
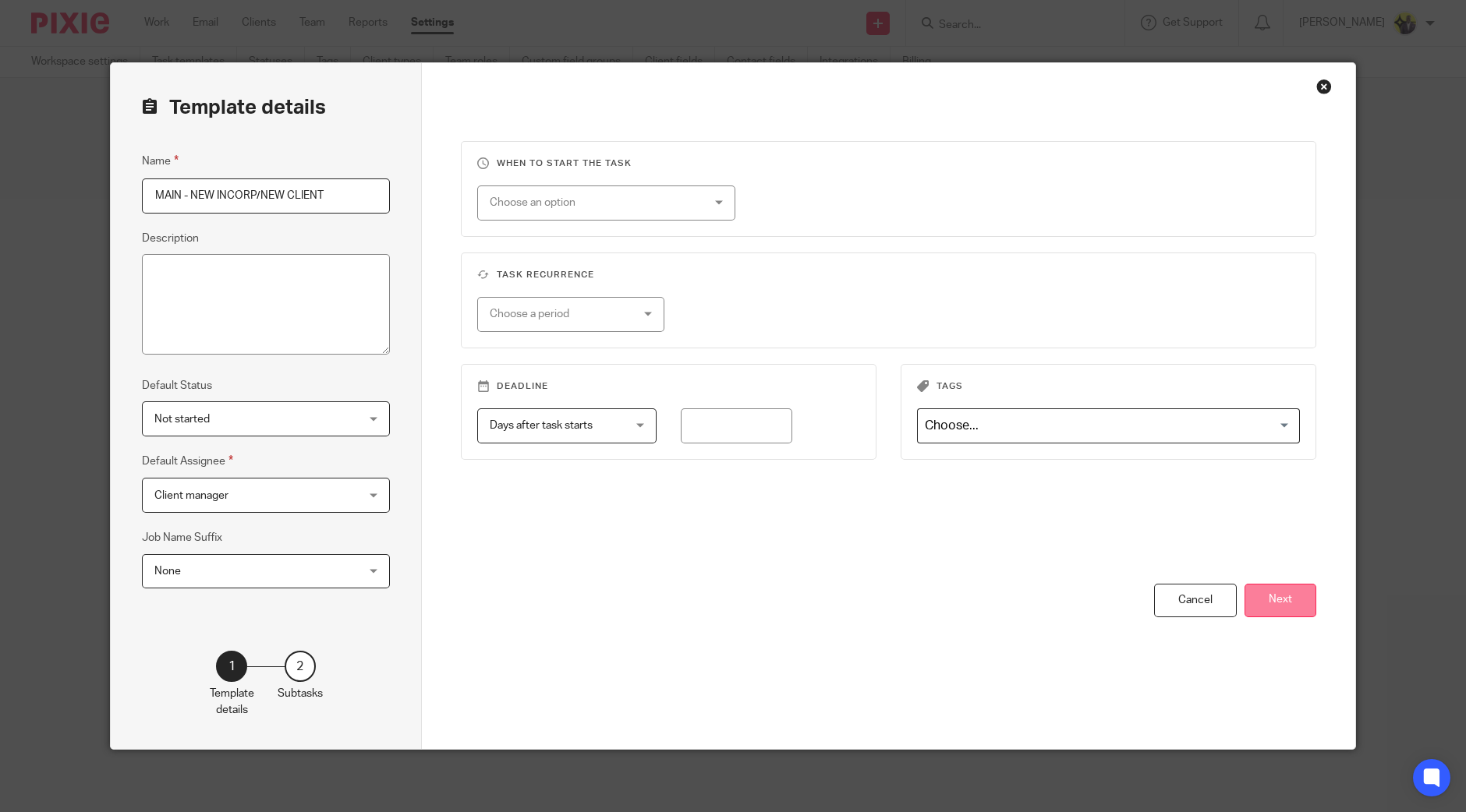
click at [1280, 590] on button "Next" at bounding box center [1280, 600] width 72 height 34
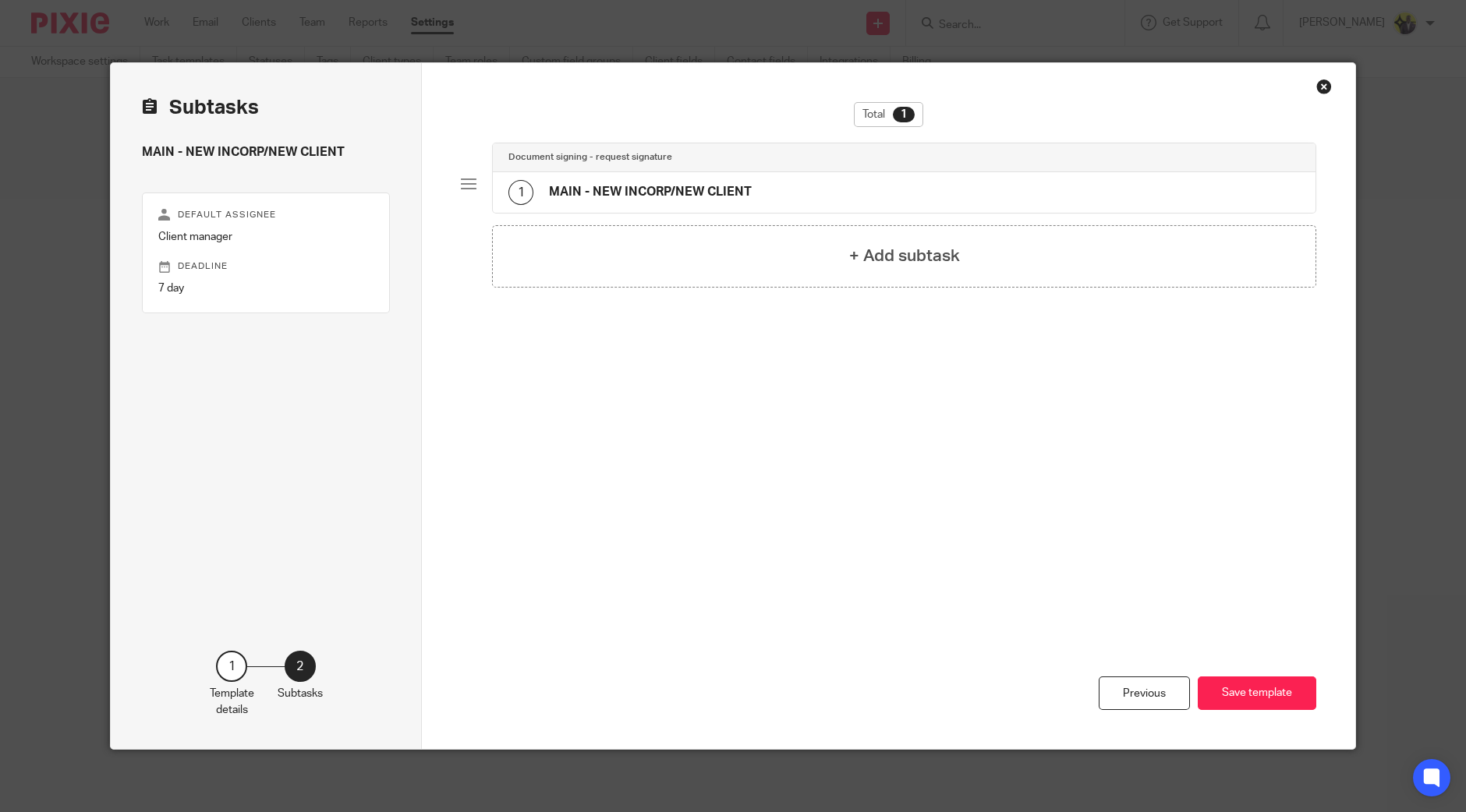
click at [698, 178] on div "1 MAIN - NEW INCORP/NEW CLIENT" at bounding box center [904, 192] width 823 height 41
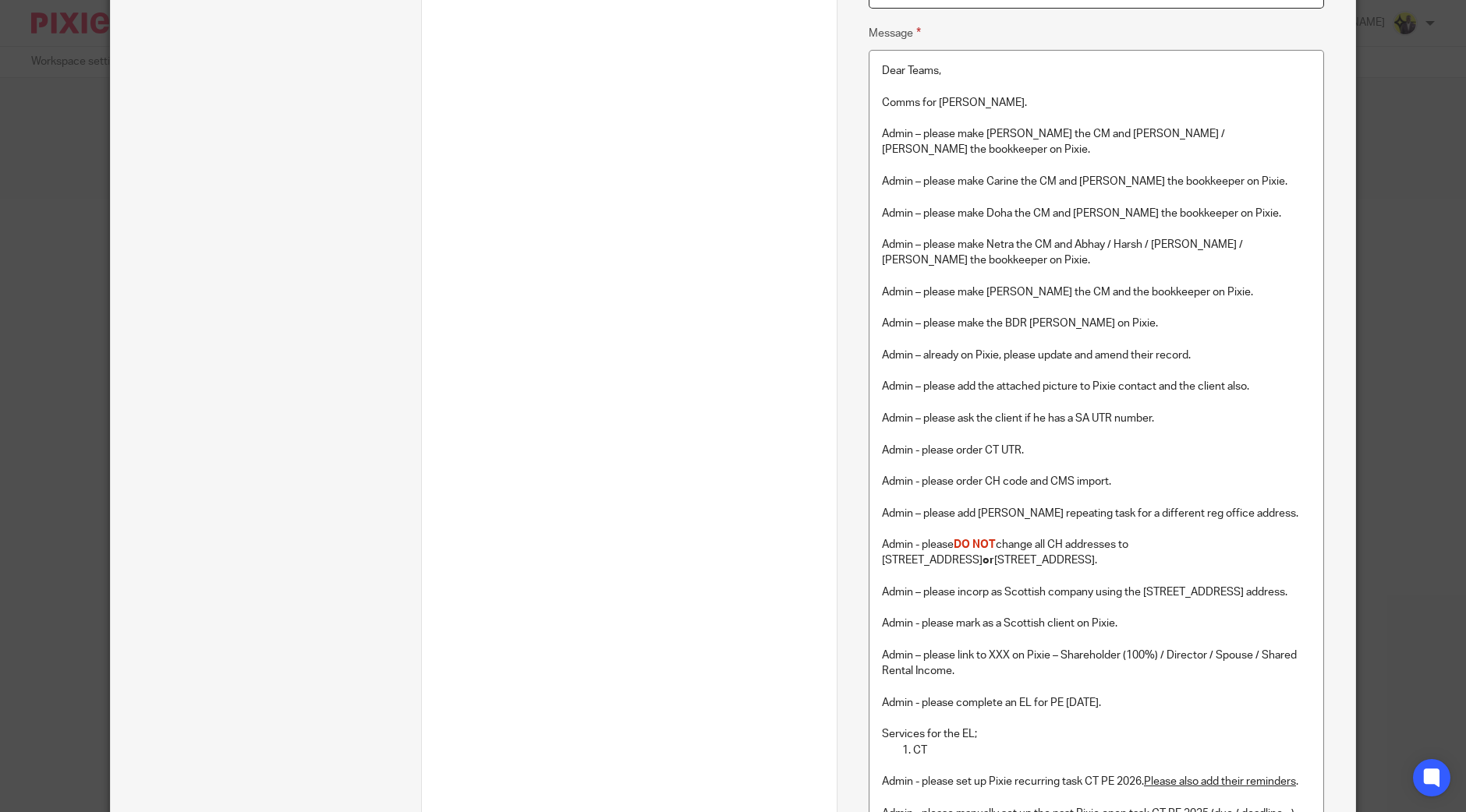
scroll to position [487, 0]
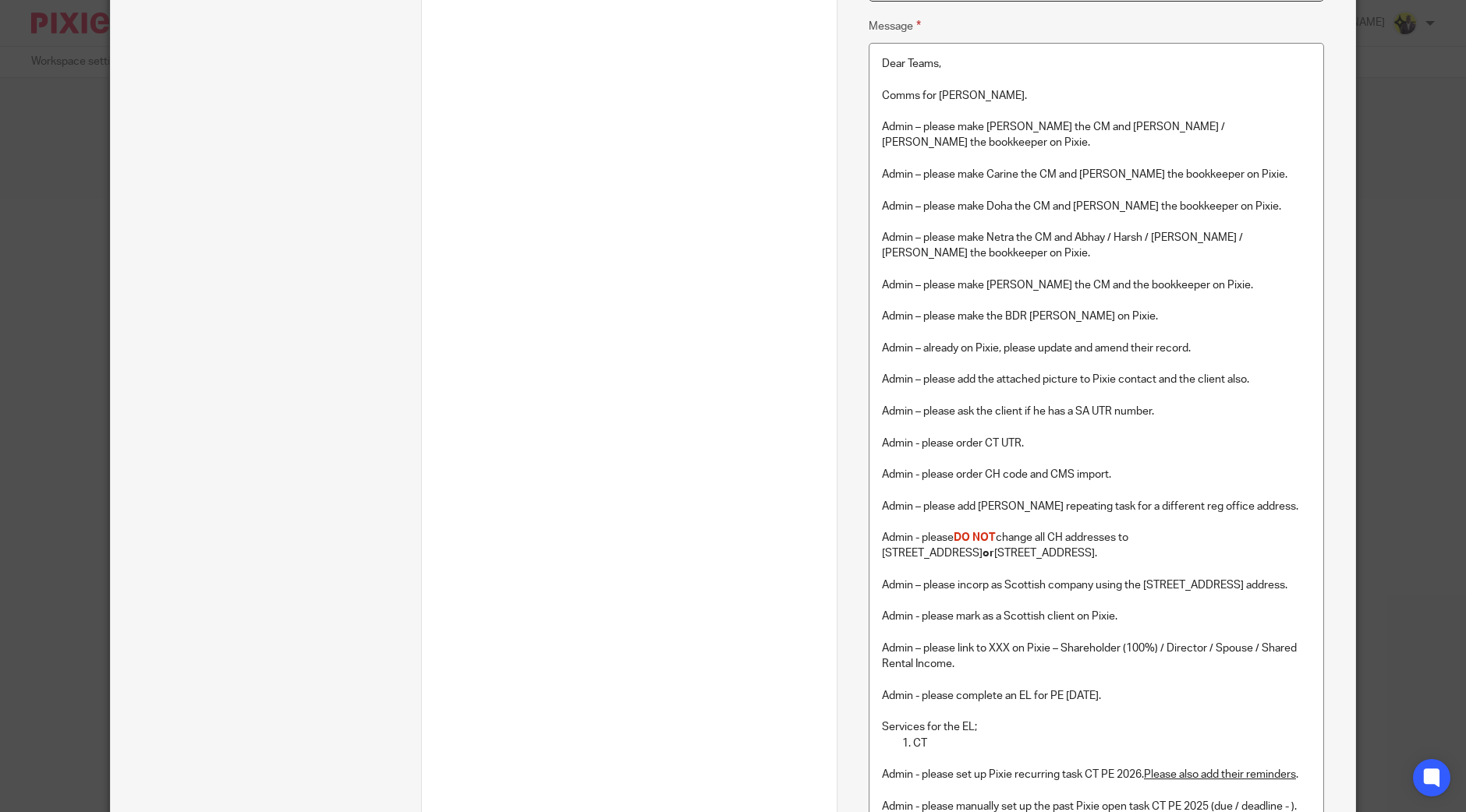
click at [1096, 643] on p "Admin – please link to XXX on Pixie – Shareholder (100%) / Director / Spouse / …" at bounding box center [1097, 656] width 429 height 32
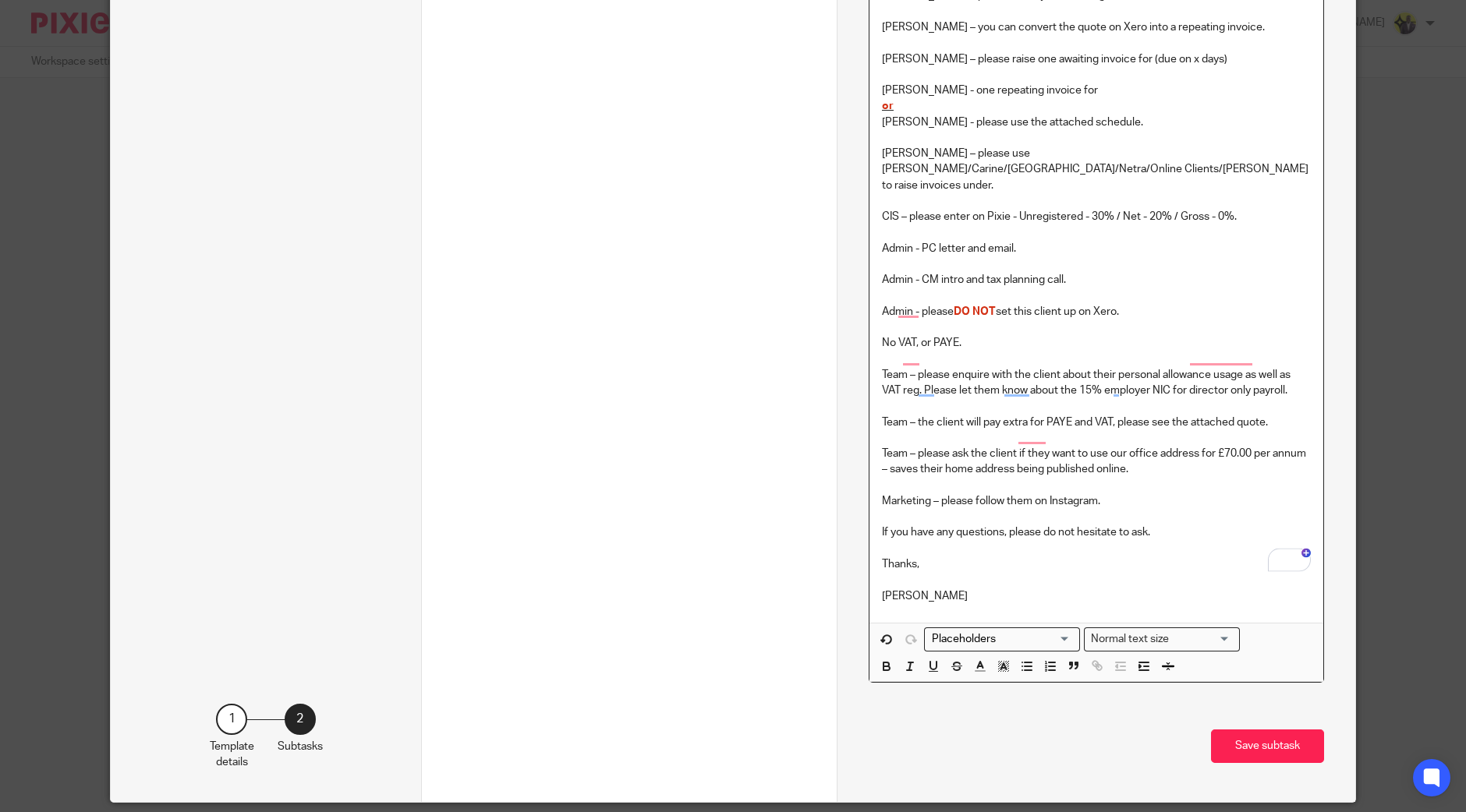
scroll to position [1364, 0]
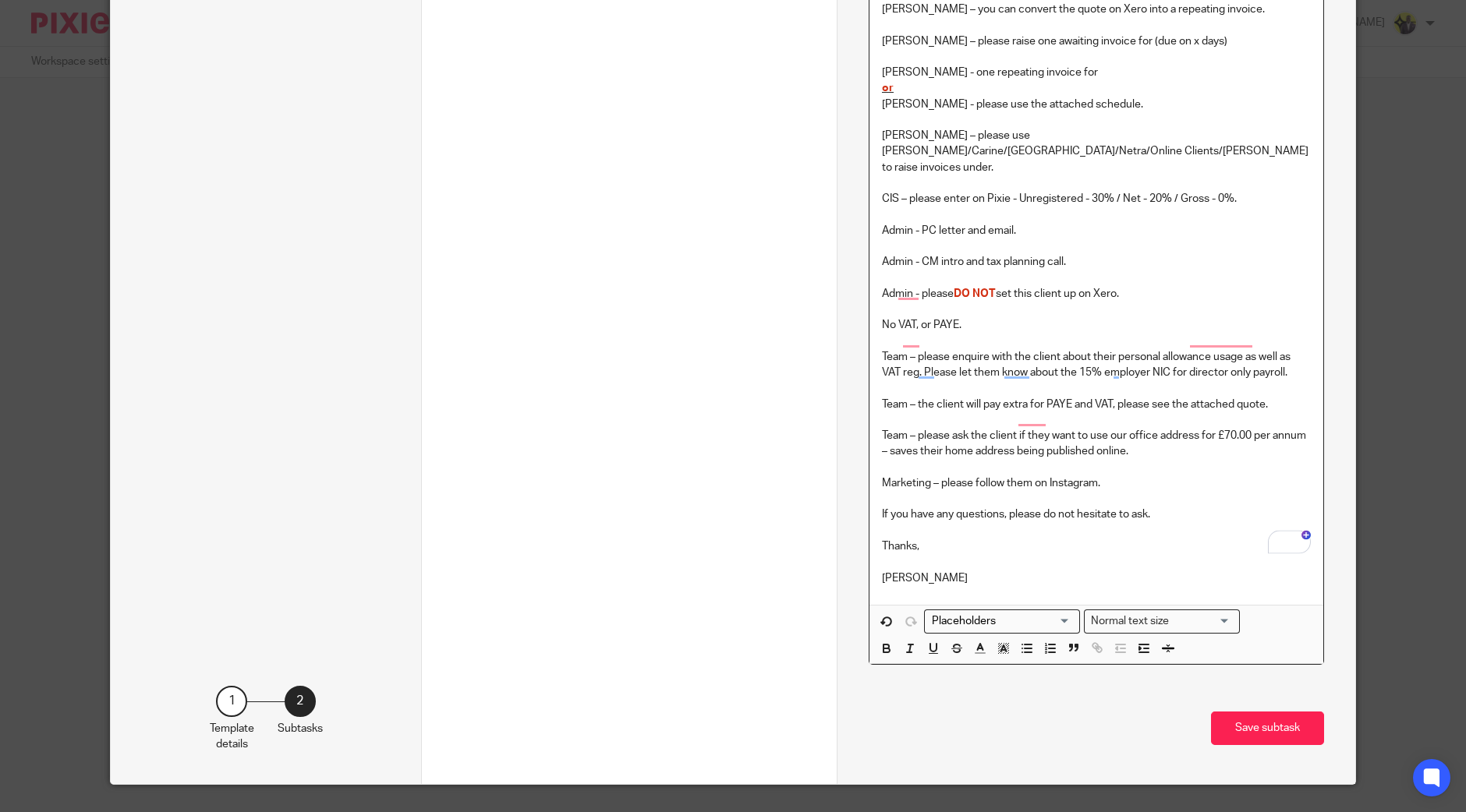
click at [1255, 712] on button "Save subtask" at bounding box center [1267, 728] width 113 height 34
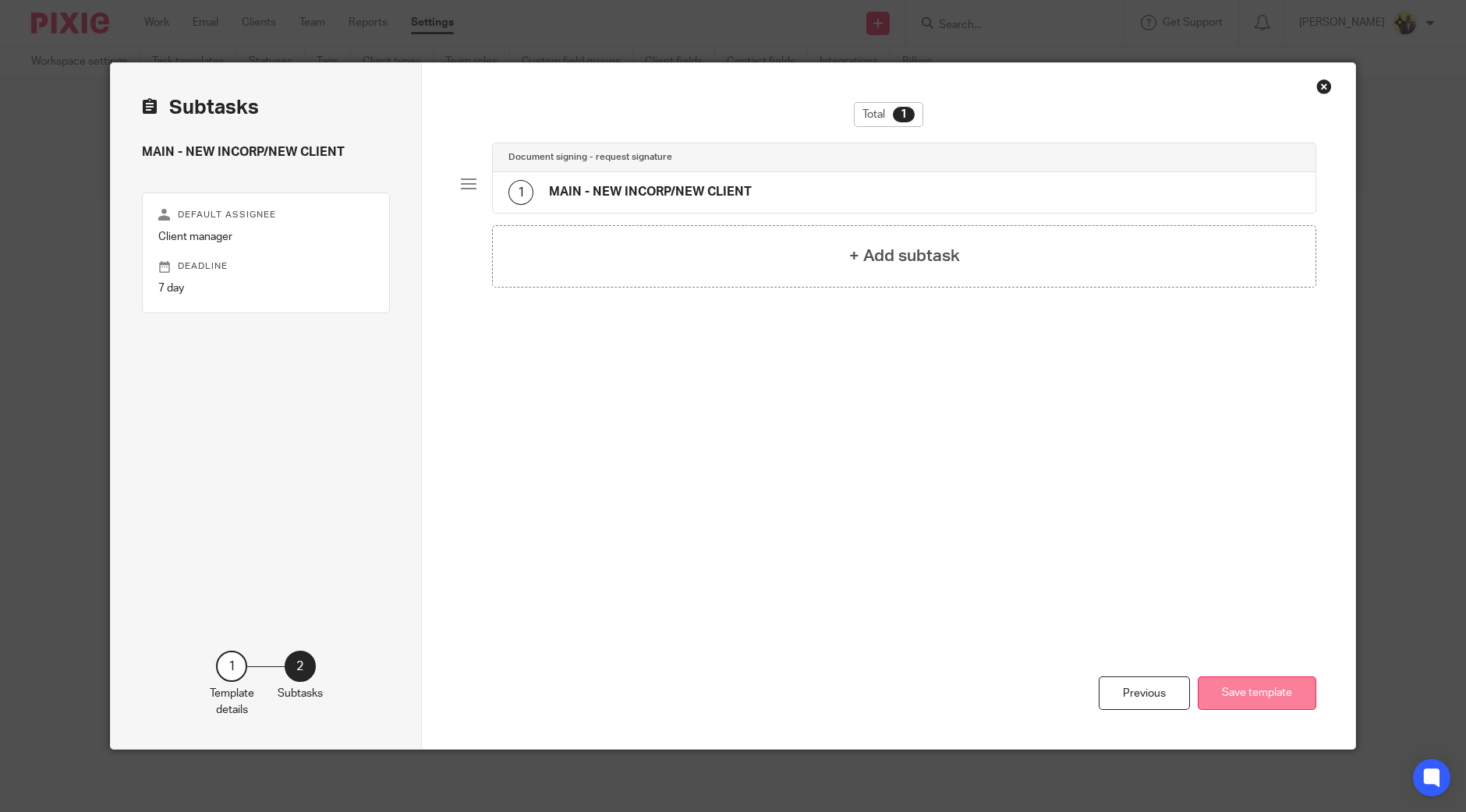
click at [1254, 700] on button "Save template" at bounding box center [1257, 694] width 118 height 34
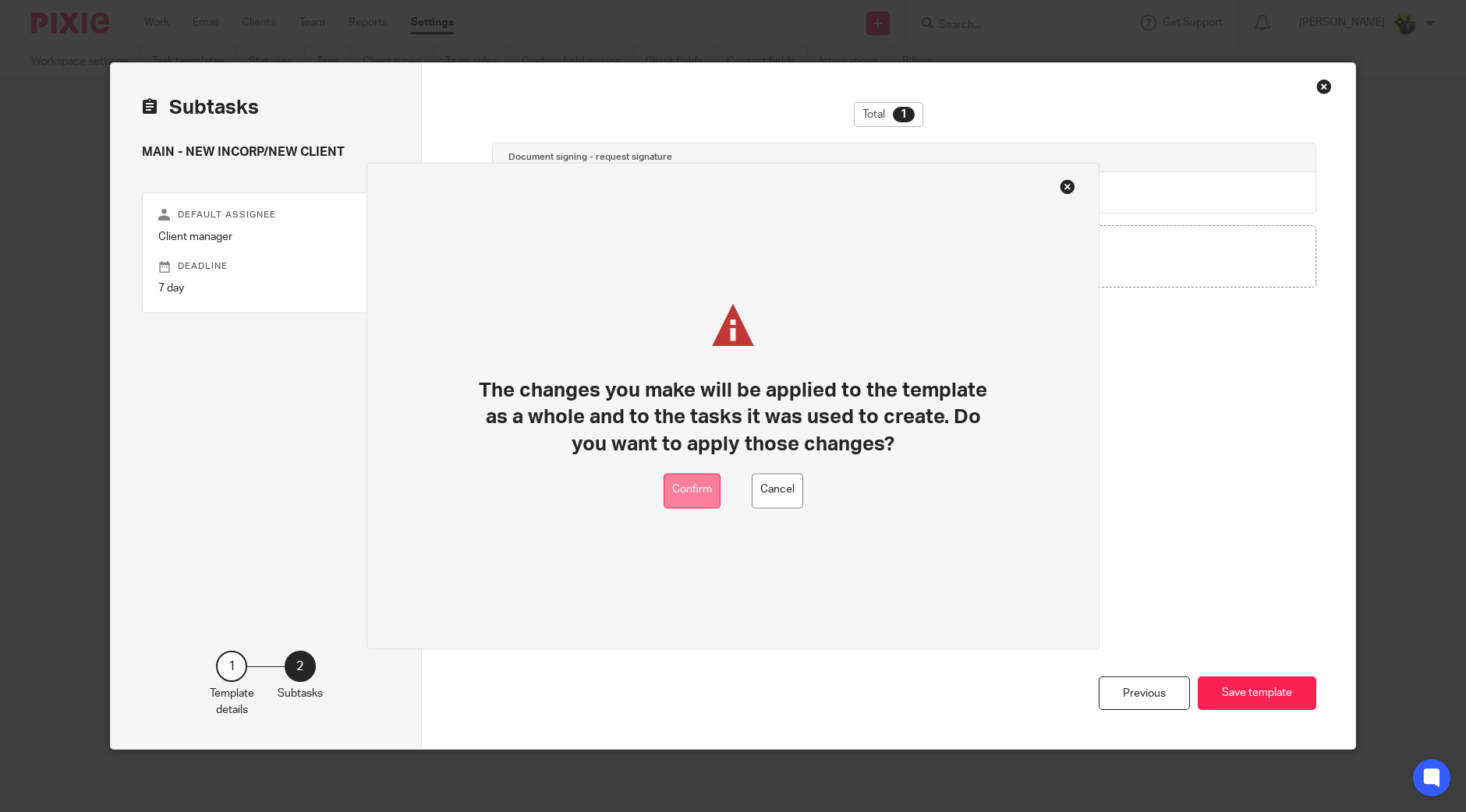
click at [695, 487] on button "Confirm" at bounding box center [692, 490] width 57 height 35
